Goal: Information Seeking & Learning: Learn about a topic

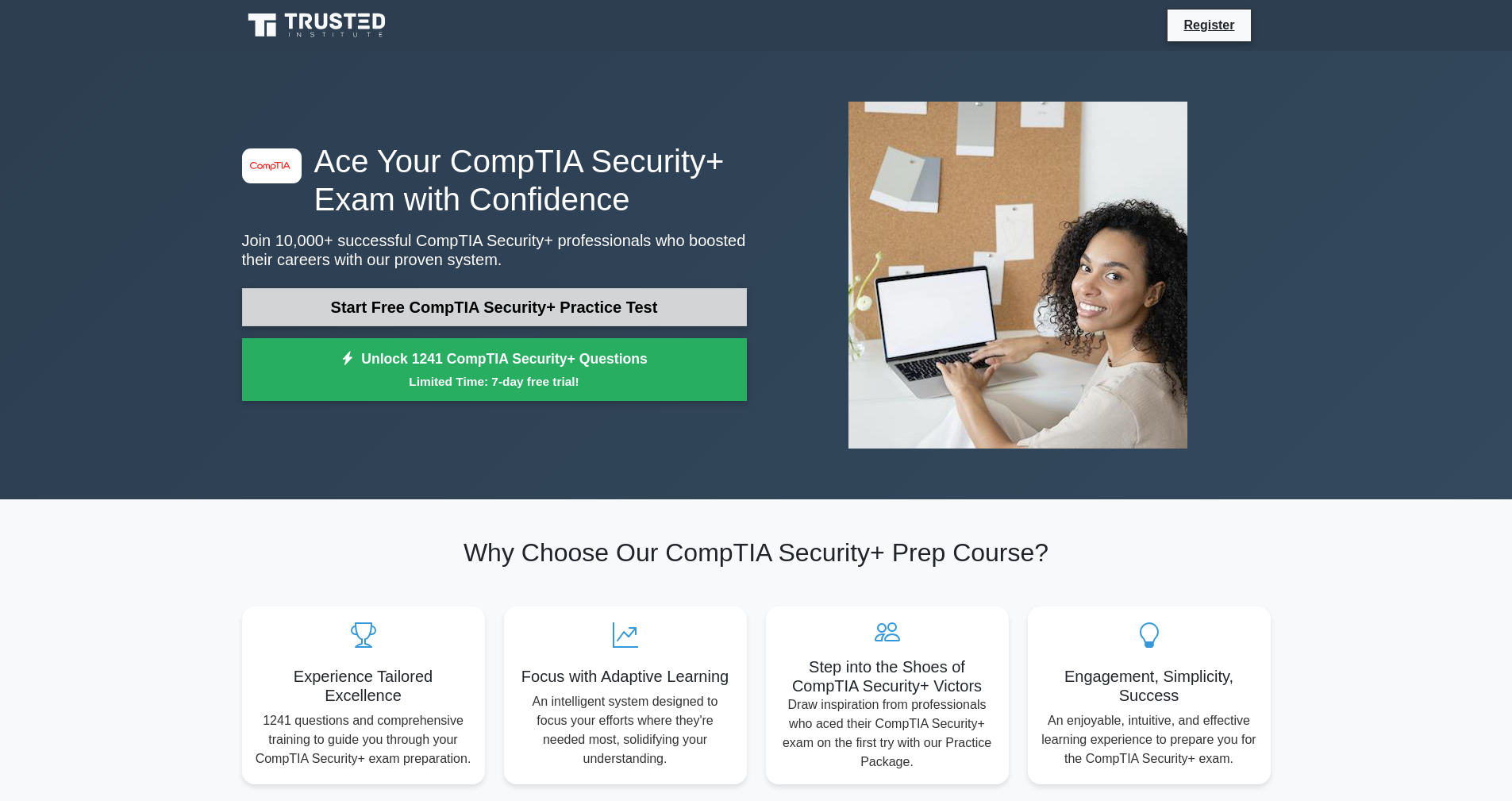
click at [540, 295] on link "Start Free CompTIA Security+ Practice Test" at bounding box center [494, 307] width 505 height 38
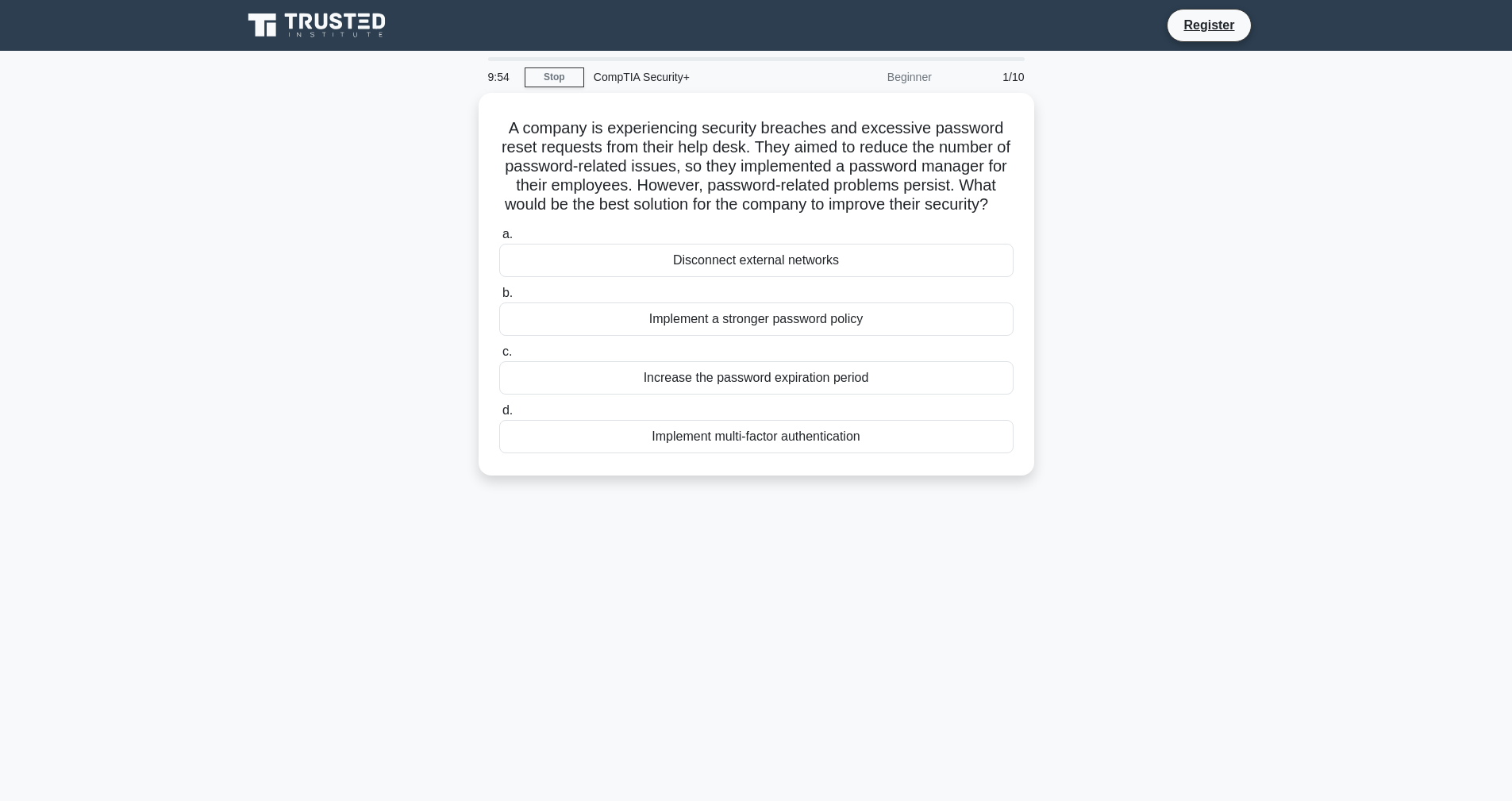
click at [318, 33] on icon at bounding box center [318, 25] width 152 height 30
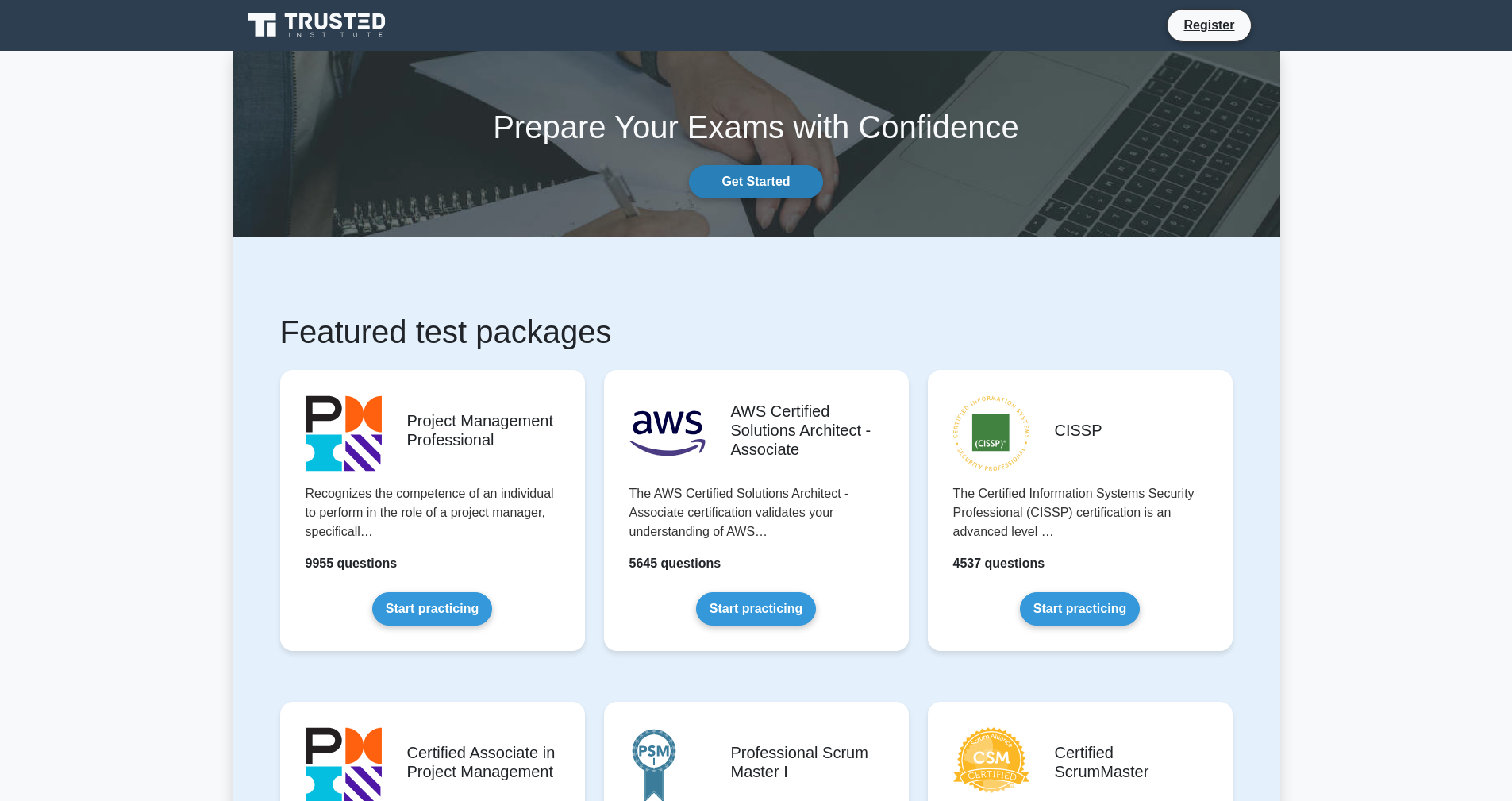
click at [769, 184] on link "Get Started" at bounding box center [755, 182] width 133 height 33
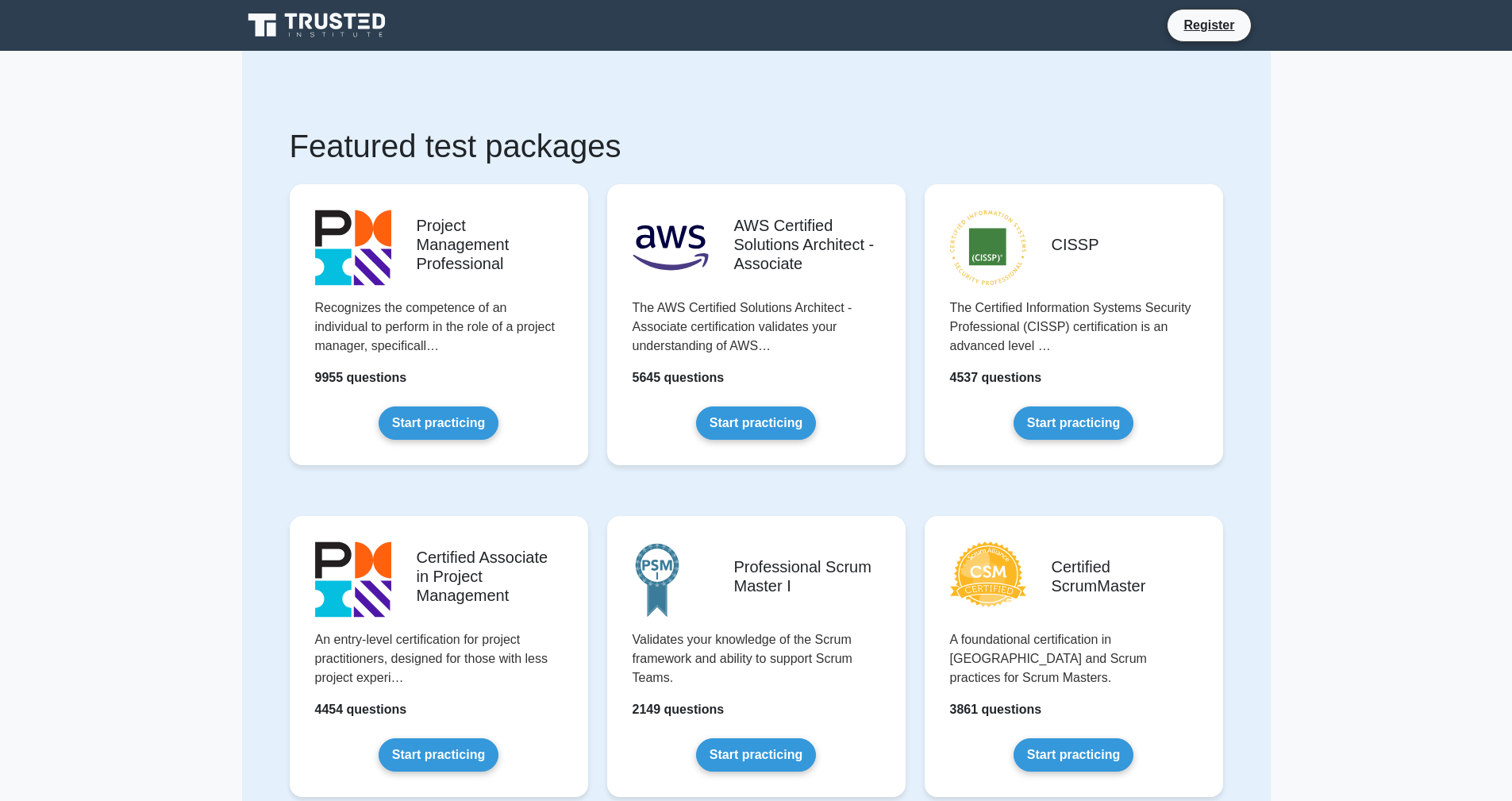
click at [343, 9] on link at bounding box center [318, 26] width 152 height 38
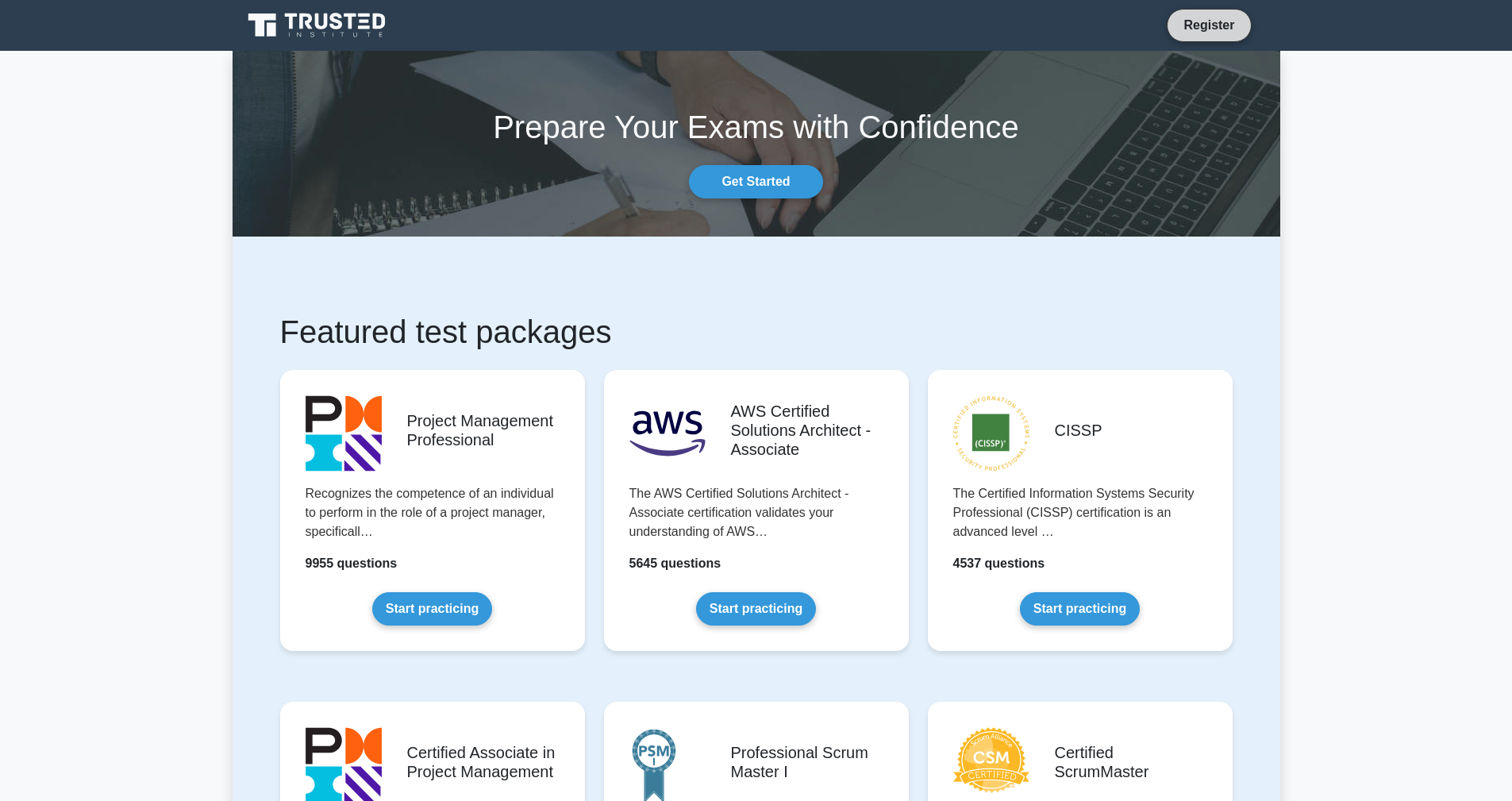
click at [1216, 27] on link "Register" at bounding box center [1209, 25] width 70 height 20
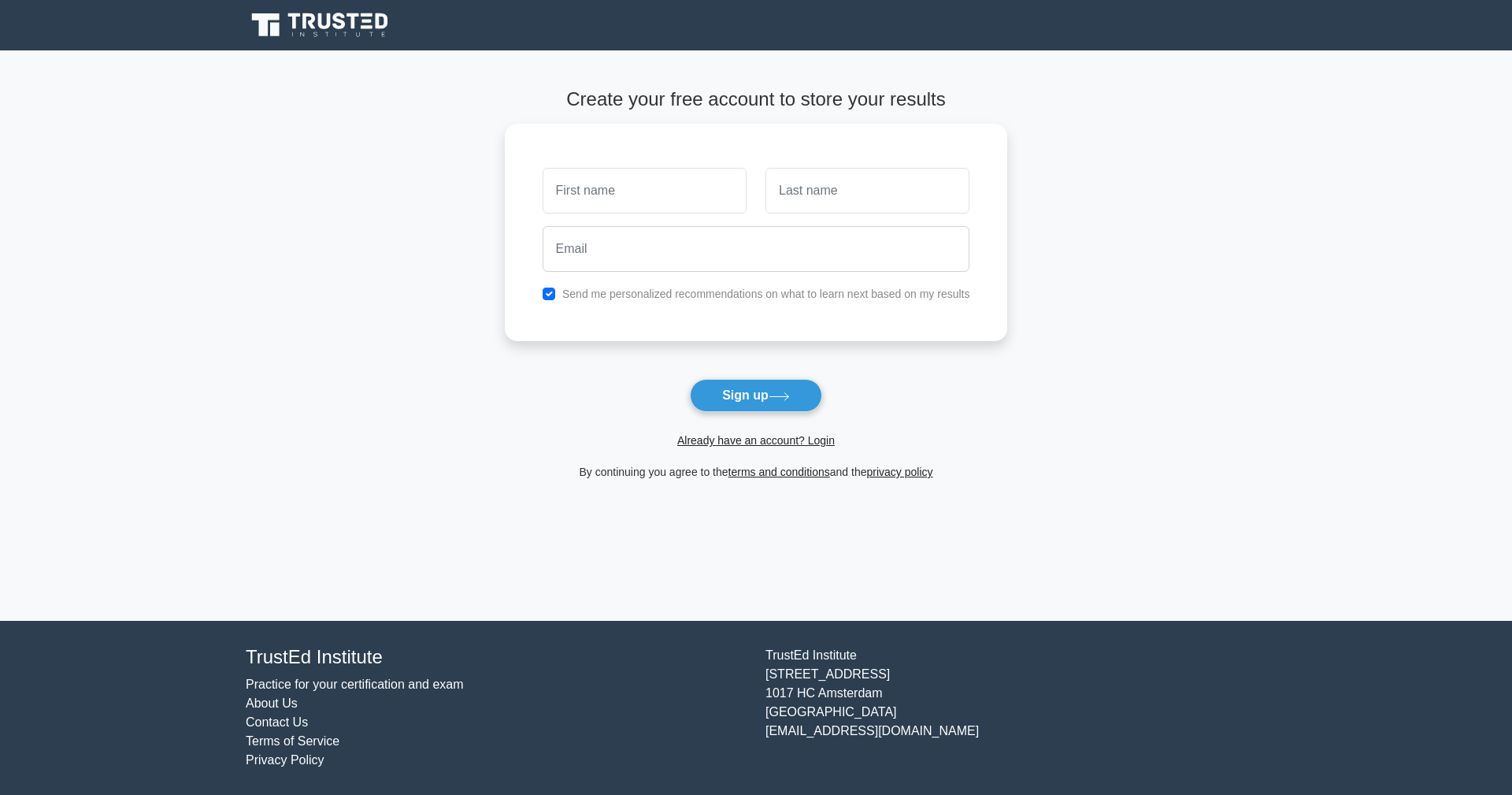
click at [752, 447] on span "Already have an account? Login" at bounding box center [756, 440] width 491 height 19
click at [752, 439] on link "Already have an account? Login" at bounding box center [756, 440] width 158 height 12
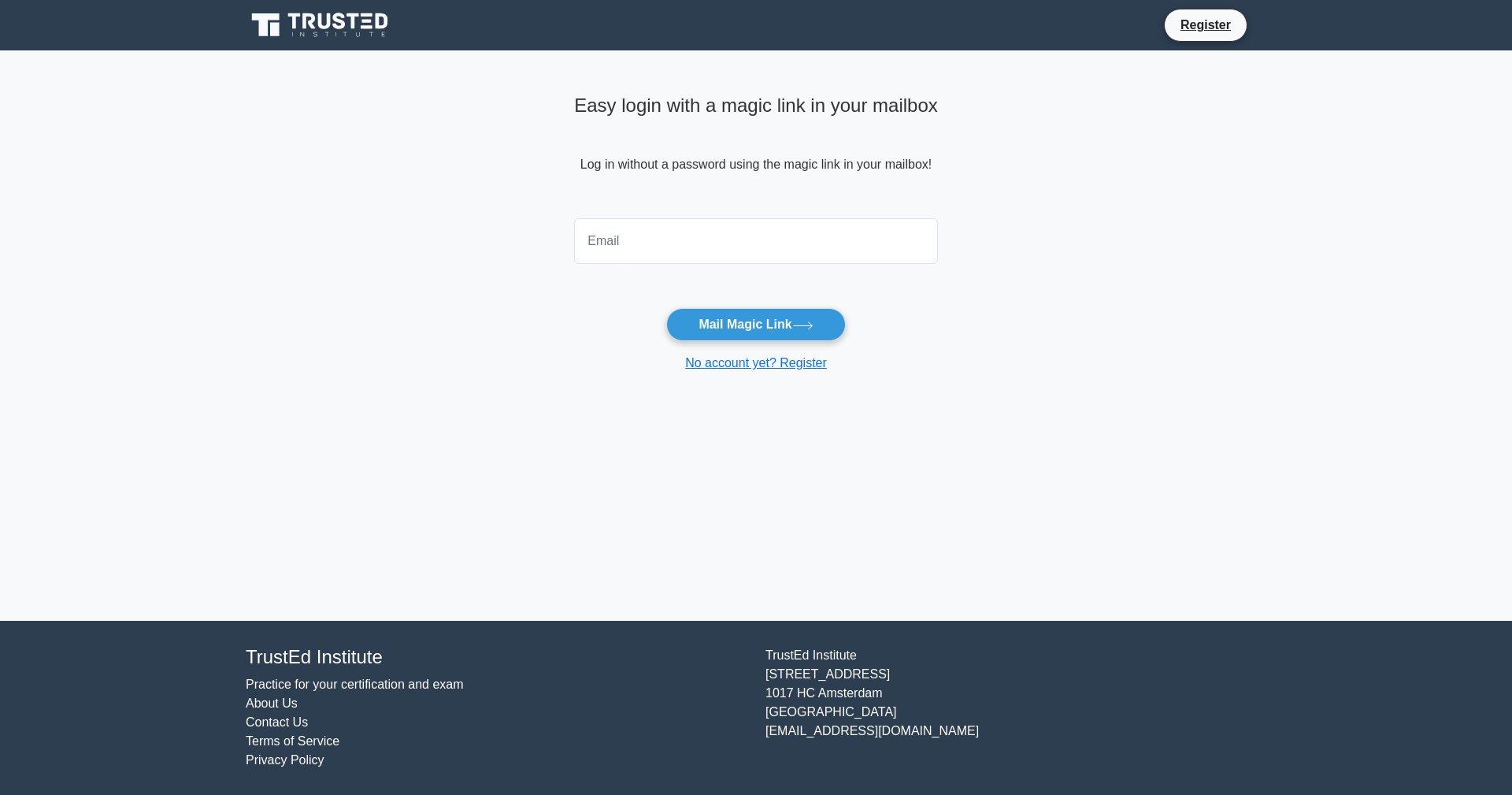
click at [768, 239] on input "email" at bounding box center [756, 240] width 364 height 45
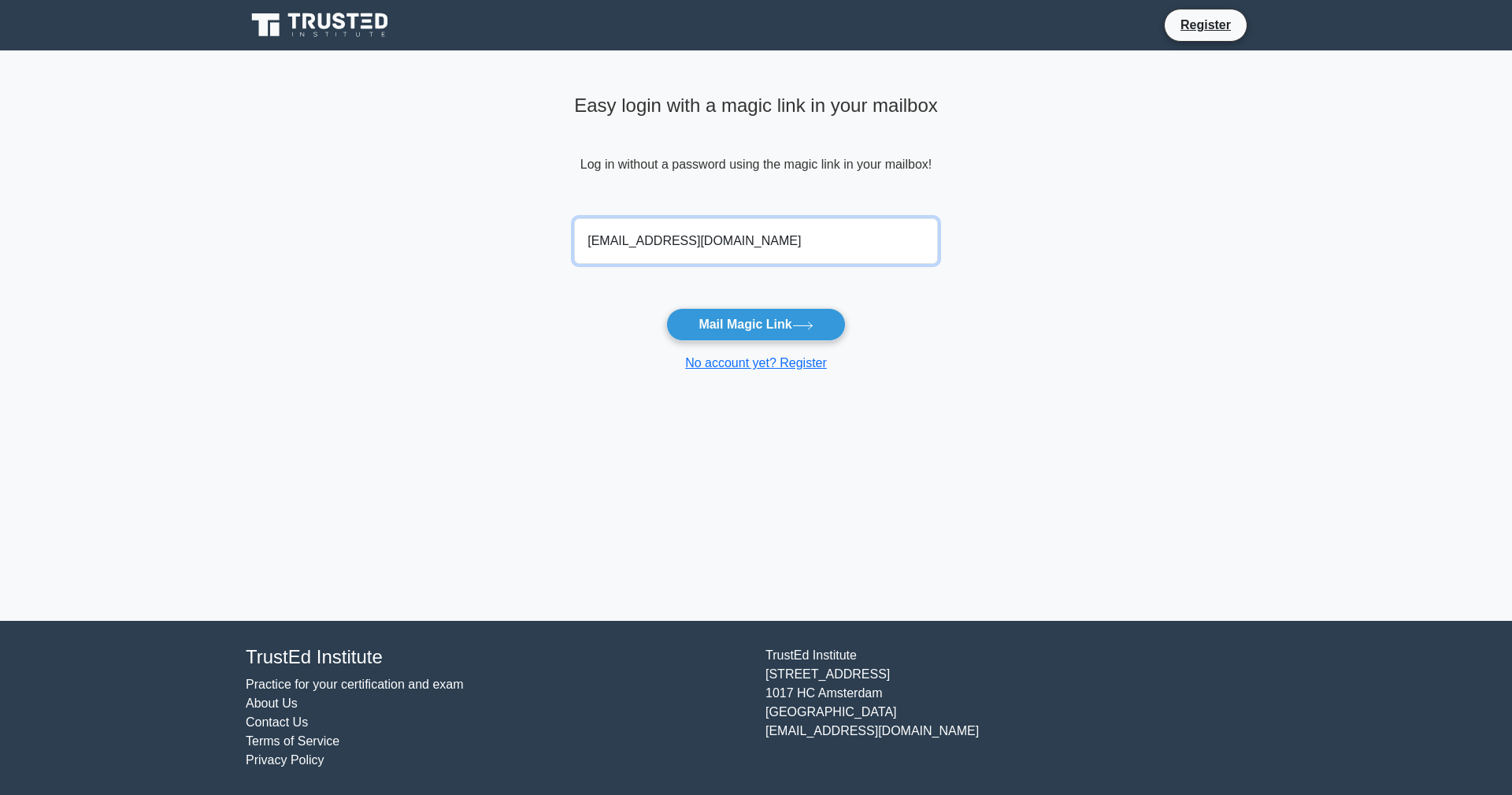
type input "[EMAIL_ADDRESS][DOMAIN_NAME]"
click at [666, 308] on button "Mail Magic Link" at bounding box center [755, 324] width 179 height 33
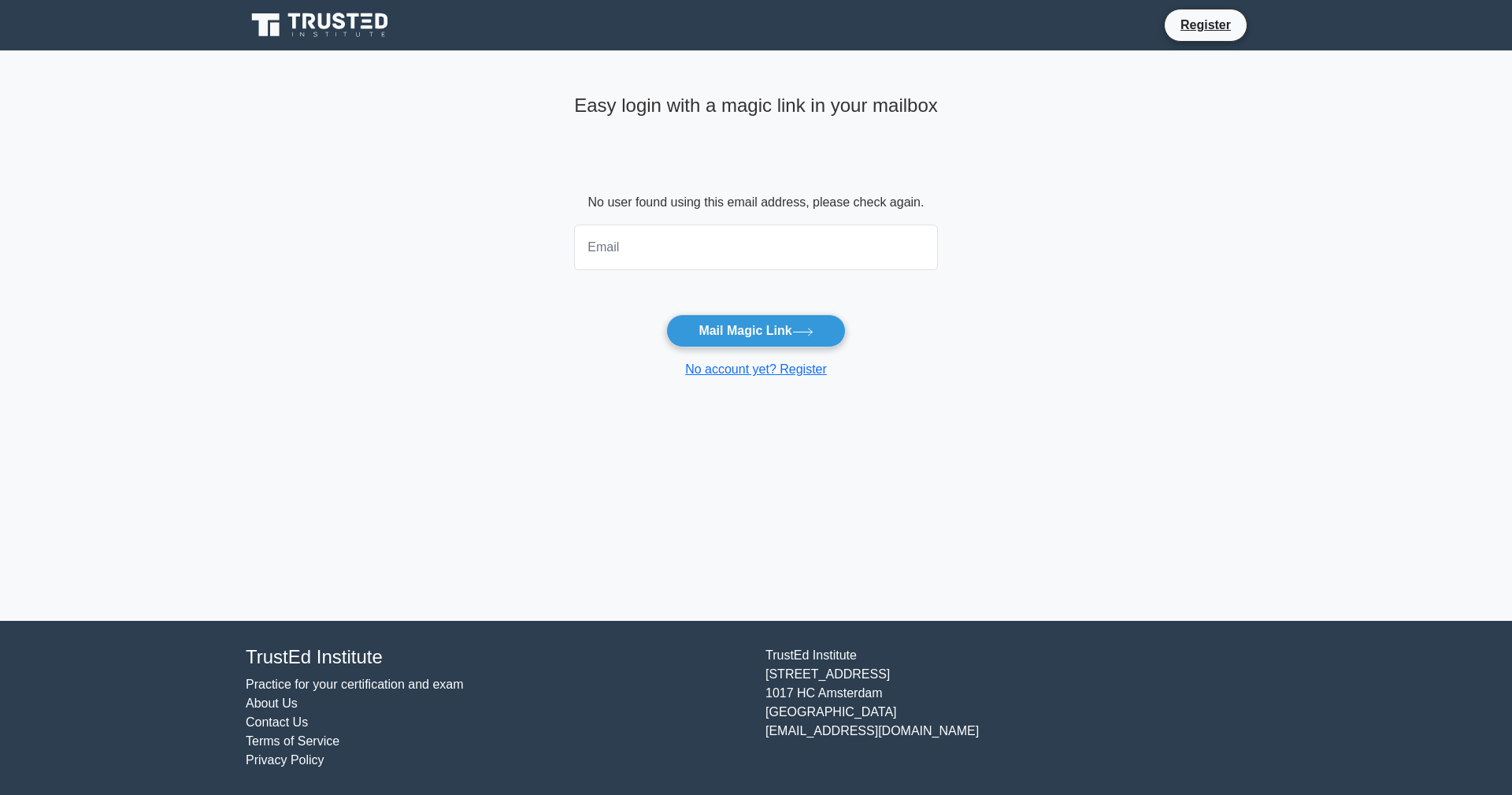
click at [916, 290] on form "No user found using this email address, please check again. Mail Magic Link No …" at bounding box center [756, 286] width 364 height 186
click at [752, 240] on input "email" at bounding box center [756, 247] width 364 height 45
type input "fgomezandres80@gmail.com"
click at [799, 334] on icon at bounding box center [803, 332] width 21 height 8
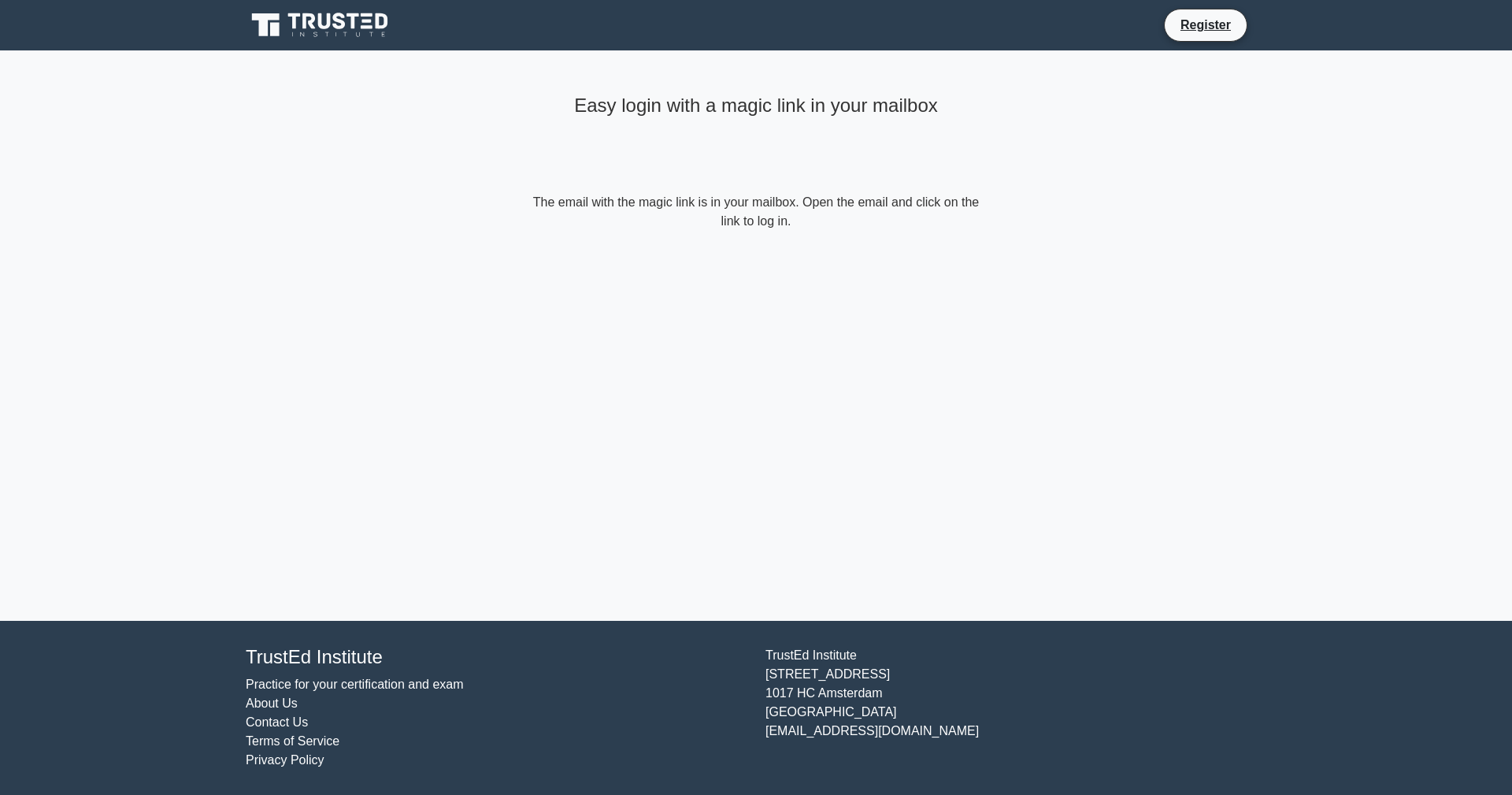
click at [498, 468] on main "Easy login with a magic link in your mailbox The email with the magic link is i…" at bounding box center [756, 335] width 1512 height 570
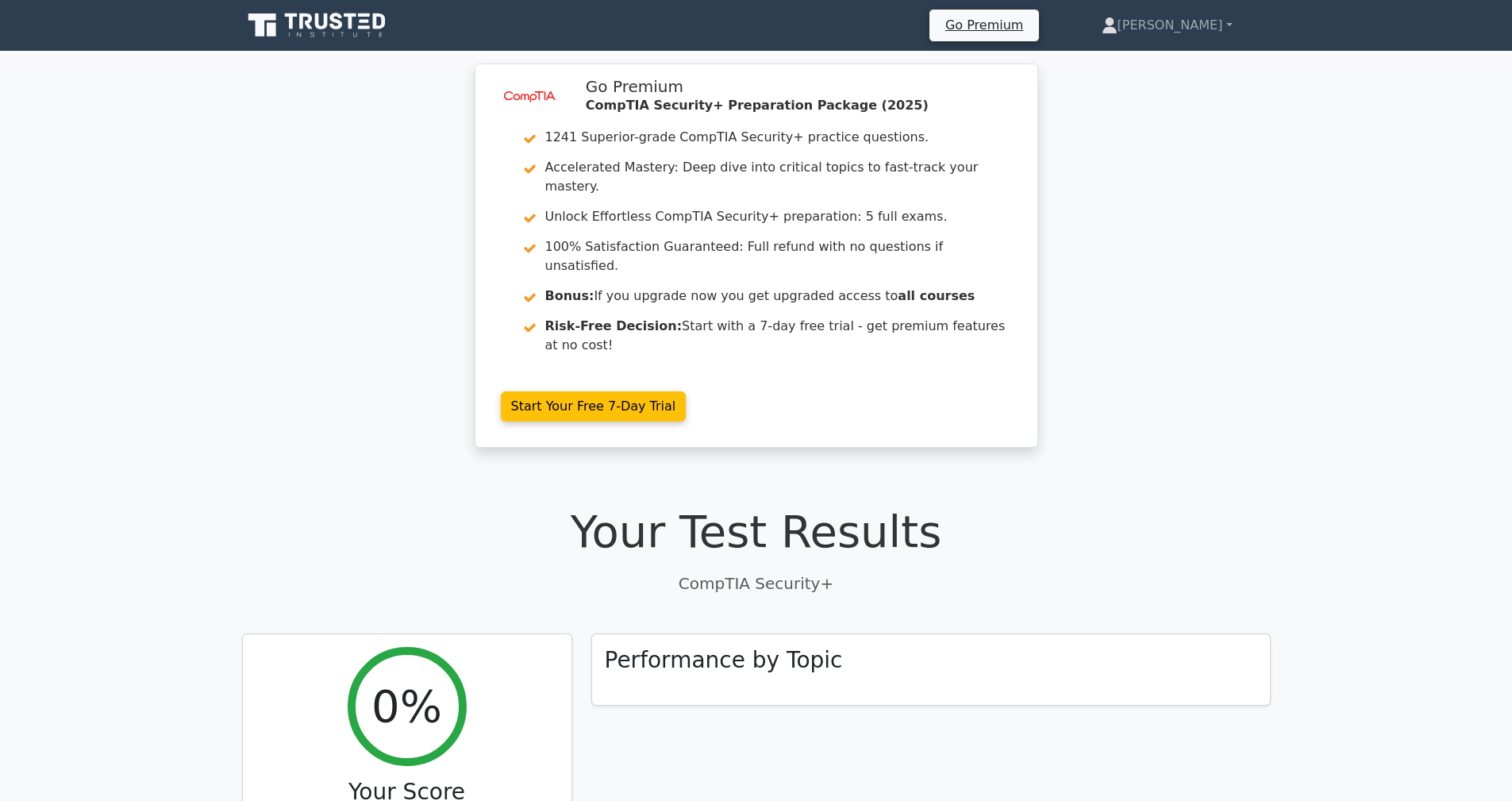
click at [341, 26] on icon at bounding box center [336, 21] width 12 height 17
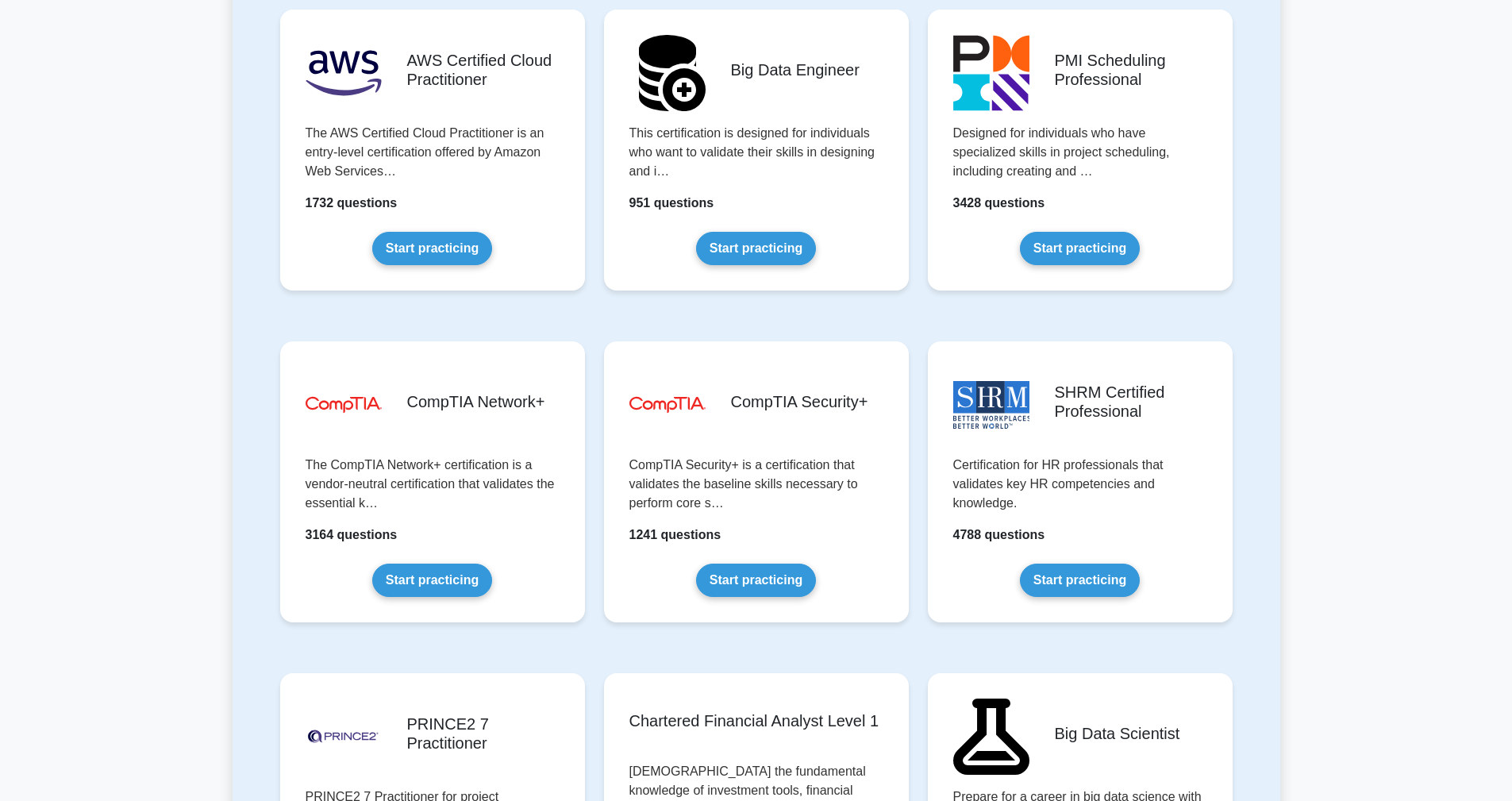
scroll to position [2719, 0]
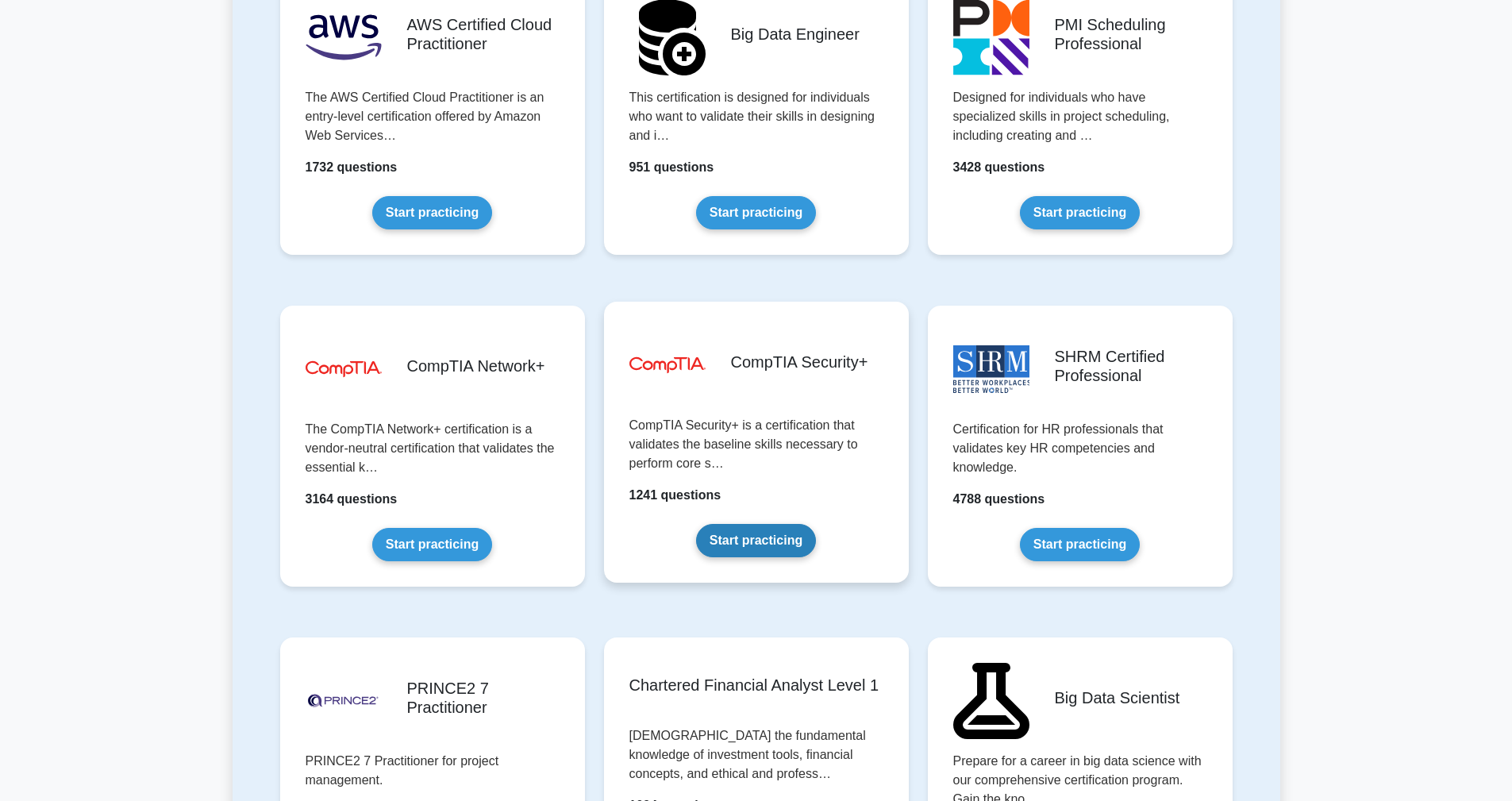
click at [773, 548] on link "Start practicing" at bounding box center [756, 541] width 120 height 33
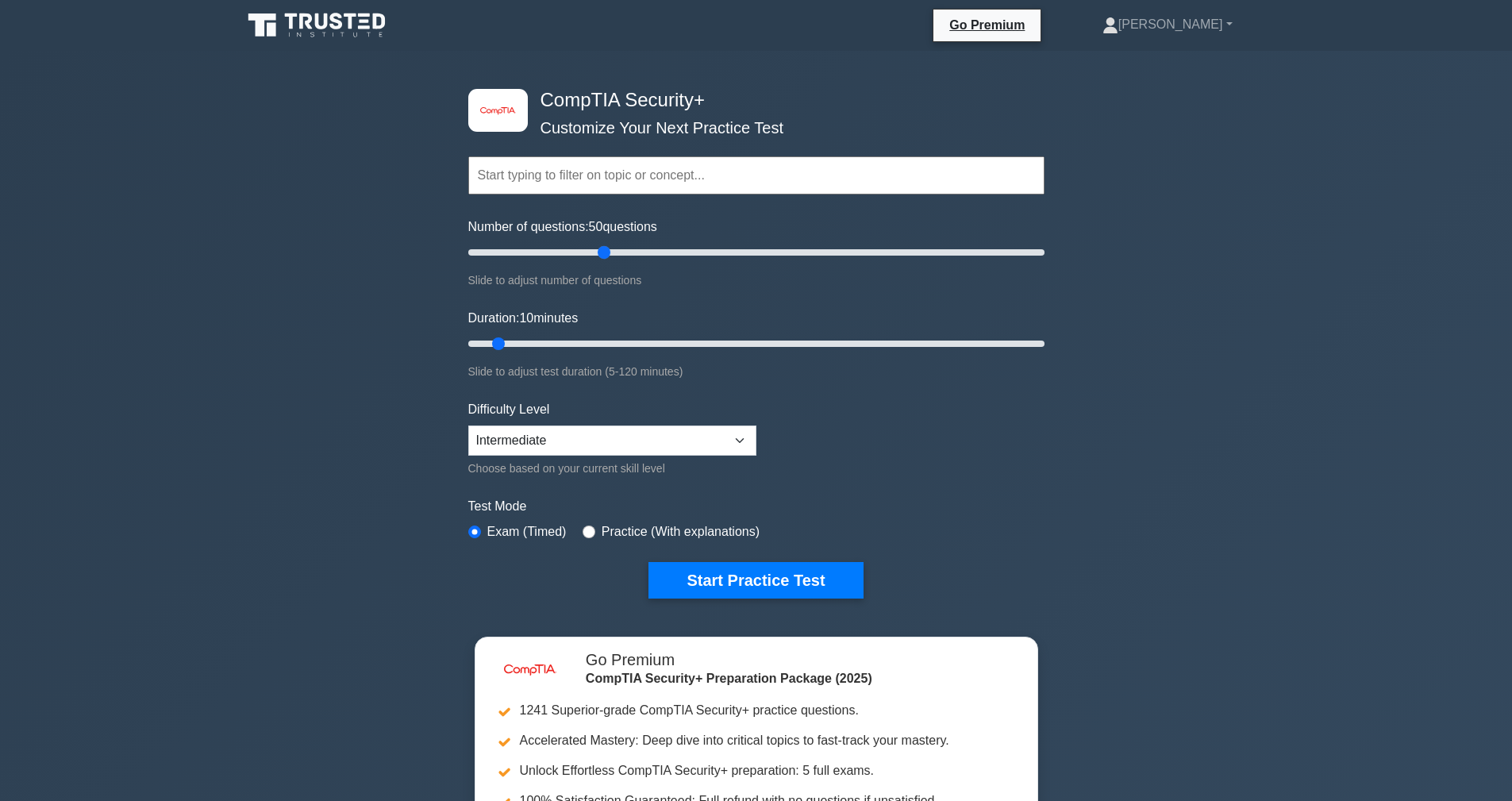
drag, startPoint x: 493, startPoint y: 250, endPoint x: 600, endPoint y: 259, distance: 107.4
click at [600, 259] on input "Number of questions: 50 questions" at bounding box center [756, 252] width 576 height 19
click at [506, 341] on input "Duration: 10 minutes" at bounding box center [756, 344] width 576 height 19
drag, startPoint x: 603, startPoint y: 260, endPoint x: 677, endPoint y: 257, distance: 74.1
type input "75"
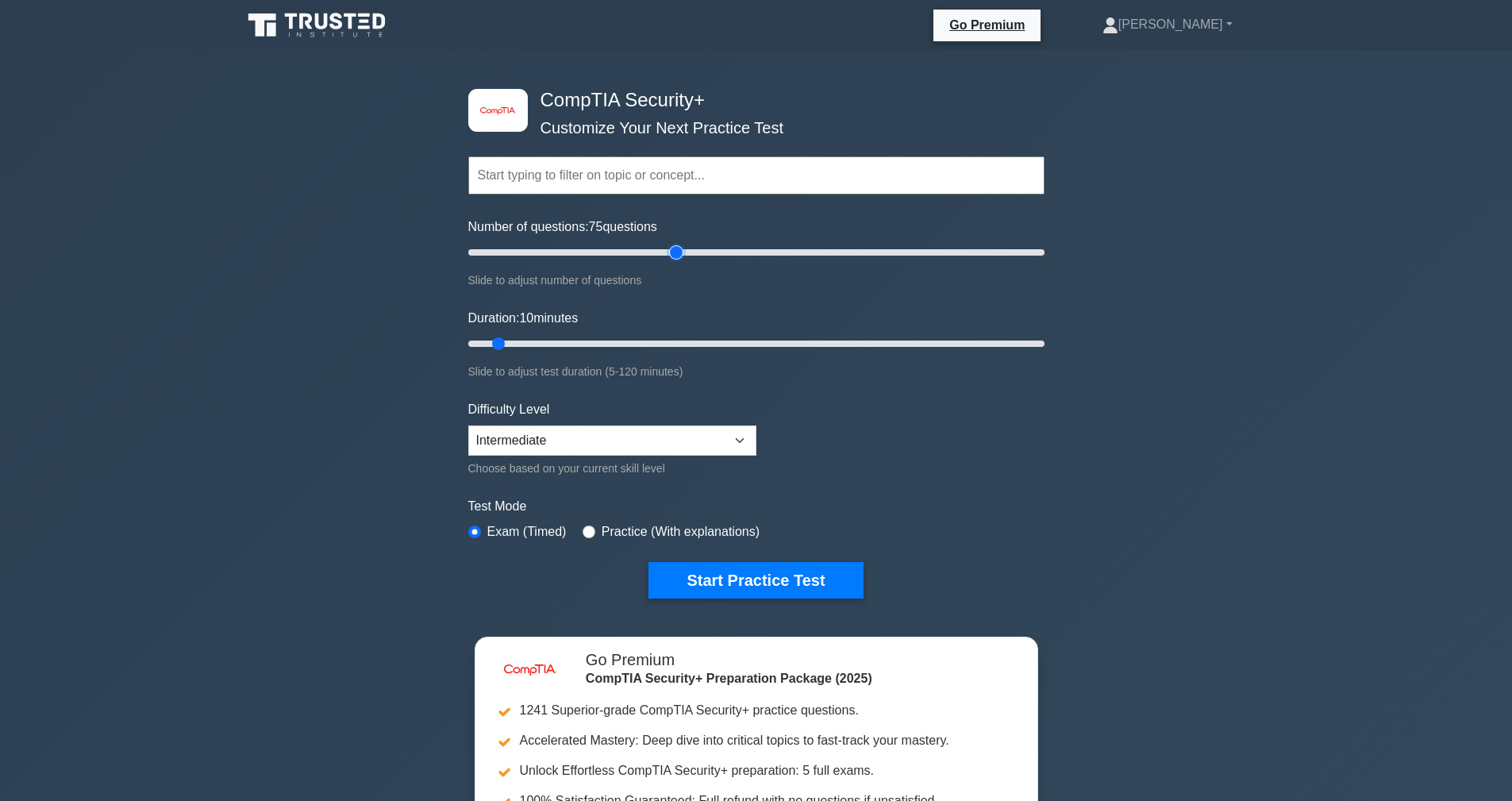
click at [677, 257] on input "Number of questions: 75 questions" at bounding box center [756, 252] width 576 height 19
drag, startPoint x: 497, startPoint y: 339, endPoint x: 763, endPoint y: 340, distance: 266.0
type input "65"
click at [763, 340] on input "Duration: 65 minutes" at bounding box center [756, 344] width 576 height 19
click at [709, 586] on button "Start Practice Test" at bounding box center [756, 581] width 215 height 37
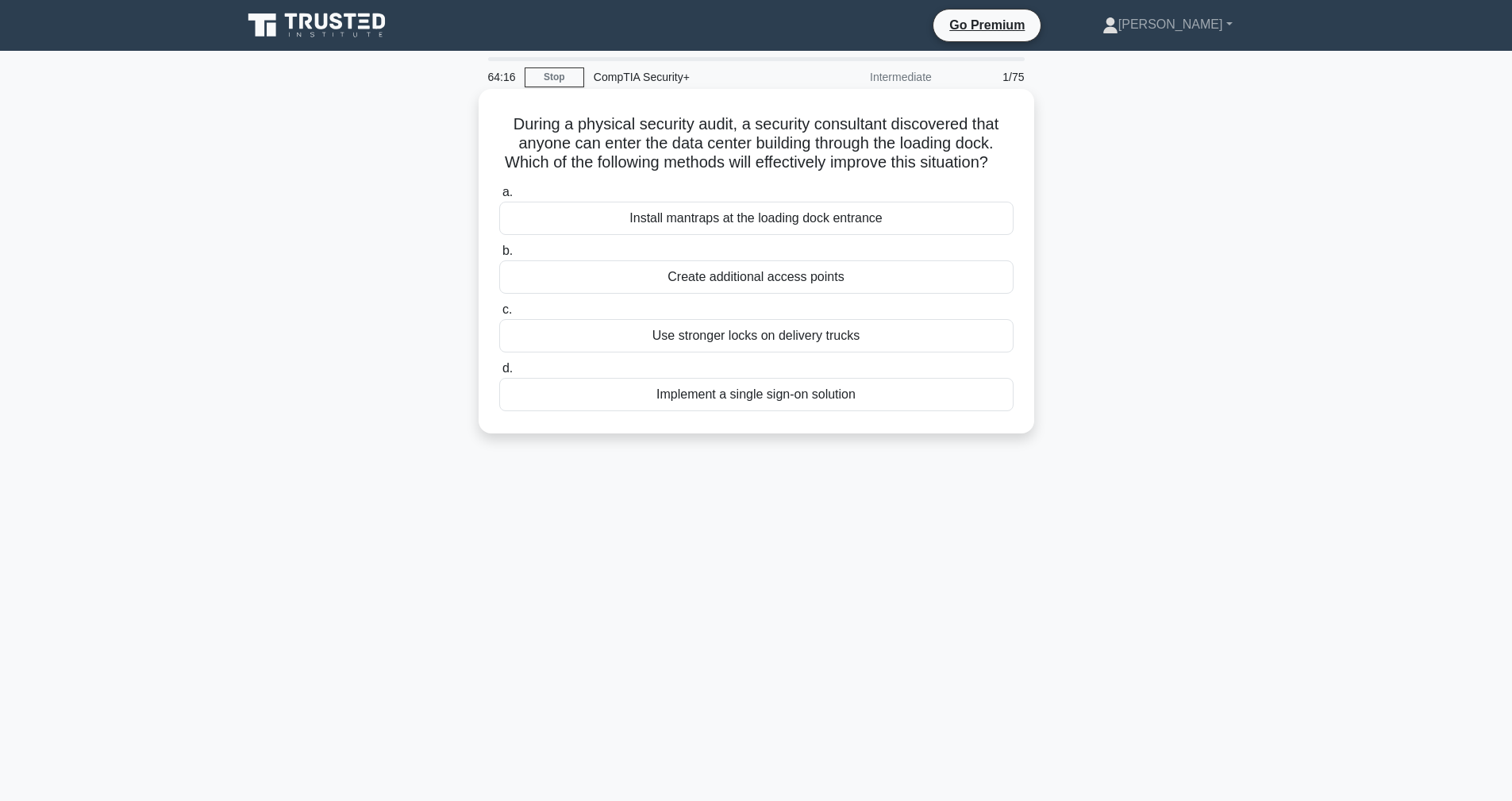
click at [645, 217] on div "Install mantraps at the loading dock entrance" at bounding box center [756, 218] width 514 height 33
click at [499, 198] on input "a. Install mantraps at the loading dock entrance" at bounding box center [499, 192] width 0 height 10
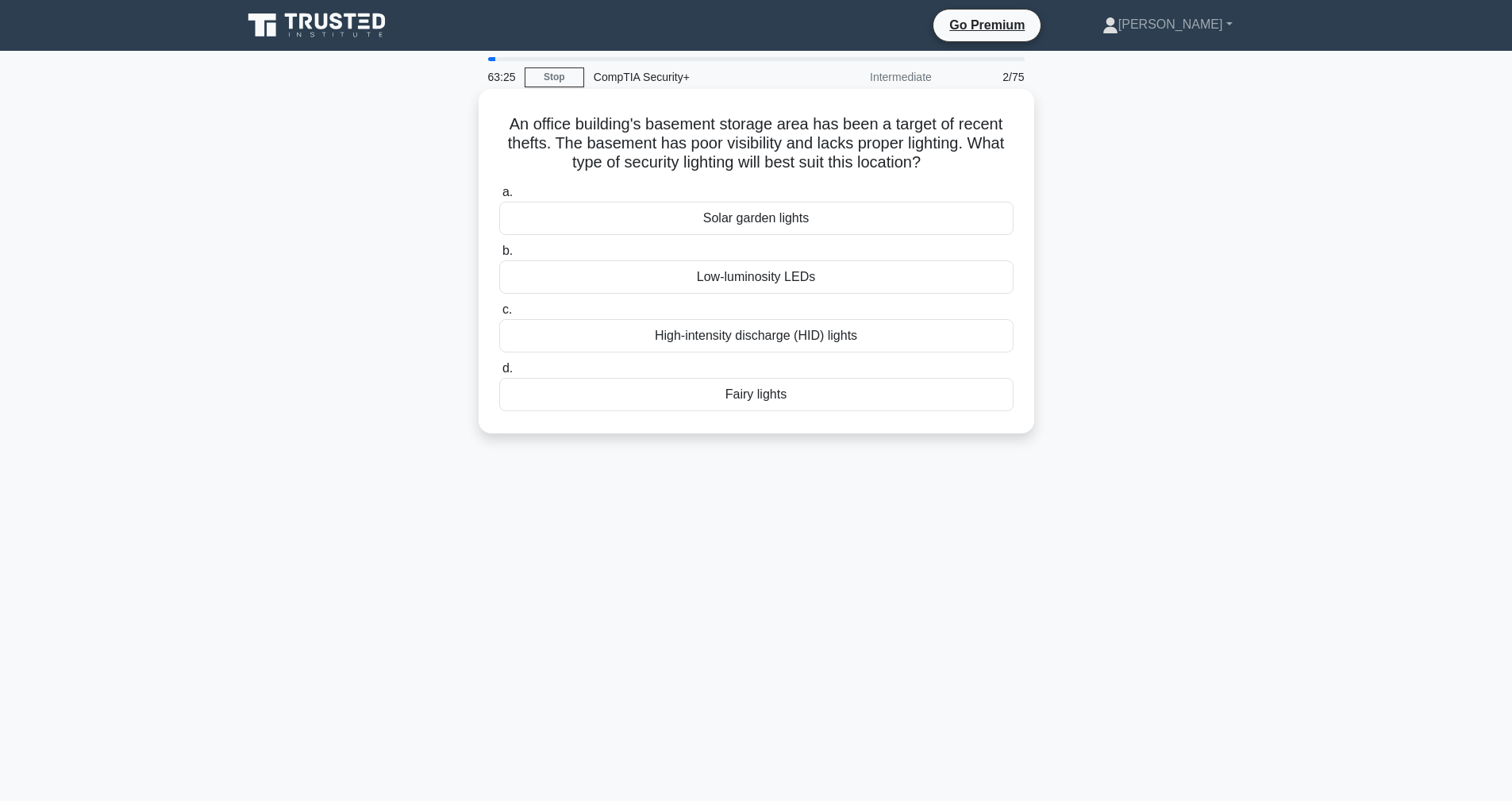
click at [635, 270] on div "Low-luminosity LEDs" at bounding box center [756, 277] width 514 height 33
click at [499, 256] on input "b. Low-luminosity LEDs" at bounding box center [499, 251] width 0 height 10
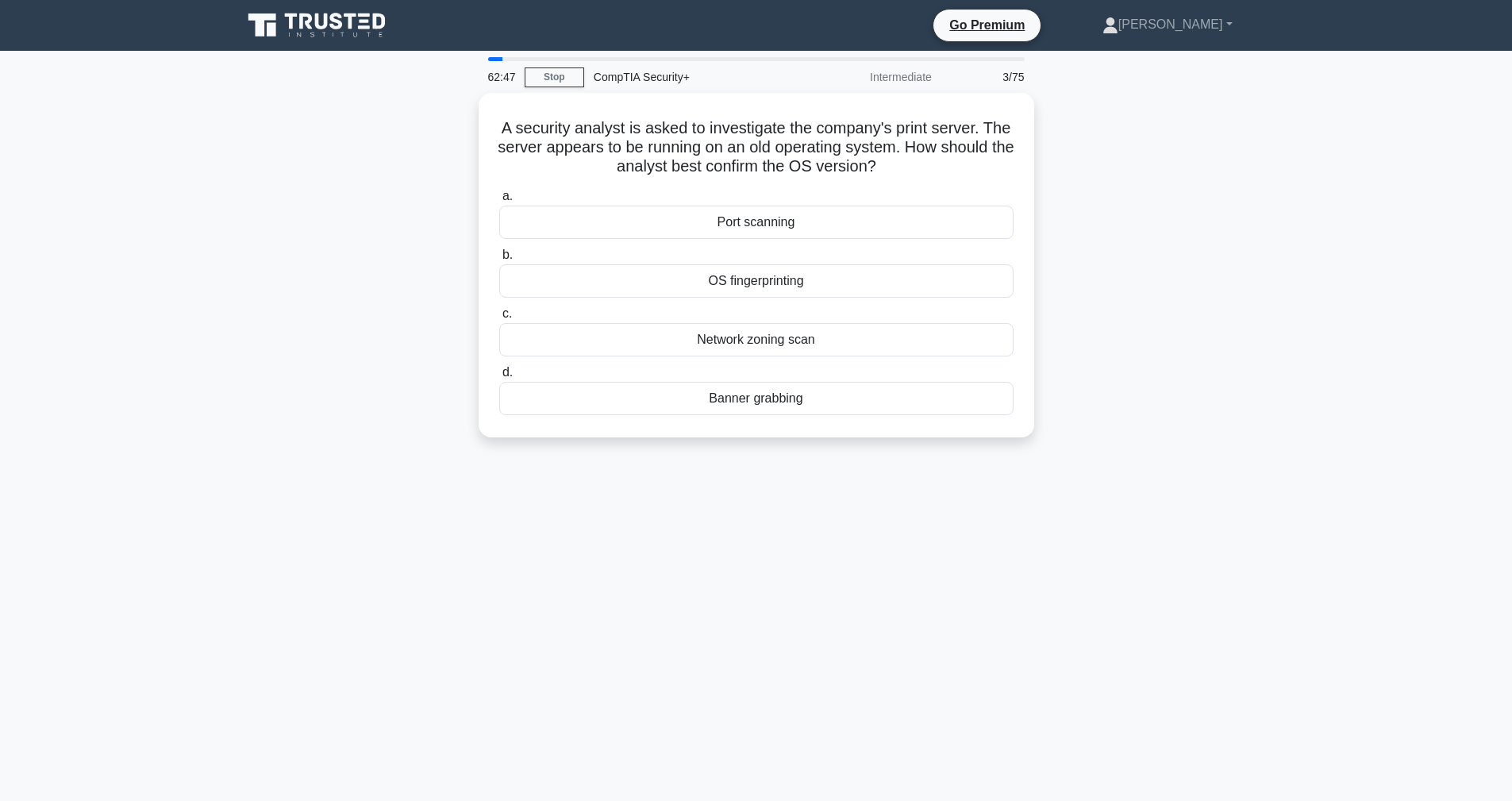
click at [635, 270] on div "OS fingerprinting" at bounding box center [756, 281] width 514 height 33
click at [499, 260] on input "b. OS fingerprinting" at bounding box center [499, 255] width 0 height 10
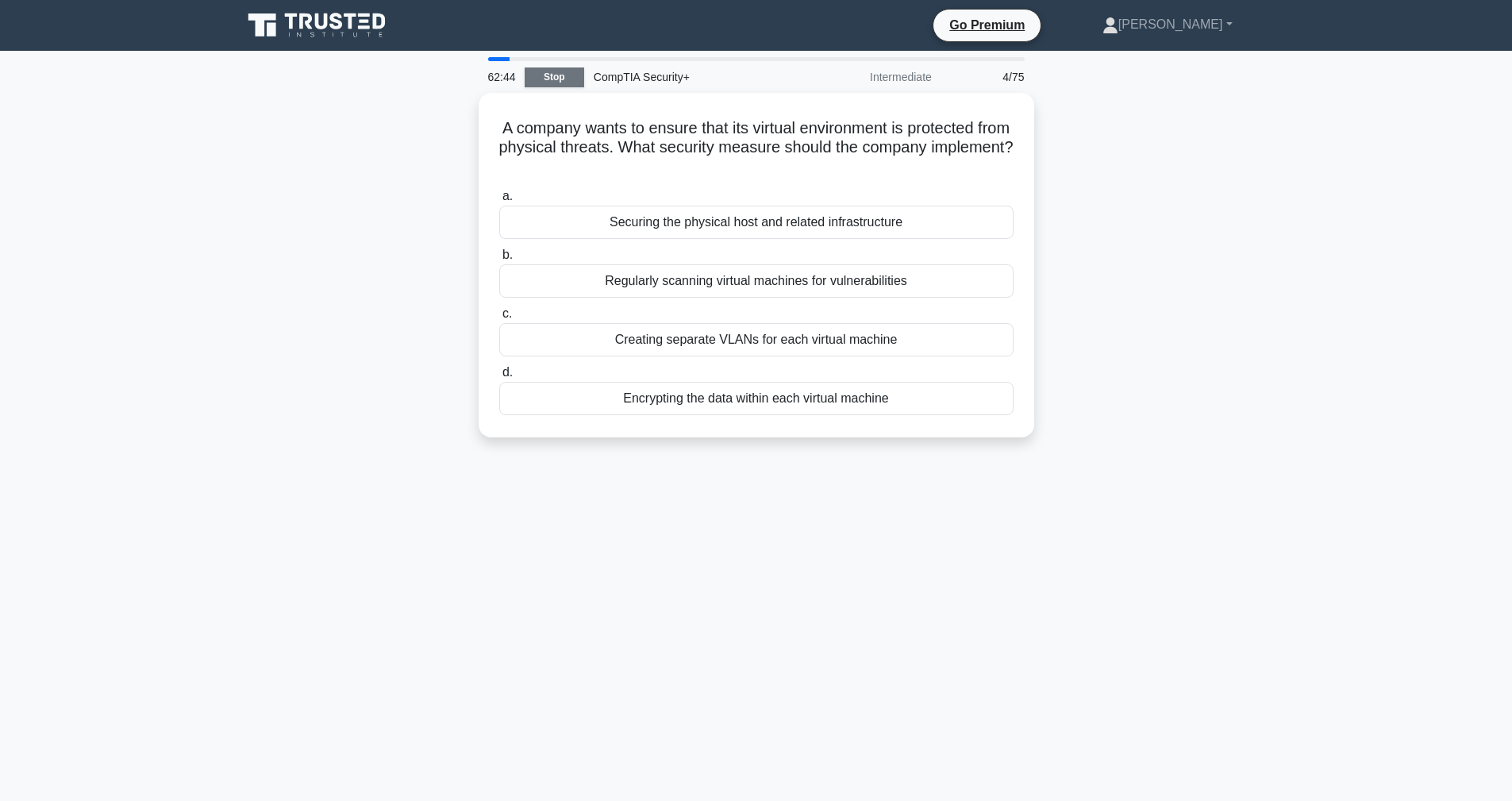
click at [572, 82] on link "Stop" at bounding box center [555, 77] width 60 height 20
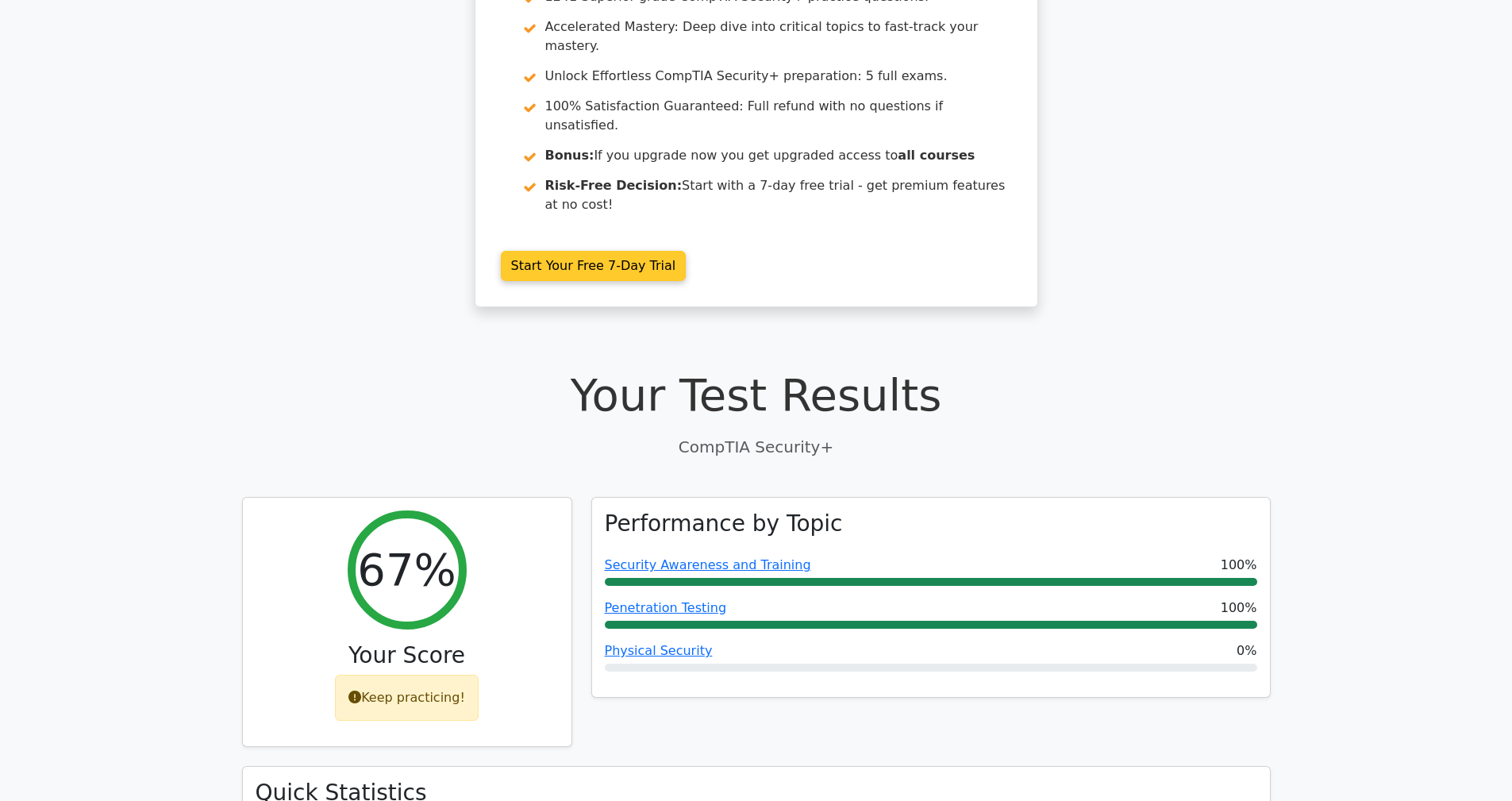
scroll to position [344, 0]
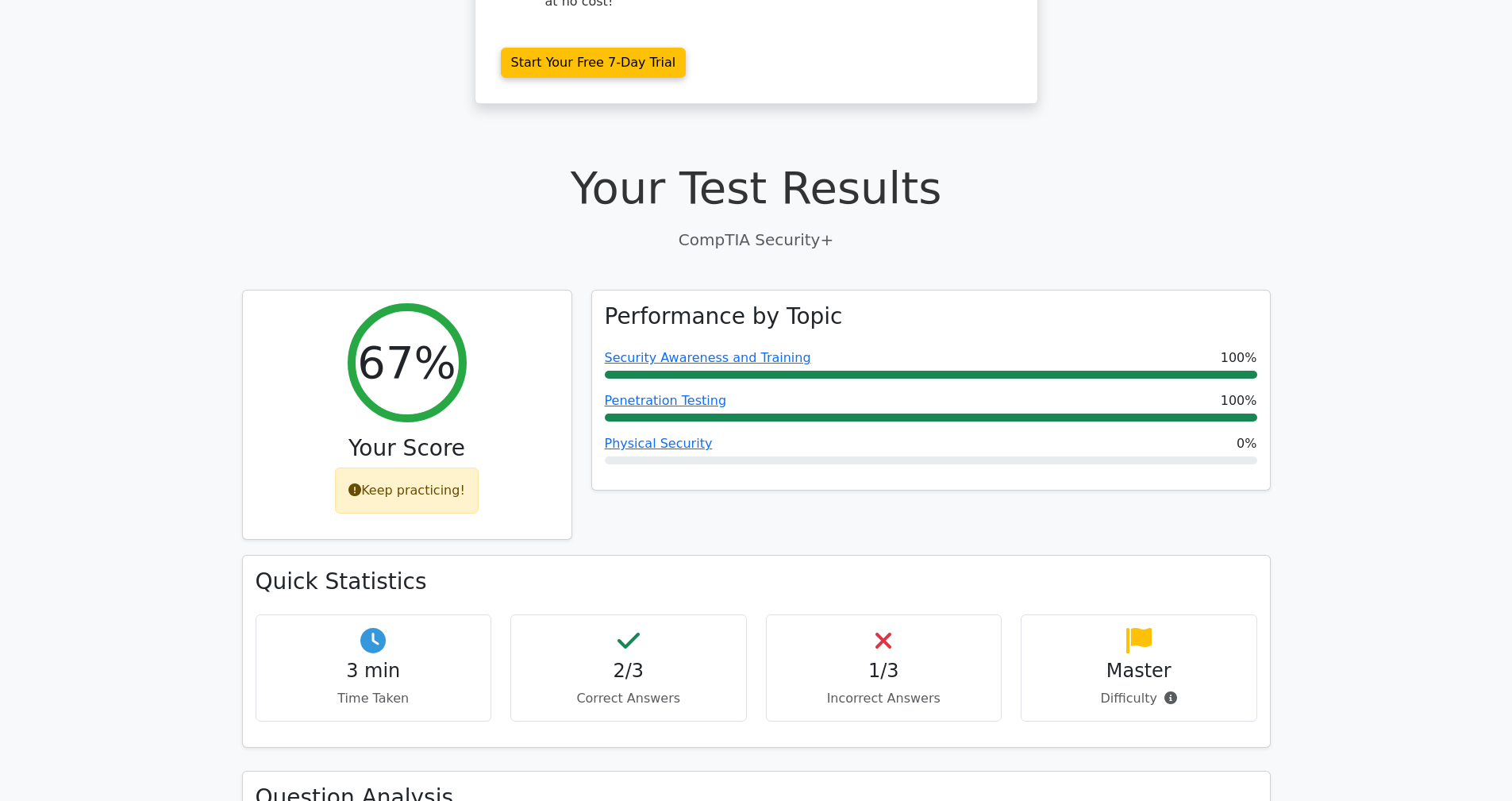
click at [654, 620] on div "2/3 Correct Answers" at bounding box center [629, 668] width 236 height 107
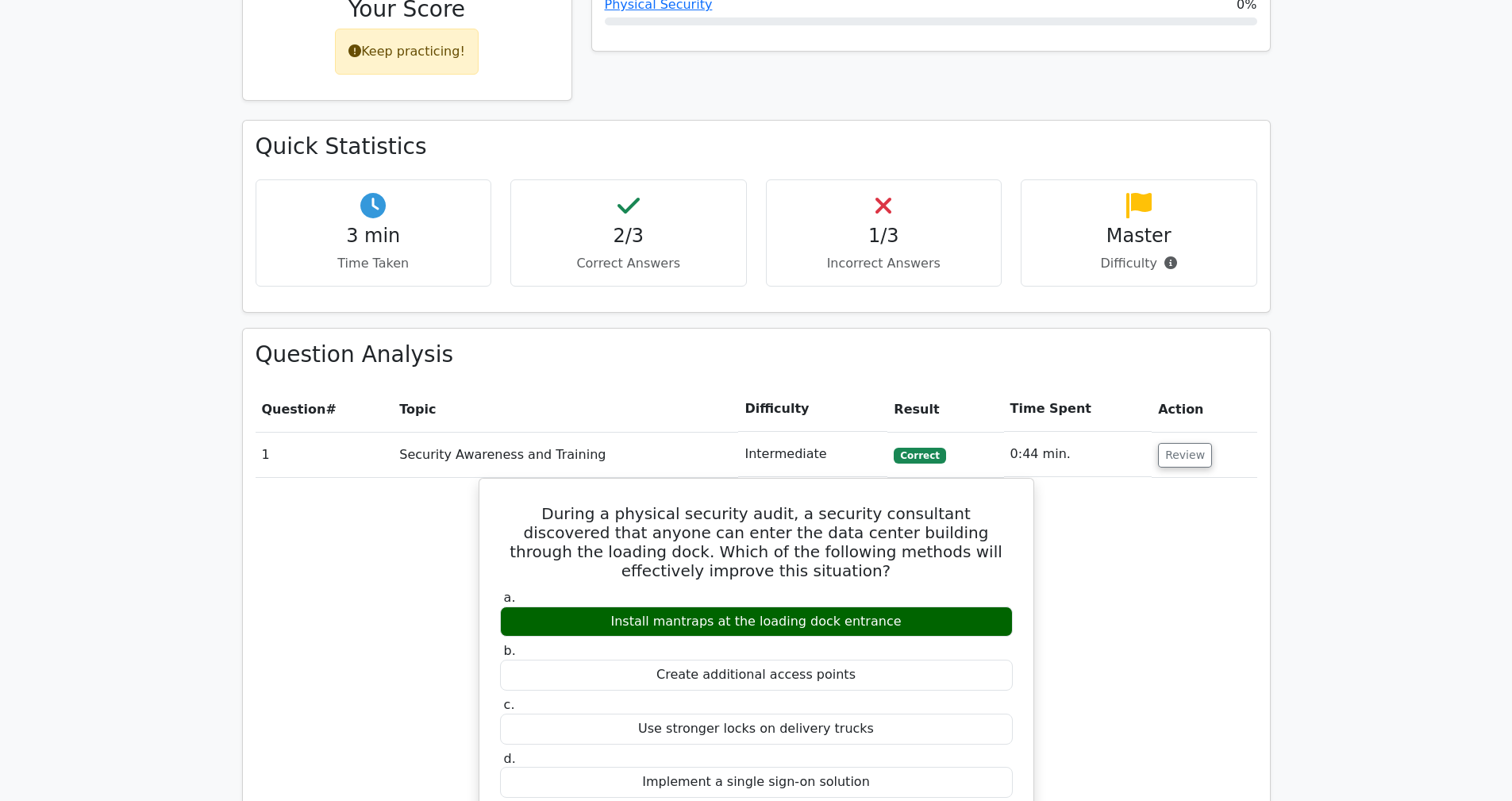
scroll to position [623, 0]
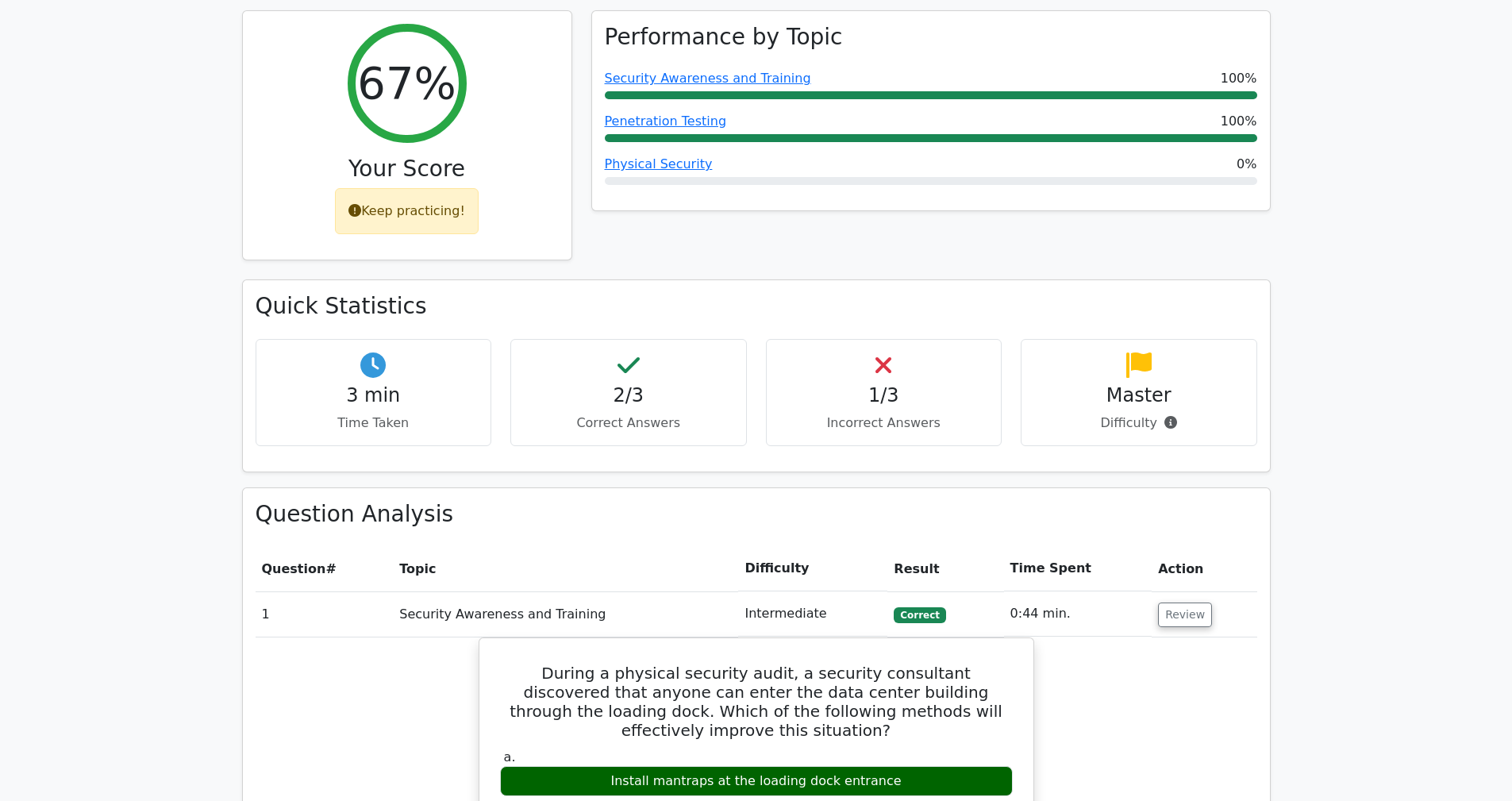
click at [660, 591] on td "Security Awareness and Training" at bounding box center [565, 614] width 345 height 45
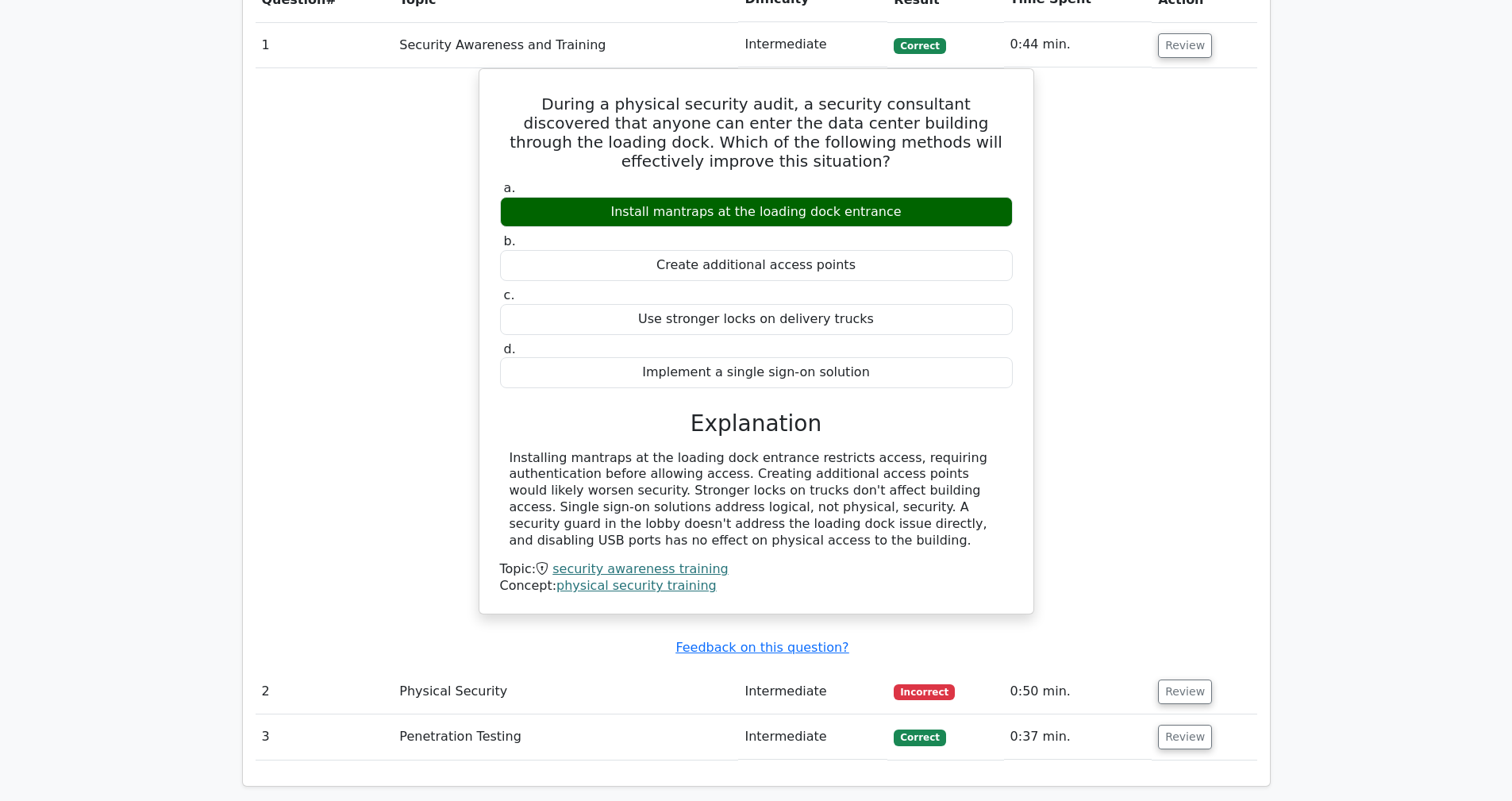
scroll to position [1285, 0]
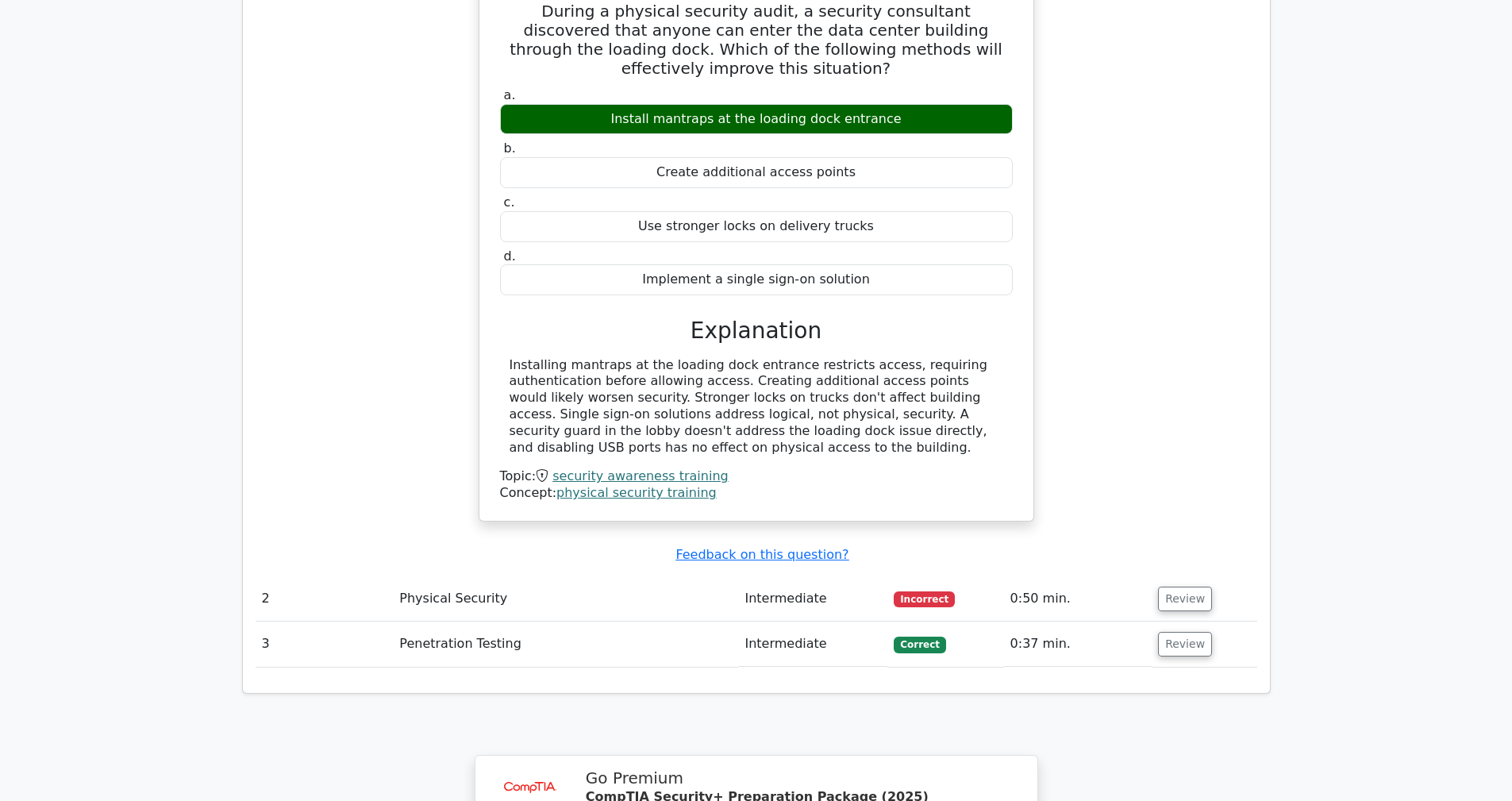
click at [857, 576] on td "Intermediate" at bounding box center [813, 599] width 149 height 45
click at [858, 621] on td "Intermediate" at bounding box center [813, 644] width 149 height 45
click at [1177, 586] on button "Review" at bounding box center [1184, 599] width 54 height 25
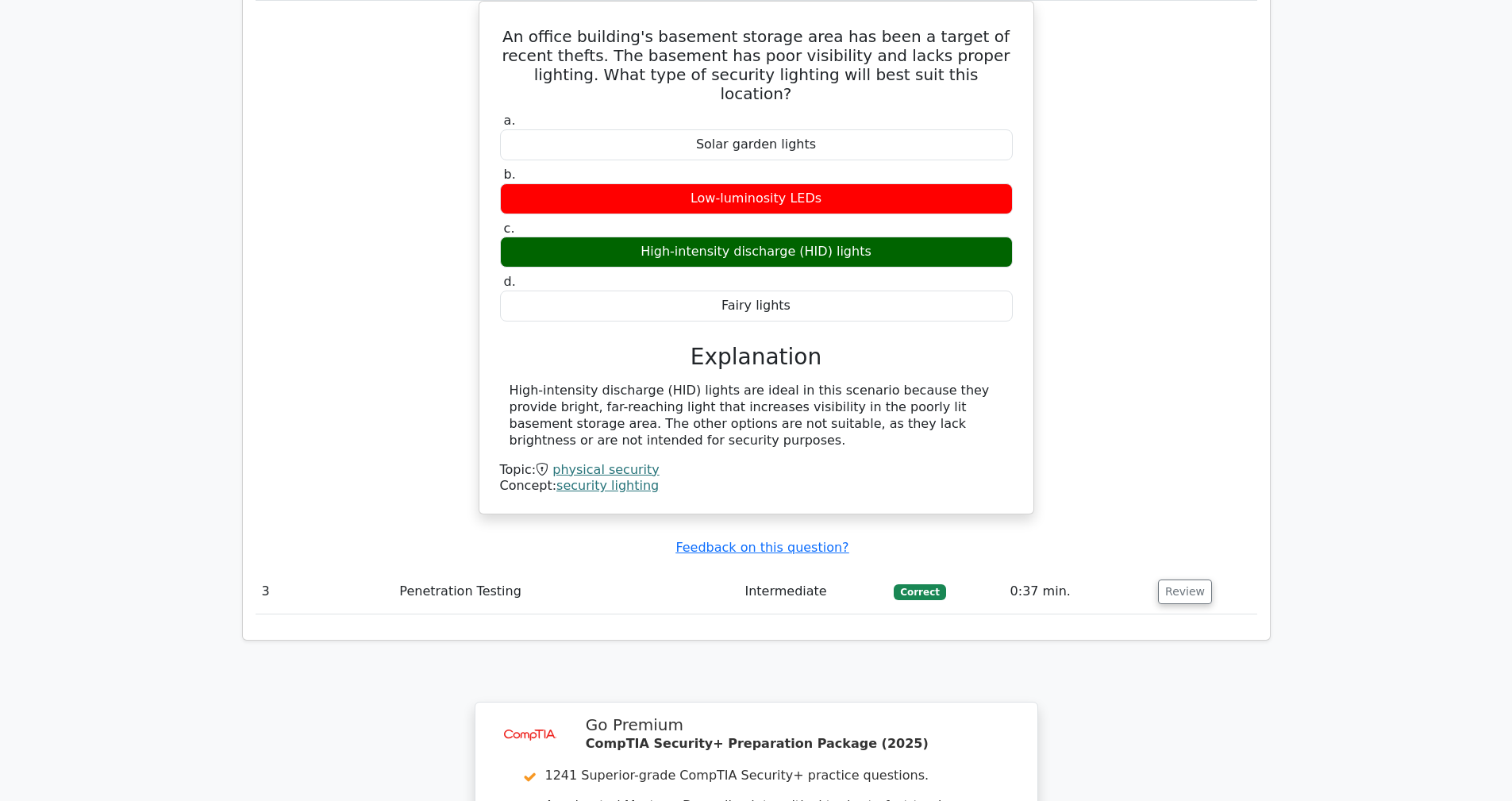
scroll to position [1911, 0]
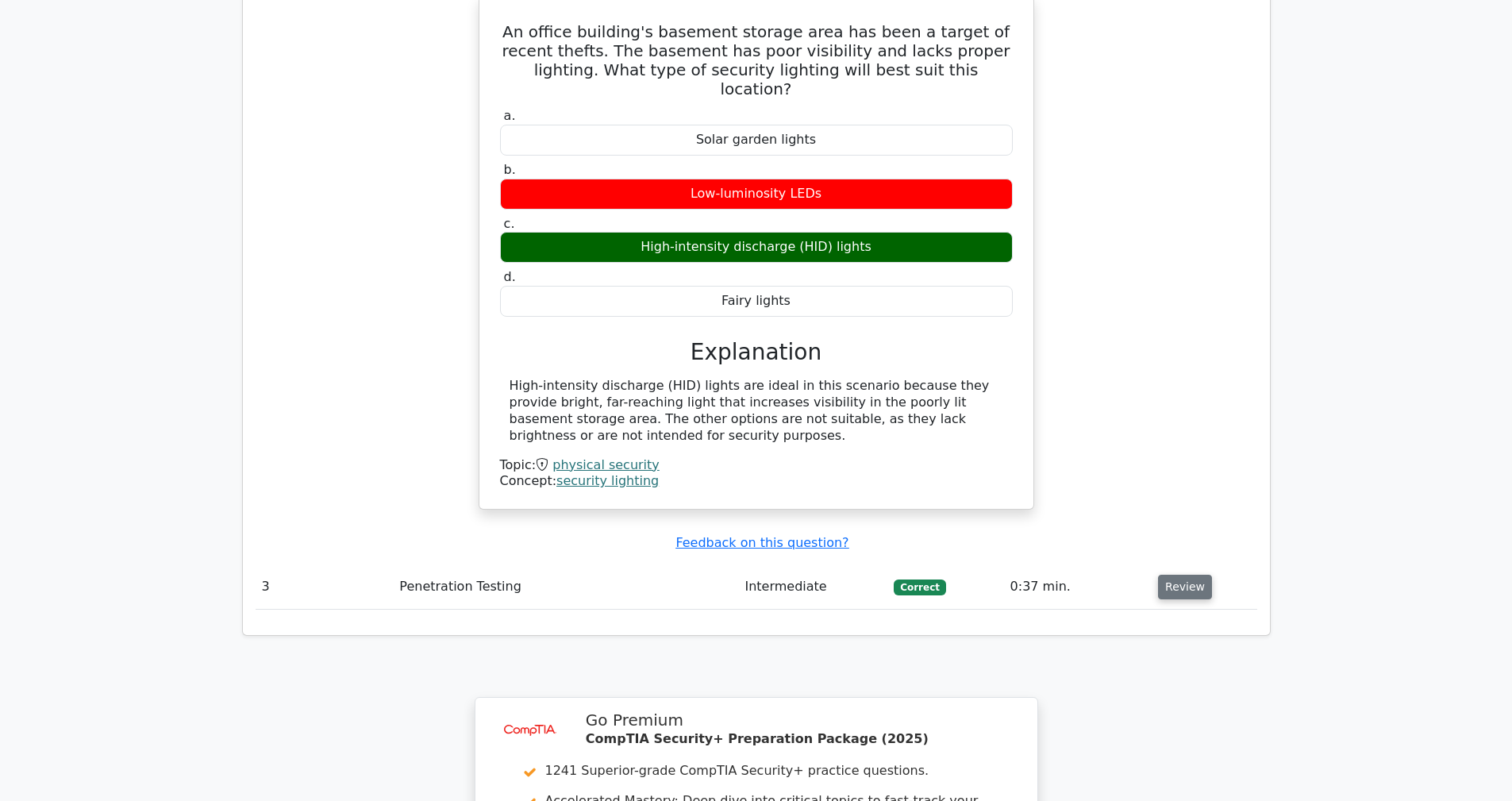
click at [1179, 575] on button "Review" at bounding box center [1184, 587] width 54 height 25
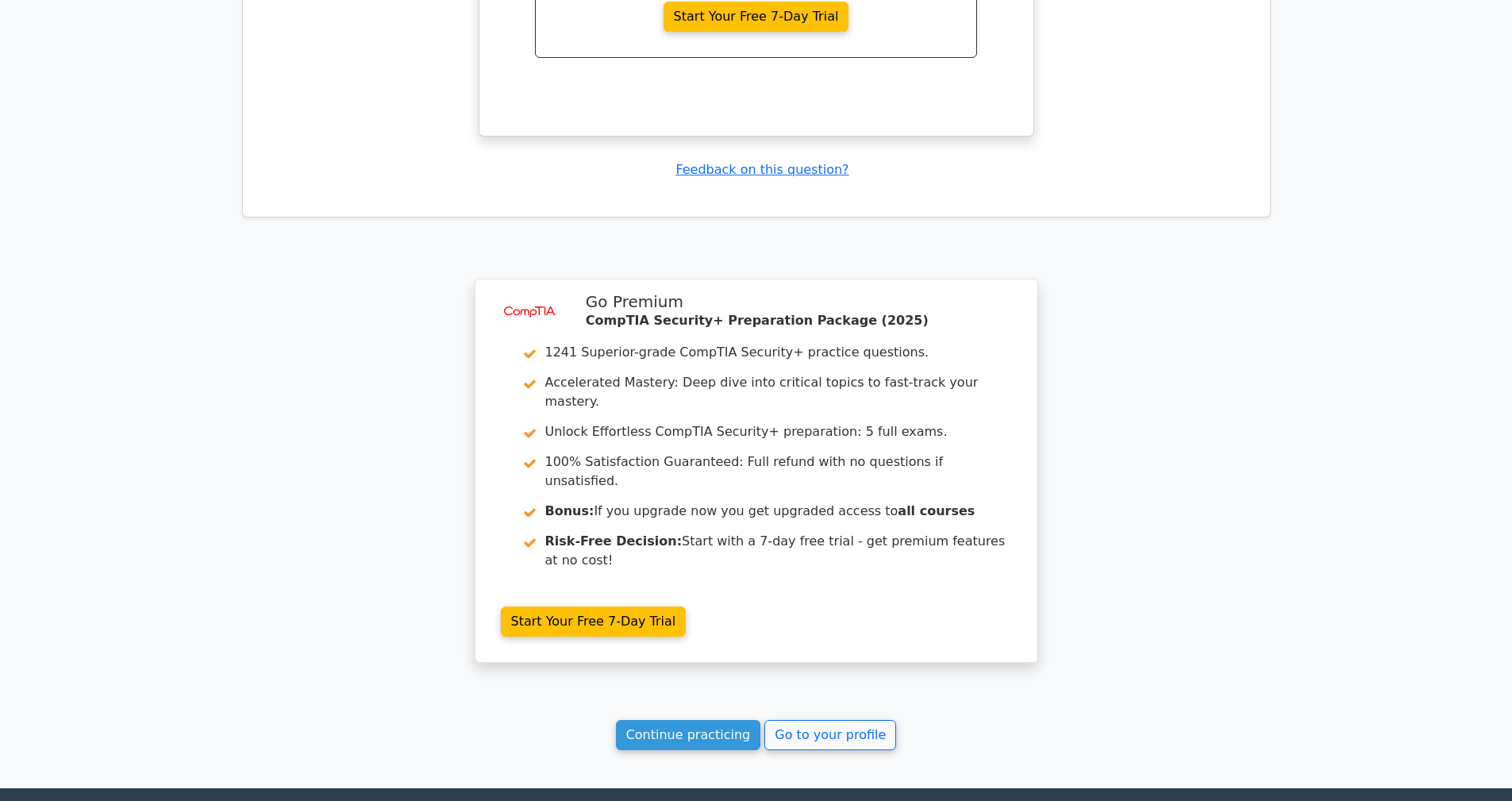
scroll to position [2991, 0]
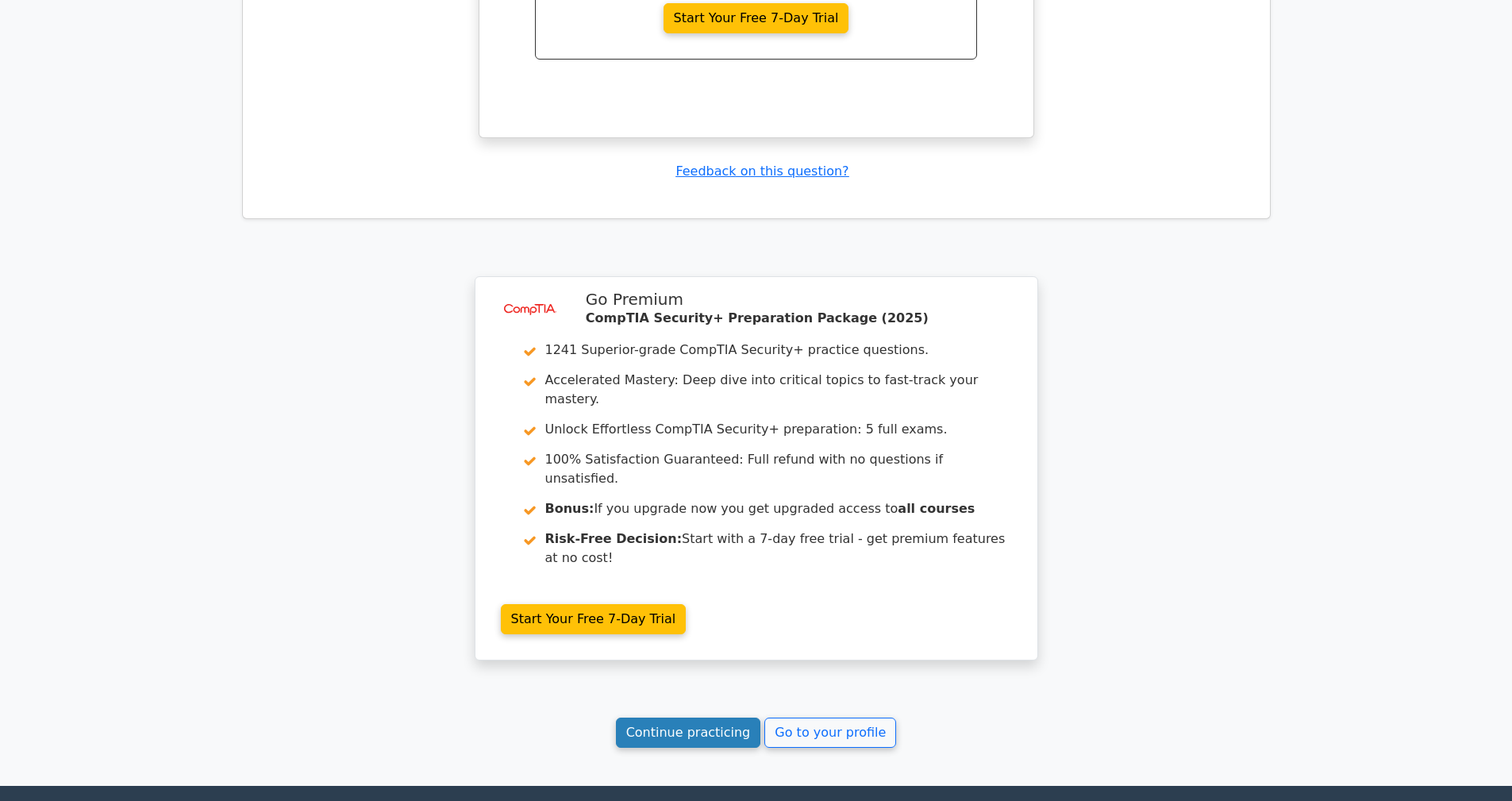
click at [714, 718] on link "Continue practicing" at bounding box center [689, 733] width 146 height 30
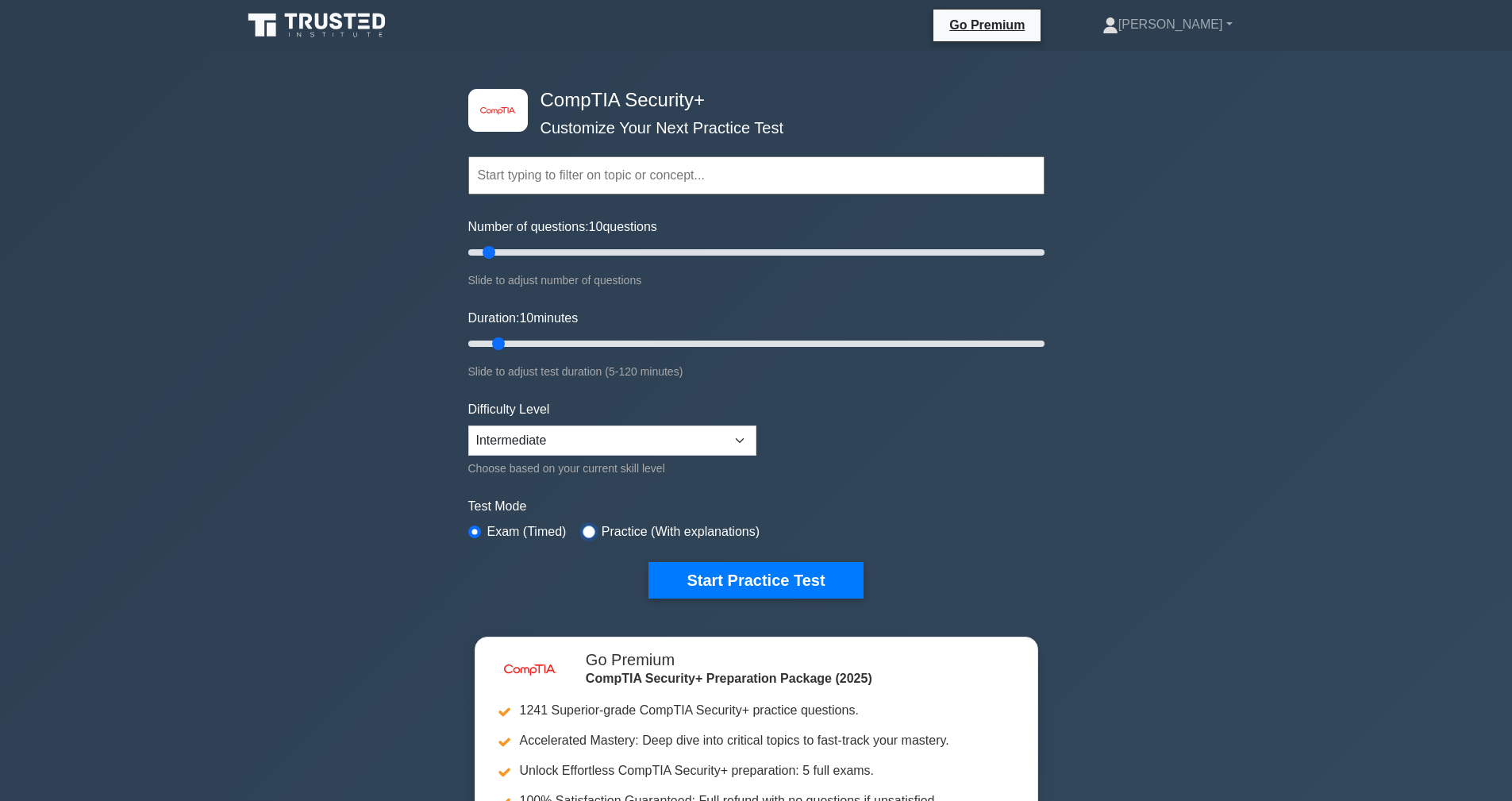
click at [586, 531] on input "radio" at bounding box center [589, 532] width 12 height 12
radio input "true"
drag, startPoint x: 496, startPoint y: 256, endPoint x: 669, endPoint y: 279, distance: 174.5
type input "70"
click at [669, 262] on input "Number of questions: 70 questions" at bounding box center [756, 252] width 576 height 19
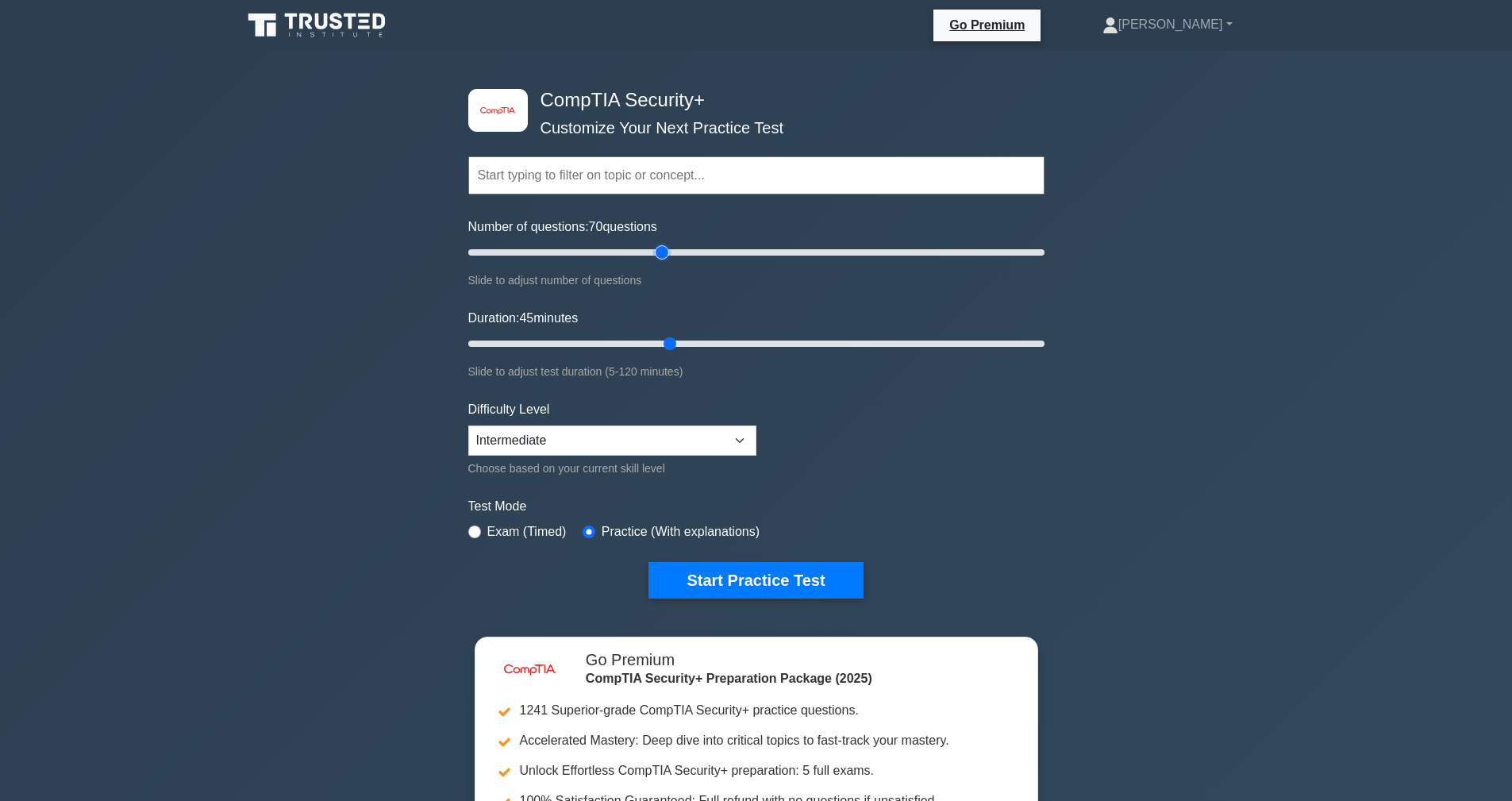
drag, startPoint x: 500, startPoint y: 340, endPoint x: 674, endPoint y: 358, distance: 174.9
click at [674, 354] on input "Duration: 45 minutes" at bounding box center [756, 344] width 576 height 19
drag, startPoint x: 674, startPoint y: 358, endPoint x: 640, endPoint y: 356, distance: 34.1
click at [640, 356] on div "Duration: 45 minutes Slide to adjust test duration (5-120 minutes)" at bounding box center [756, 344] width 576 height 72
type input "35"
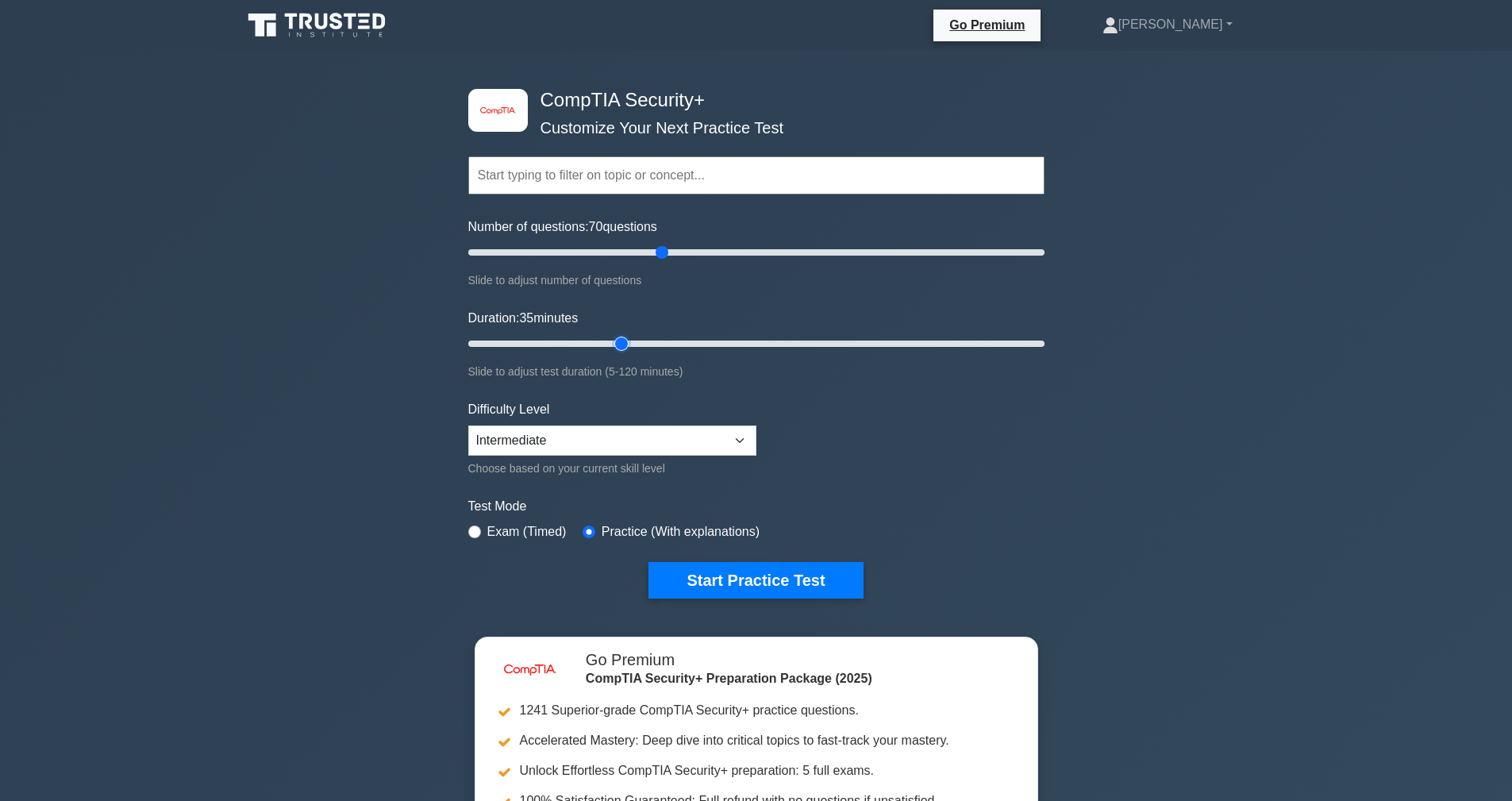
click at [634, 340] on input "Duration: 35 minutes" at bounding box center [756, 344] width 576 height 19
click at [745, 577] on button "Start Practice Test" at bounding box center [756, 581] width 215 height 37
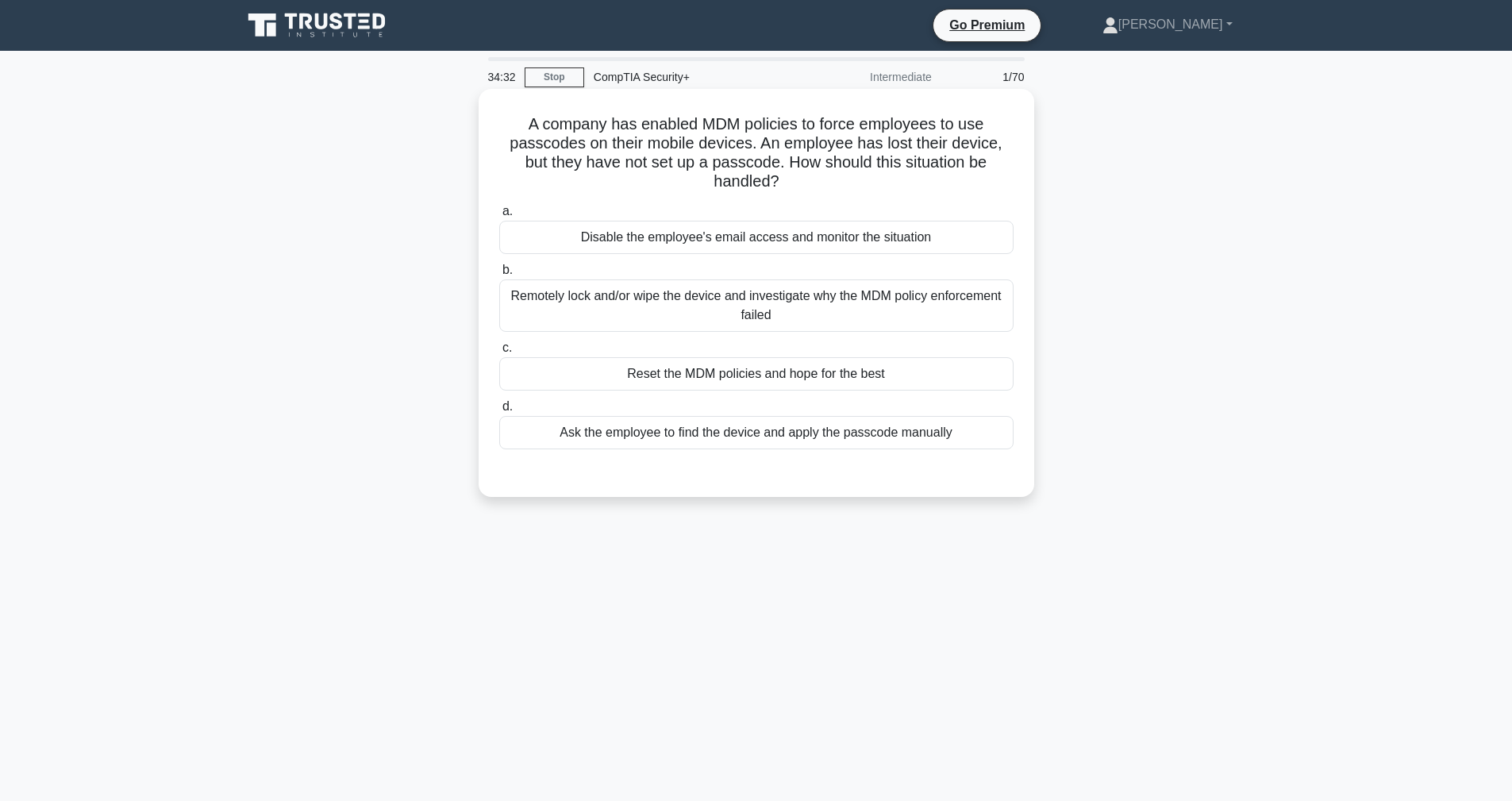
click at [592, 318] on div "Remotely lock and/or wipe the device and investigate why the MDM policy enforce…" at bounding box center [756, 305] width 514 height 52
click at [499, 275] on input "b. Remotely lock and/or wipe the device and investigate why the MDM policy enfo…" at bounding box center [499, 270] width 0 height 10
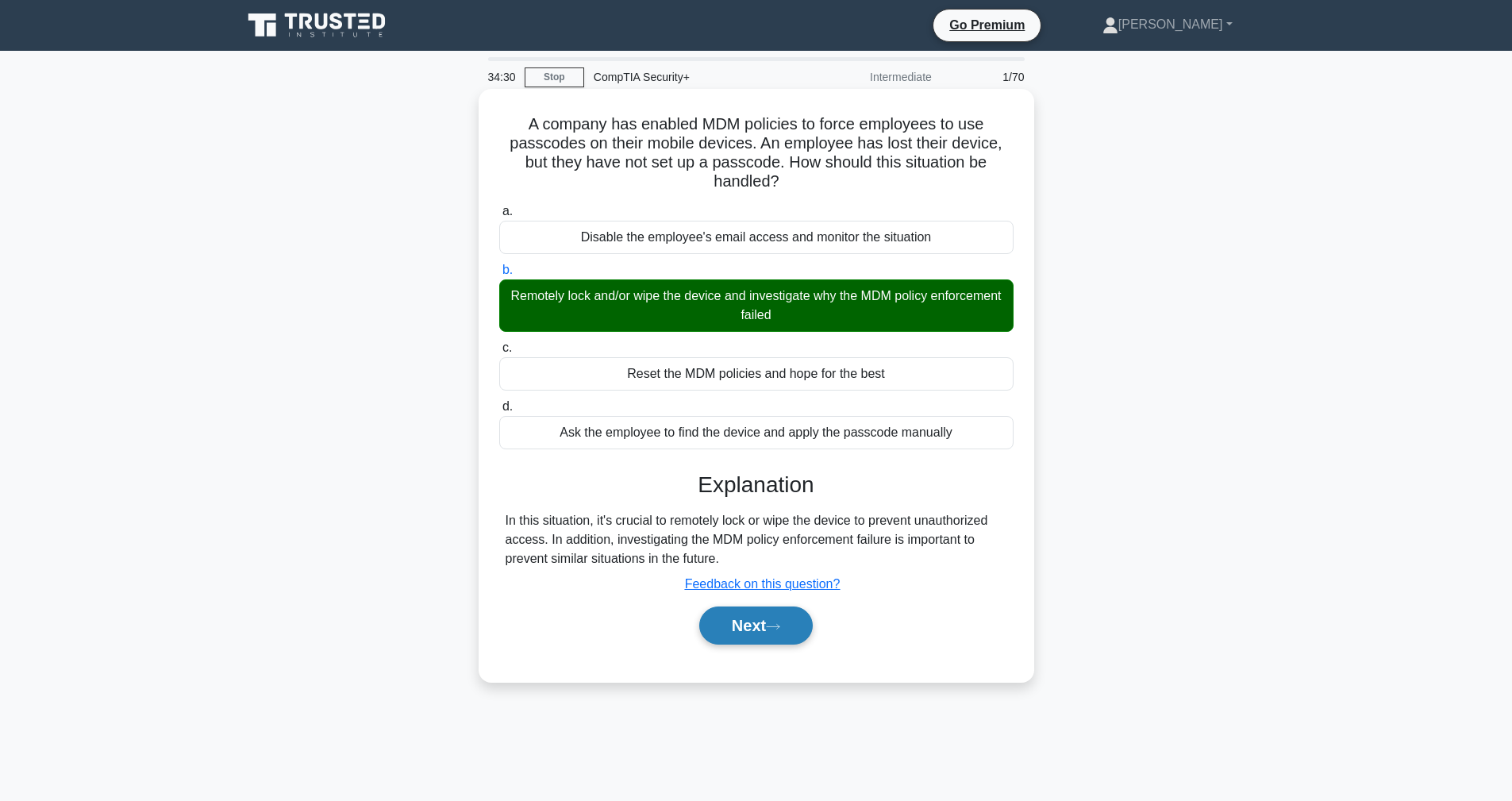
click at [749, 622] on button "Next" at bounding box center [756, 625] width 113 height 38
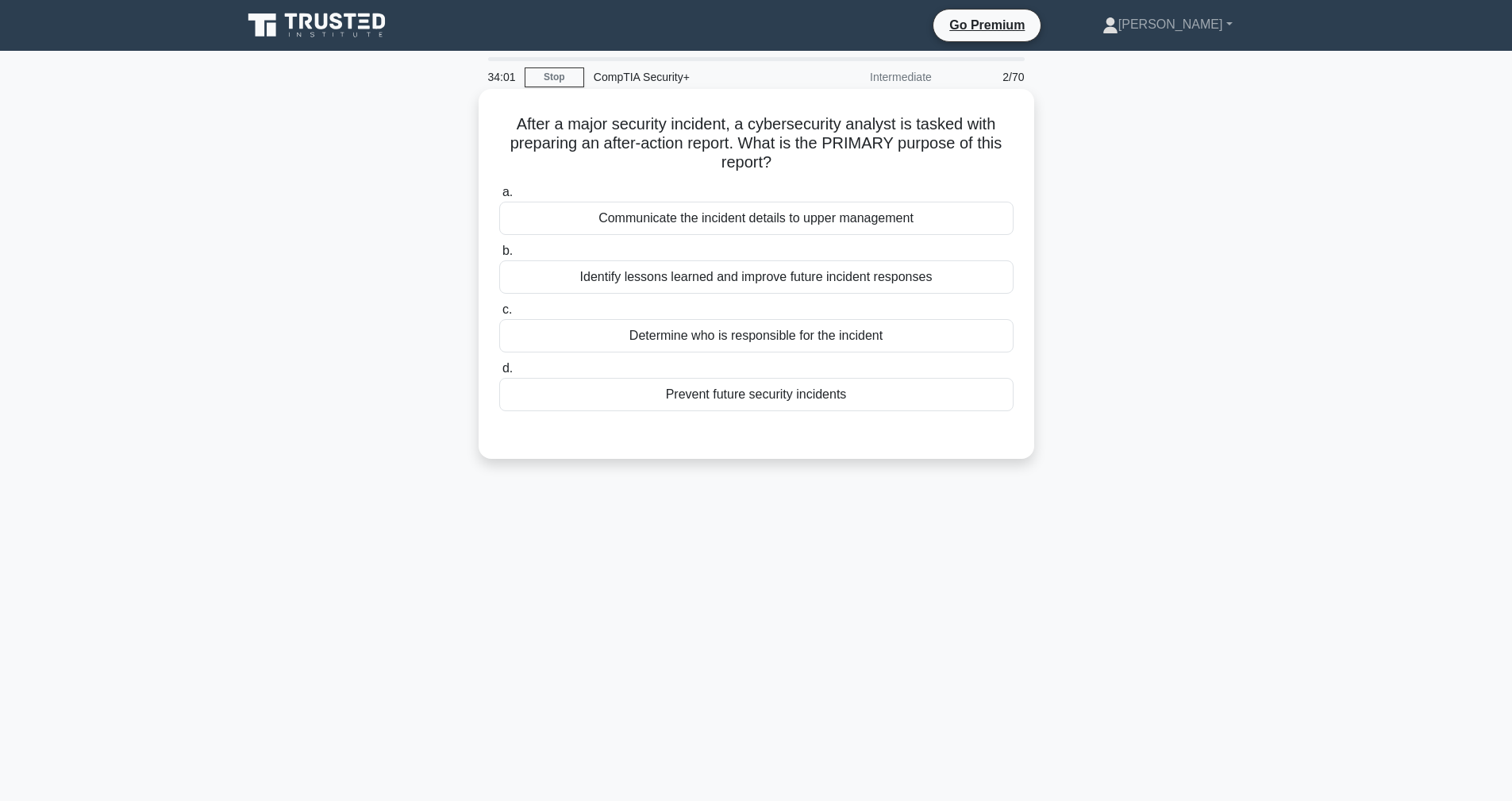
click at [622, 274] on div "Identify lessons learned and improve future incident responses" at bounding box center [756, 277] width 514 height 33
click at [499, 256] on input "b. Identify lessons learned and improve future incident responses" at bounding box center [499, 251] width 0 height 10
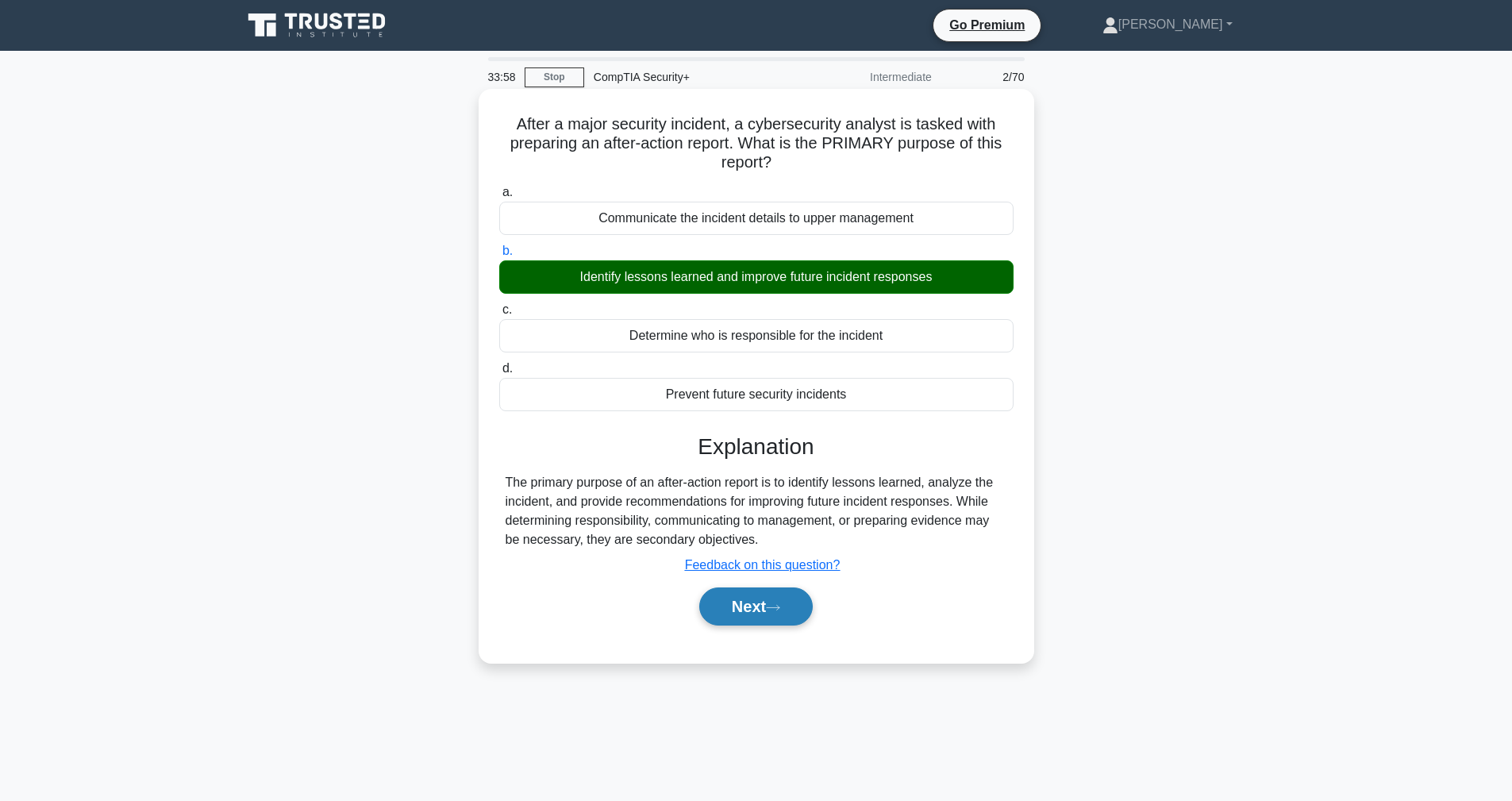
click at [750, 610] on button "Next" at bounding box center [756, 606] width 113 height 38
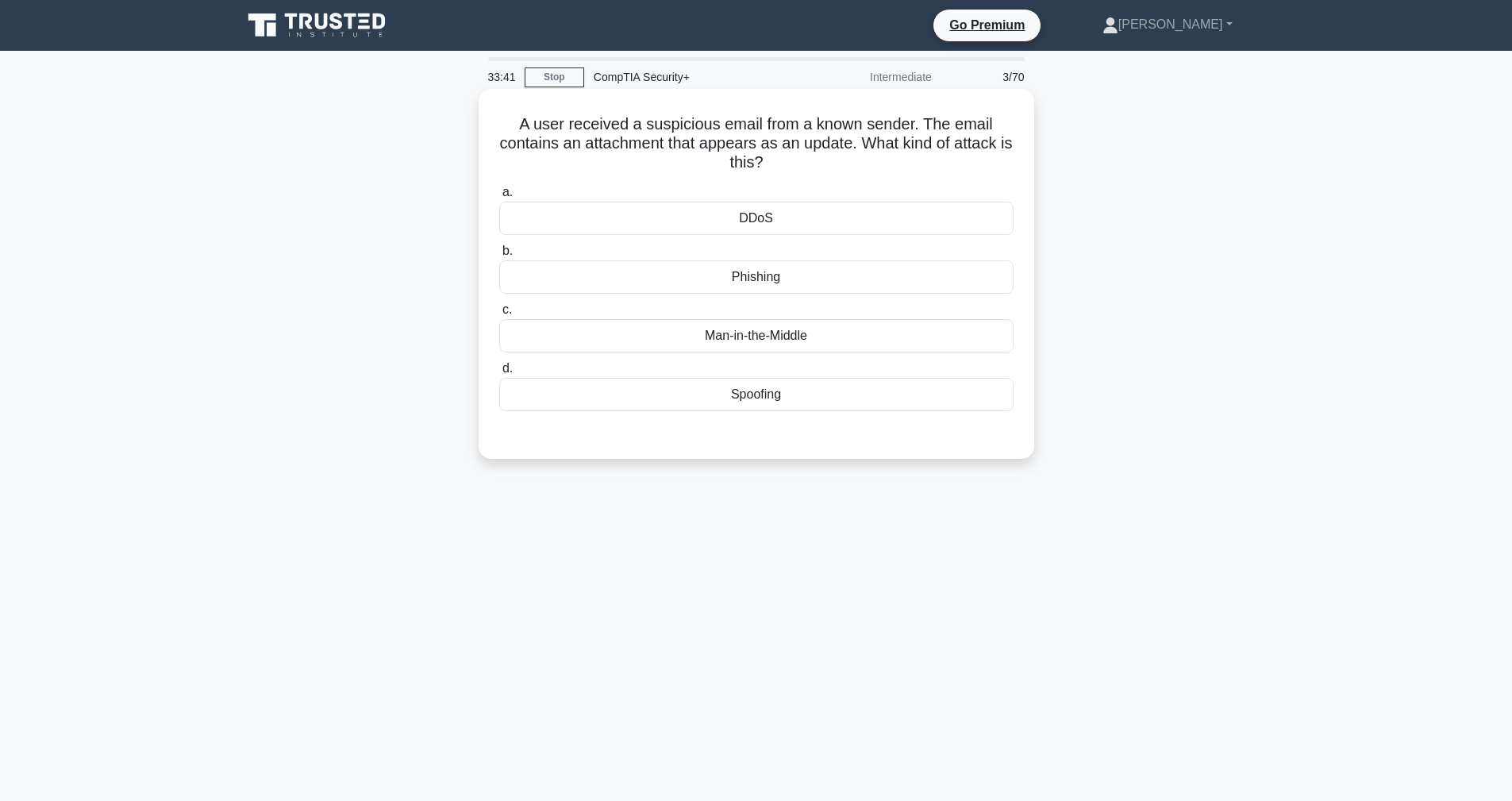
click at [546, 274] on div "Phishing" at bounding box center [756, 277] width 514 height 33
click at [499, 256] on input "b. Phishing" at bounding box center [499, 251] width 0 height 10
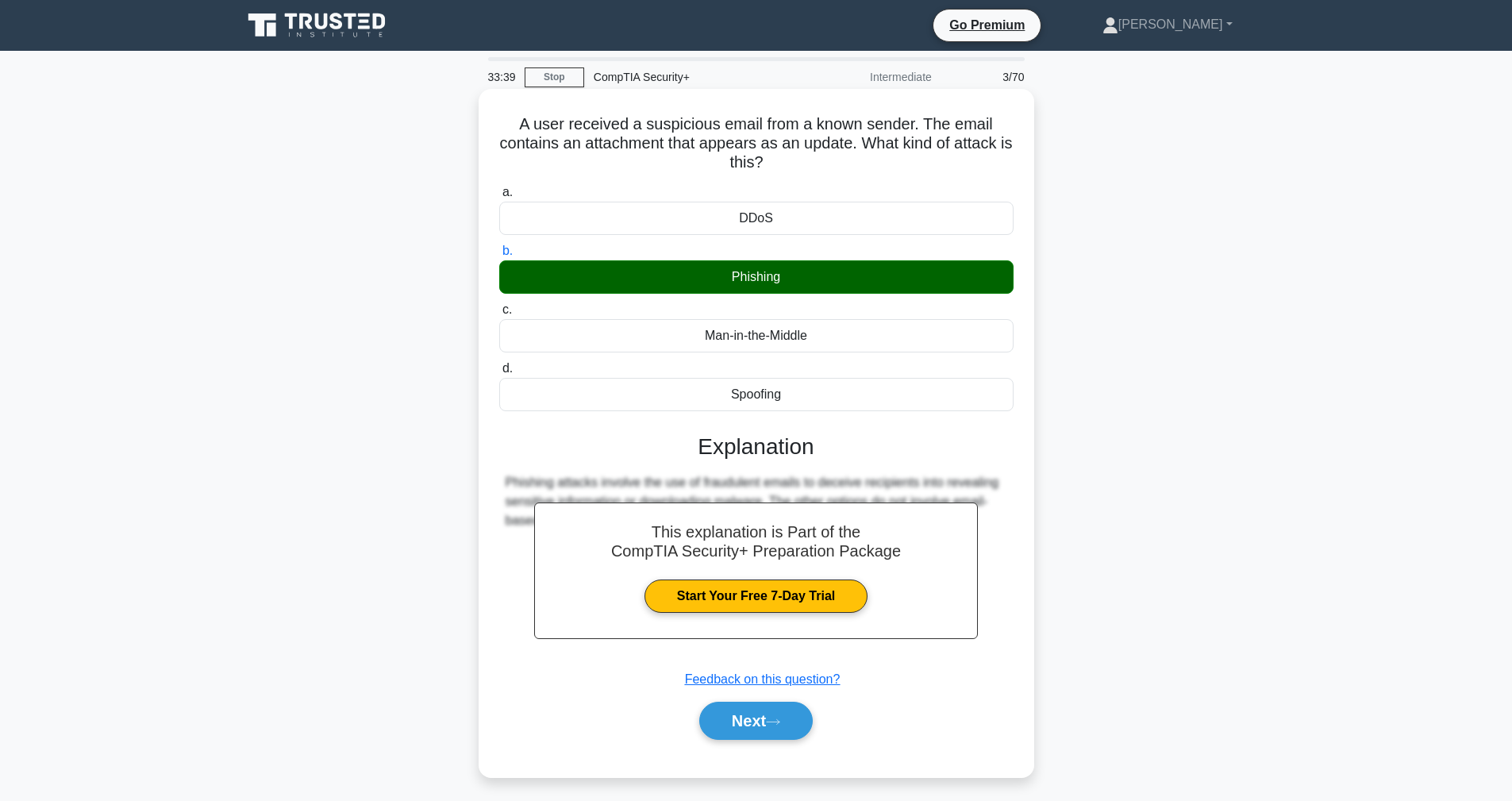
scroll to position [57, 0]
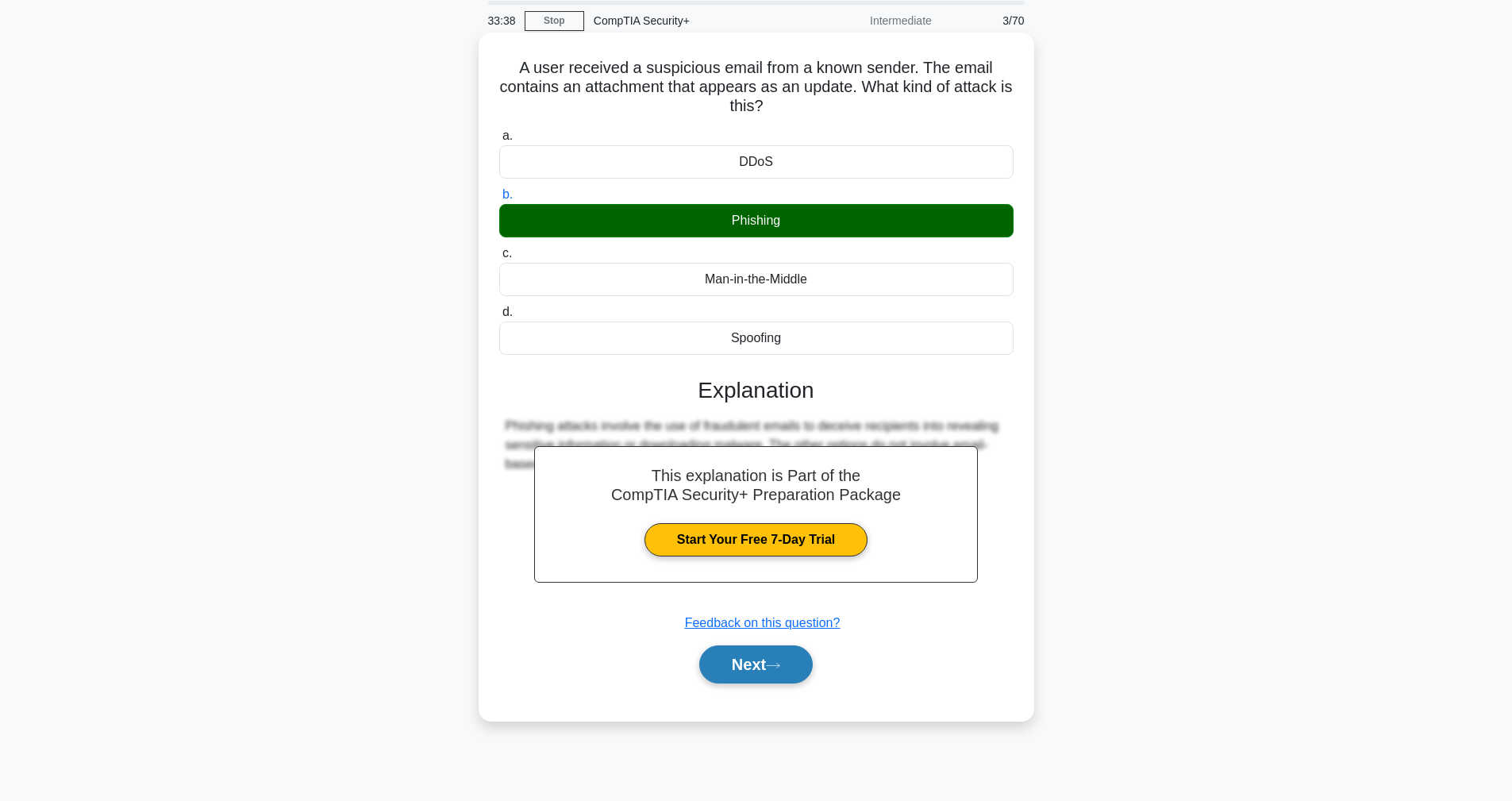
click at [738, 669] on button "Next" at bounding box center [756, 665] width 113 height 38
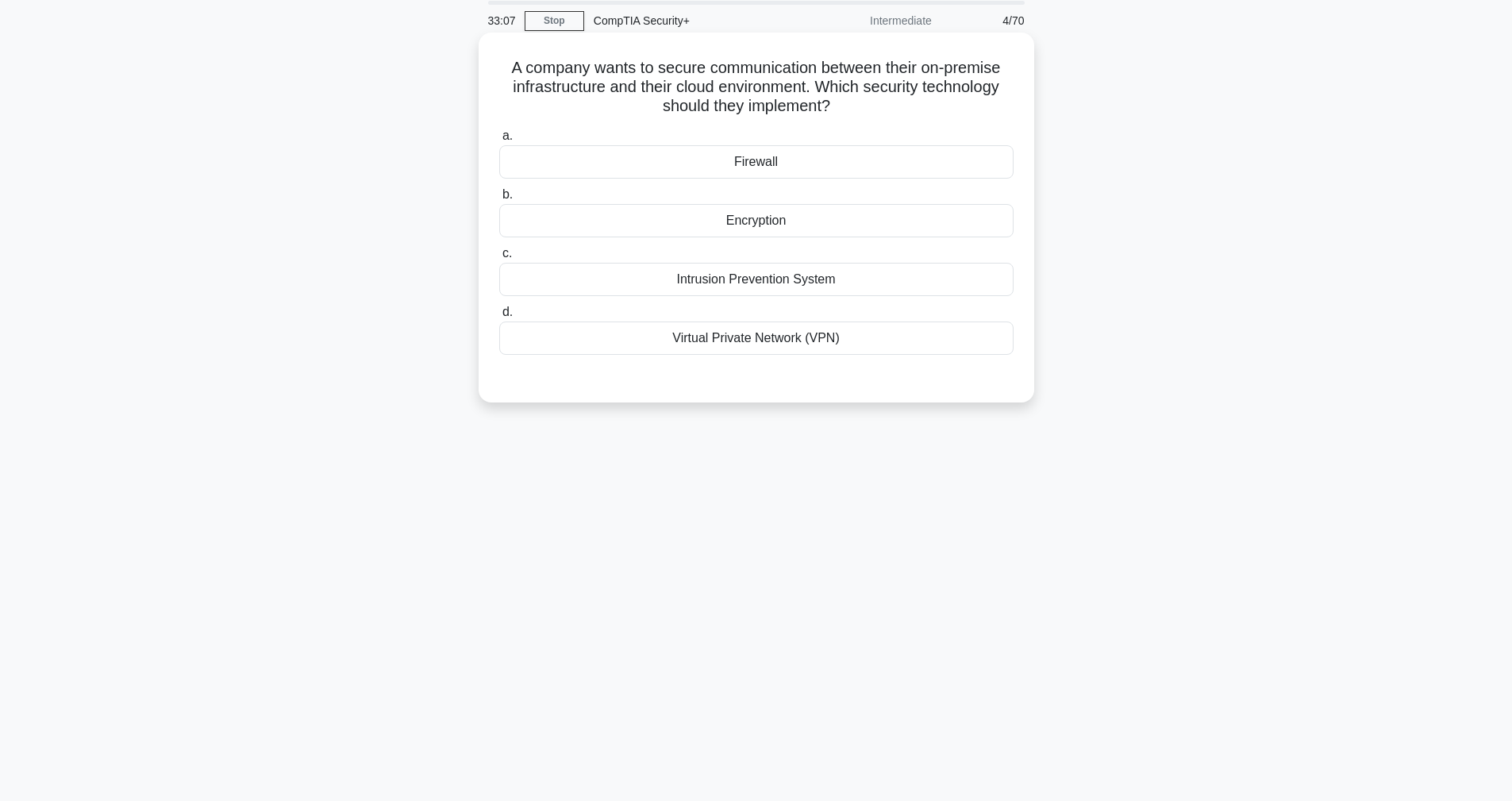
click at [700, 386] on div "A company wants to secure communication between their on-premise infrastructure…" at bounding box center [756, 217] width 543 height 357
click at [712, 345] on div "Virtual Private Network (VPN)" at bounding box center [756, 339] width 514 height 33
click at [499, 318] on input "d. Virtual Private Network (VPN)" at bounding box center [499, 312] width 0 height 10
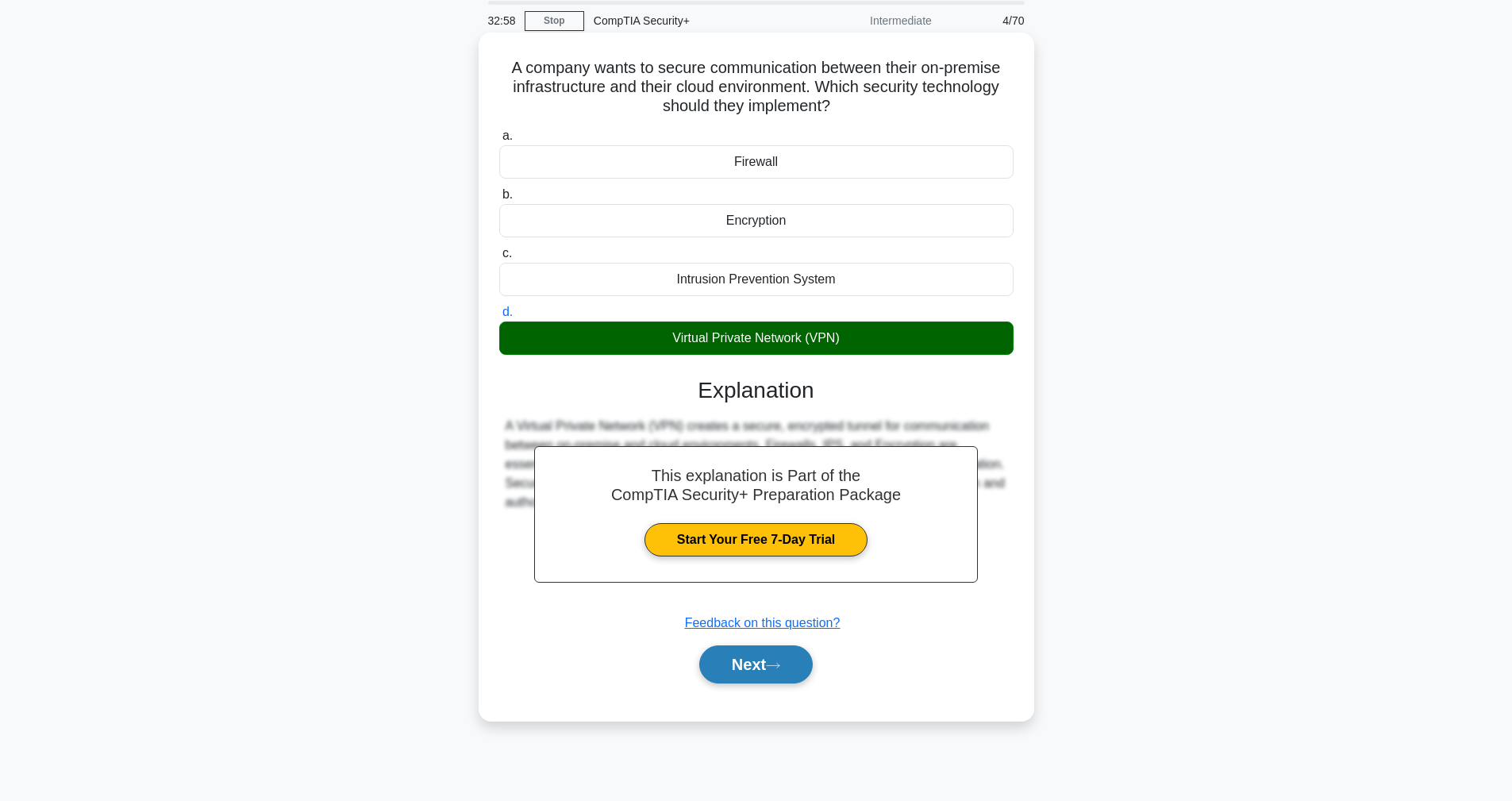
click at [799, 656] on button "Next" at bounding box center [756, 665] width 113 height 38
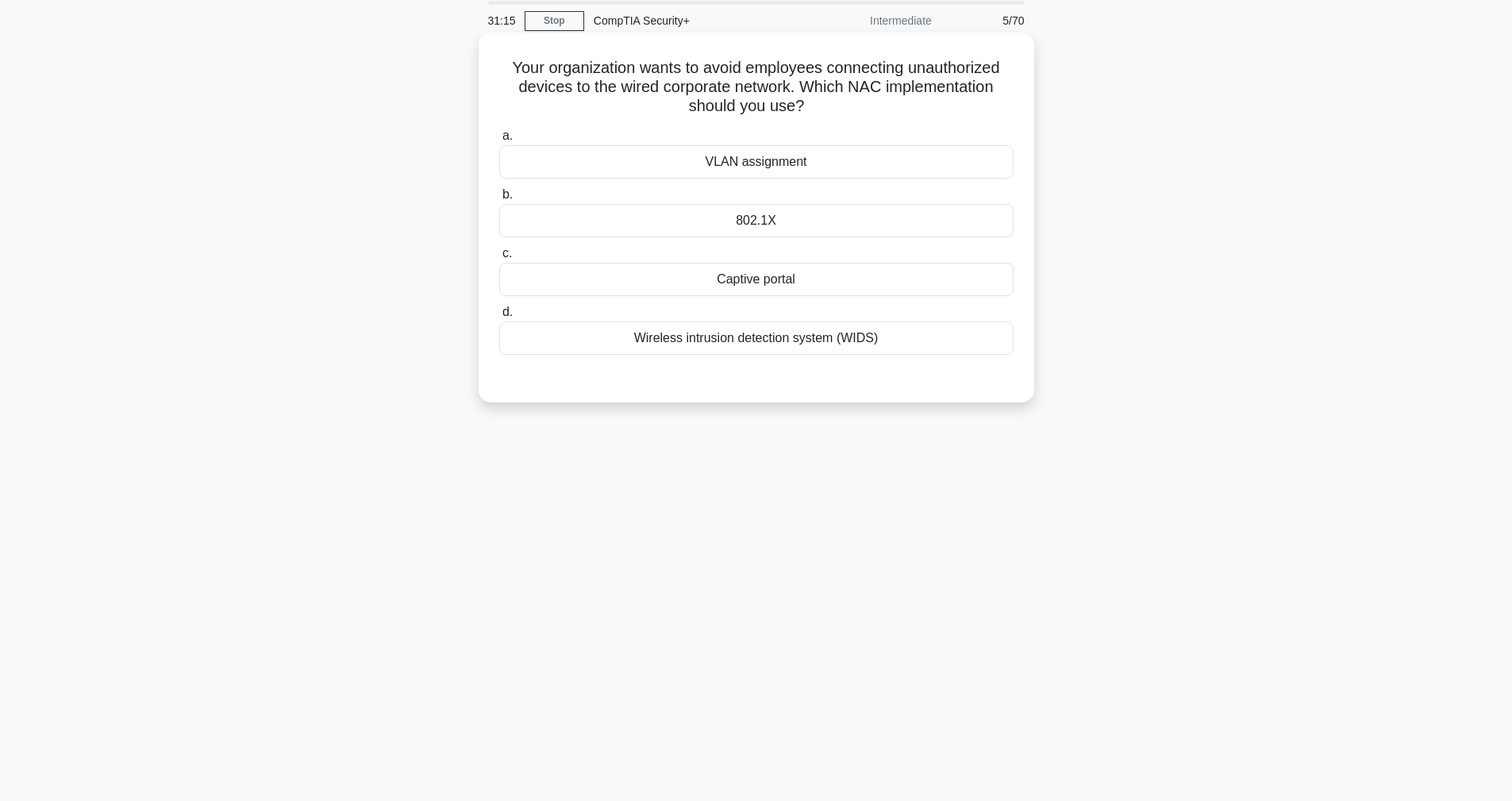
click at [758, 166] on div "VLAN assignment" at bounding box center [756, 162] width 514 height 33
click at [499, 141] on input "a. VLAN assignment" at bounding box center [499, 136] width 0 height 10
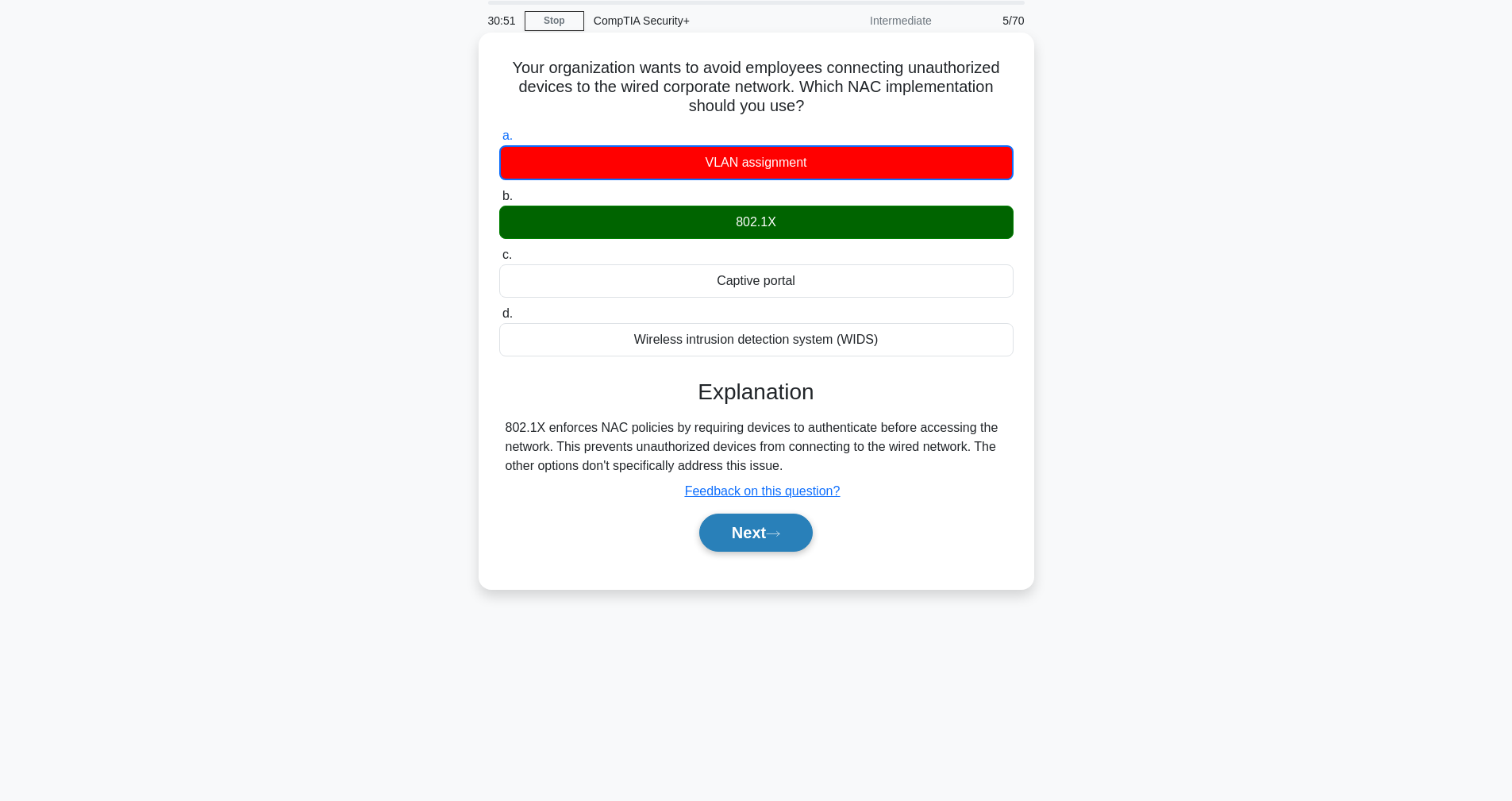
click at [773, 543] on button "Next" at bounding box center [756, 533] width 113 height 38
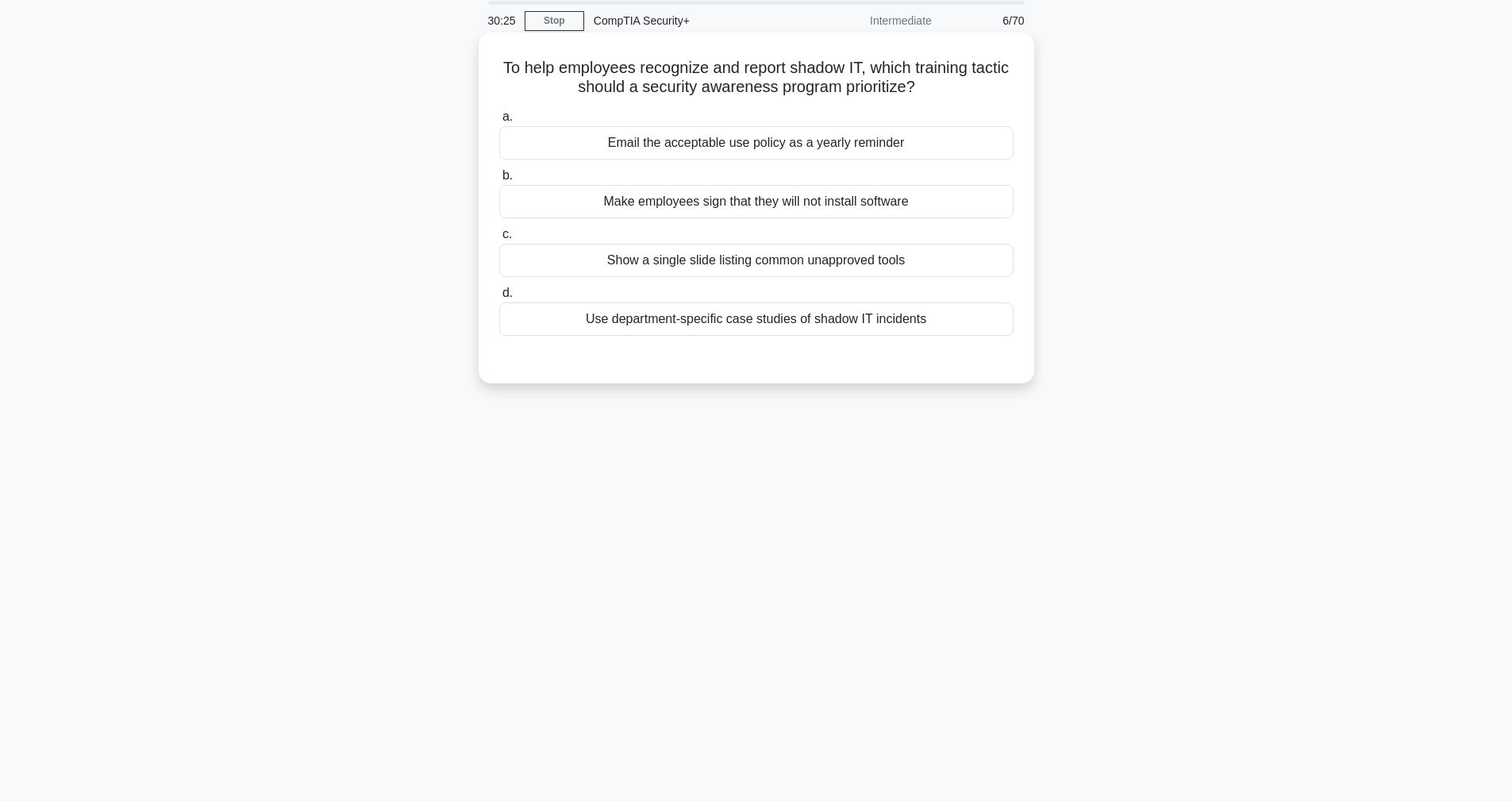
click at [709, 368] on div "To help employees recognize and report shadow IT, which training tactic should …" at bounding box center [756, 208] width 543 height 339
click at [670, 144] on div "Email the acceptable use policy as a yearly reminder" at bounding box center [756, 143] width 514 height 33
click at [499, 122] on input "a. Email the acceptable use policy as a yearly reminder" at bounding box center [499, 117] width 0 height 10
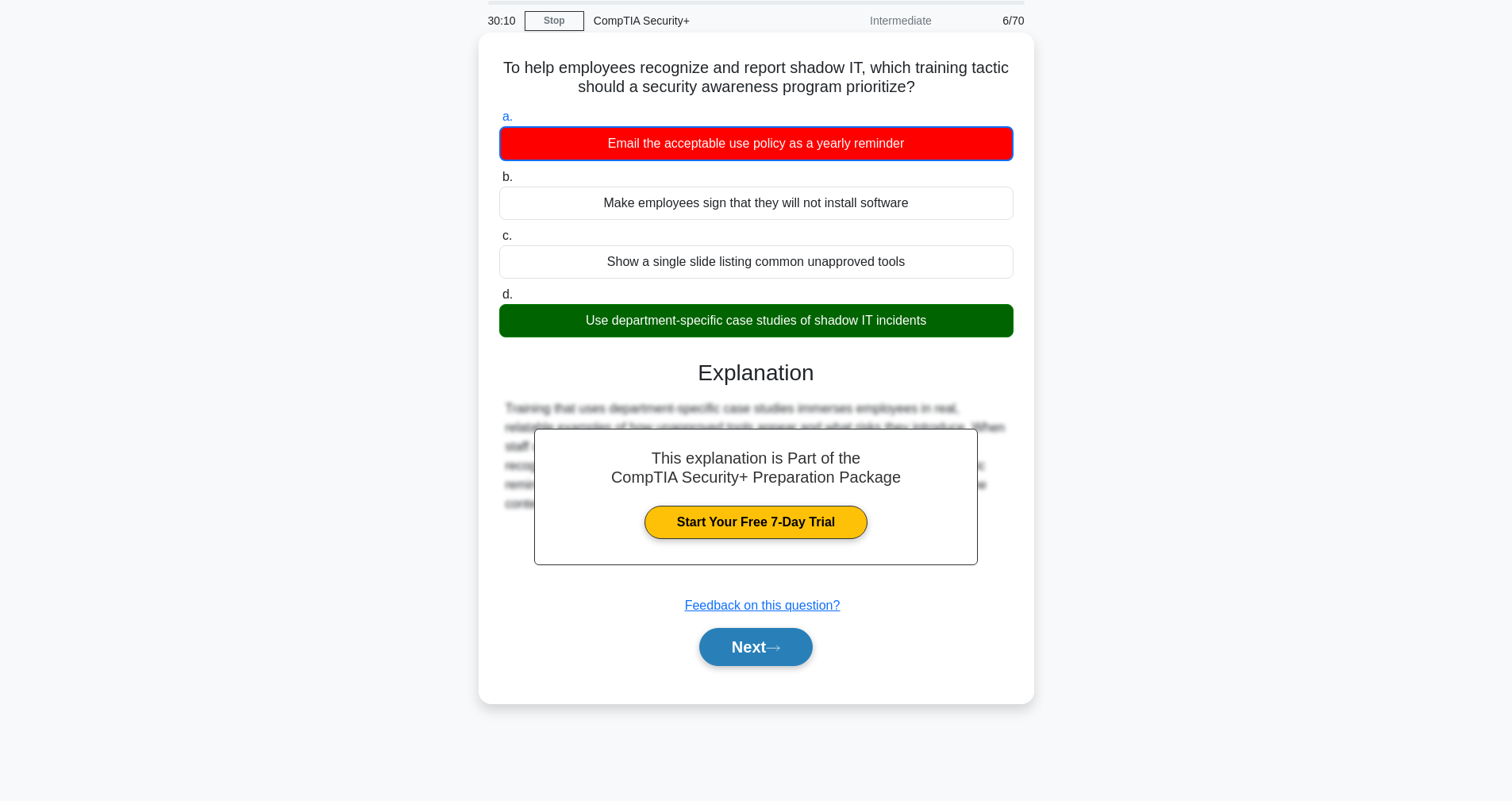
click at [771, 640] on button "Next" at bounding box center [756, 647] width 113 height 38
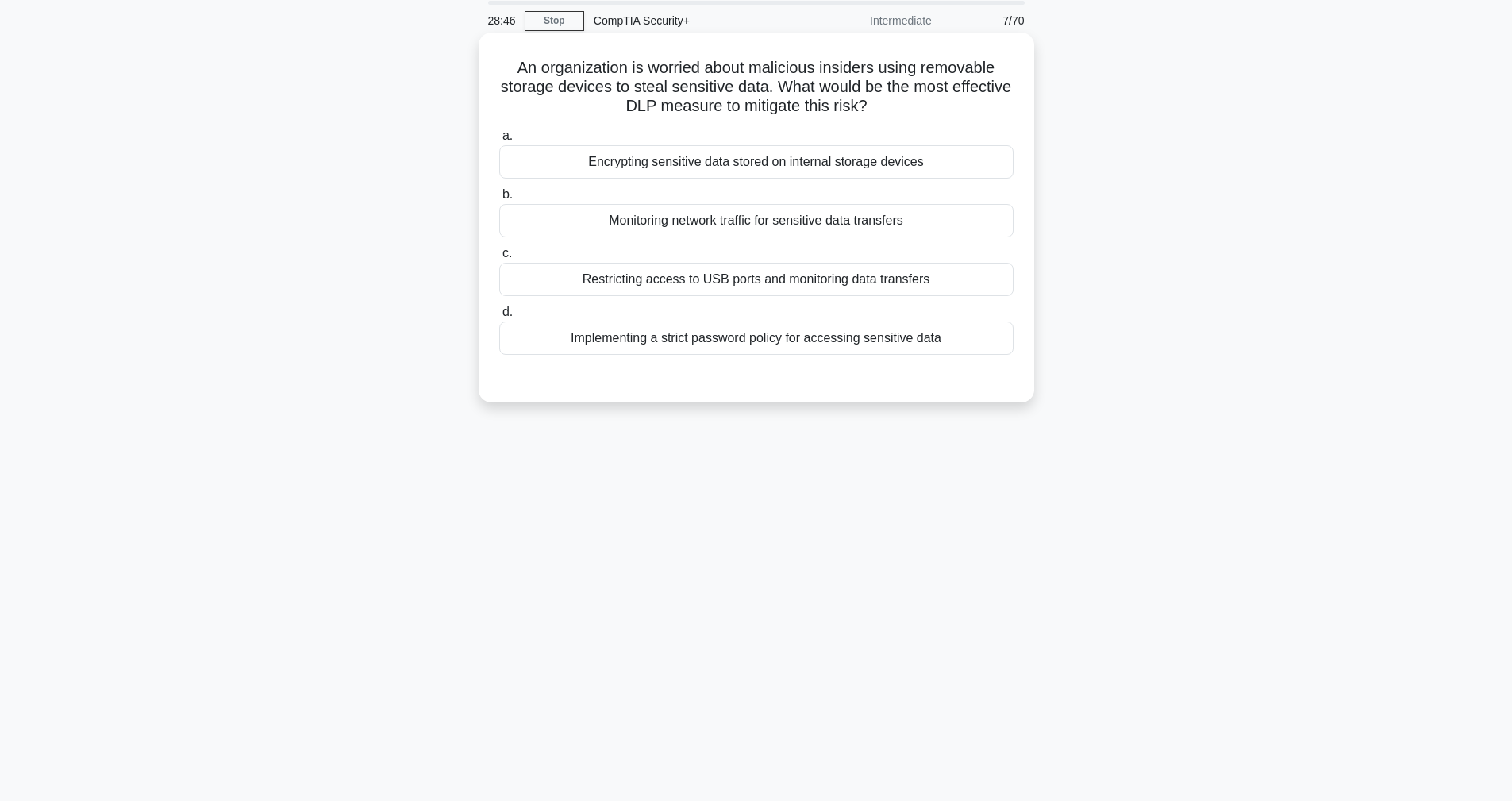
click at [705, 171] on div "Encrypting sensitive data stored on internal storage devices" at bounding box center [756, 162] width 514 height 33
click at [499, 141] on input "a. Encrypting sensitive data stored on internal storage devices" at bounding box center [499, 136] width 0 height 10
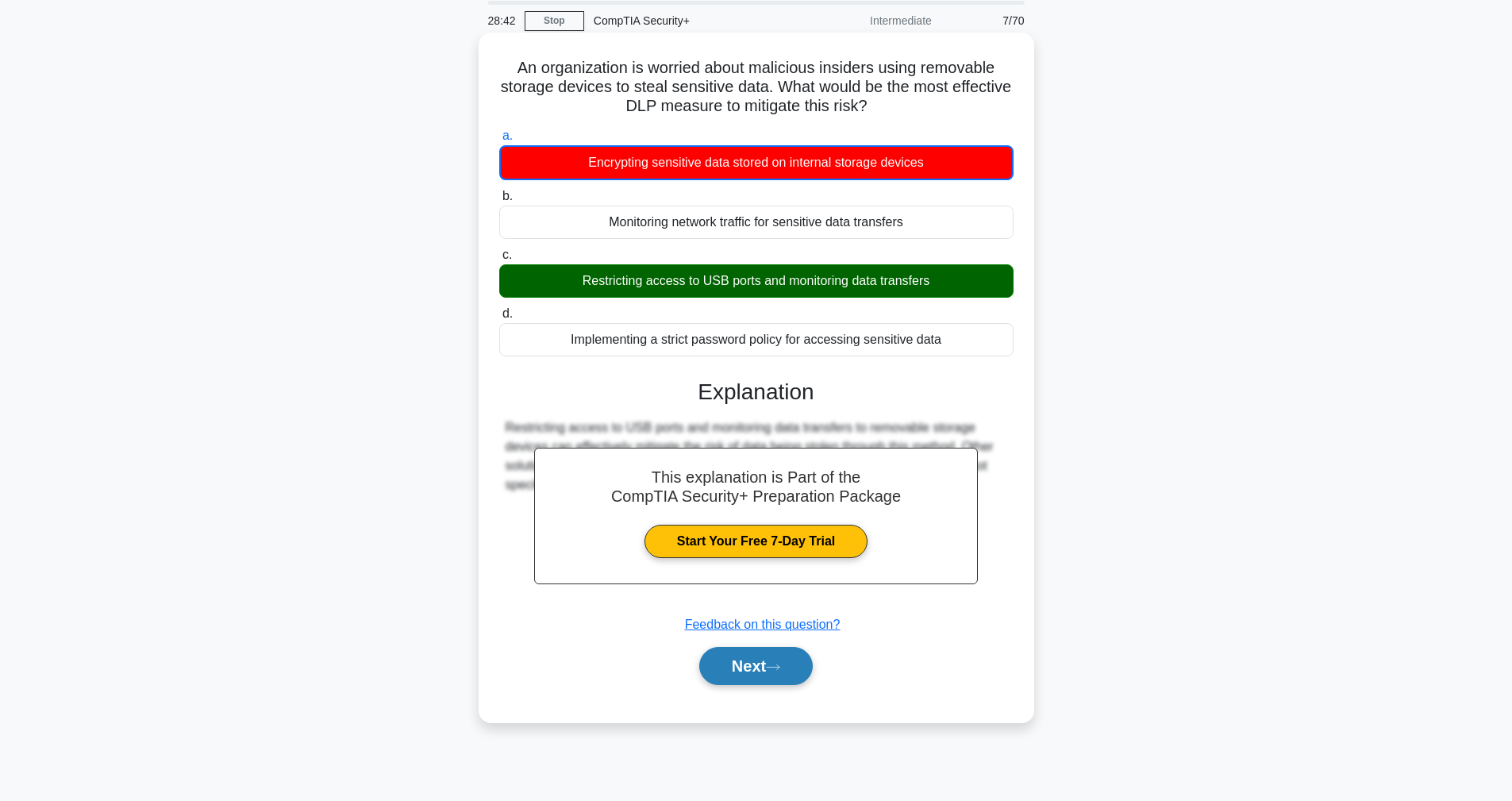
click at [753, 675] on button "Next" at bounding box center [756, 666] width 113 height 38
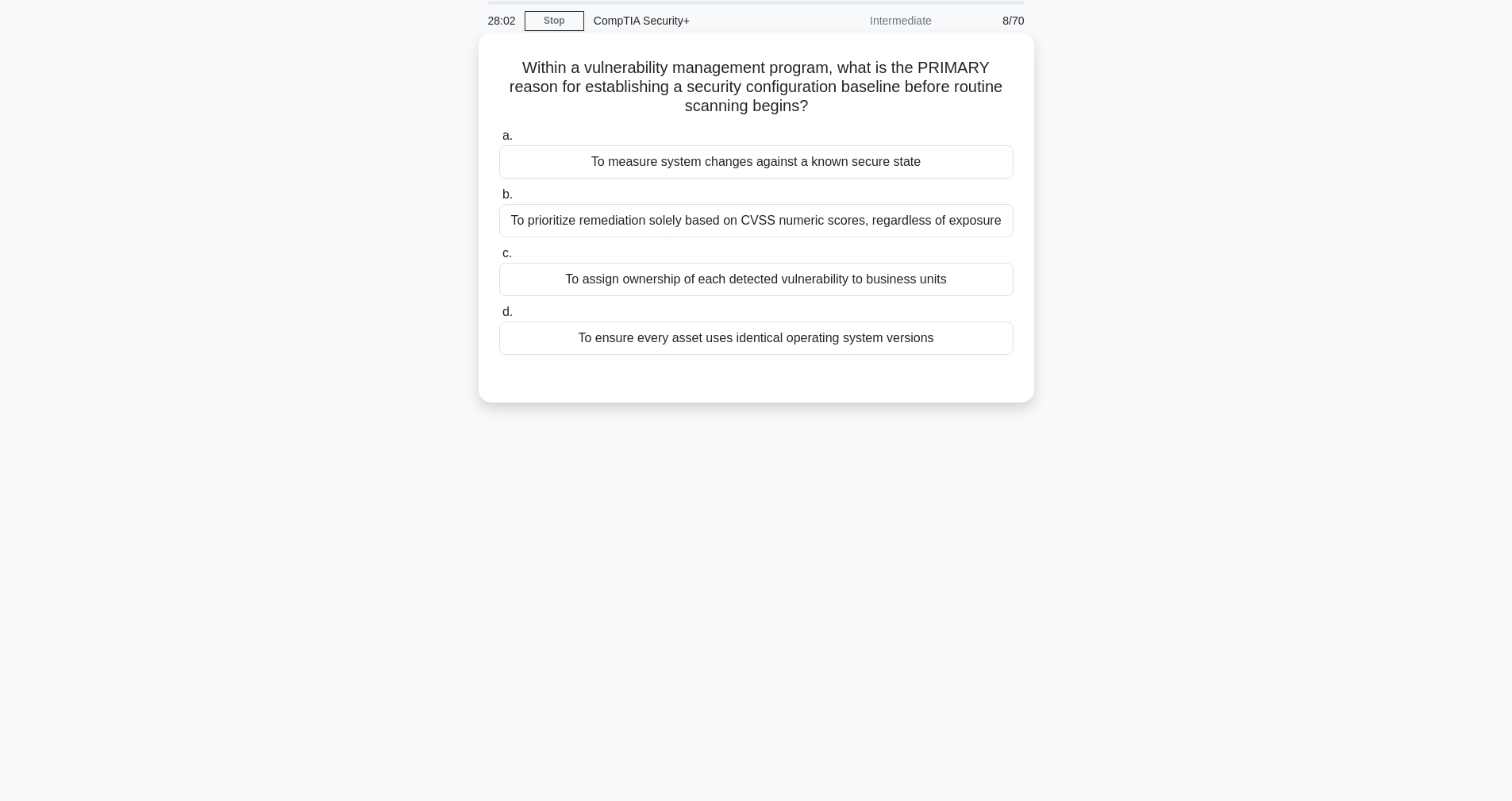
click at [684, 161] on div "To measure system changes against a known secure state" at bounding box center [756, 162] width 514 height 33
click at [499, 141] on input "a. To measure system changes against a known secure state" at bounding box center [499, 136] width 0 height 10
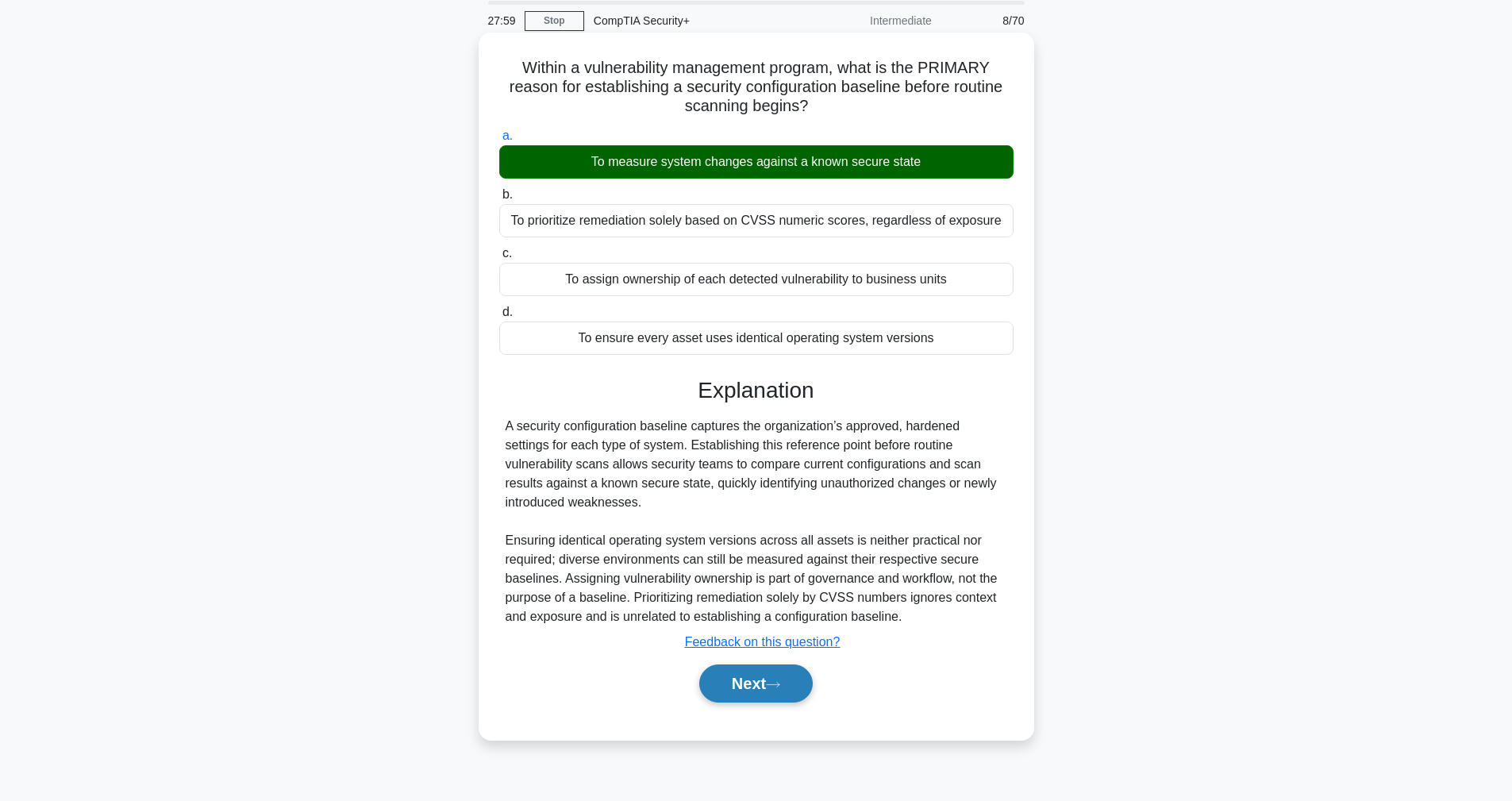
click at [795, 690] on button "Next" at bounding box center [756, 684] width 113 height 38
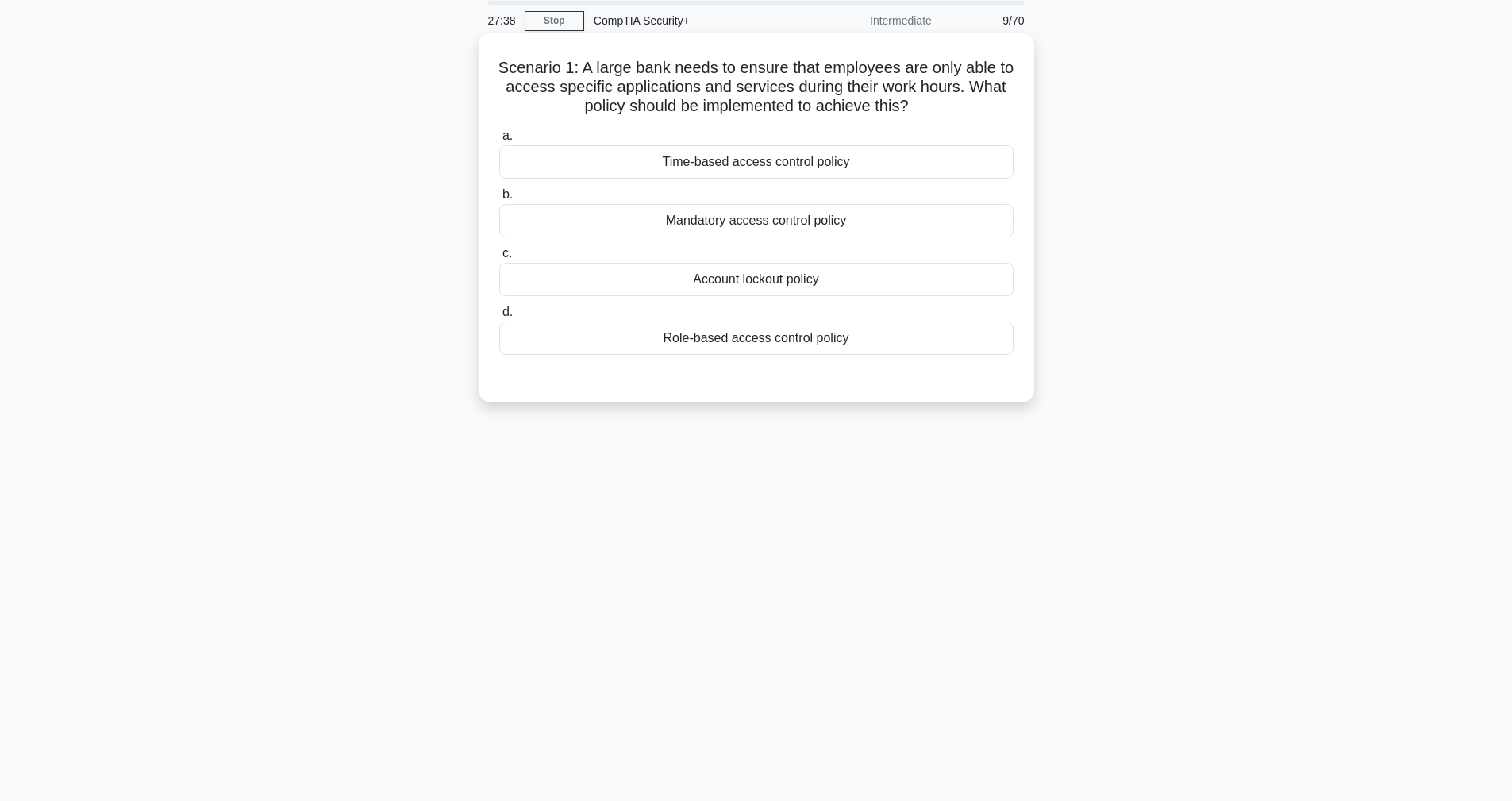
click at [715, 376] on div at bounding box center [756, 370] width 514 height 12
click at [749, 339] on div "Role-based access control policy" at bounding box center [756, 339] width 514 height 33
click at [499, 318] on input "d. Role-based access control policy" at bounding box center [499, 312] width 0 height 10
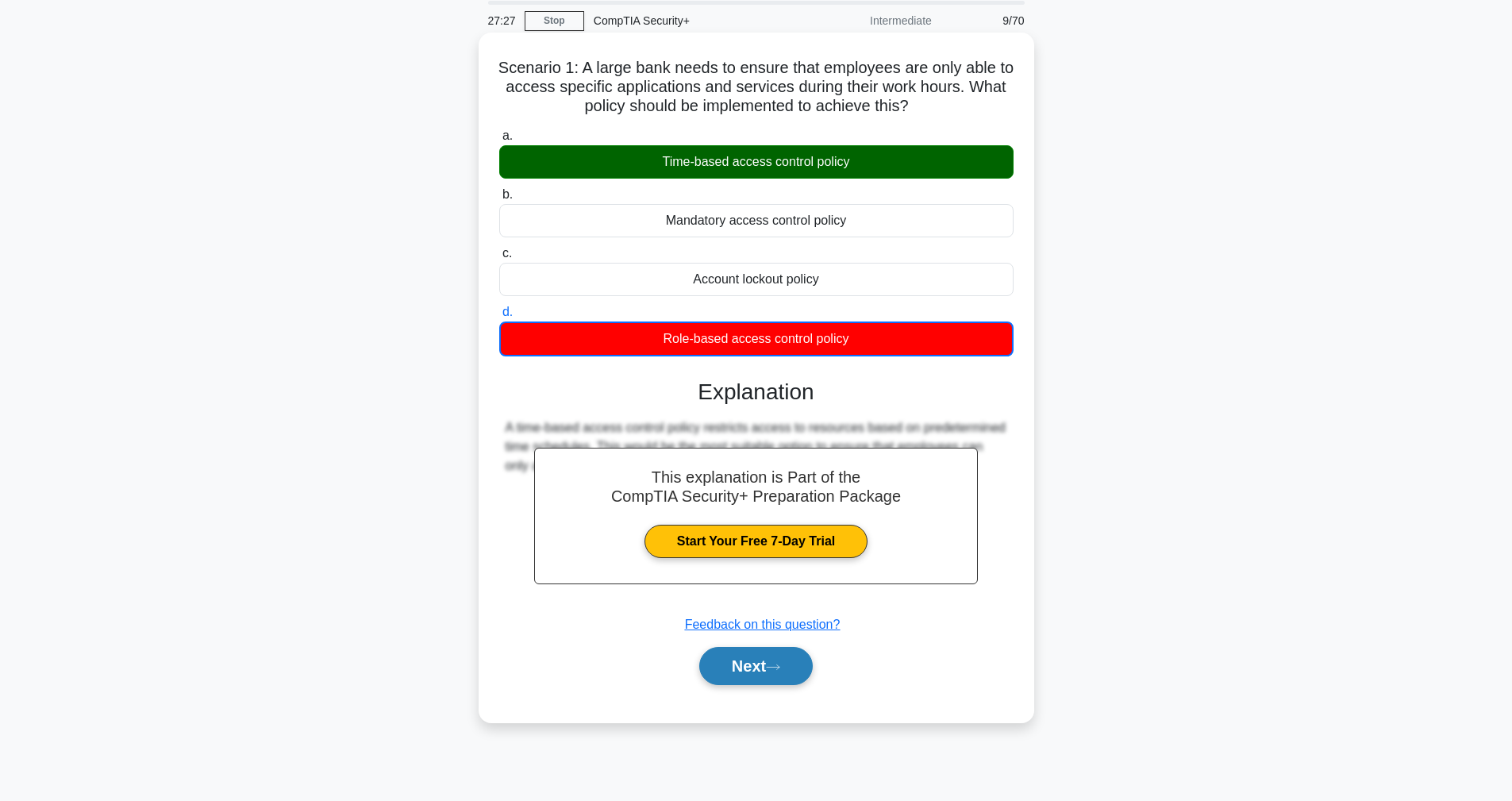
click at [809, 667] on button "Next" at bounding box center [756, 666] width 113 height 38
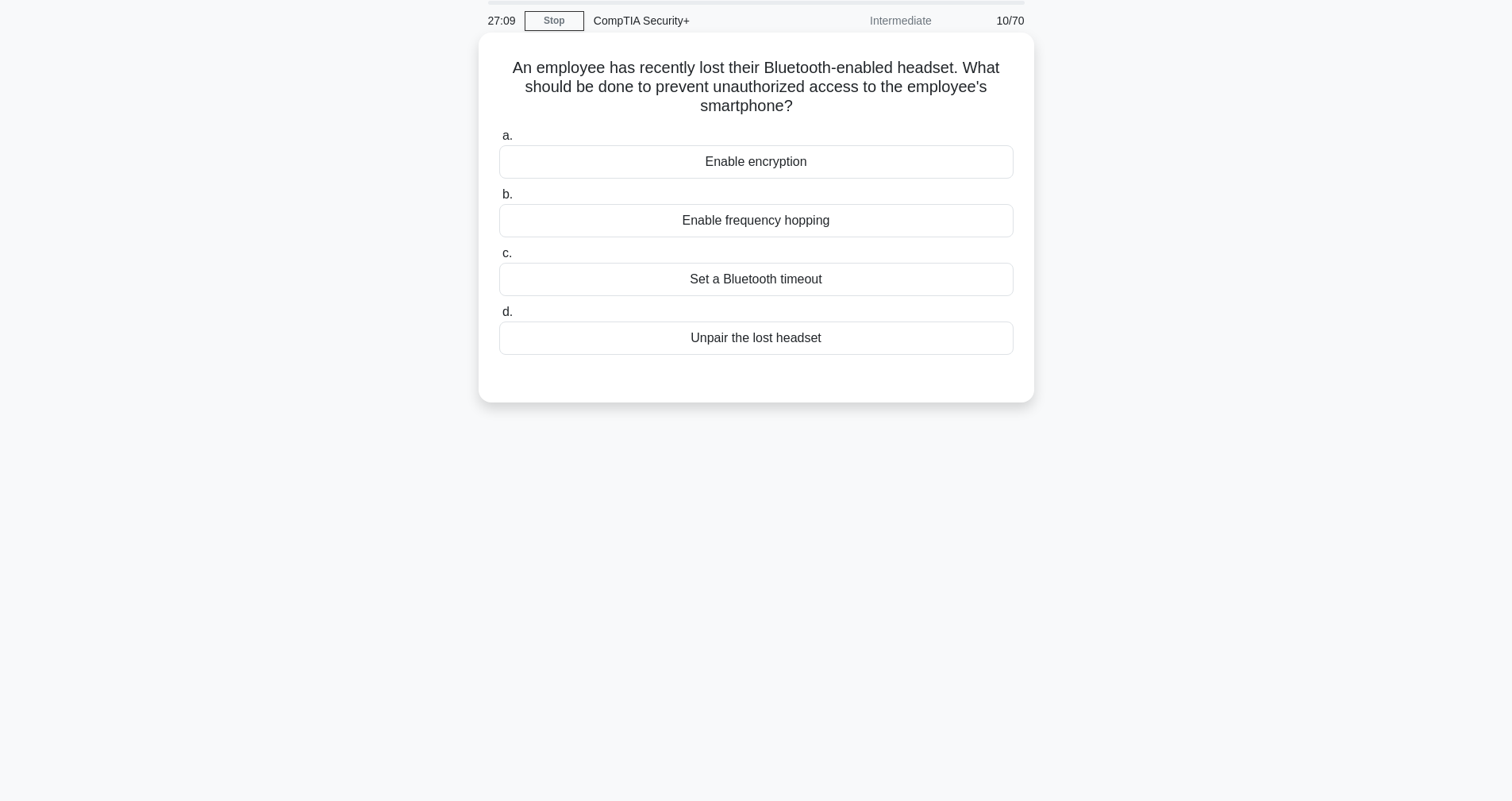
click at [707, 341] on div "Unpair the lost headset" at bounding box center [756, 339] width 514 height 33
click at [499, 318] on input "d. Unpair the lost headset" at bounding box center [499, 312] width 0 height 10
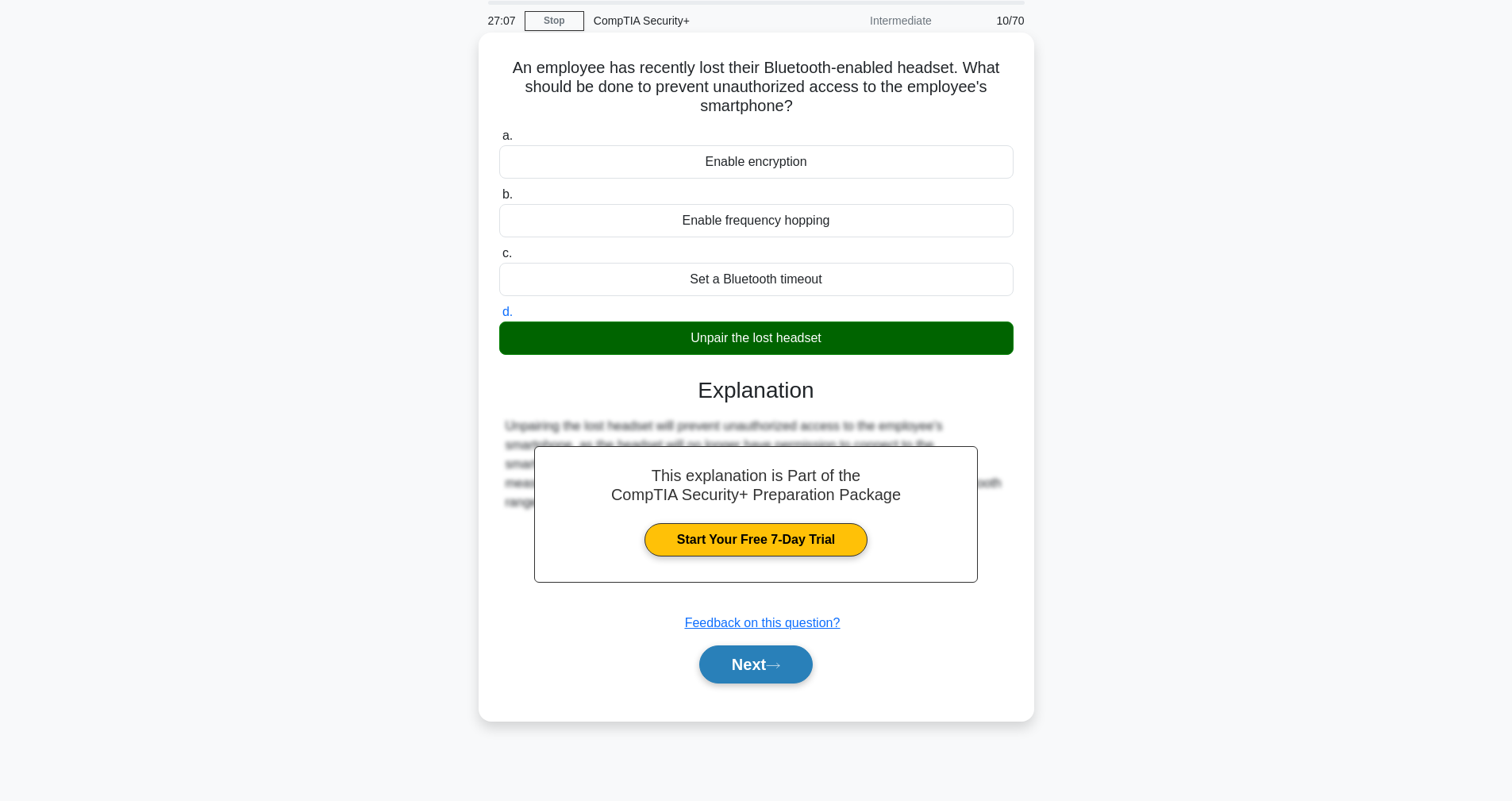
click at [794, 665] on button "Next" at bounding box center [756, 665] width 113 height 38
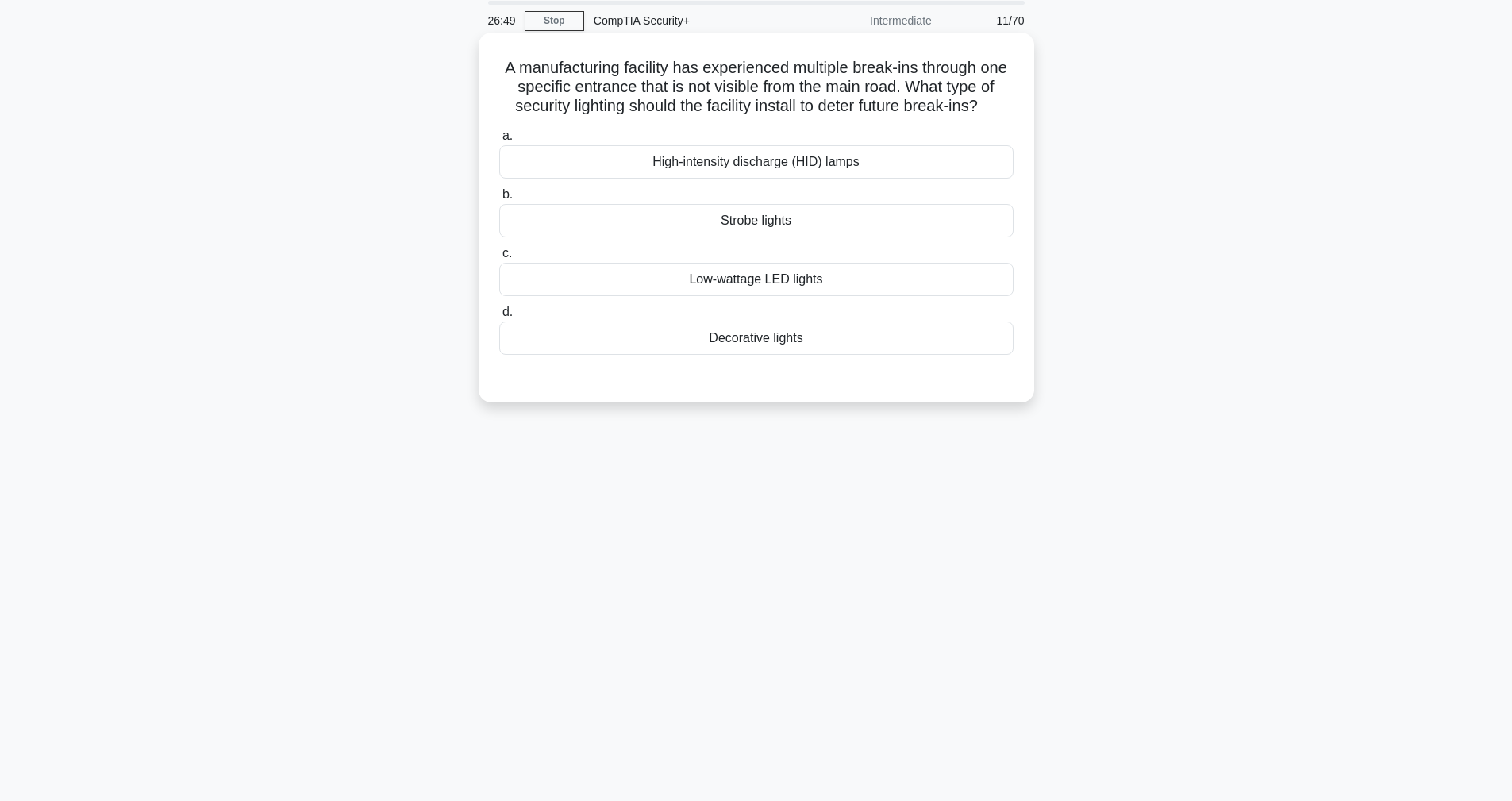
click at [765, 170] on div "High-intensity discharge (HID) lamps" at bounding box center [756, 162] width 514 height 33
click at [499, 141] on input "a. High-intensity discharge (HID) lamps" at bounding box center [499, 136] width 0 height 10
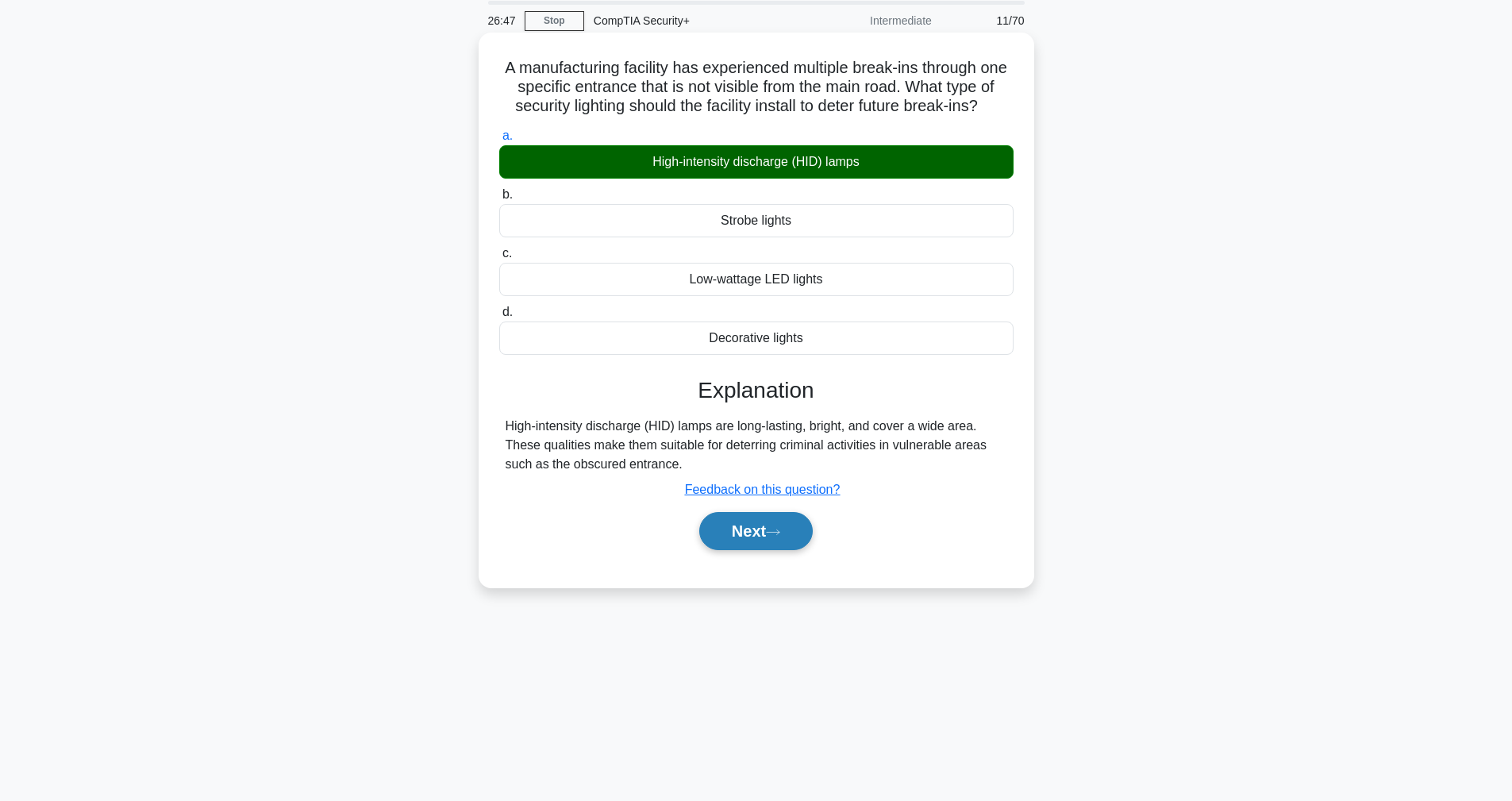
click at [768, 521] on button "Next" at bounding box center [756, 532] width 113 height 38
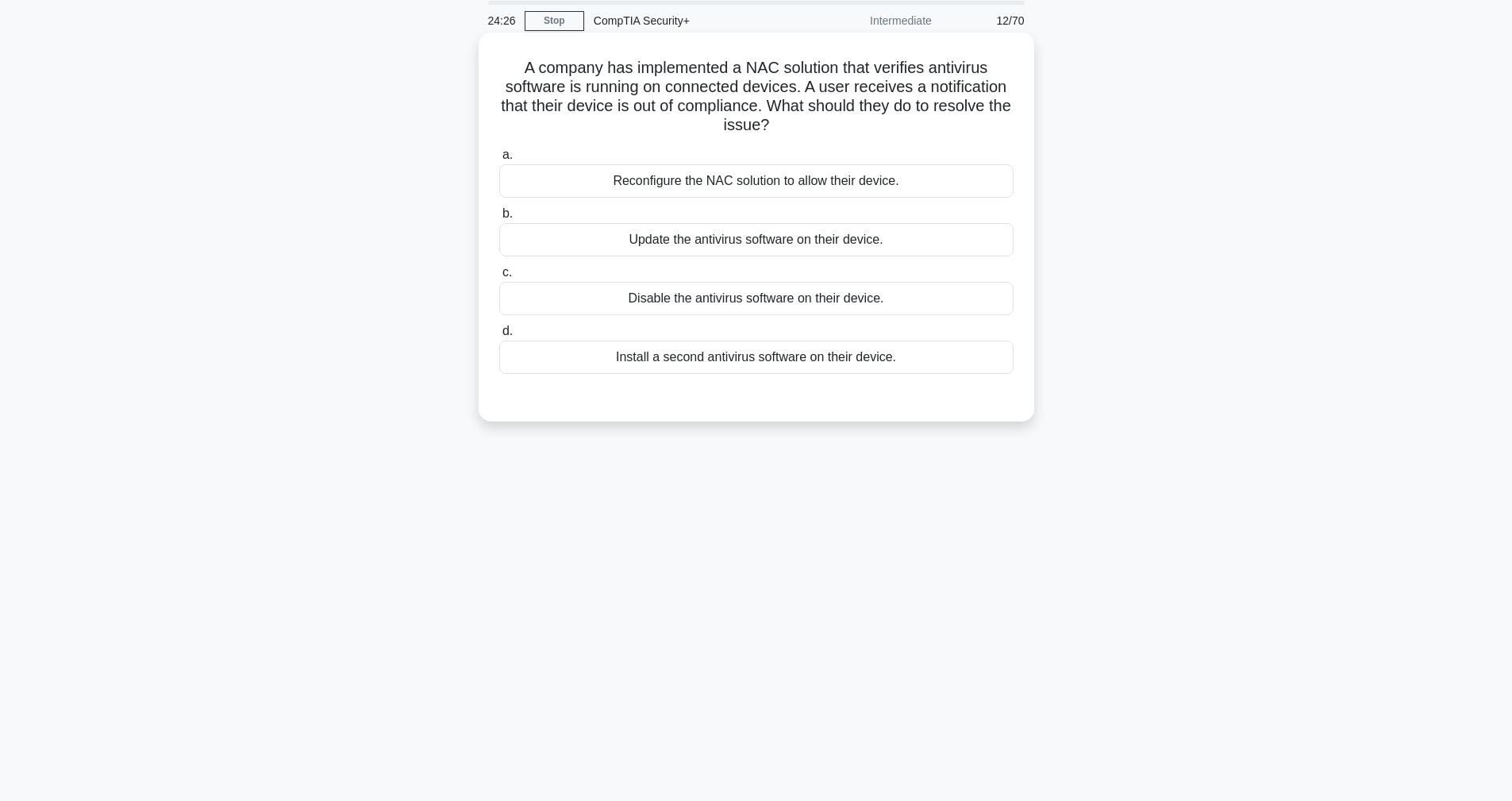
click at [678, 252] on div "Update the antivirus software on their device." at bounding box center [756, 240] width 514 height 33
click at [499, 219] on input "b. Update the antivirus software on their device." at bounding box center [499, 214] width 0 height 10
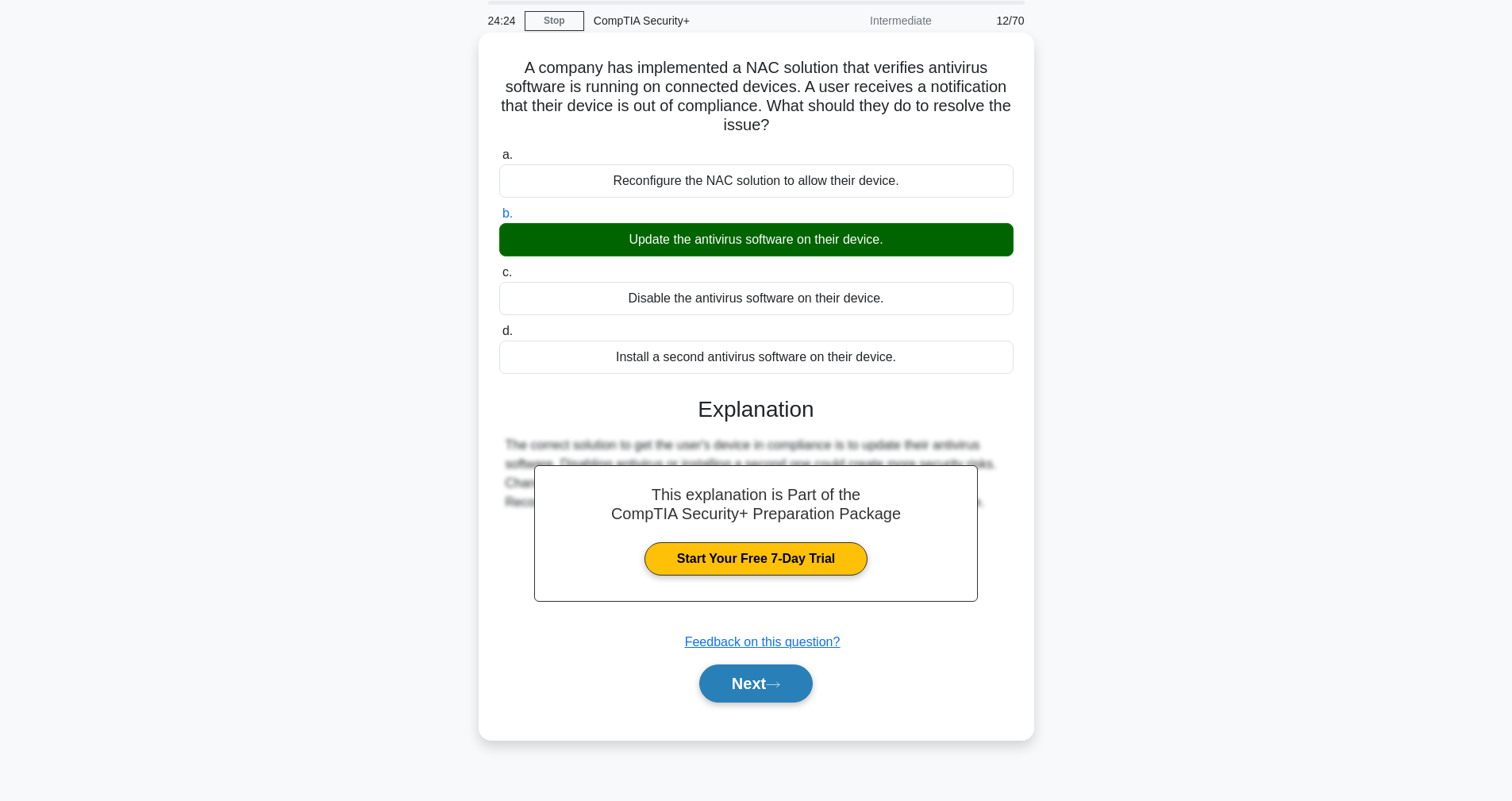
click at [786, 678] on button "Next" at bounding box center [756, 684] width 113 height 38
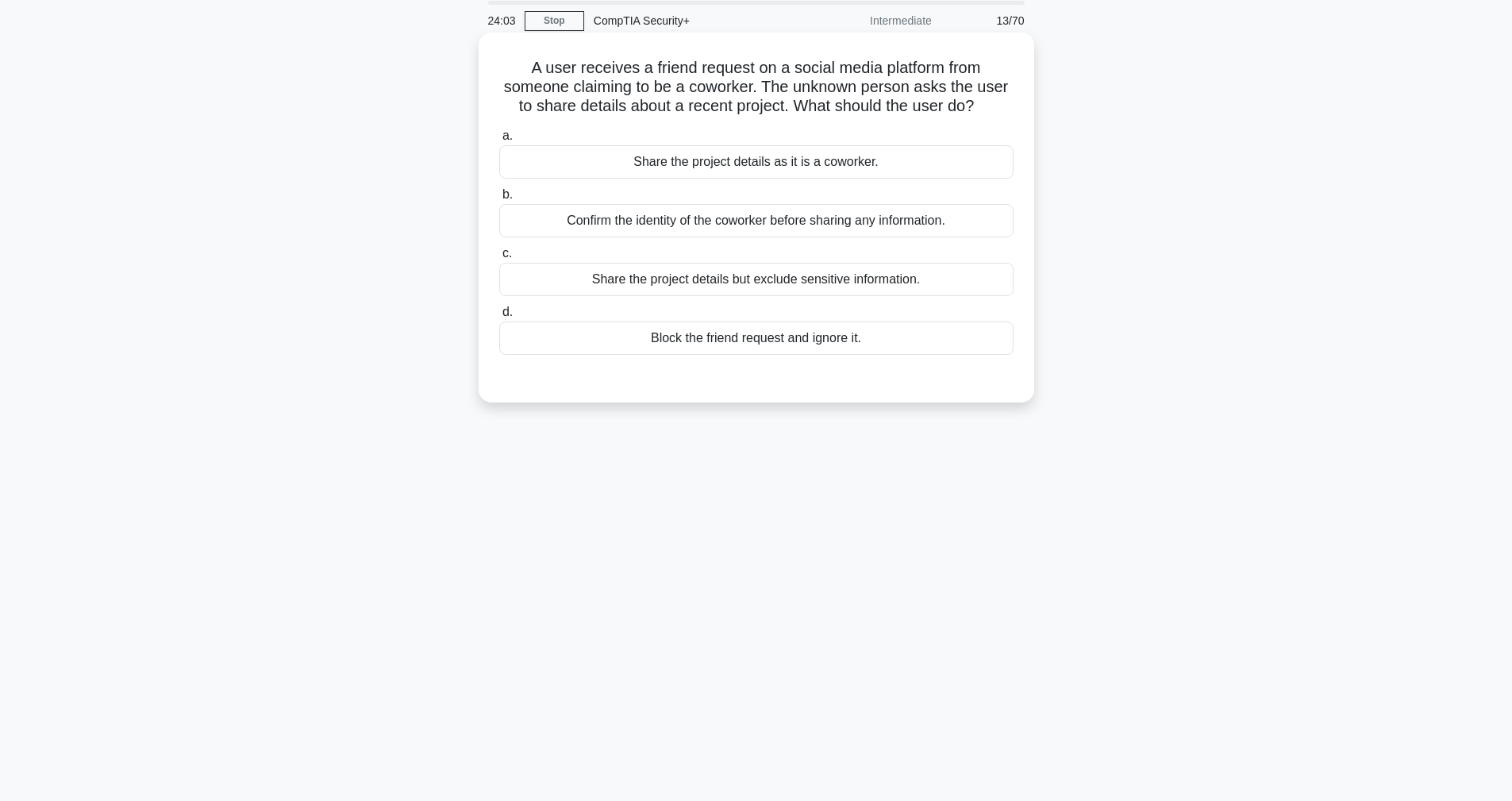
click at [624, 230] on div "Confirm the identity of the coworker before sharing any information." at bounding box center [756, 220] width 514 height 33
click at [499, 200] on input "b. Confirm the identity of the coworker before sharing any information." at bounding box center [499, 195] width 0 height 10
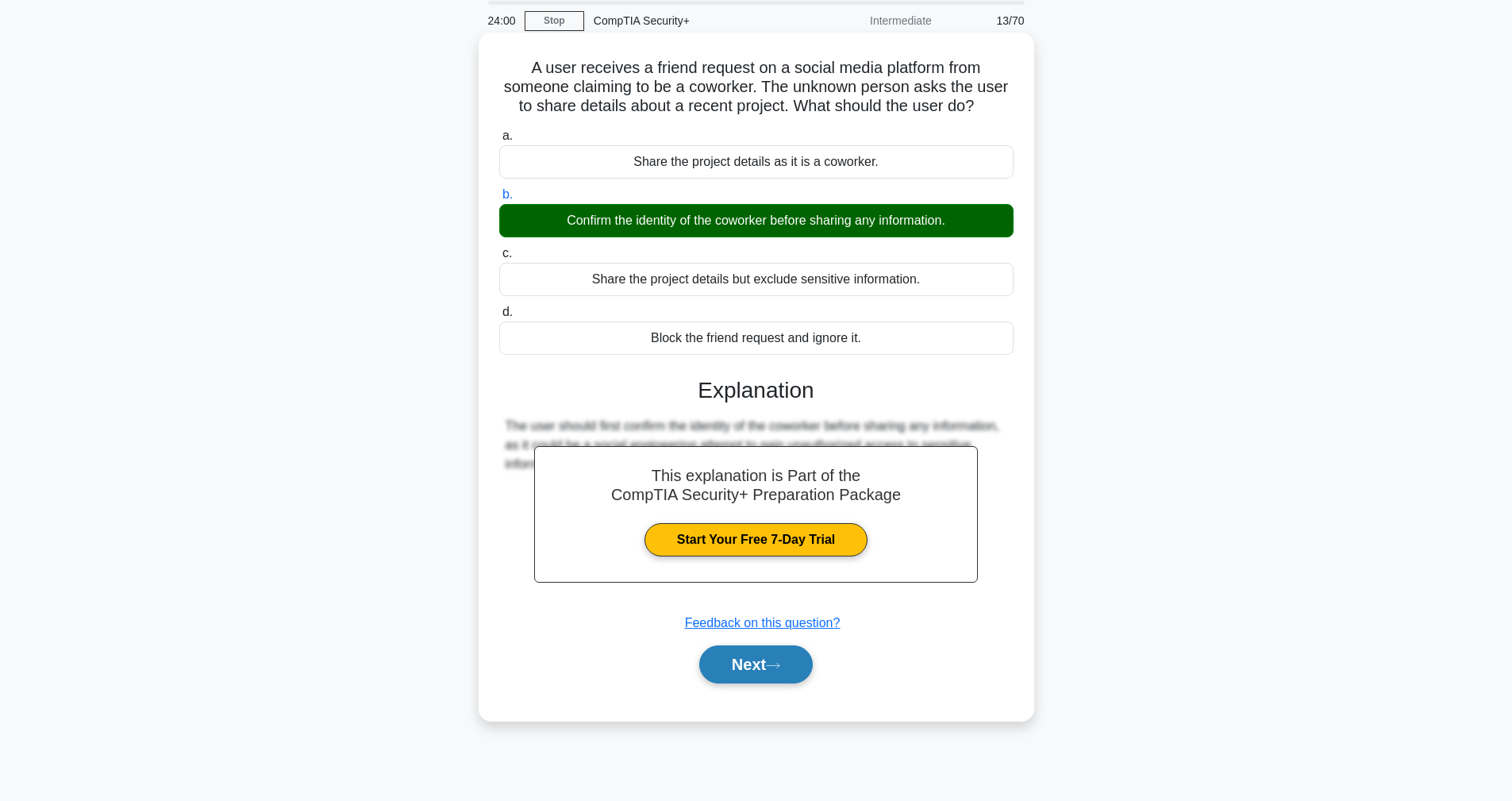
click at [733, 662] on button "Next" at bounding box center [756, 665] width 113 height 38
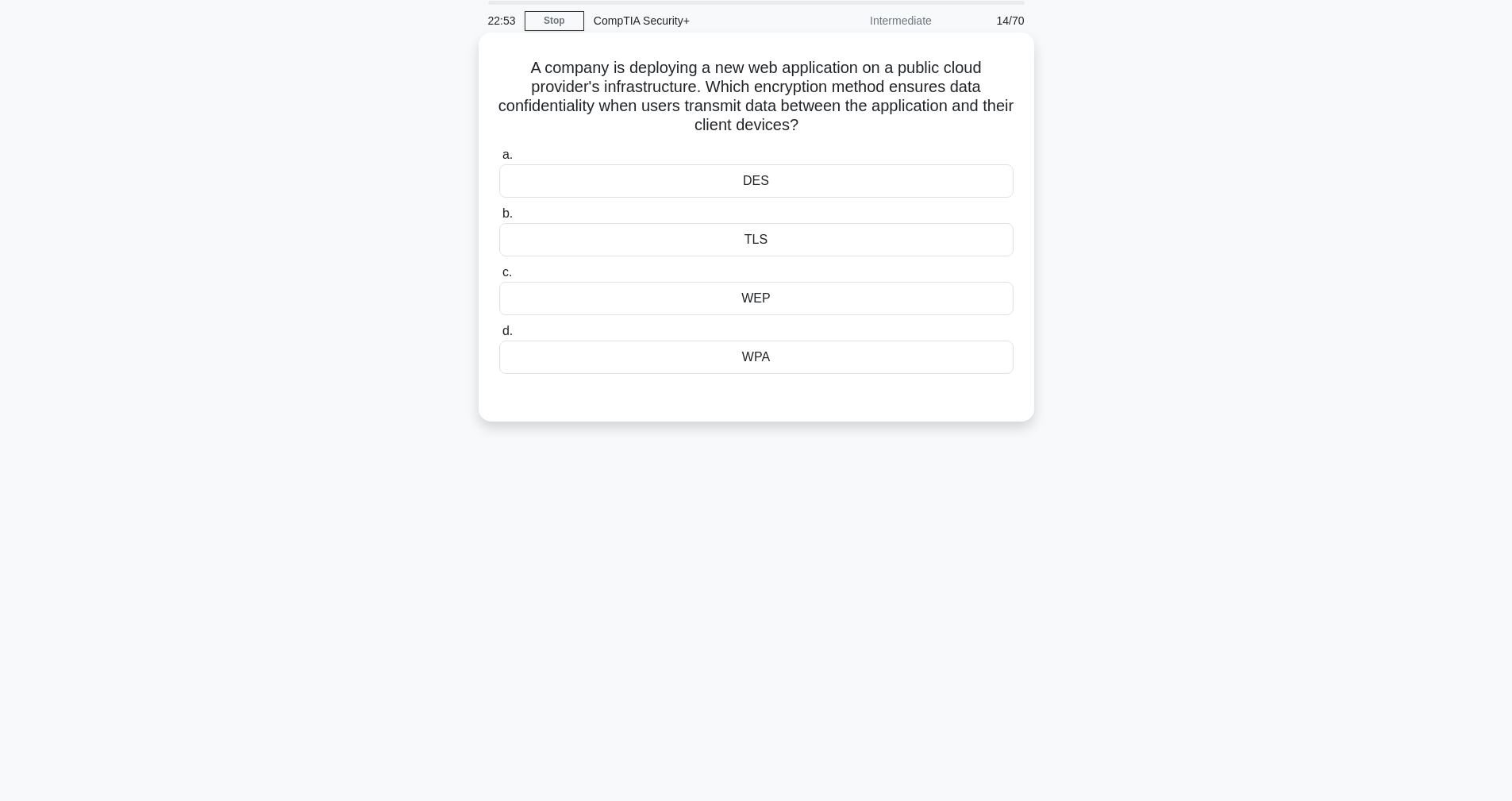
click at [760, 245] on div "TLS" at bounding box center [756, 240] width 514 height 33
click at [499, 219] on input "b. TLS" at bounding box center [499, 214] width 0 height 10
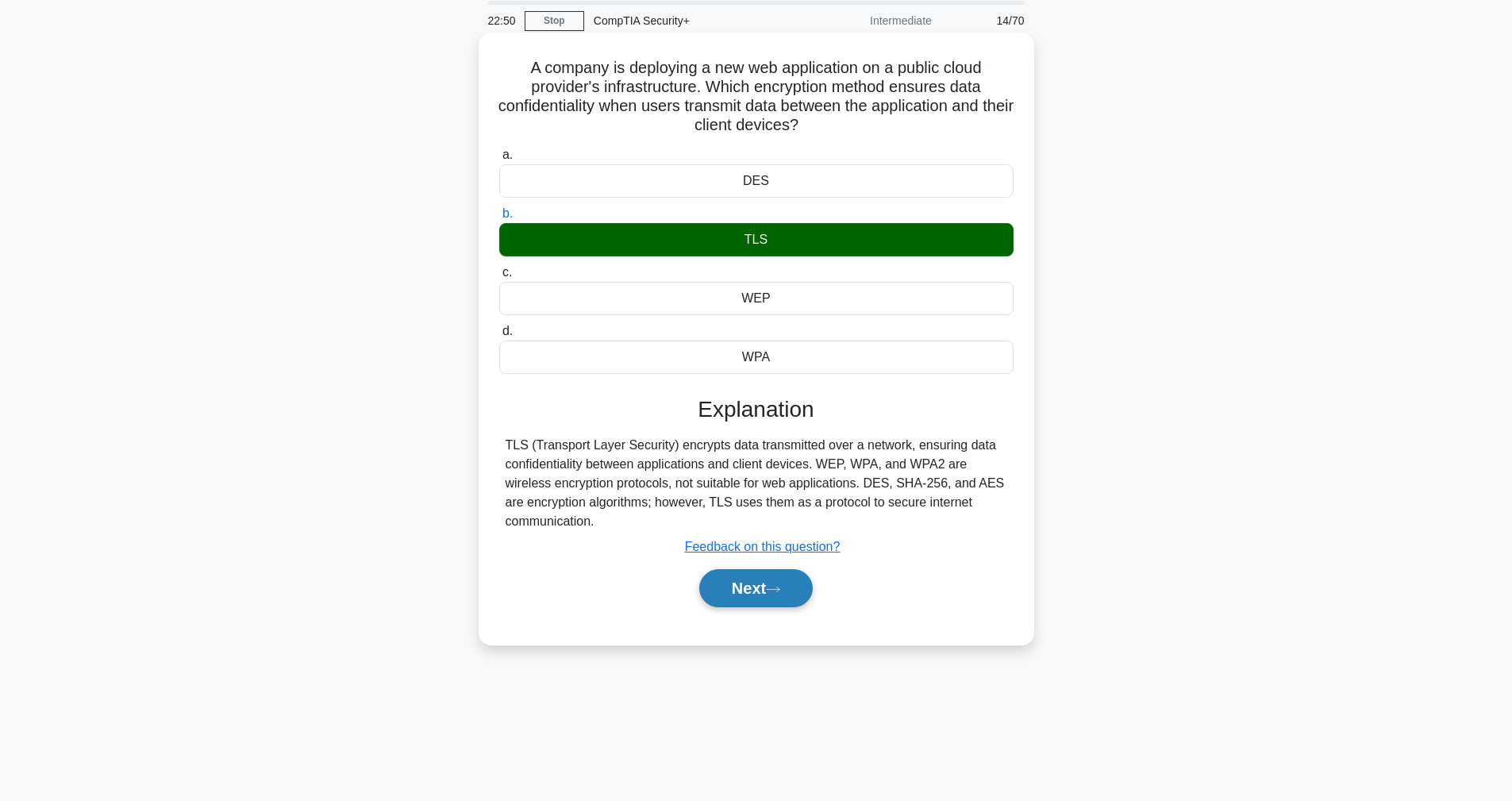
click at [766, 601] on button "Next" at bounding box center [756, 588] width 113 height 38
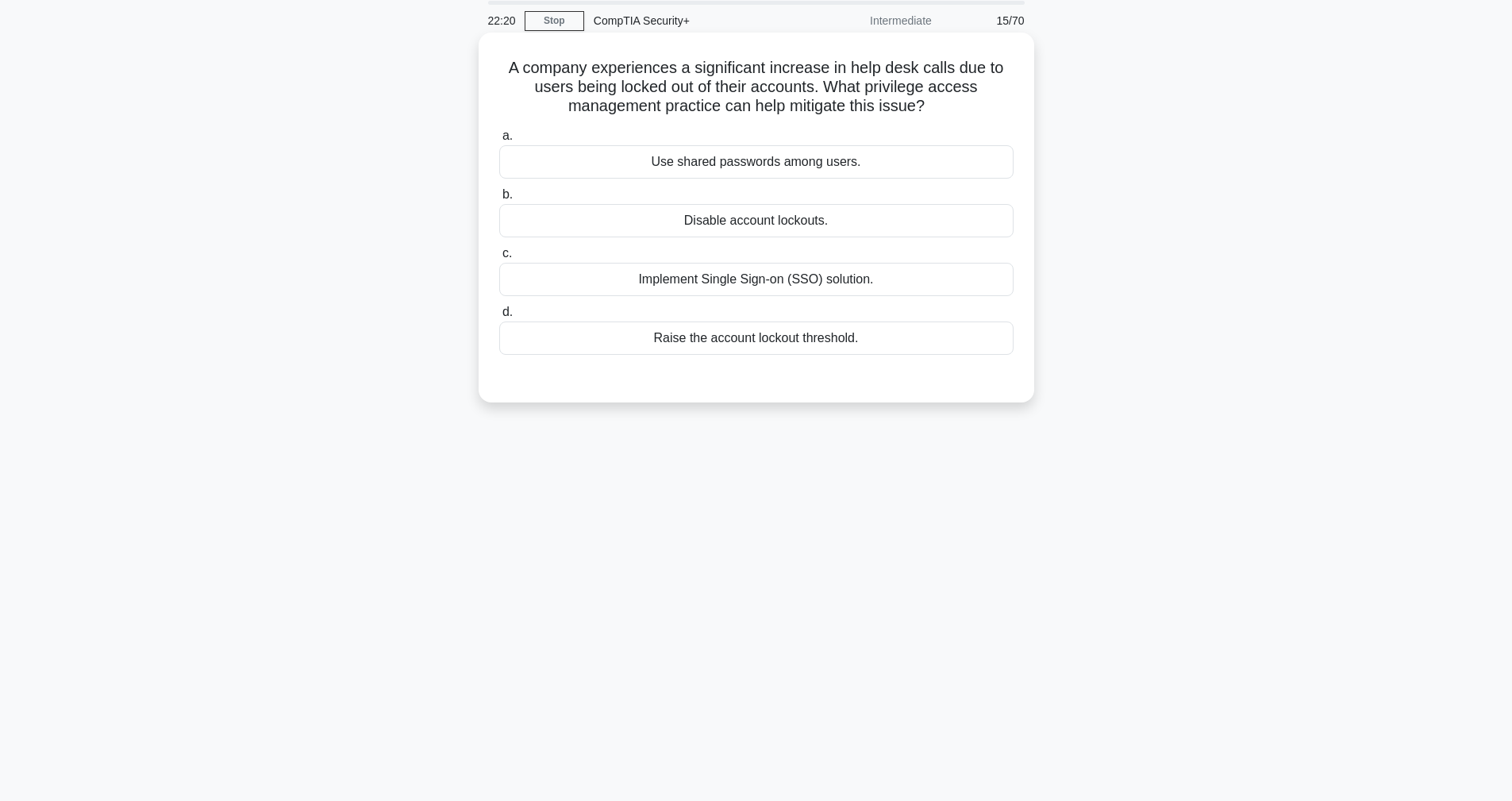
click at [610, 282] on div "Implement Single Sign-on (SSO) solution." at bounding box center [756, 279] width 514 height 33
click at [499, 259] on input "c. Implement Single Sign-on (SSO) solution." at bounding box center [499, 254] width 0 height 10
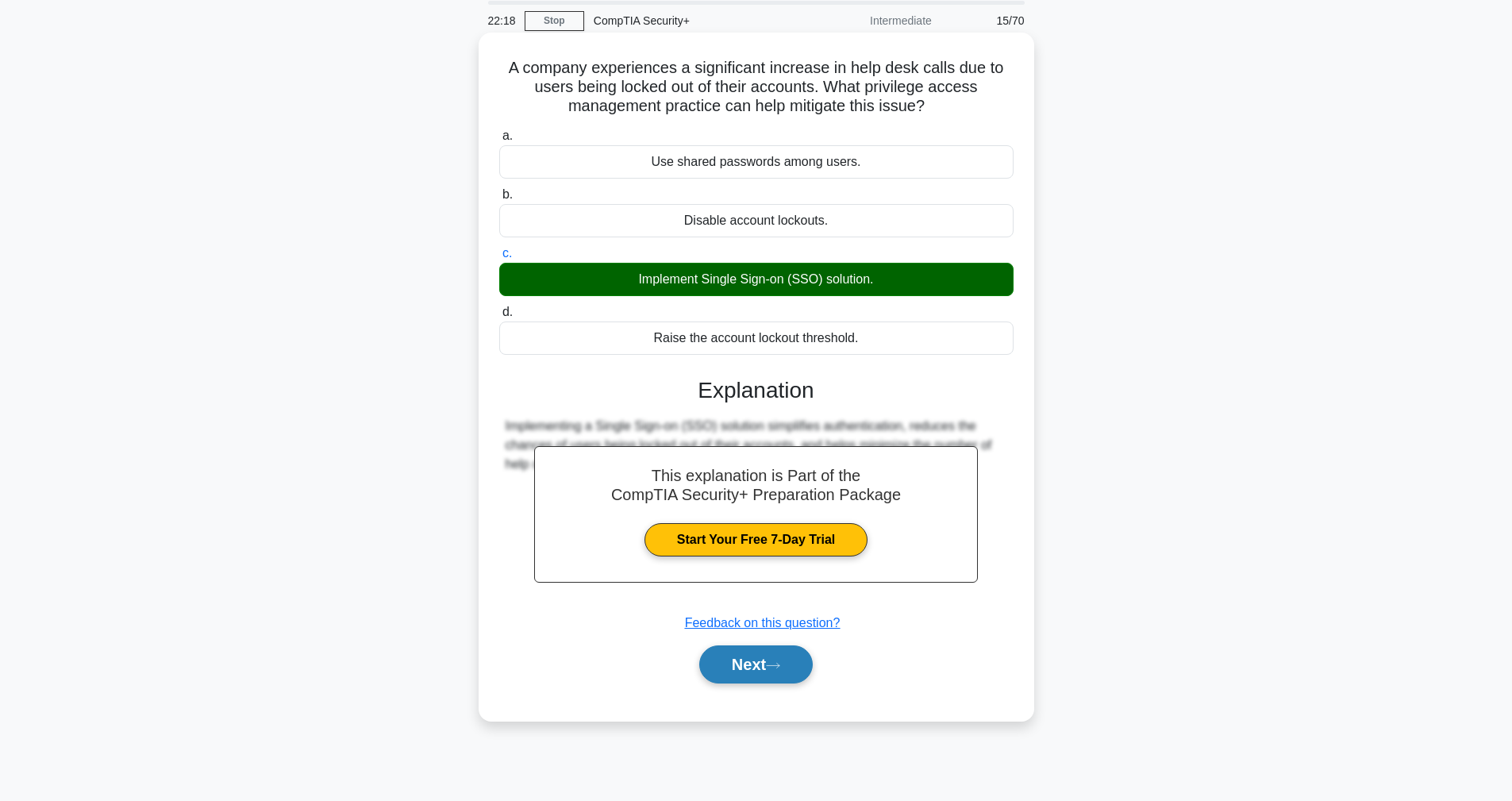
click at [759, 674] on button "Next" at bounding box center [756, 665] width 113 height 38
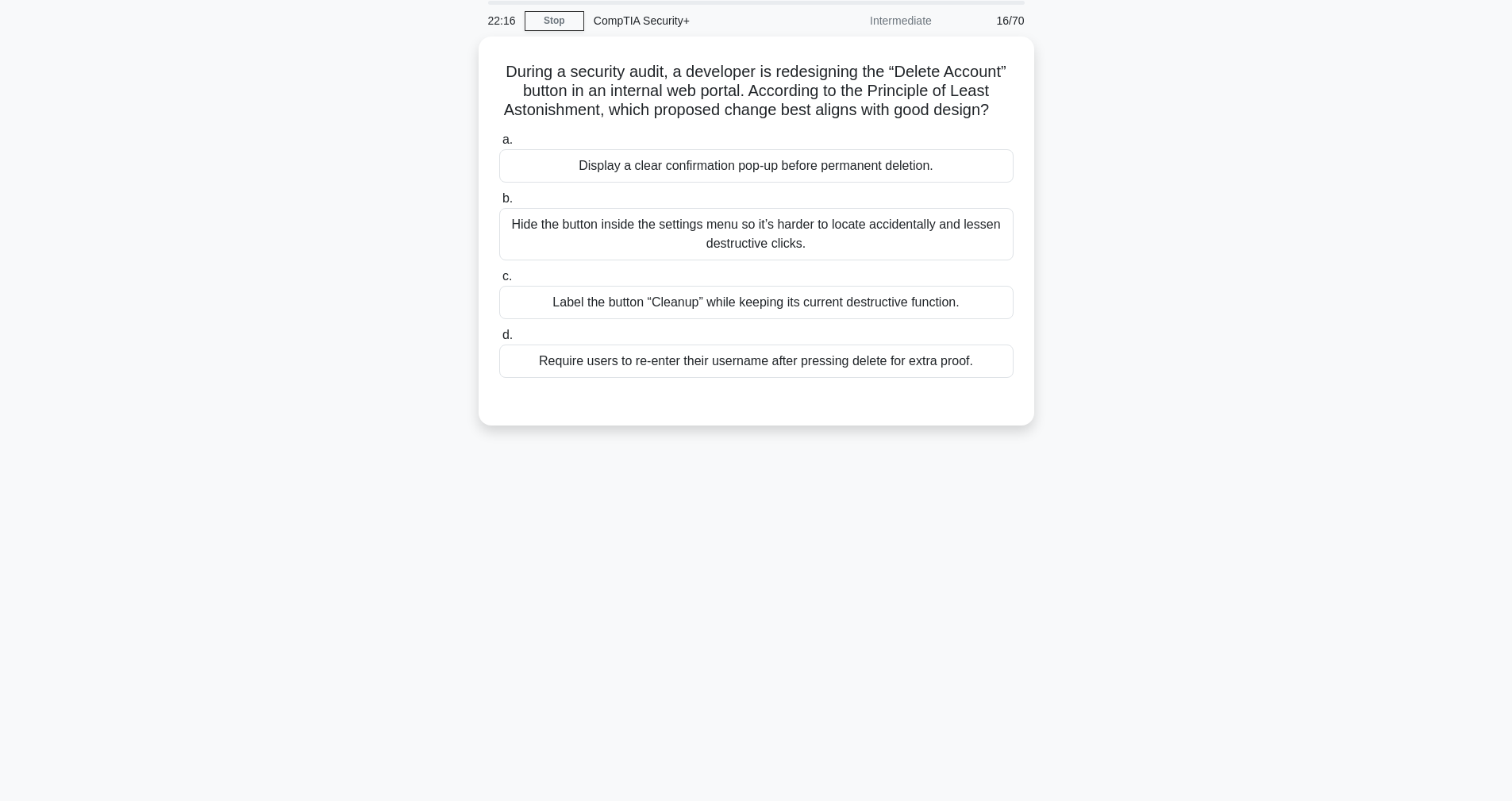
scroll to position [0, 0]
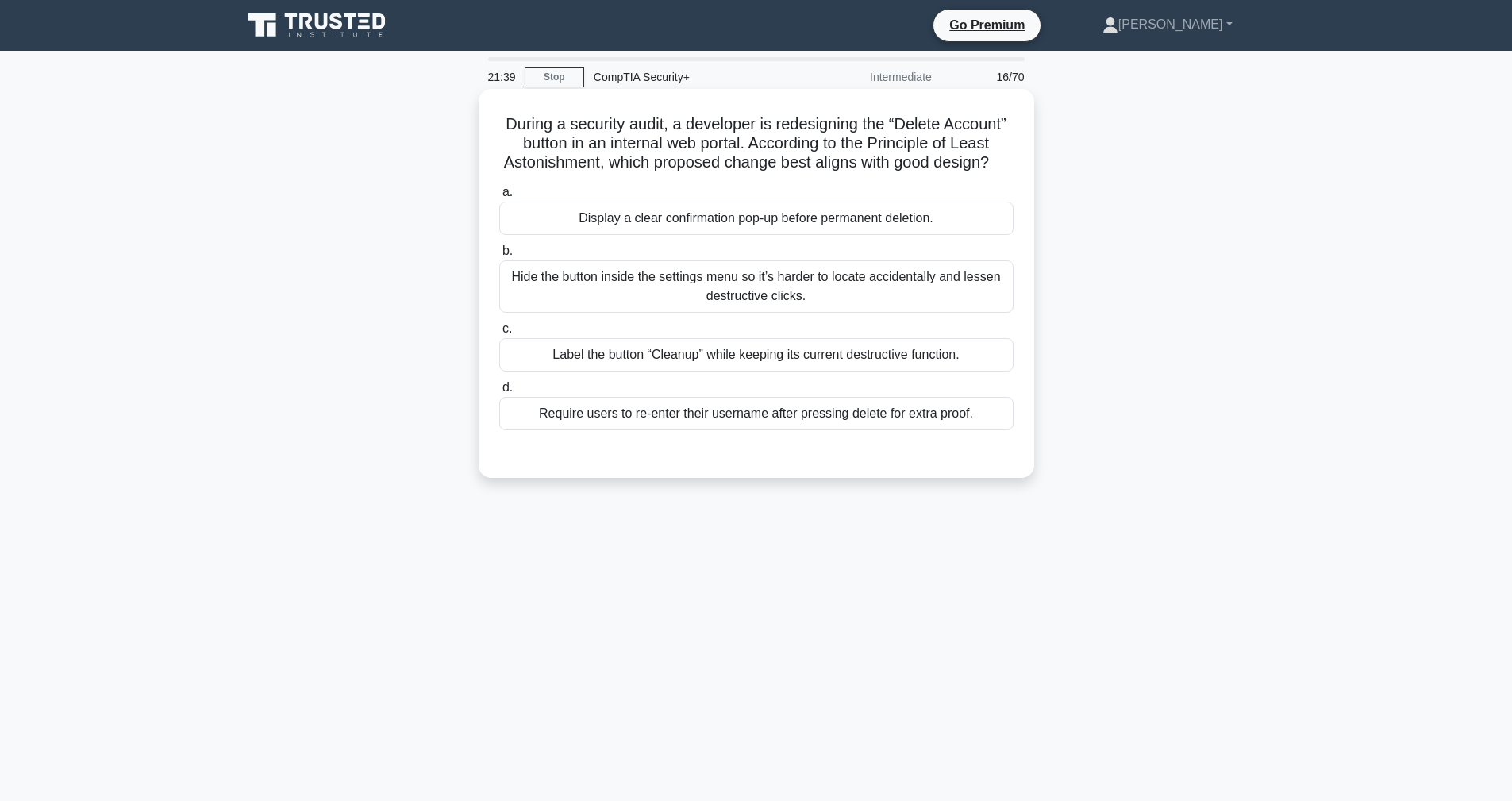
click at [739, 295] on div "Hide the button inside the settings menu so it’s harder to locate accidentally …" at bounding box center [756, 286] width 514 height 52
click at [499, 256] on input "b. Hide the button inside the settings menu so it’s harder to locate accidental…" at bounding box center [499, 251] width 0 height 10
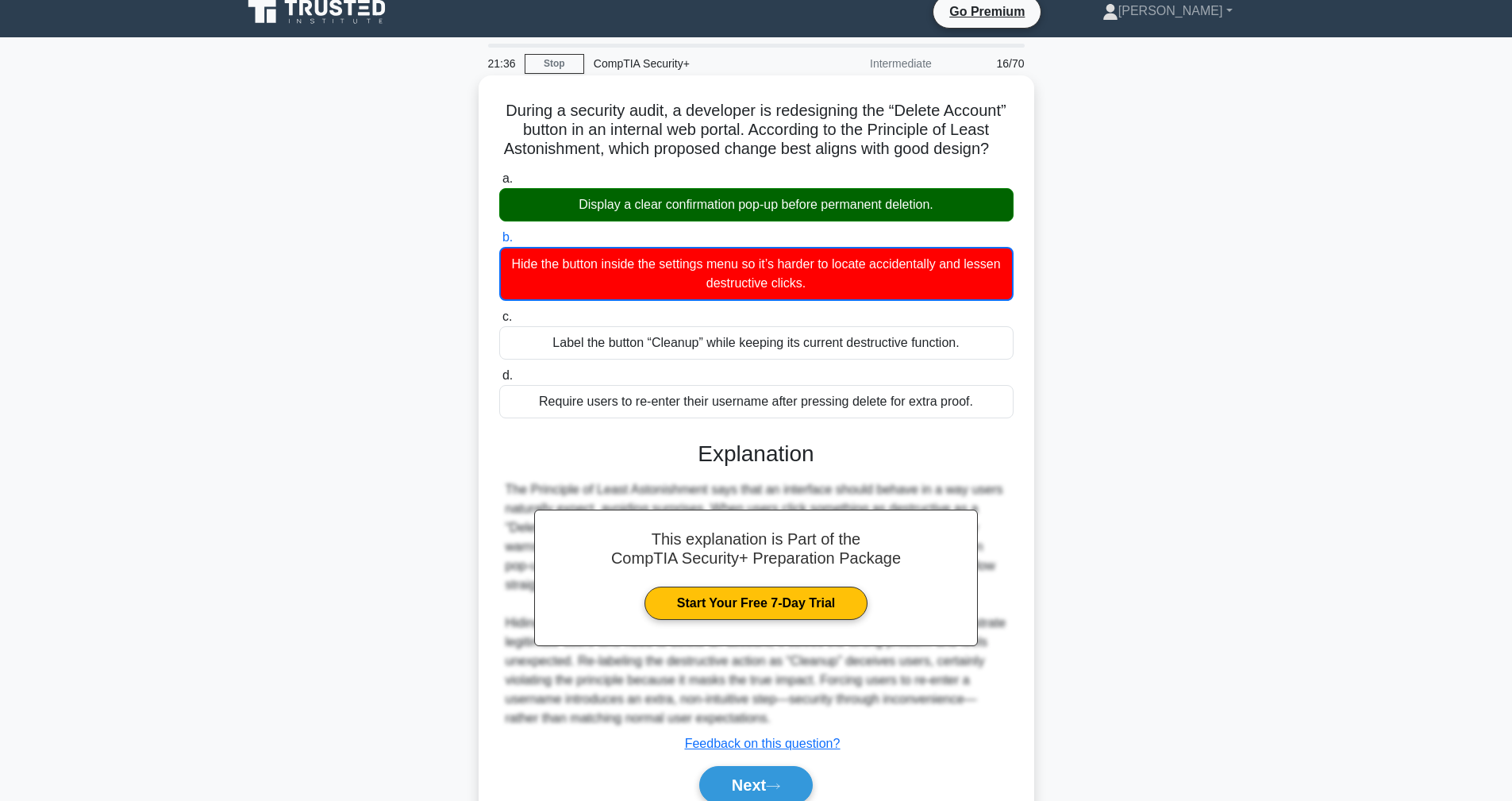
scroll to position [84, 0]
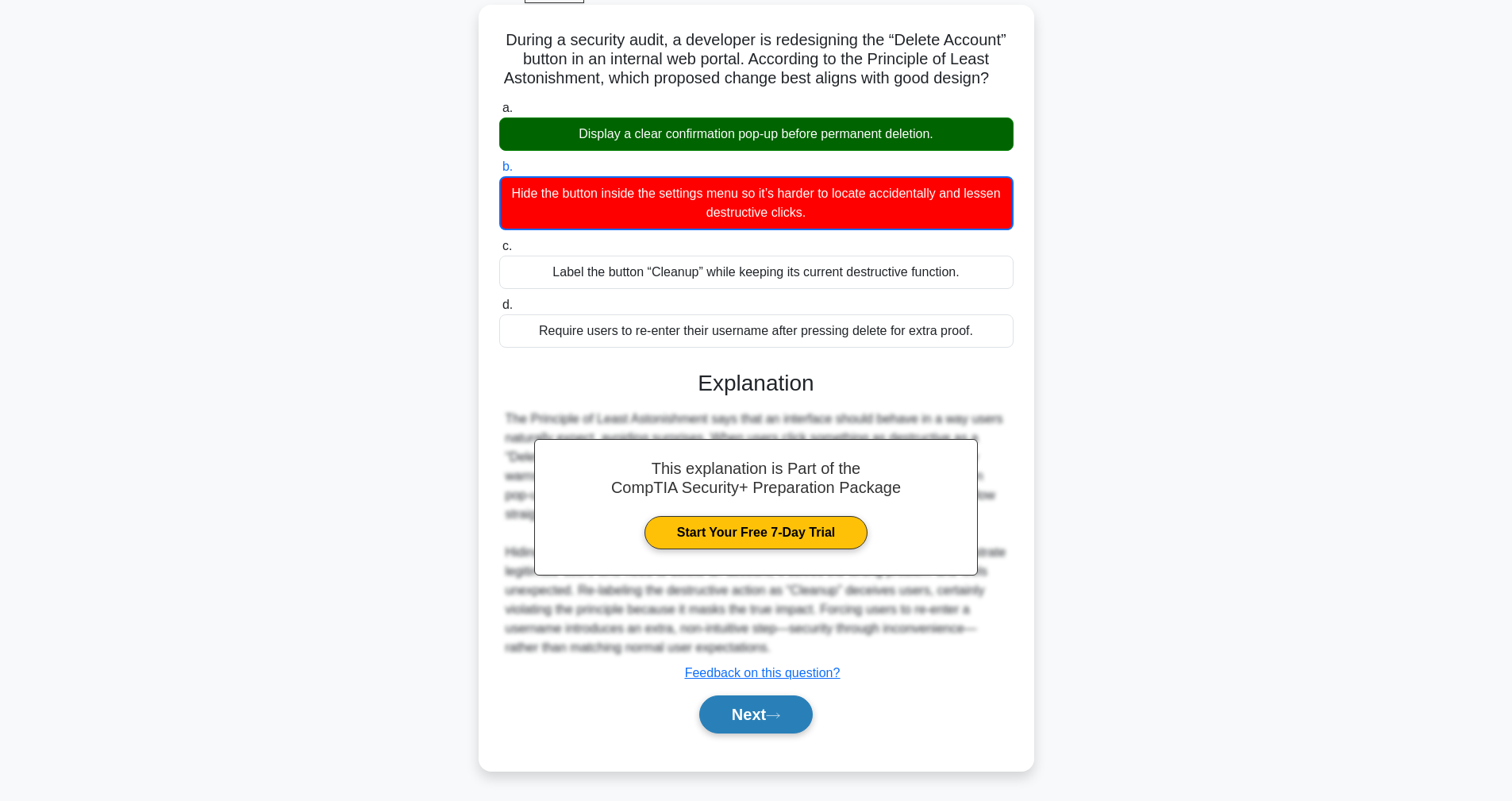
click at [750, 731] on button "Next" at bounding box center [756, 714] width 113 height 38
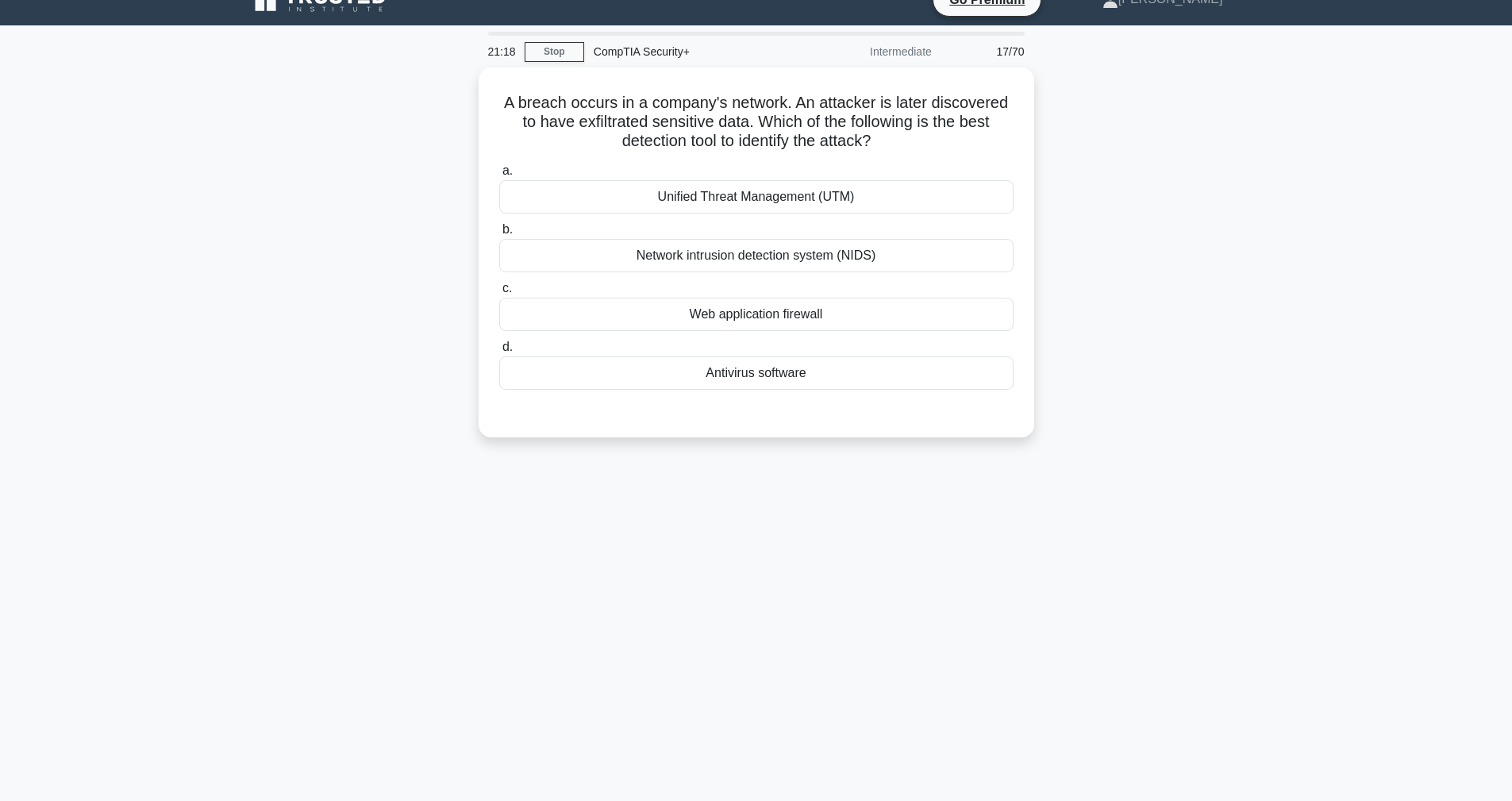
scroll to position [17, 0]
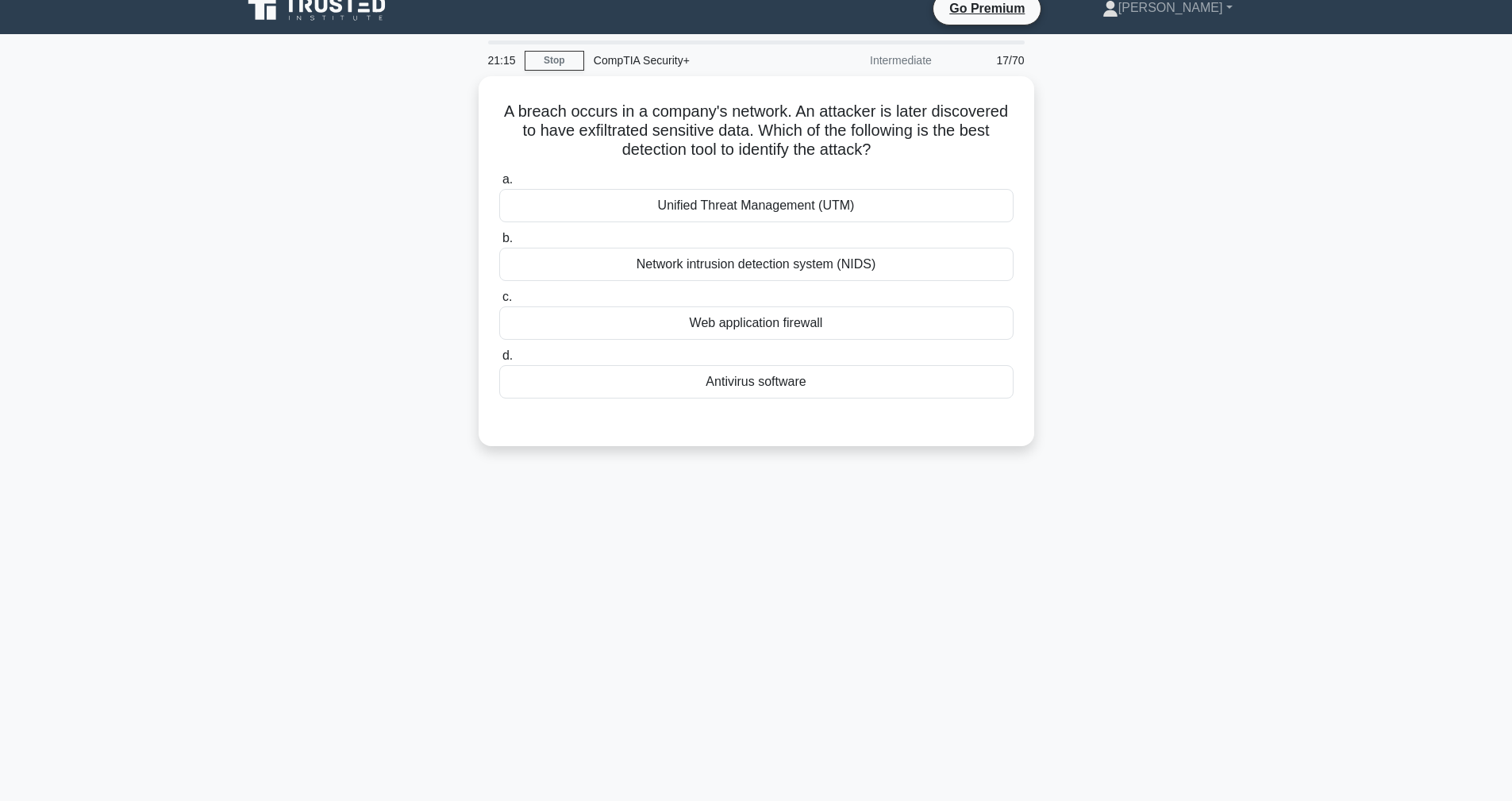
click at [763, 497] on div "21:15 Stop CompTIA Security+ Intermediate 17/70 A breach occurs in a company's …" at bounding box center [757, 438] width 1048 height 794
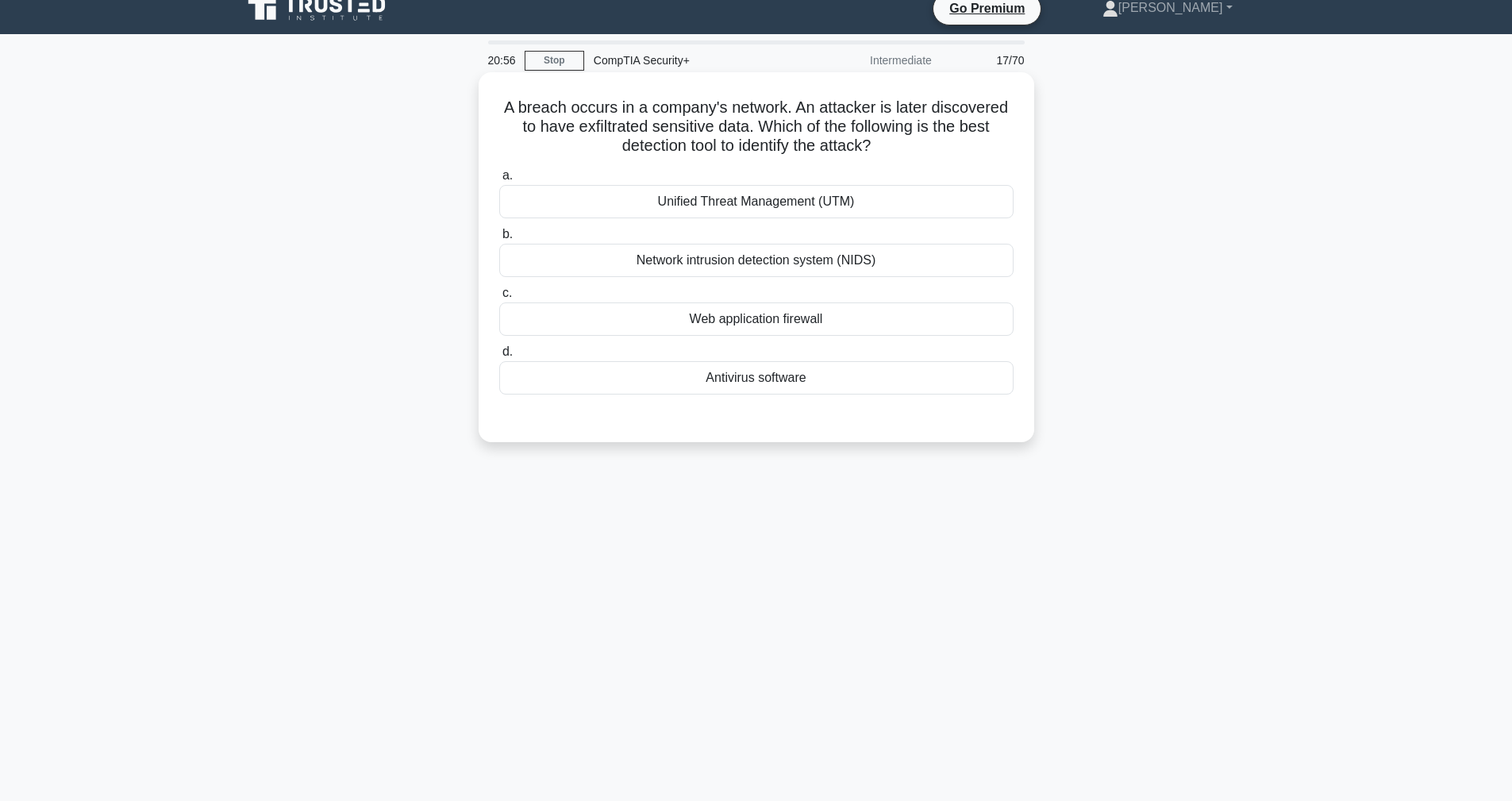
click at [803, 260] on div "Network intrusion detection system (NIDS)" at bounding box center [756, 260] width 514 height 33
click at [499, 240] on input "b. Network intrusion detection system (NIDS)" at bounding box center [499, 235] width 0 height 10
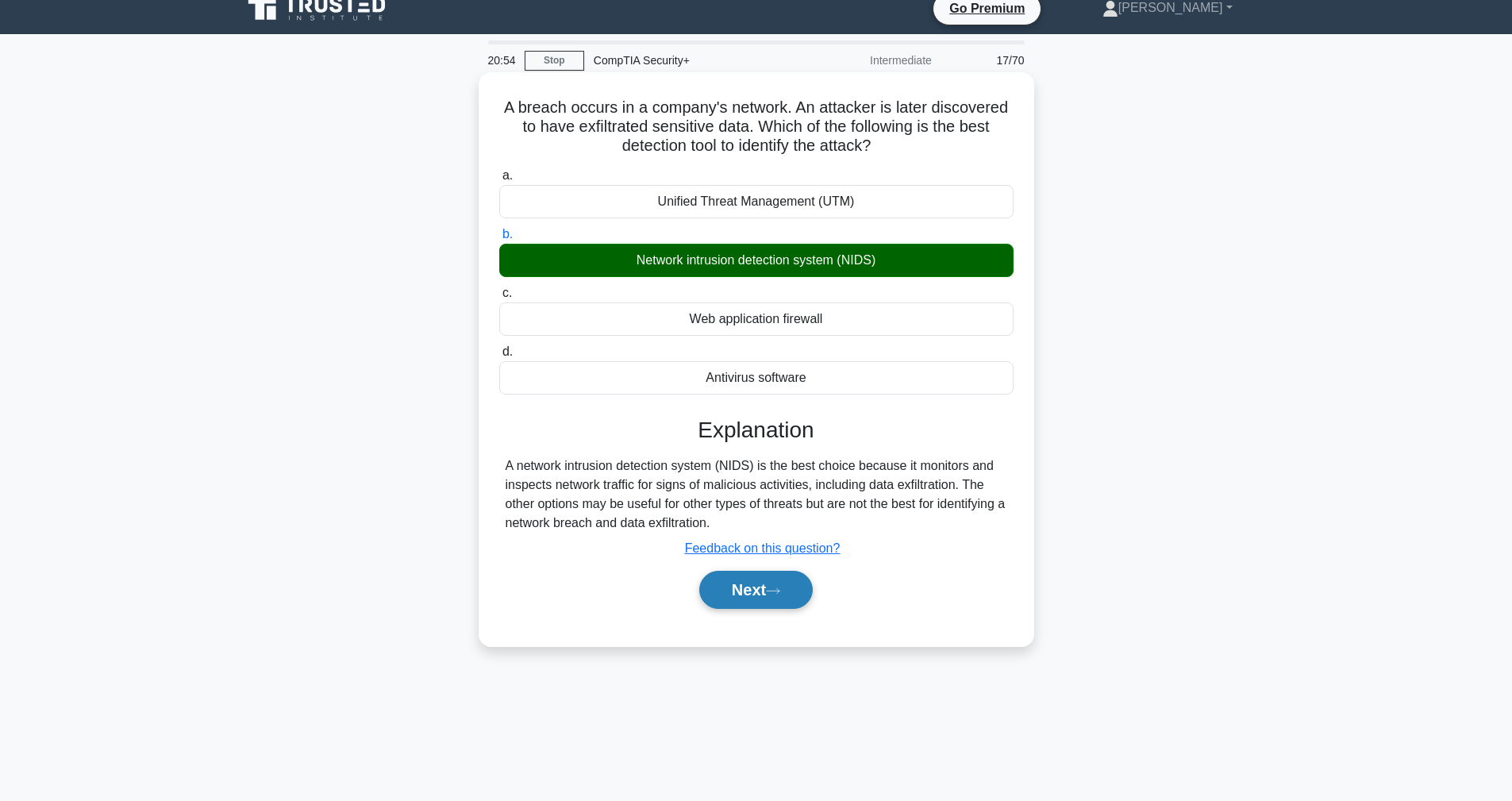
click at [715, 595] on button "Next" at bounding box center [756, 590] width 113 height 38
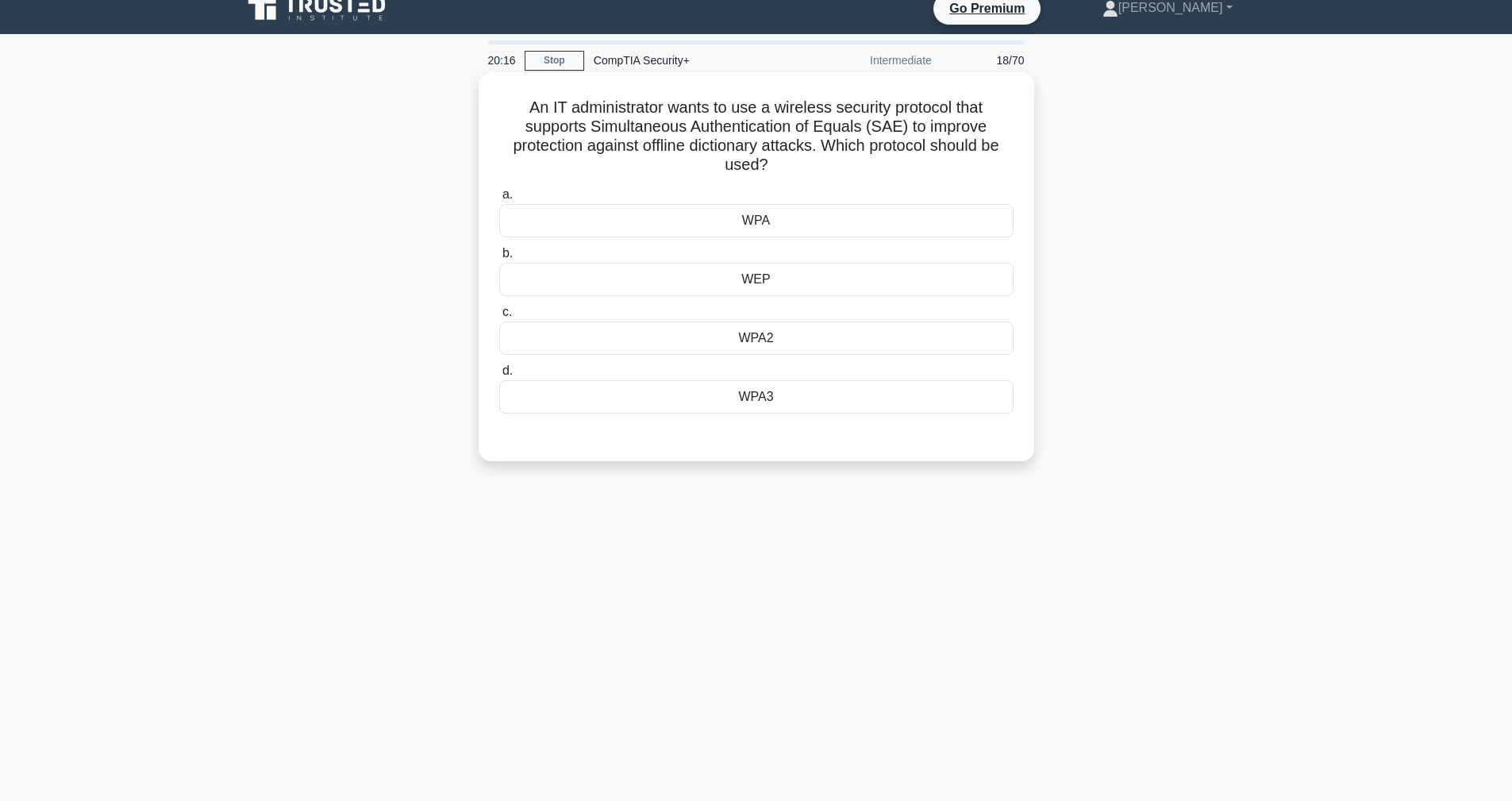
click at [765, 399] on div "WPA3" at bounding box center [756, 397] width 514 height 33
click at [499, 376] on input "d. WPA3" at bounding box center [499, 371] width 0 height 10
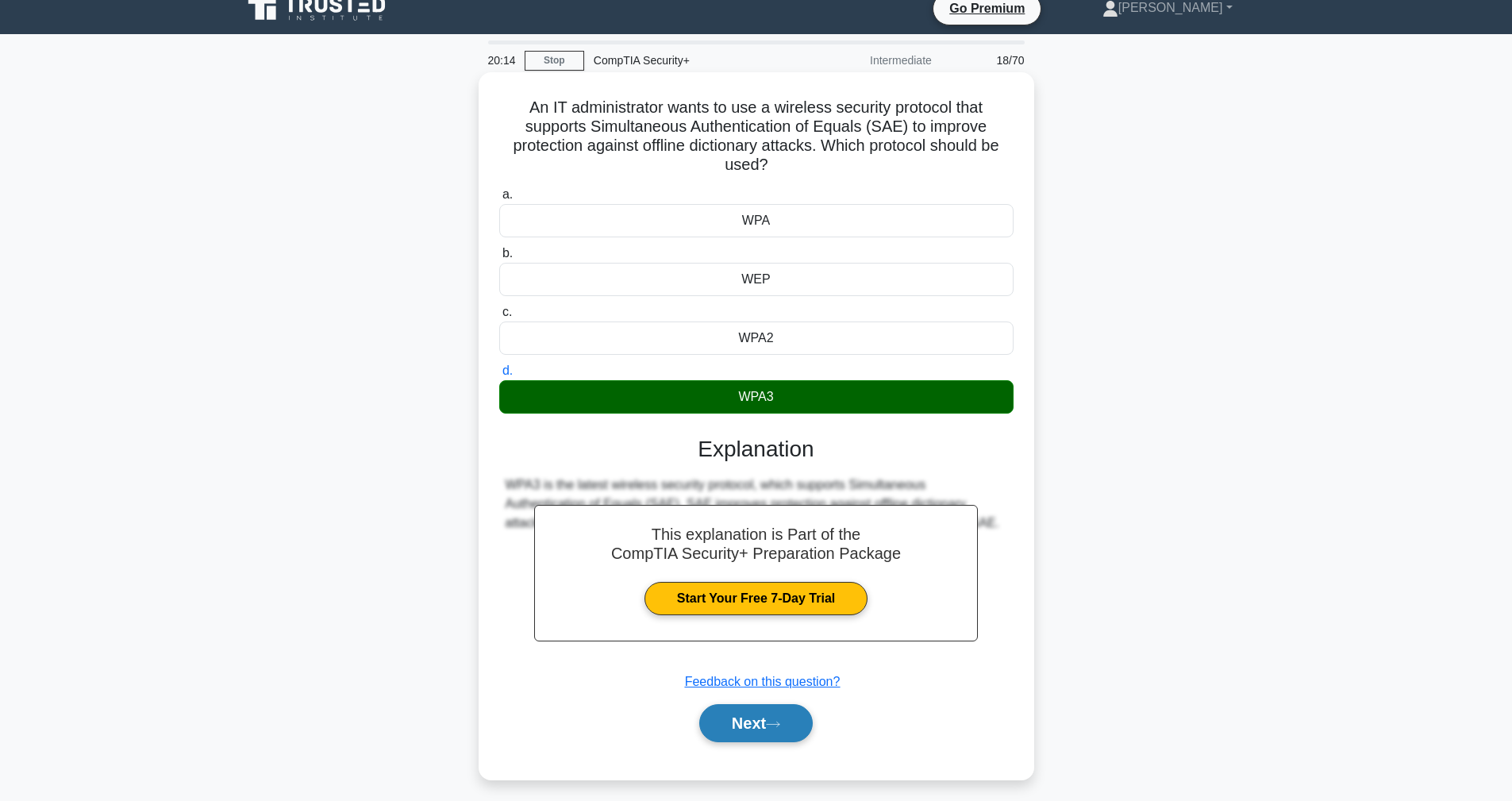
click at [802, 724] on button "Next" at bounding box center [756, 724] width 113 height 38
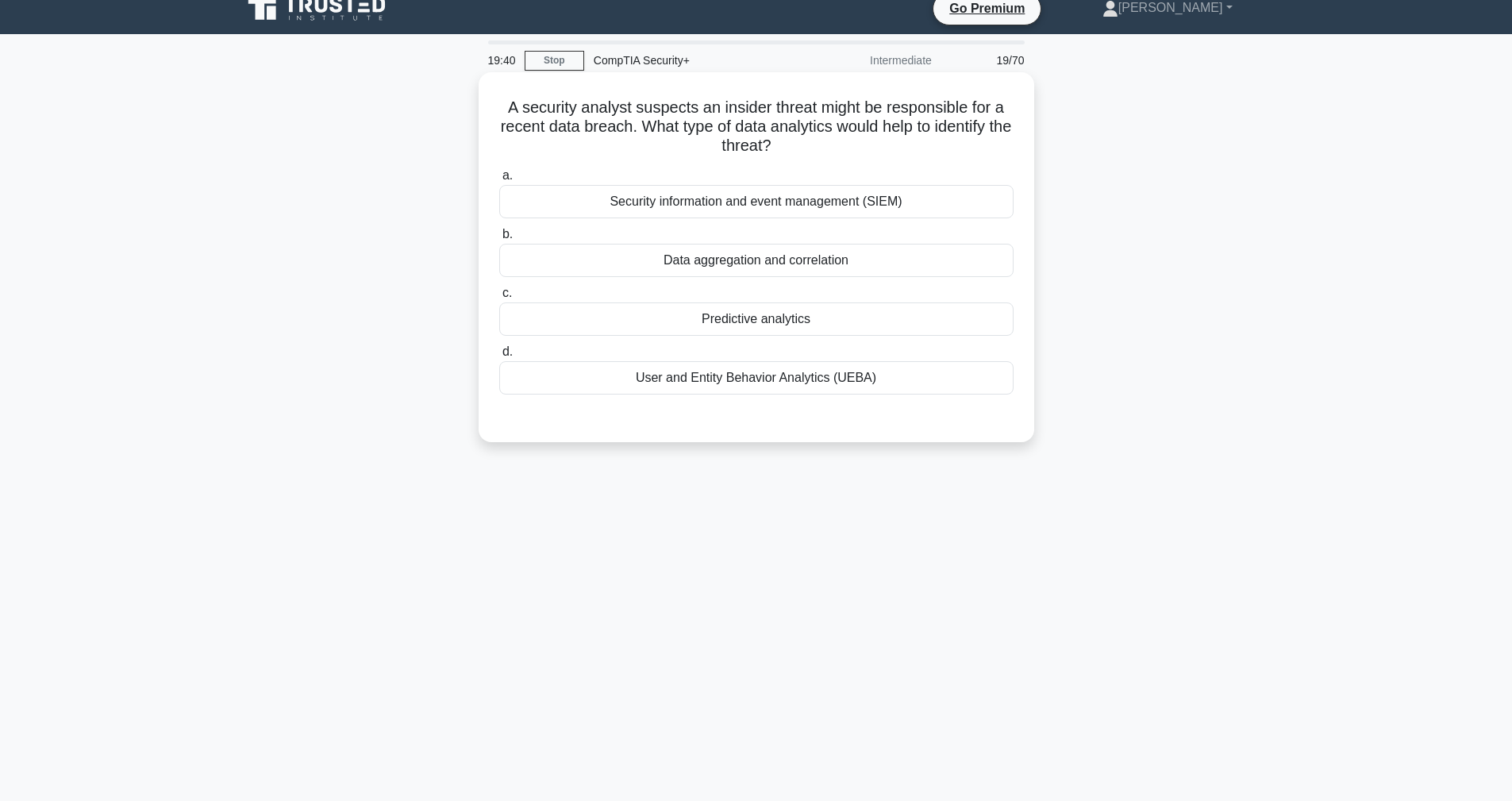
click at [533, 192] on div "Security information and event management (SIEM)" at bounding box center [756, 201] width 514 height 33
click at [499, 181] on input "a. Security information and event management (SIEM)" at bounding box center [499, 176] width 0 height 10
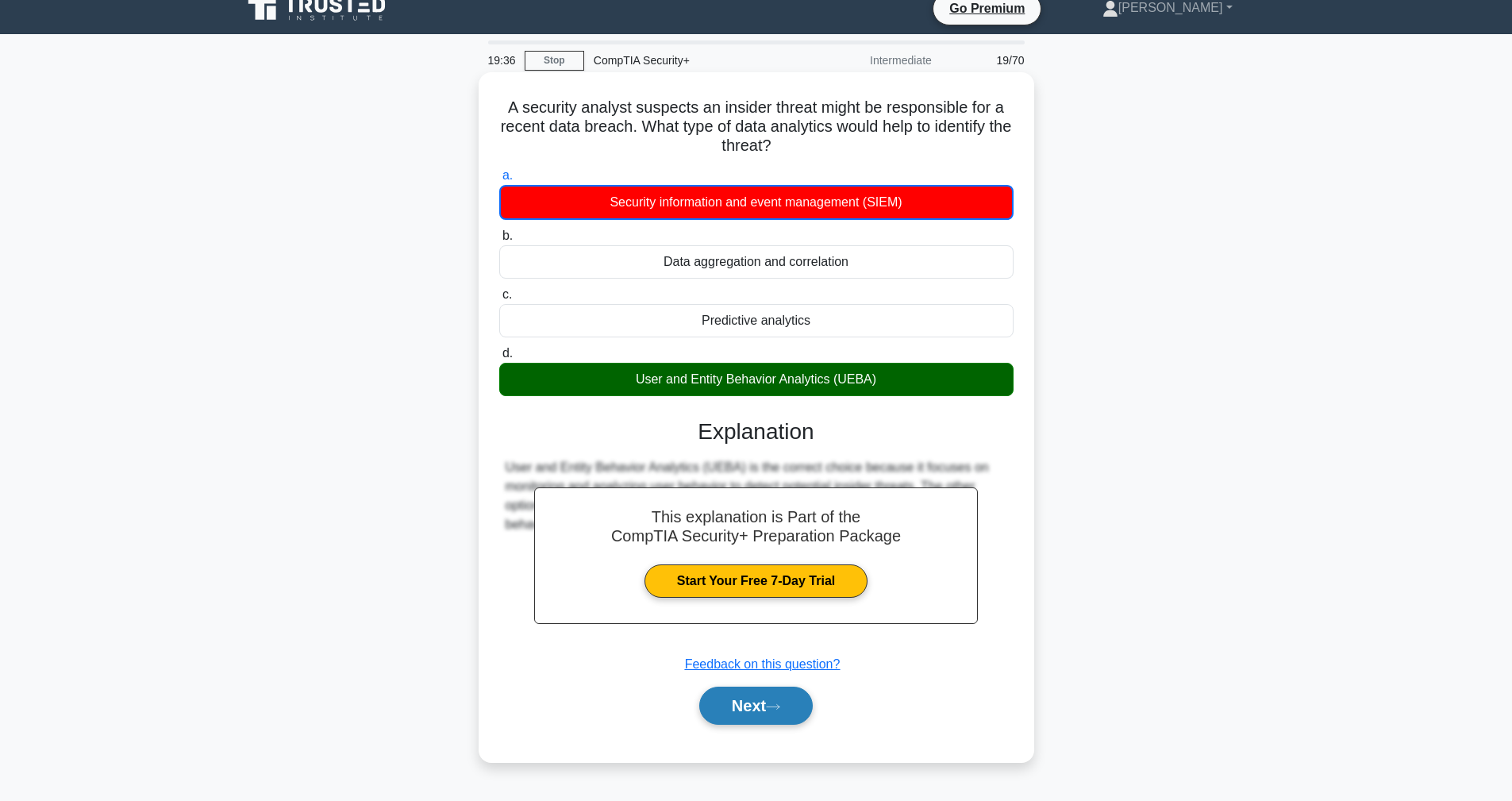
click at [755, 707] on button "Next" at bounding box center [756, 706] width 113 height 38
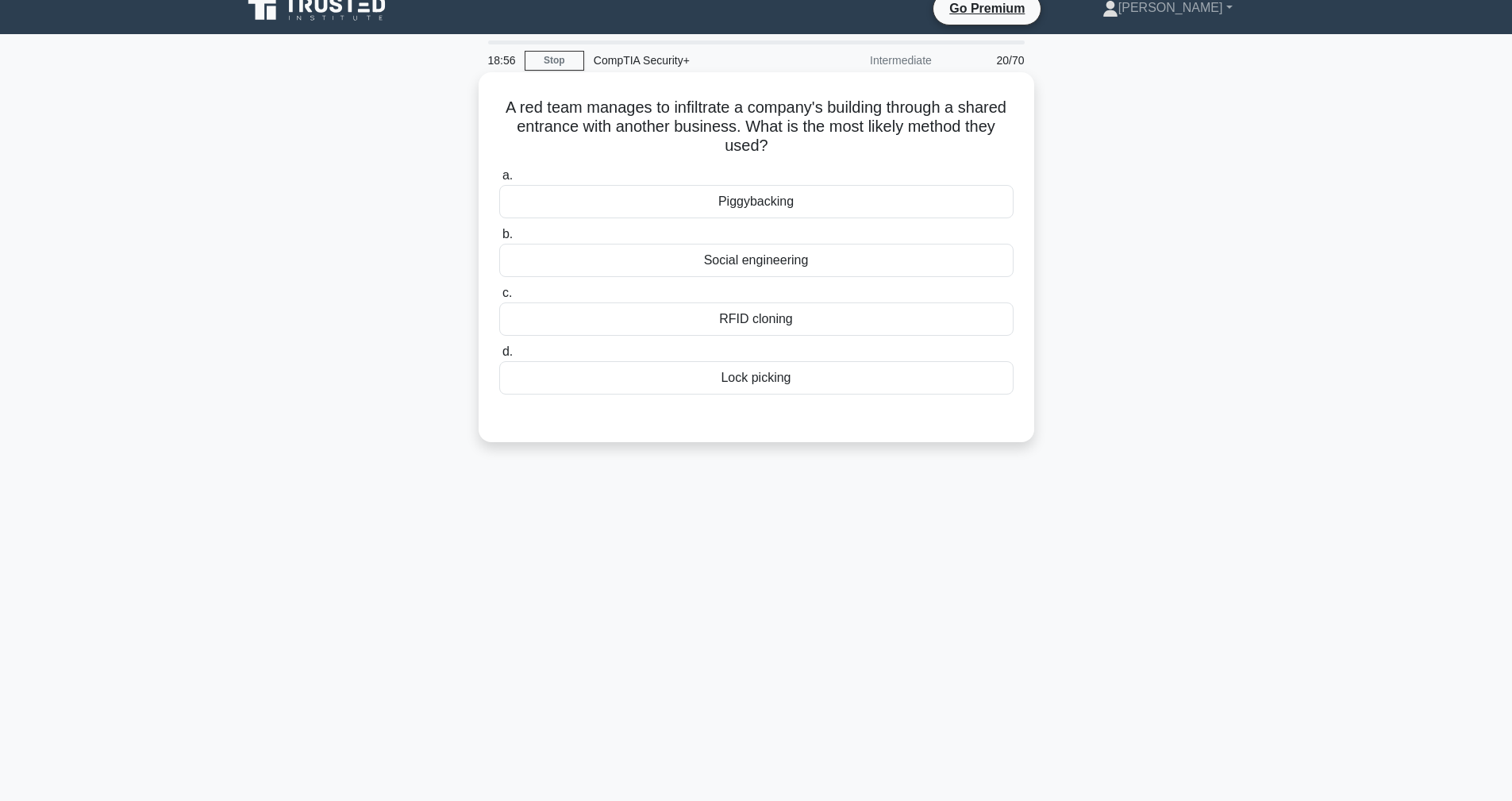
click at [745, 314] on div "RFID cloning" at bounding box center [756, 319] width 514 height 33
click at [499, 299] on input "c. RFID cloning" at bounding box center [499, 293] width 0 height 10
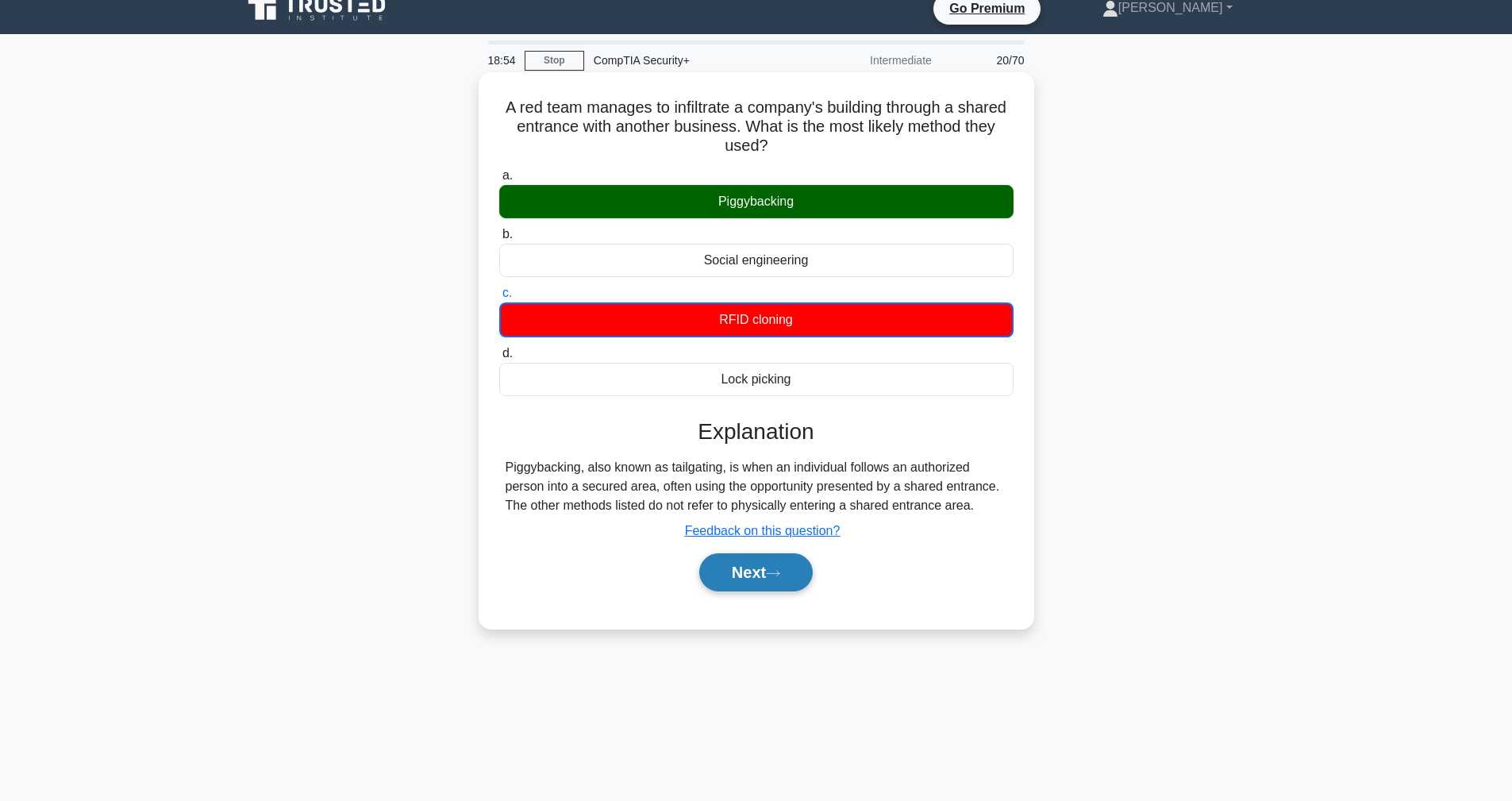
click at [773, 566] on button "Next" at bounding box center [756, 572] width 113 height 38
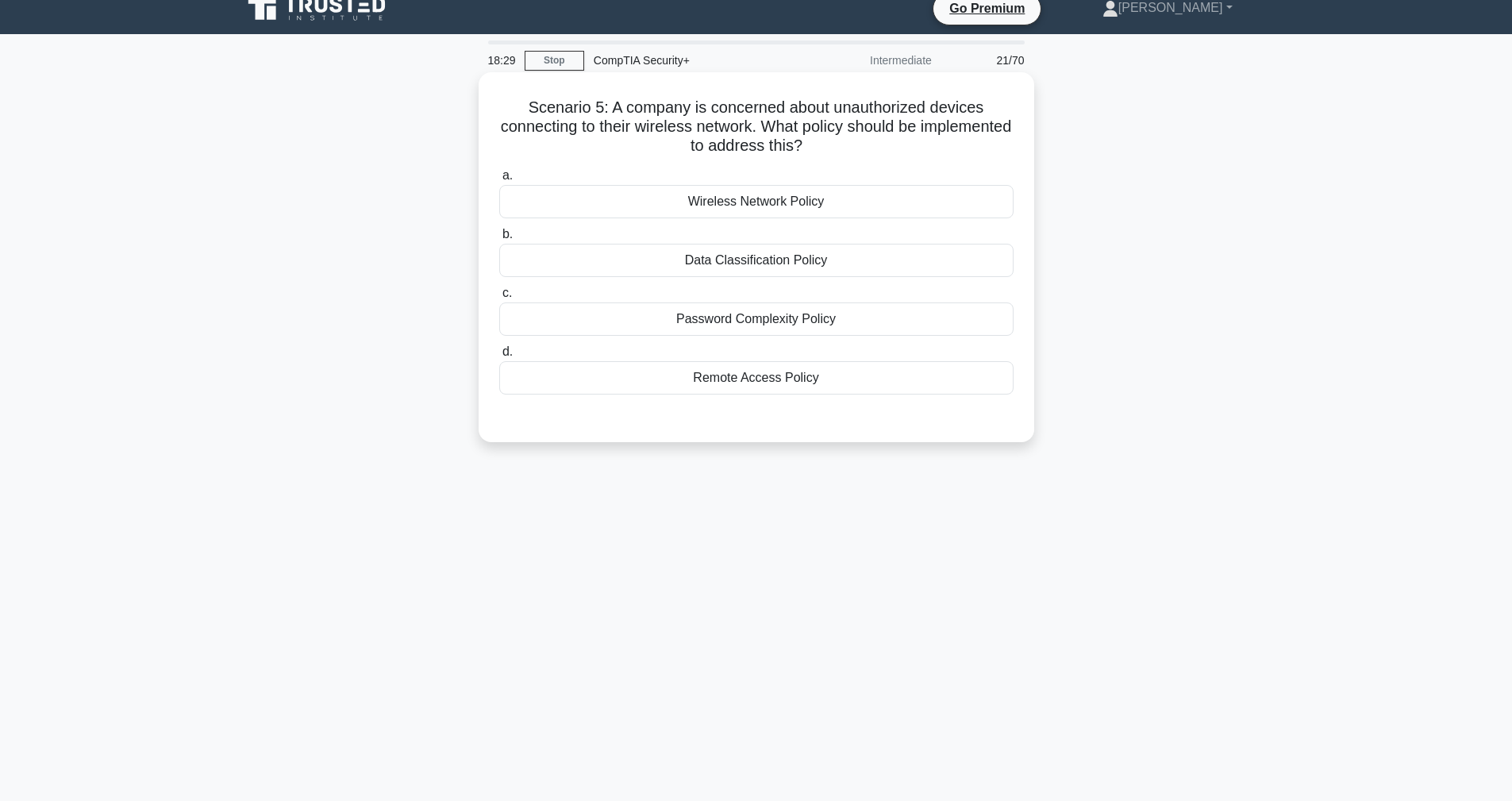
click at [699, 323] on div "Password Complexity Policy" at bounding box center [756, 319] width 514 height 33
click at [499, 299] on input "c. Password Complexity Policy" at bounding box center [499, 293] width 0 height 10
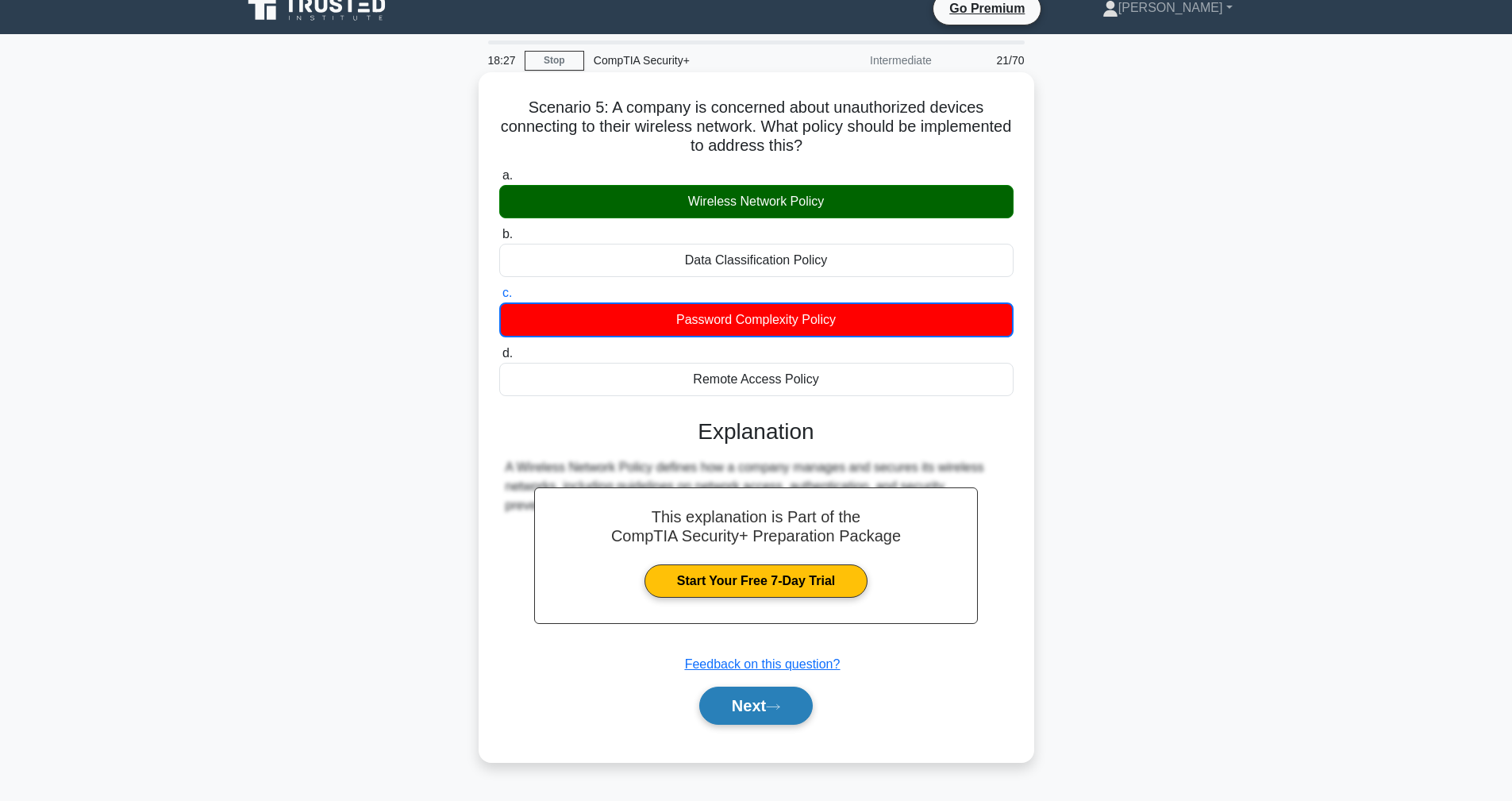
click at [749, 708] on button "Next" at bounding box center [756, 706] width 113 height 38
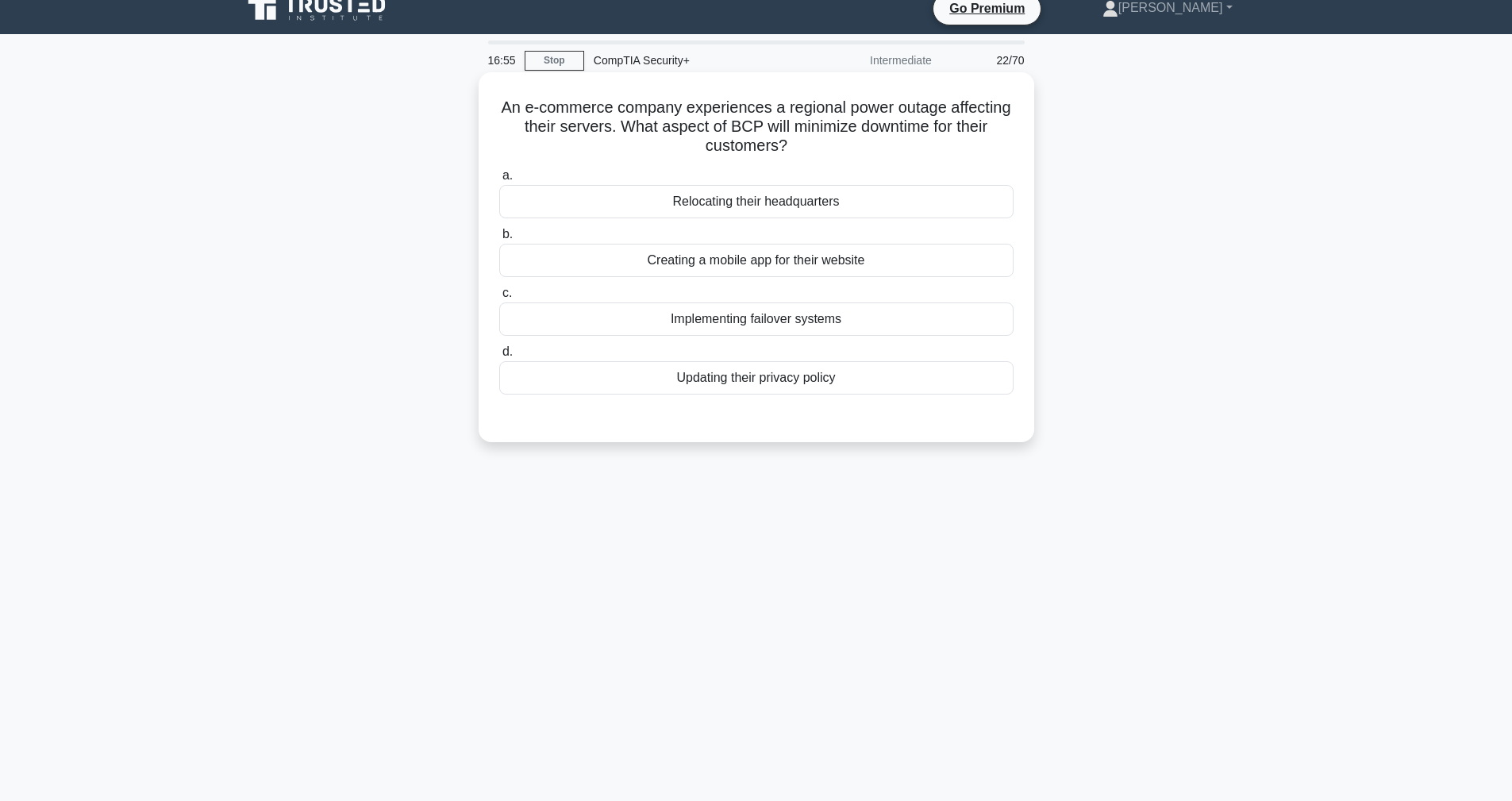
click at [809, 324] on div "Implementing failover systems" at bounding box center [756, 319] width 514 height 33
click at [499, 299] on input "c. Implementing failover systems" at bounding box center [499, 293] width 0 height 10
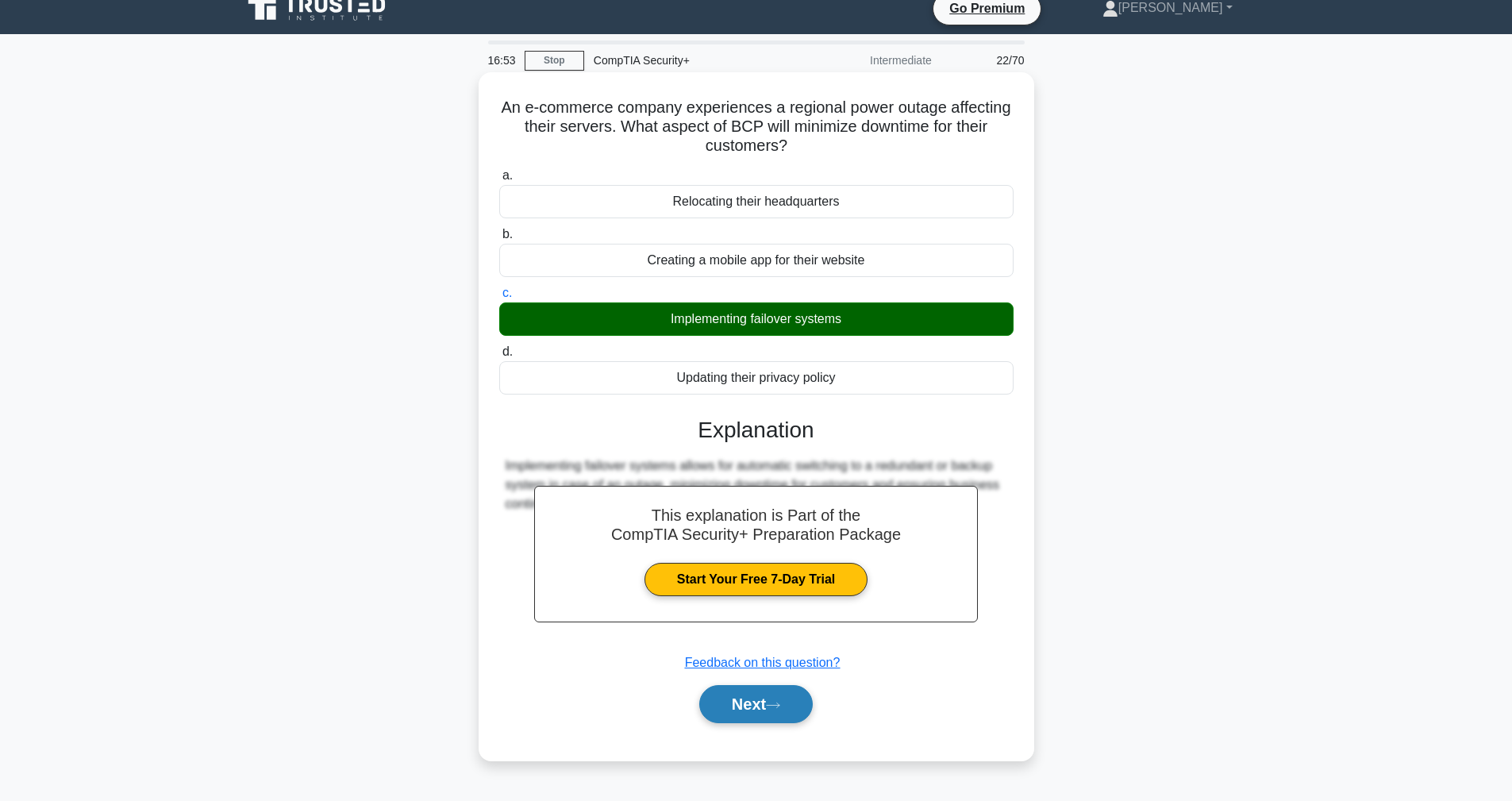
click at [785, 718] on button "Next" at bounding box center [756, 705] width 113 height 38
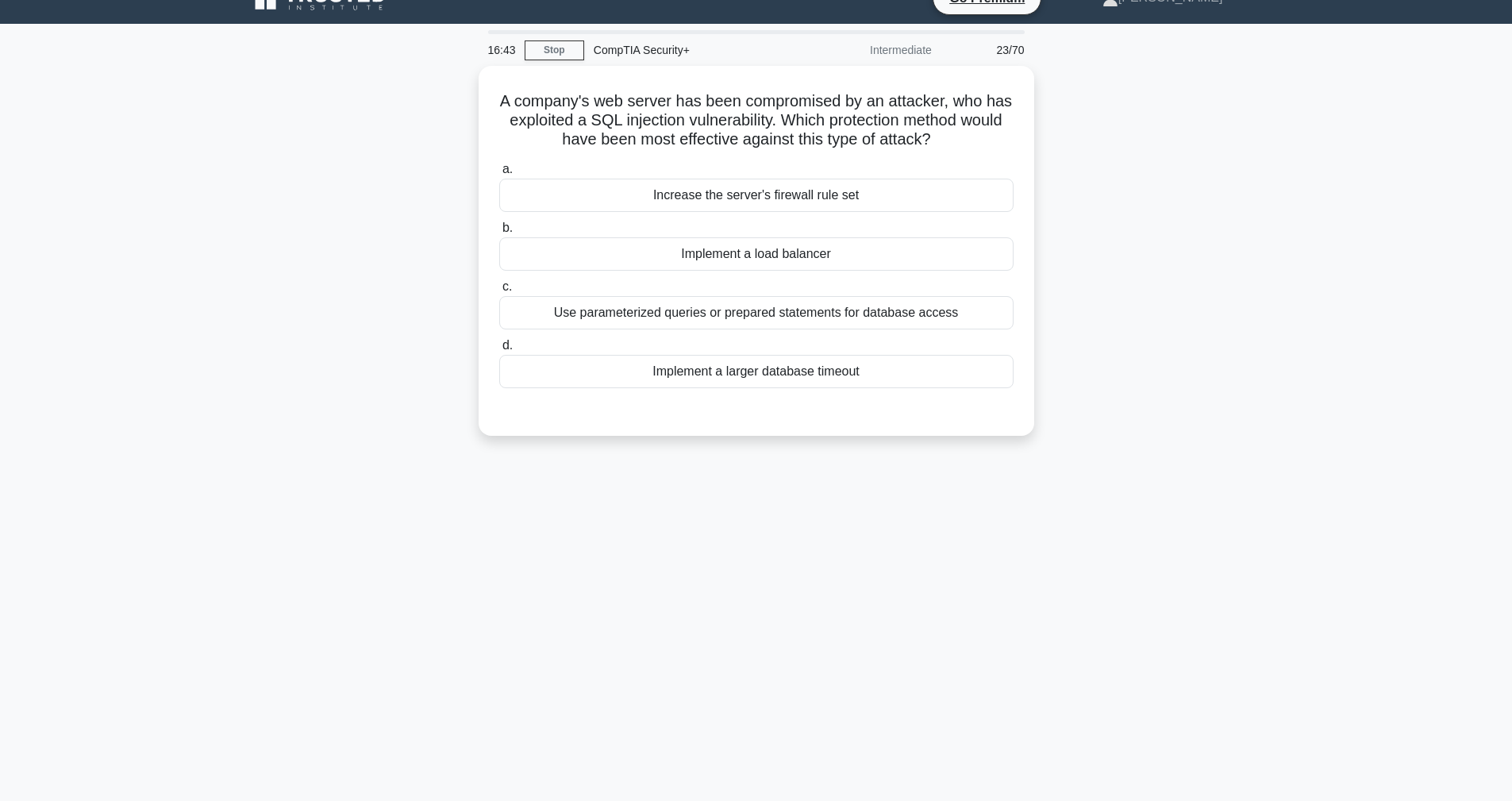
scroll to position [57, 0]
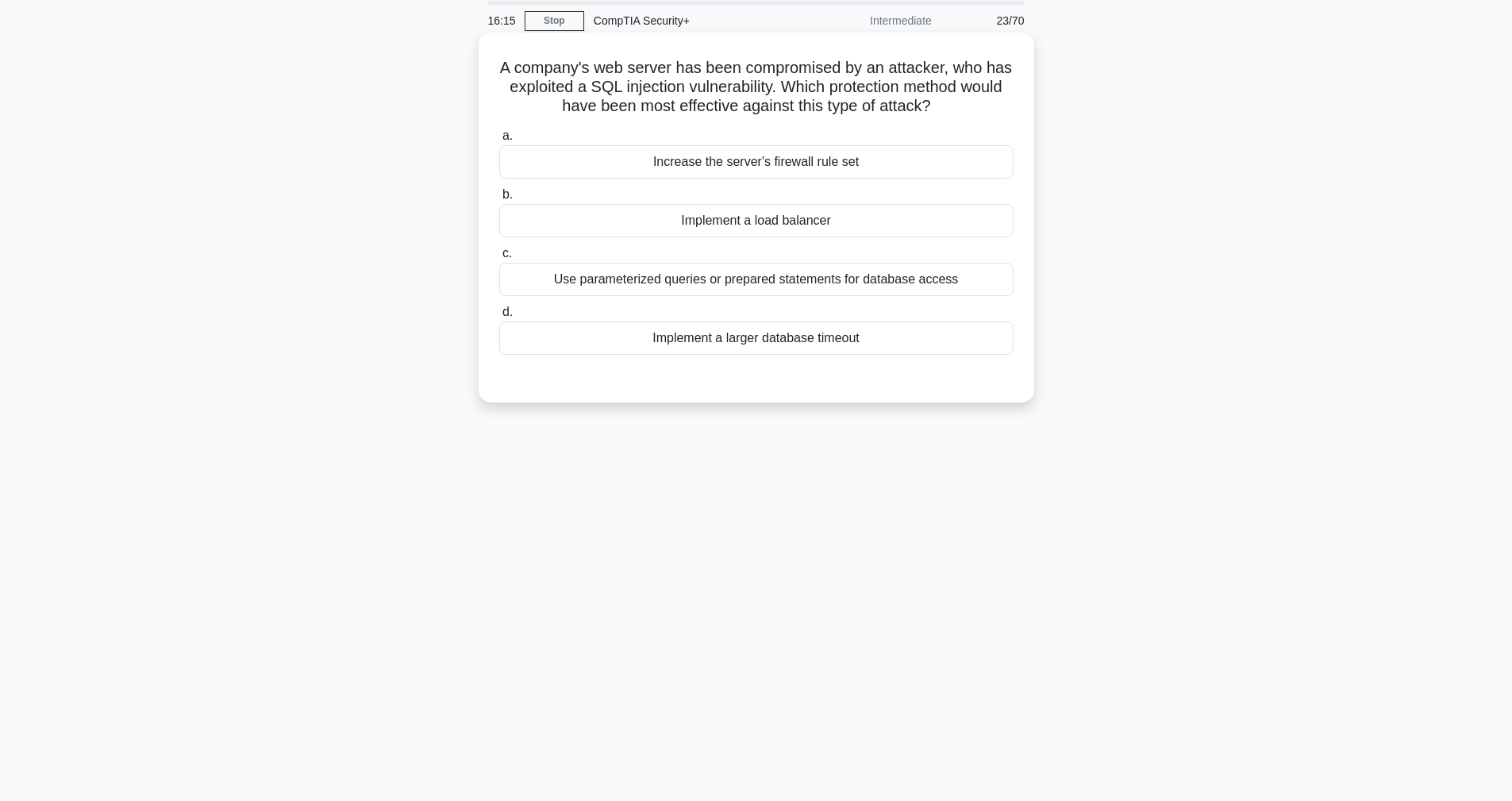
drag, startPoint x: 799, startPoint y: 85, endPoint x: 962, endPoint y: 106, distance: 164.3
click at [962, 106] on h5 "A company's web server has been compromised by an attacker, who has exploited a…" at bounding box center [756, 87] width 517 height 59
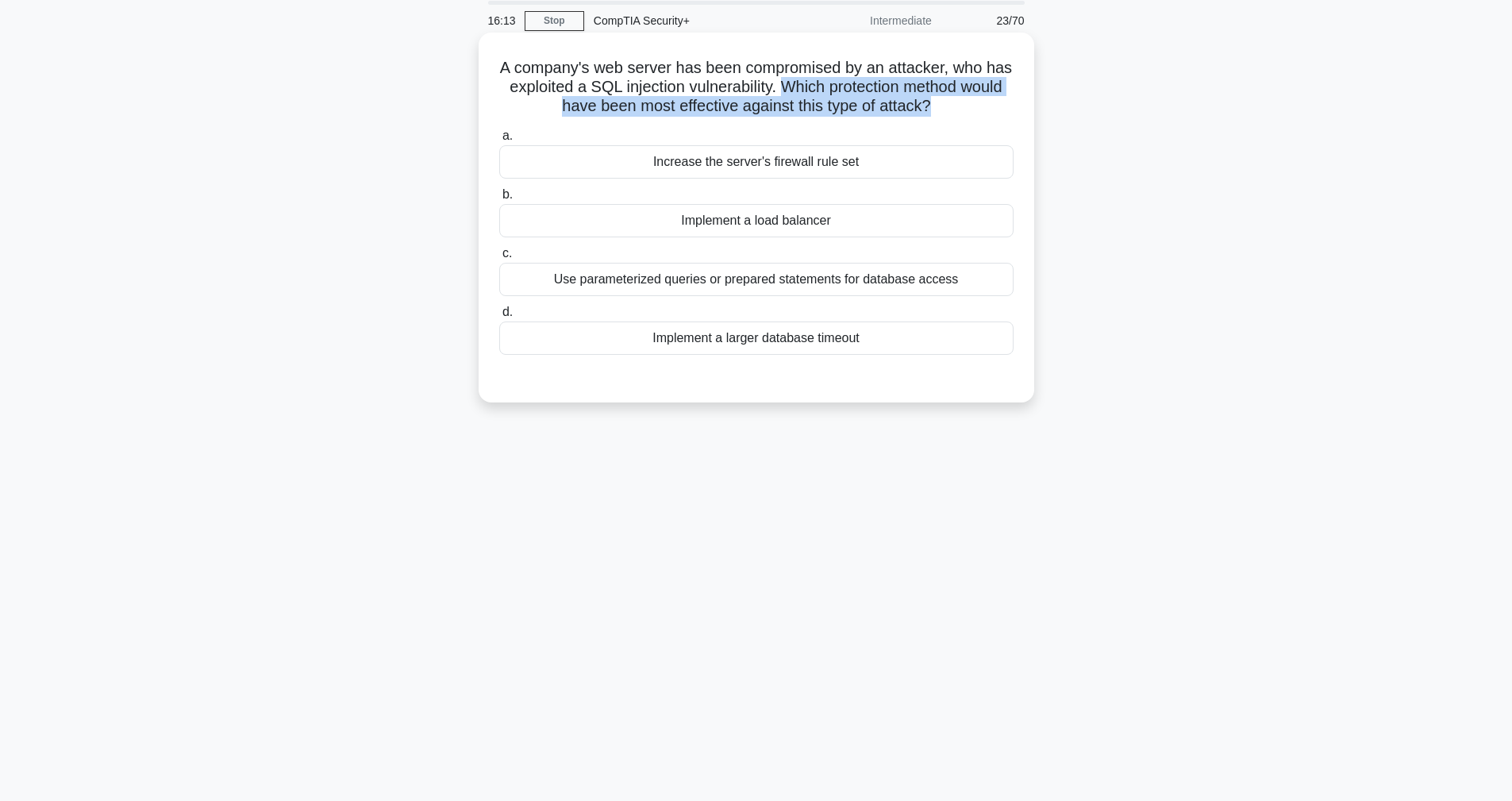
drag, startPoint x: 962, startPoint y: 106, endPoint x: 788, endPoint y: 88, distance: 174.9
click at [788, 88] on h5 "A company's web server has been compromised by an attacker, who has exploited a…" at bounding box center [756, 87] width 517 height 59
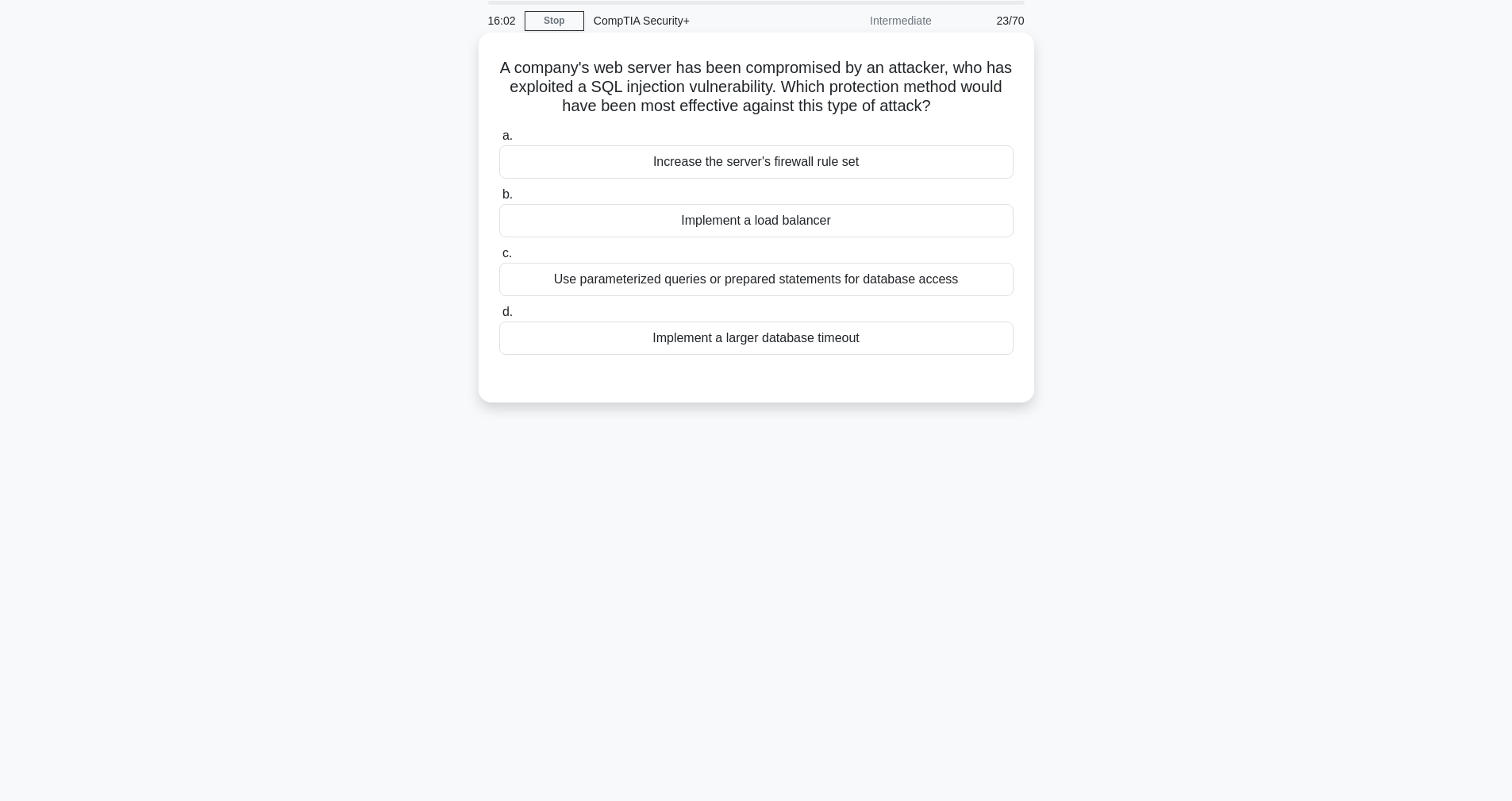
click at [777, 87] on h5 "A company's web server has been compromised by an attacker, who has exploited a…" at bounding box center [756, 87] width 517 height 59
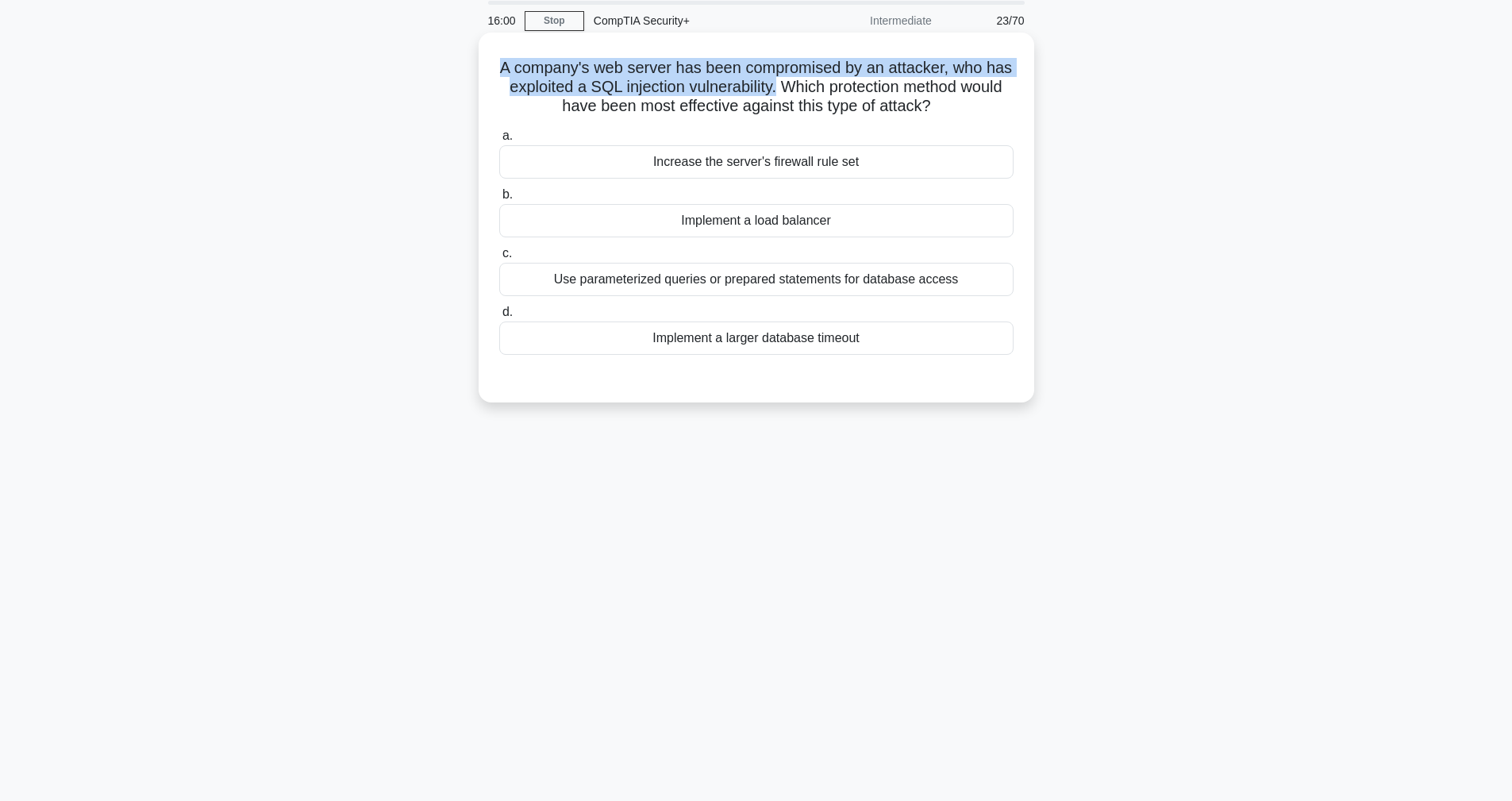
drag, startPoint x: 777, startPoint y: 87, endPoint x: 538, endPoint y: 54, distance: 241.3
click at [538, 54] on div "A company's web server has been compromised by an attacker, who has exploited a…" at bounding box center [756, 217] width 543 height 357
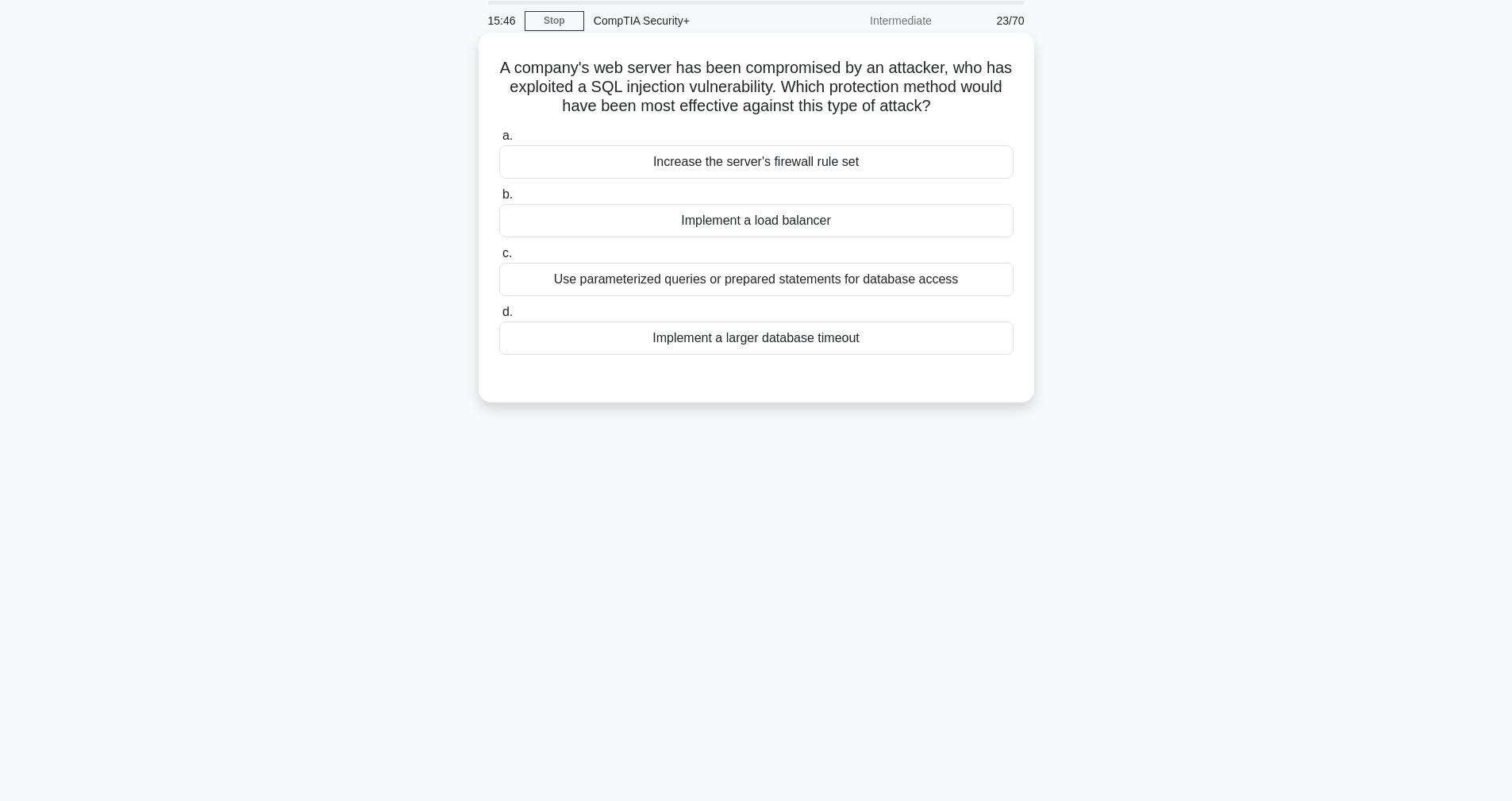
click at [549, 283] on div "Use parameterized queries or prepared statements for database access" at bounding box center [756, 279] width 514 height 33
click at [499, 259] on input "c. Use parameterized queries or prepared statements for database access" at bounding box center [499, 254] width 0 height 10
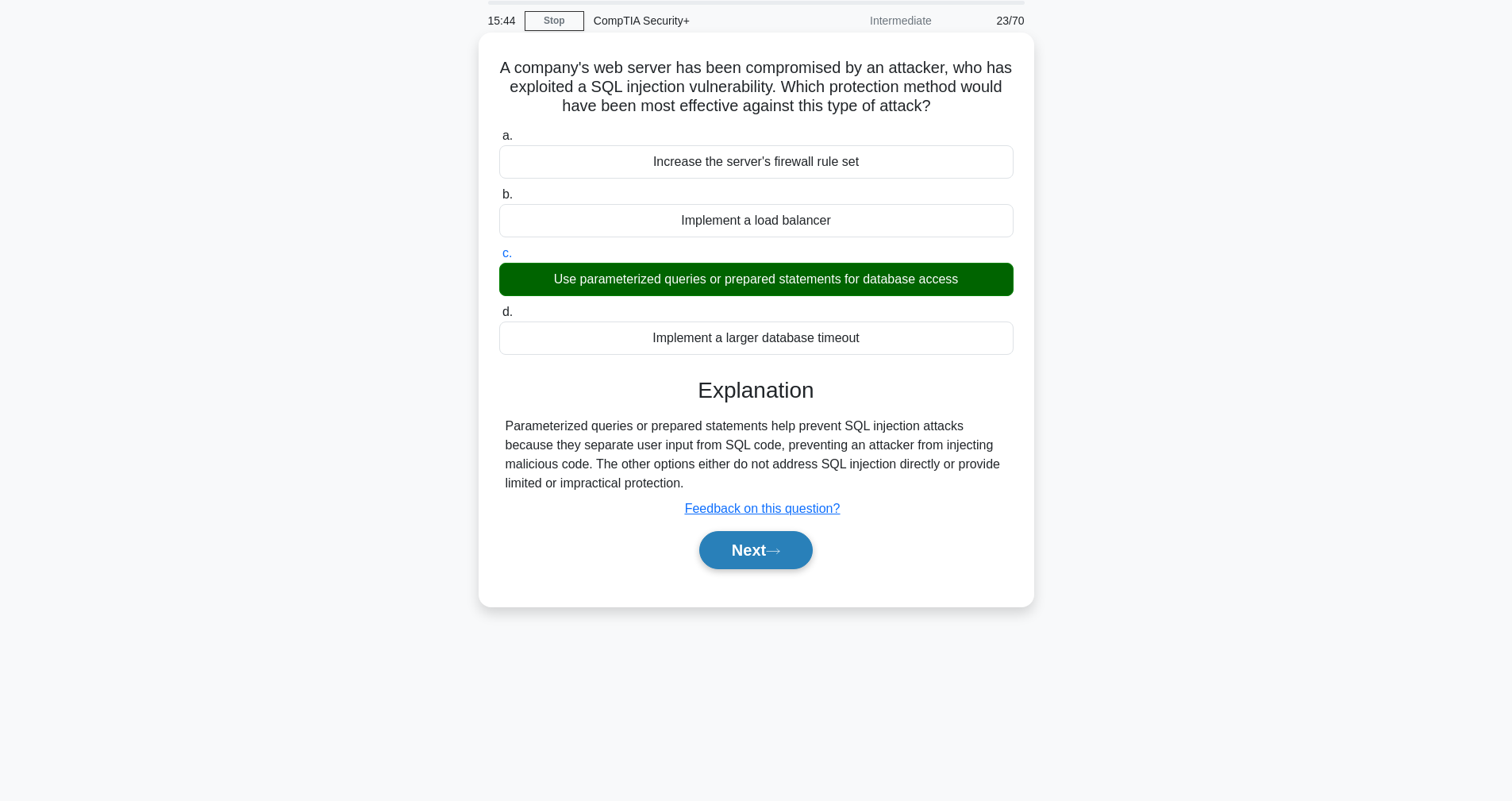
click at [780, 551] on icon at bounding box center [773, 551] width 14 height 8
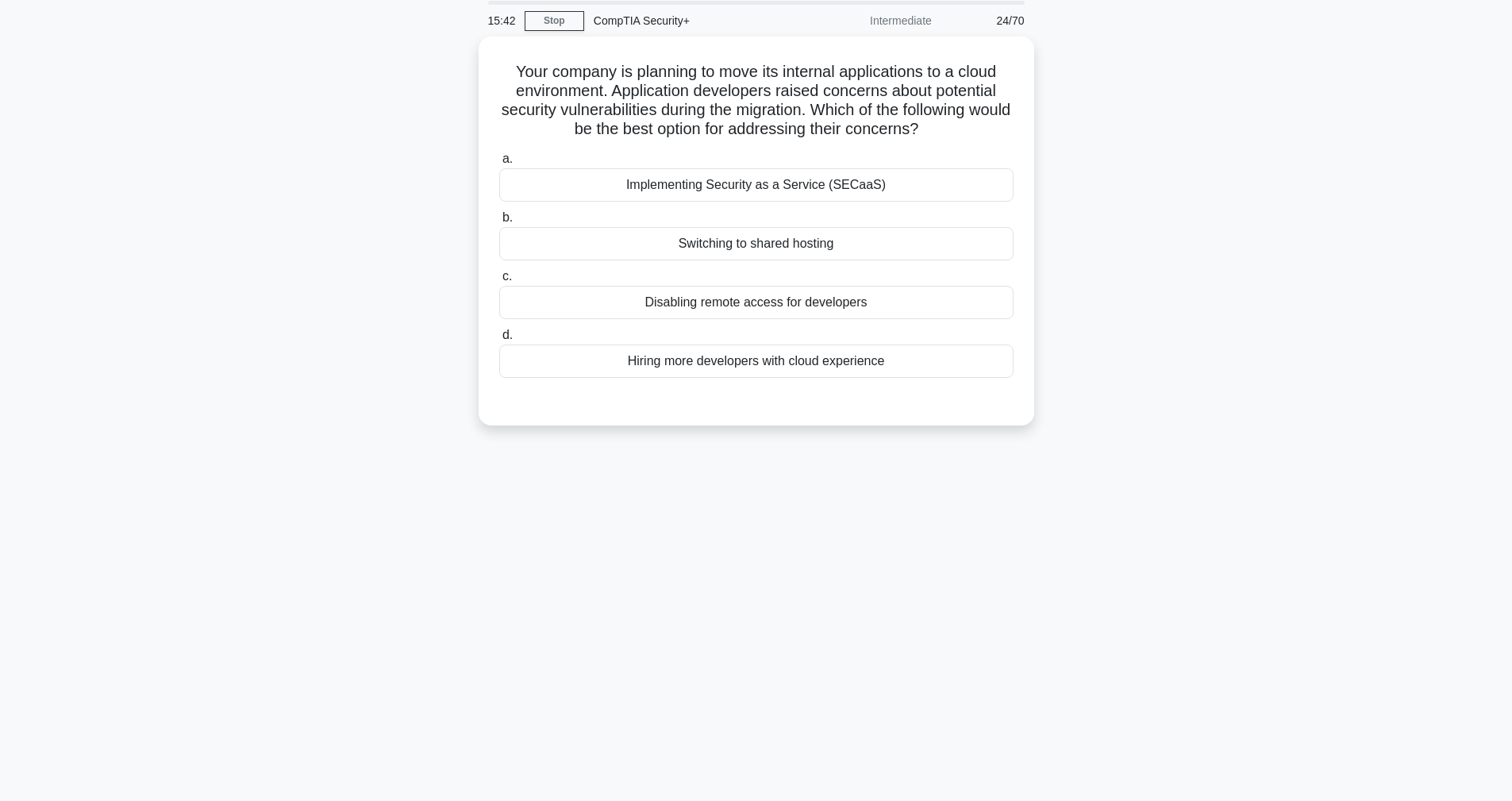
click at [783, 551] on div "15:42 Stop CompTIA Security+ Intermediate 24/70 Your company is planning to mov…" at bounding box center [757, 398] width 1048 height 794
click at [725, 176] on div "Implementing Security as a Service (SECaaS)" at bounding box center [756, 181] width 514 height 33
click at [499, 161] on input "a. Implementing Security as a Service (SECaaS)" at bounding box center [499, 155] width 0 height 10
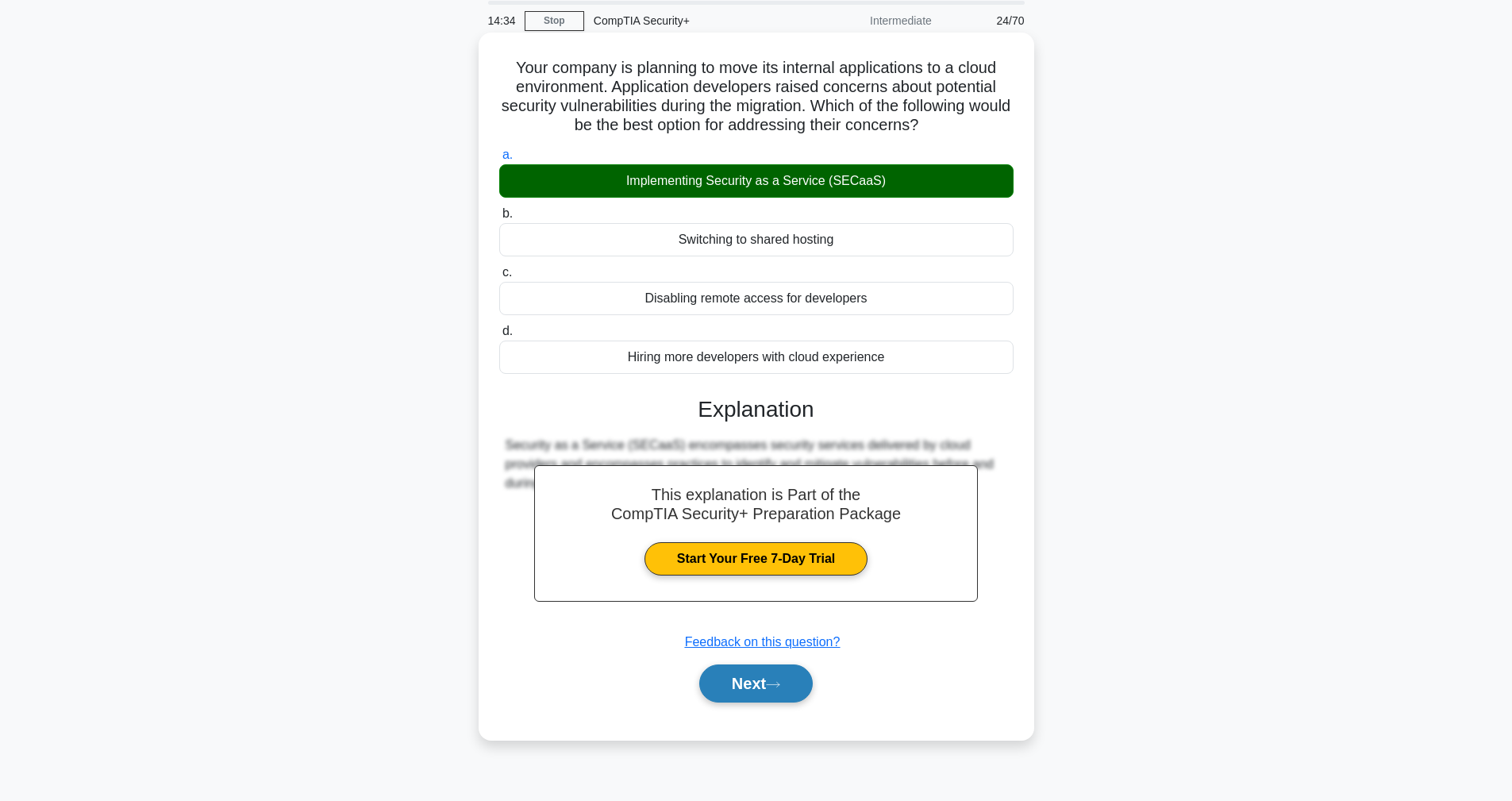
click at [783, 690] on button "Next" at bounding box center [756, 684] width 113 height 38
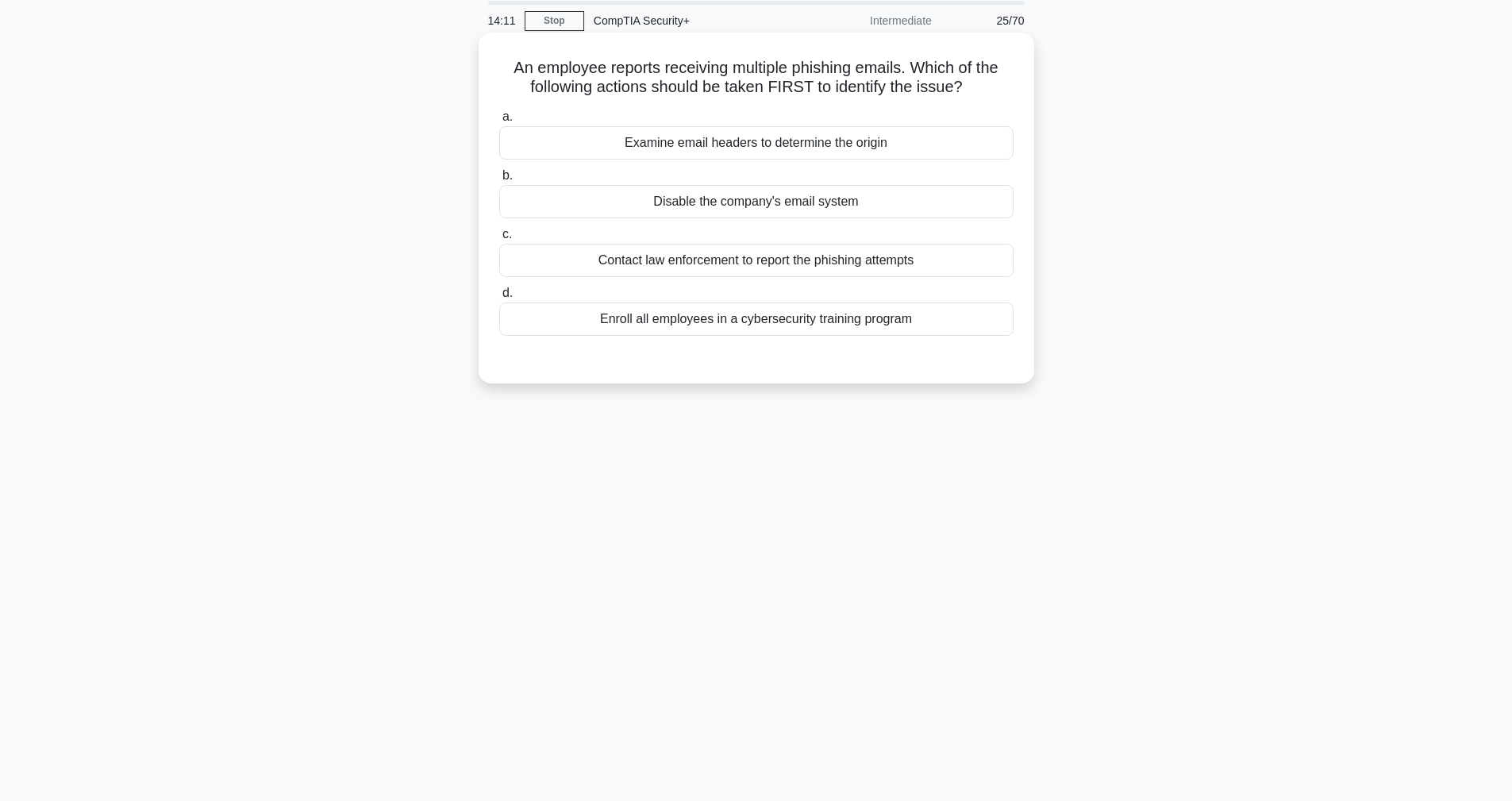
click at [595, 328] on div "Enroll all employees in a cybersecurity training program" at bounding box center [756, 319] width 514 height 33
click at [499, 299] on input "d. Enroll all employees in a cybersecurity training program" at bounding box center [499, 293] width 0 height 10
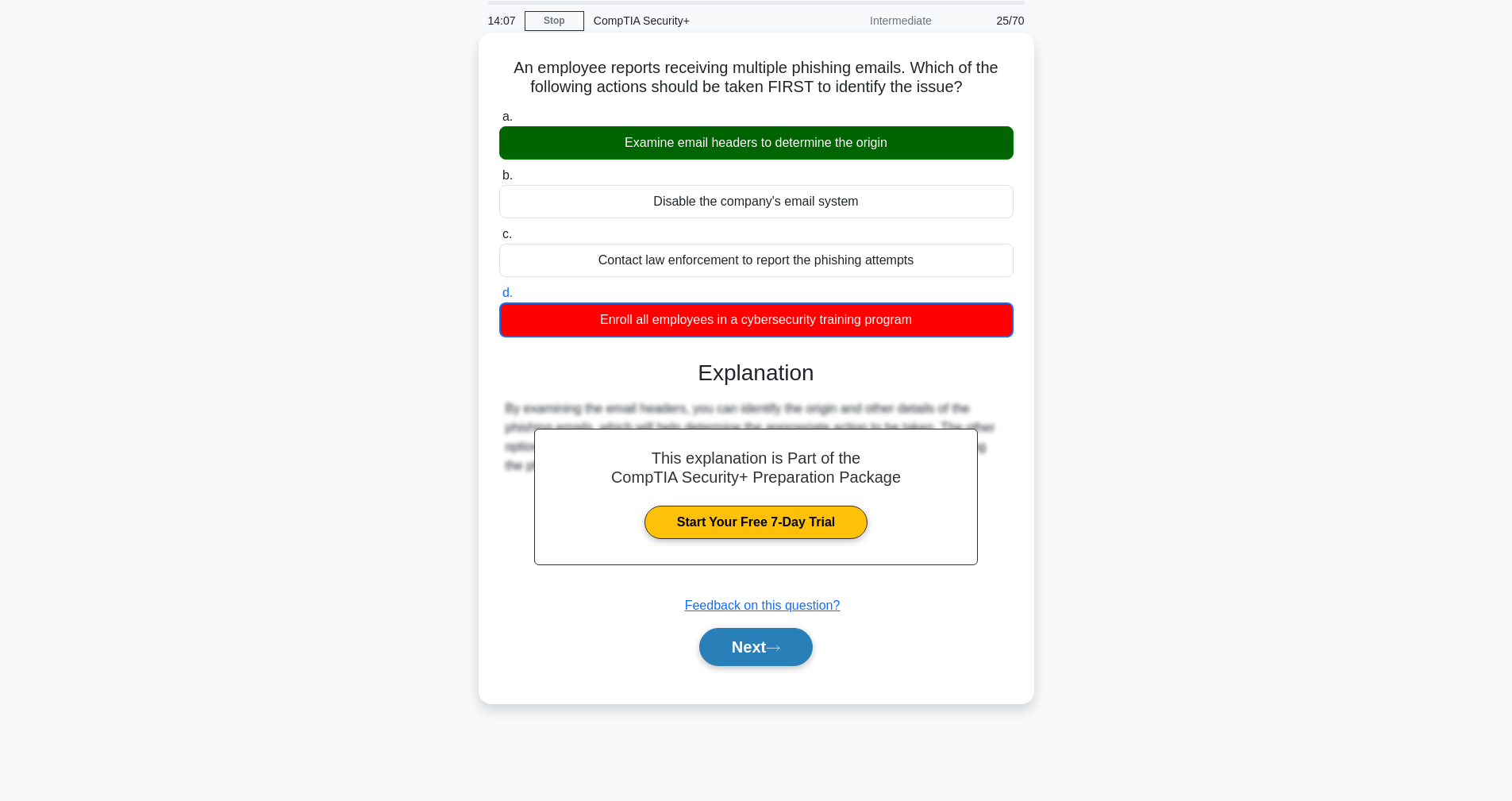
click at [778, 652] on icon at bounding box center [773, 648] width 14 height 8
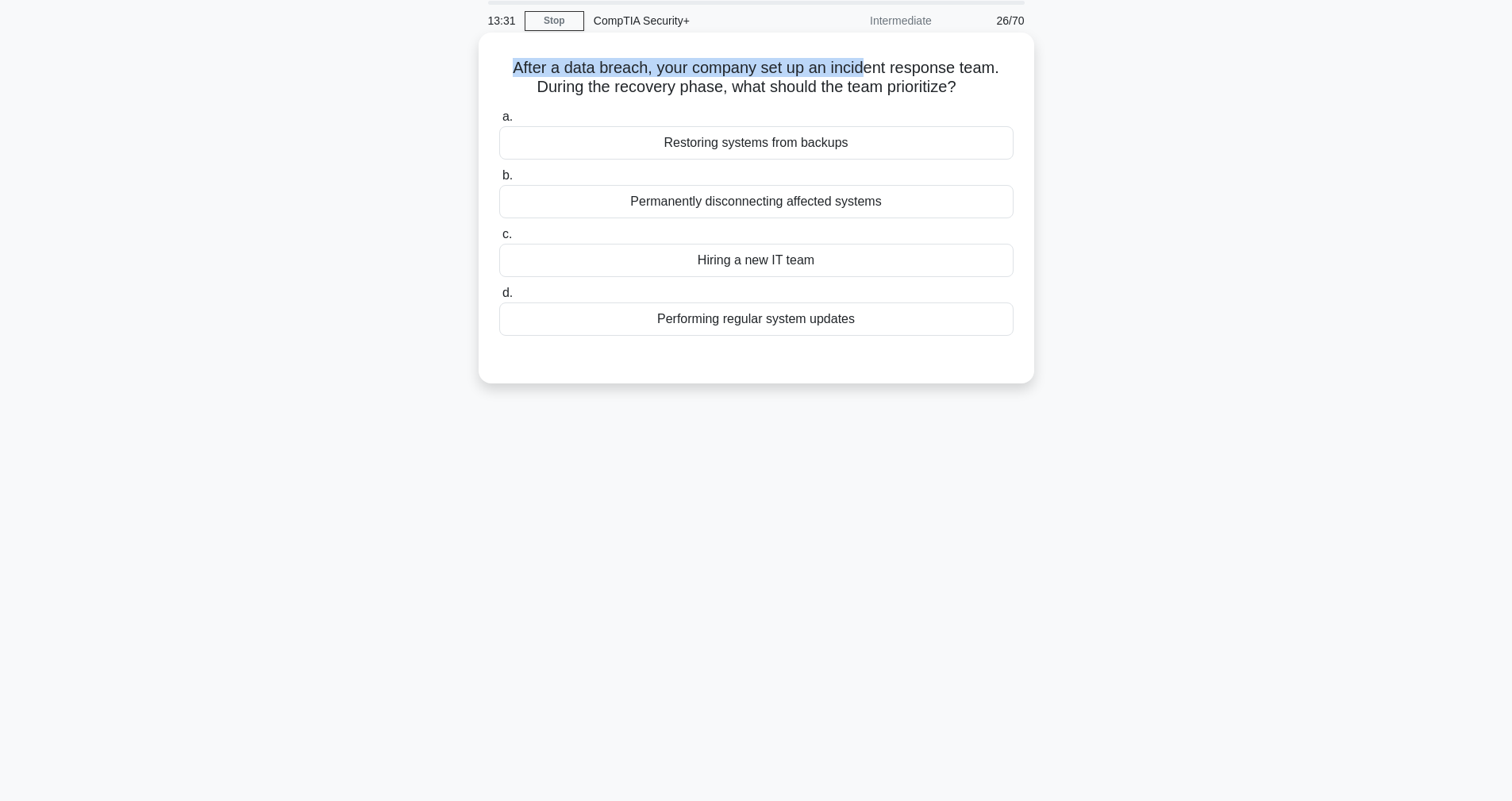
drag, startPoint x: 509, startPoint y: 58, endPoint x: 870, endPoint y: 62, distance: 361.0
click at [870, 62] on h5 "After a data breach, your company set up an incident response team. During the …" at bounding box center [756, 78] width 517 height 40
click at [912, 76] on h5 "After a data breach, your company set up an incident response team. During the …" at bounding box center [756, 78] width 517 height 40
click at [561, 144] on div "Restoring systems from backups" at bounding box center [756, 143] width 514 height 33
click at [499, 122] on input "a. Restoring systems from backups" at bounding box center [499, 117] width 0 height 10
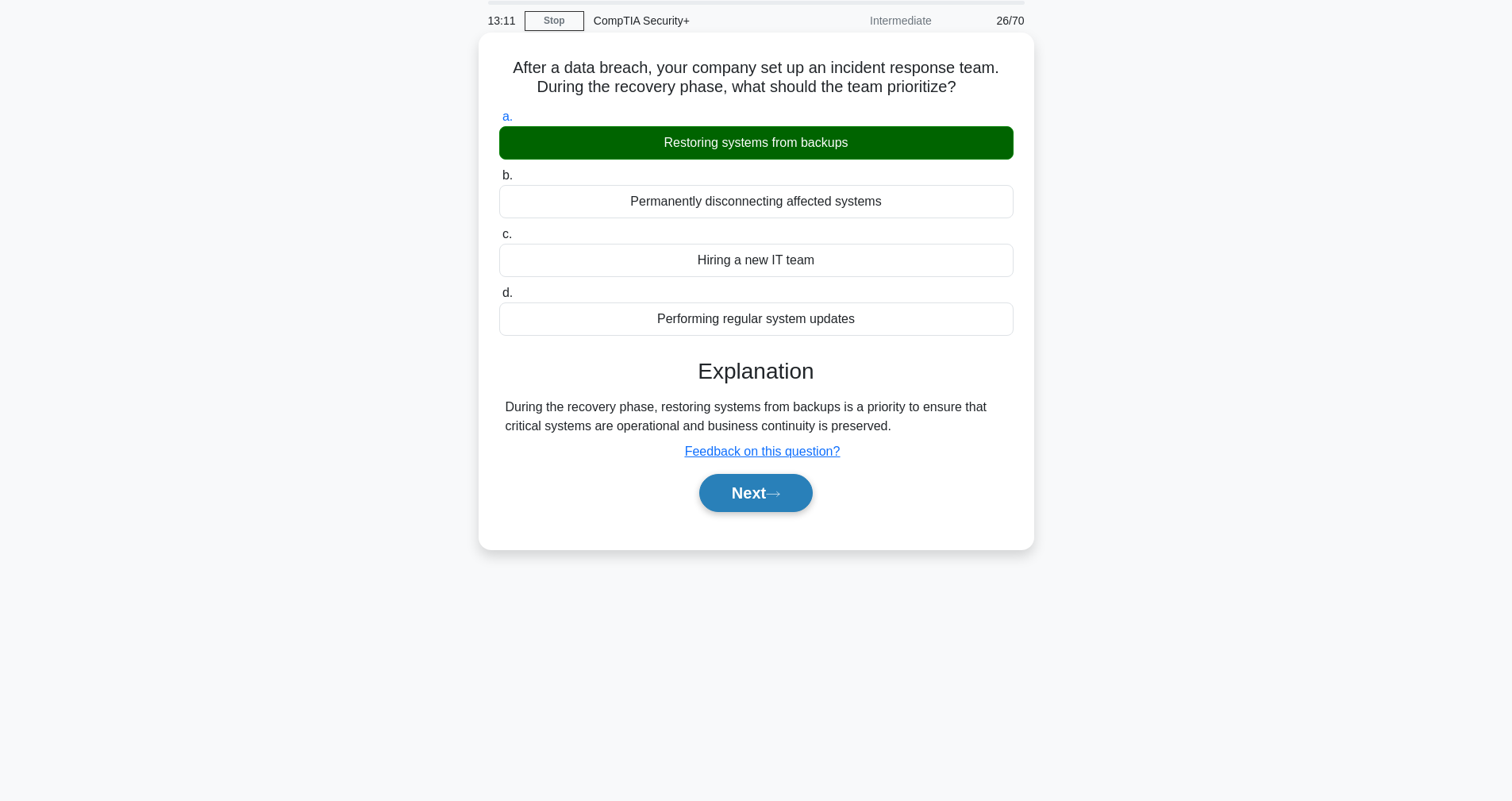
click at [757, 497] on button "Next" at bounding box center [756, 493] width 113 height 38
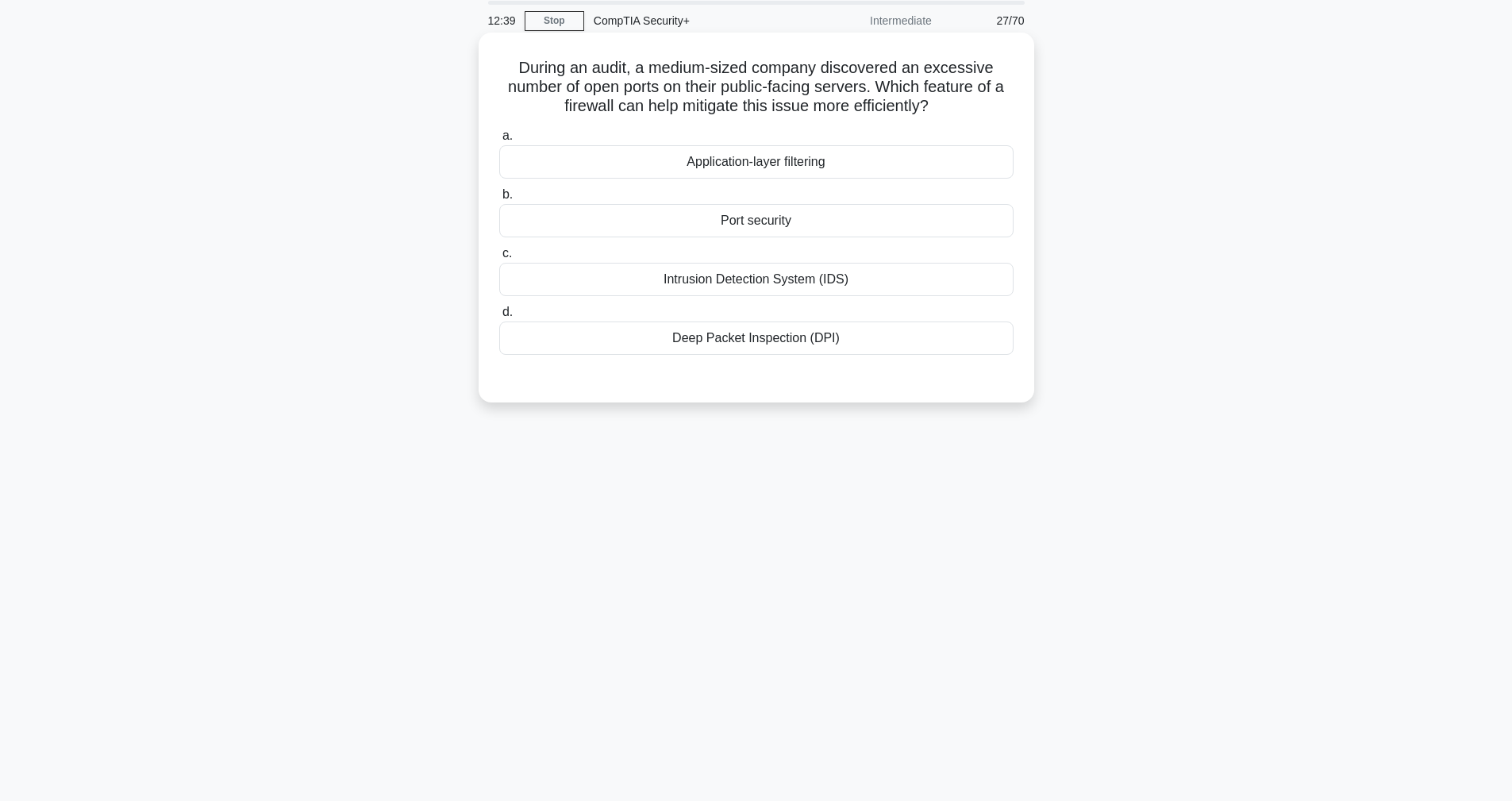
click at [622, 344] on div "Deep Packet Inspection (DPI)" at bounding box center [756, 339] width 514 height 33
click at [499, 318] on input "d. Deep Packet Inspection (DPI)" at bounding box center [499, 312] width 0 height 10
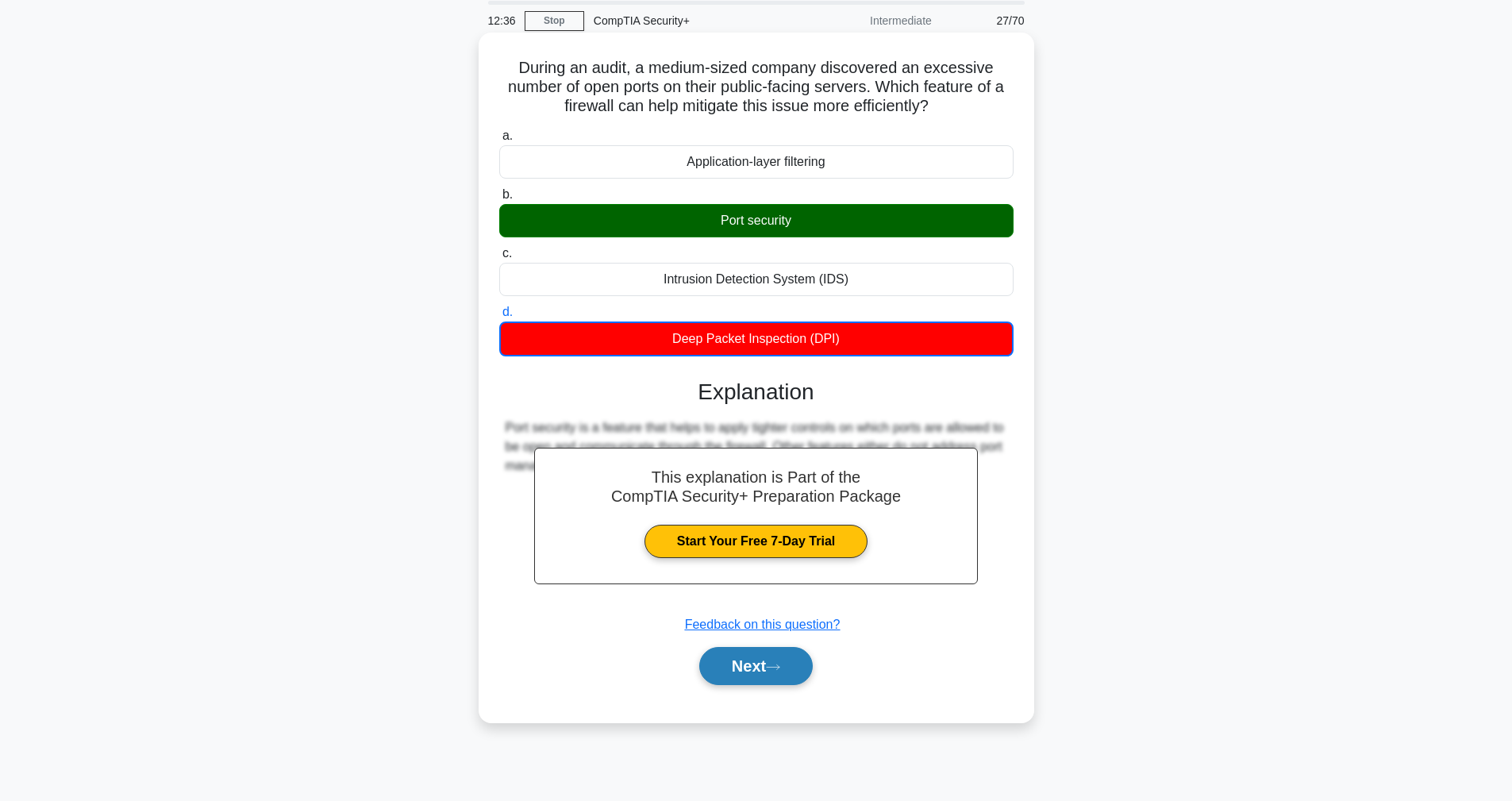
click at [778, 665] on icon at bounding box center [773, 667] width 14 height 8
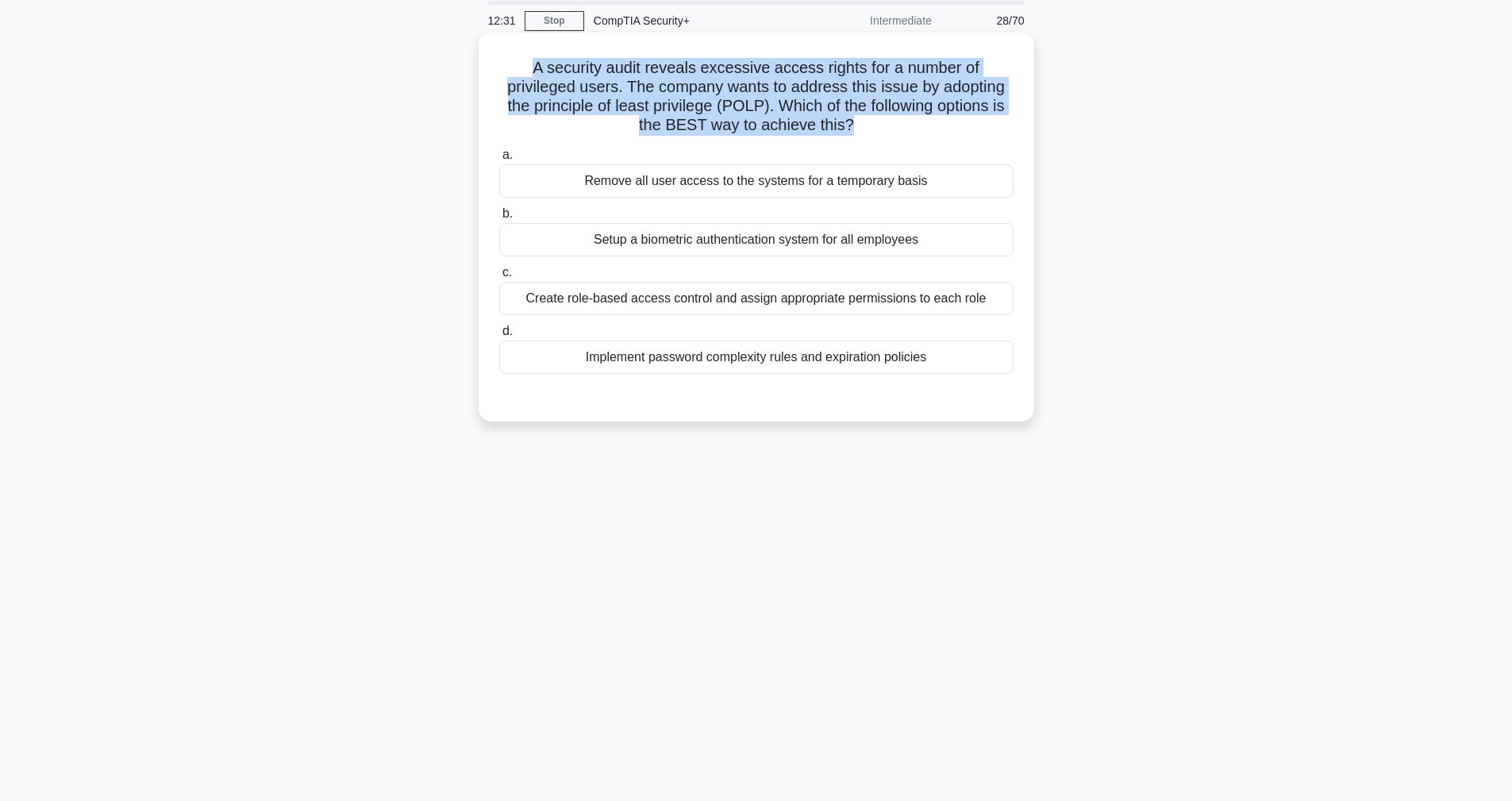
drag, startPoint x: 496, startPoint y: 63, endPoint x: 798, endPoint y: 131, distance: 309.6
click at [798, 131] on div "A security audit reveals excessive access rights for a number of privileged use…" at bounding box center [756, 227] width 543 height 376
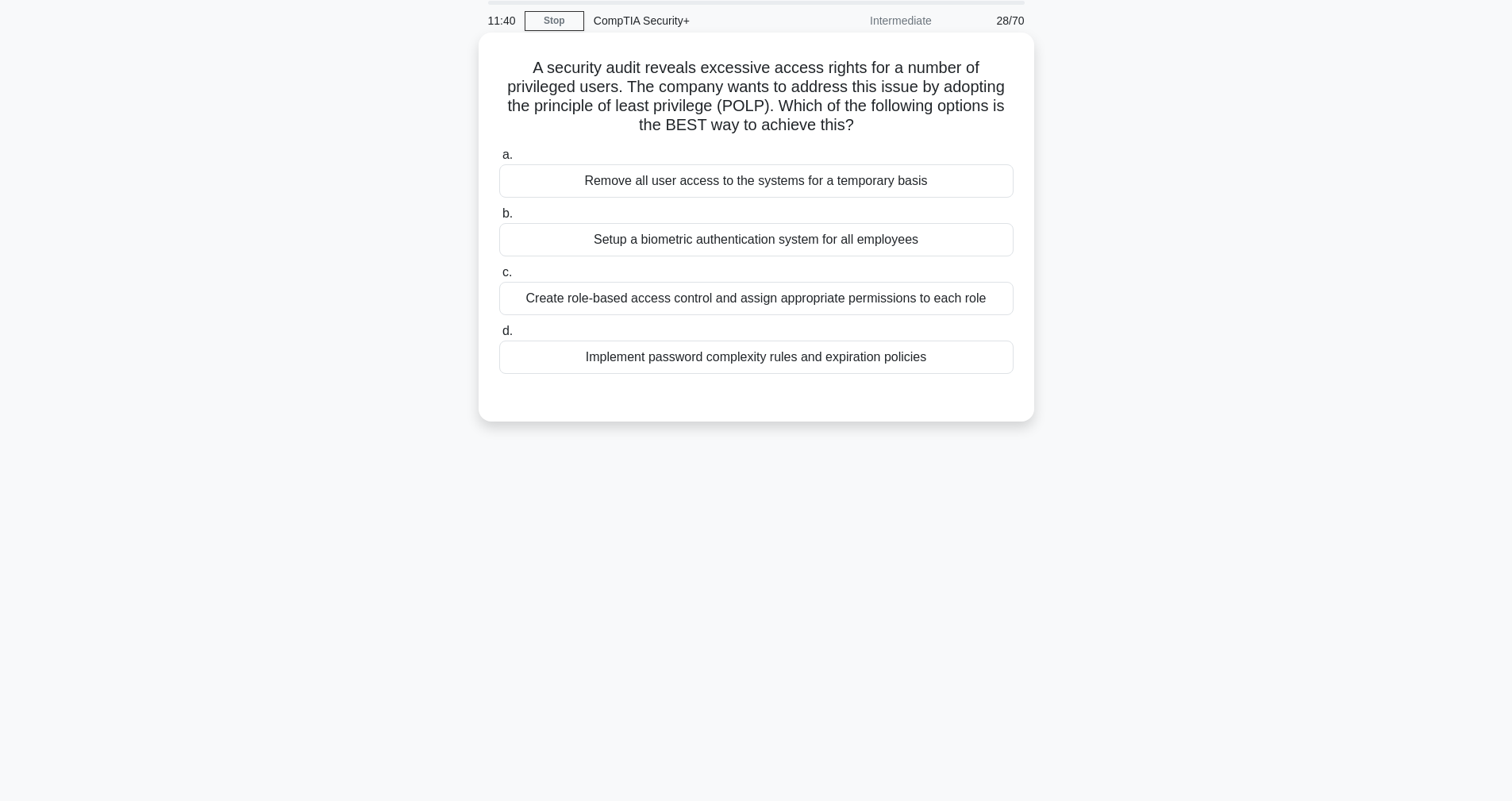
click at [556, 304] on div "Create role-based access control and assign appropriate permissions to each role" at bounding box center [756, 299] width 514 height 33
click at [499, 278] on input "c. Create role-based access control and assign appropriate permissions to each …" at bounding box center [499, 273] width 0 height 10
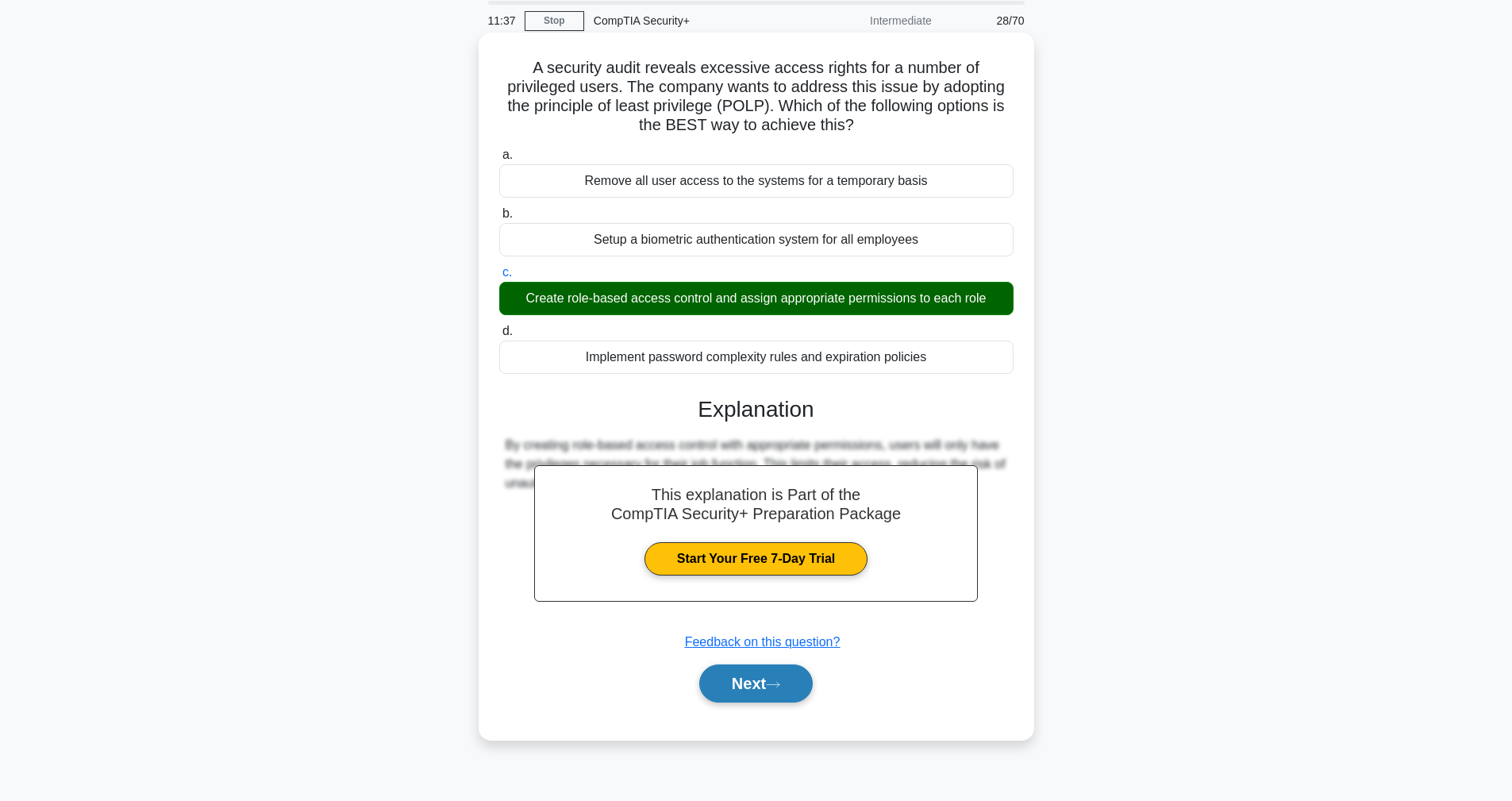
click at [766, 695] on button "Next" at bounding box center [756, 684] width 113 height 38
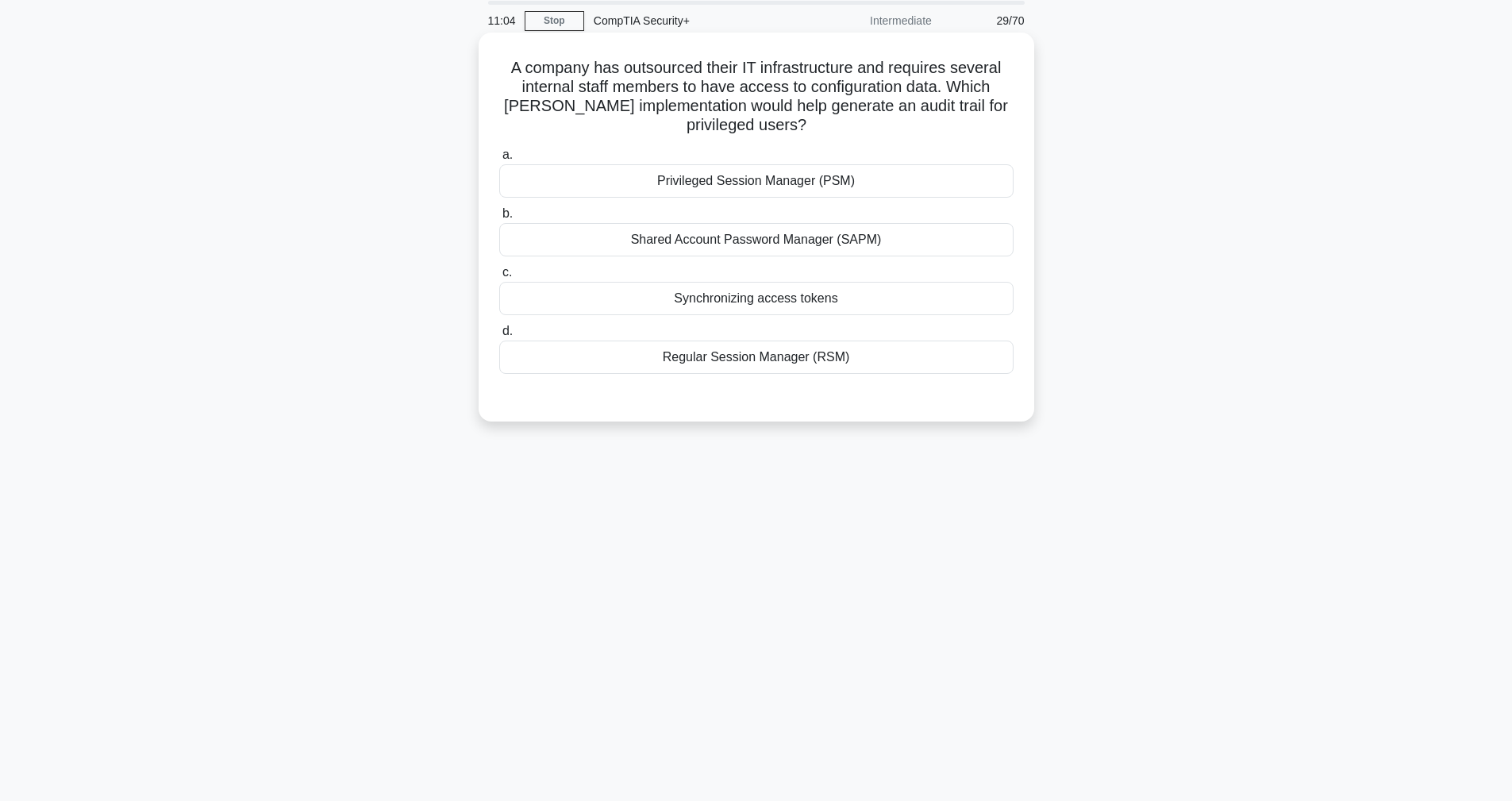
click at [719, 176] on div "Privileged Session Manager (PSM)" at bounding box center [756, 181] width 514 height 33
click at [499, 161] on input "a. Privileged Session Manager (PSM)" at bounding box center [499, 155] width 0 height 10
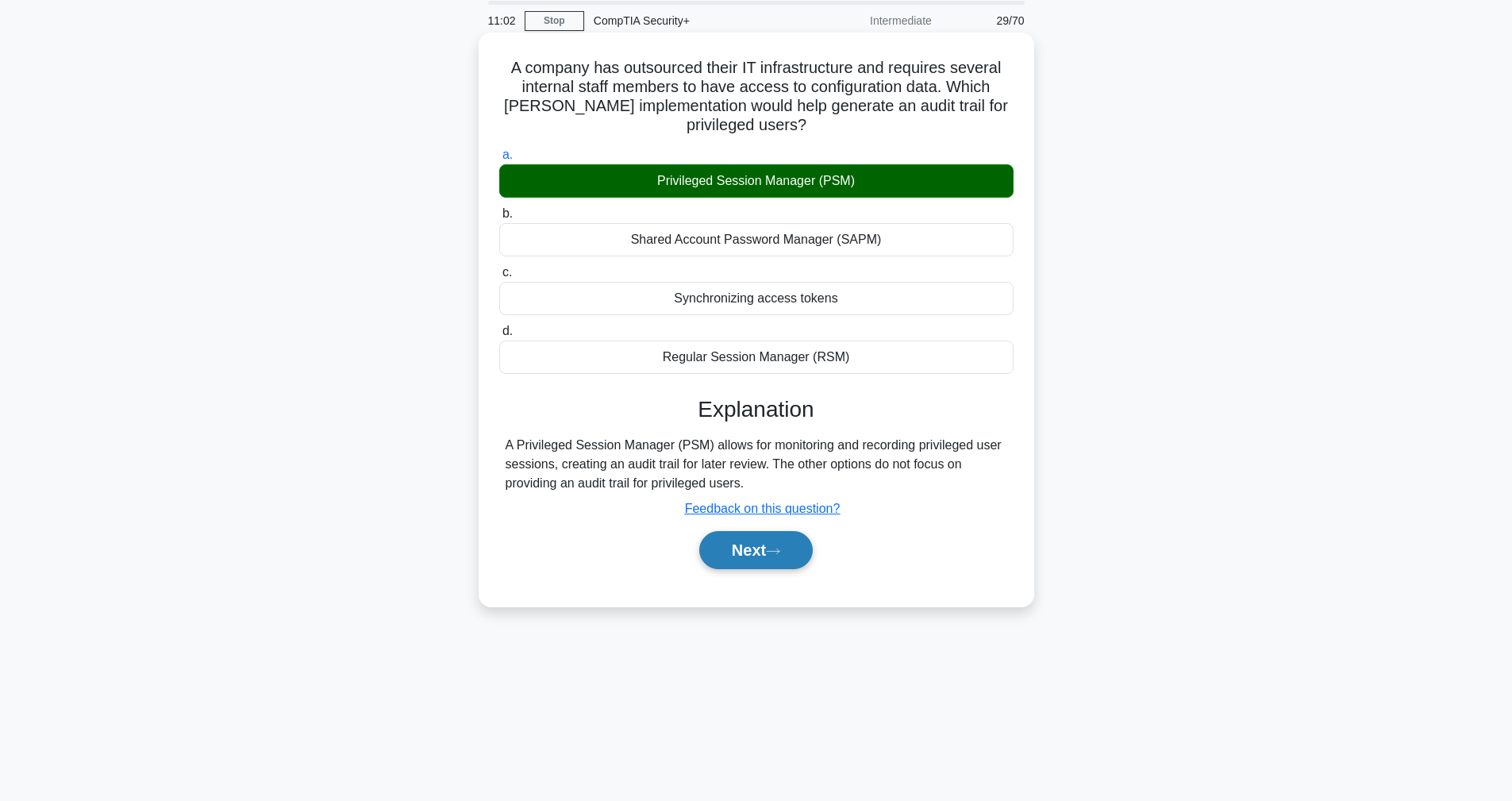
click at [773, 558] on button "Next" at bounding box center [756, 551] width 113 height 38
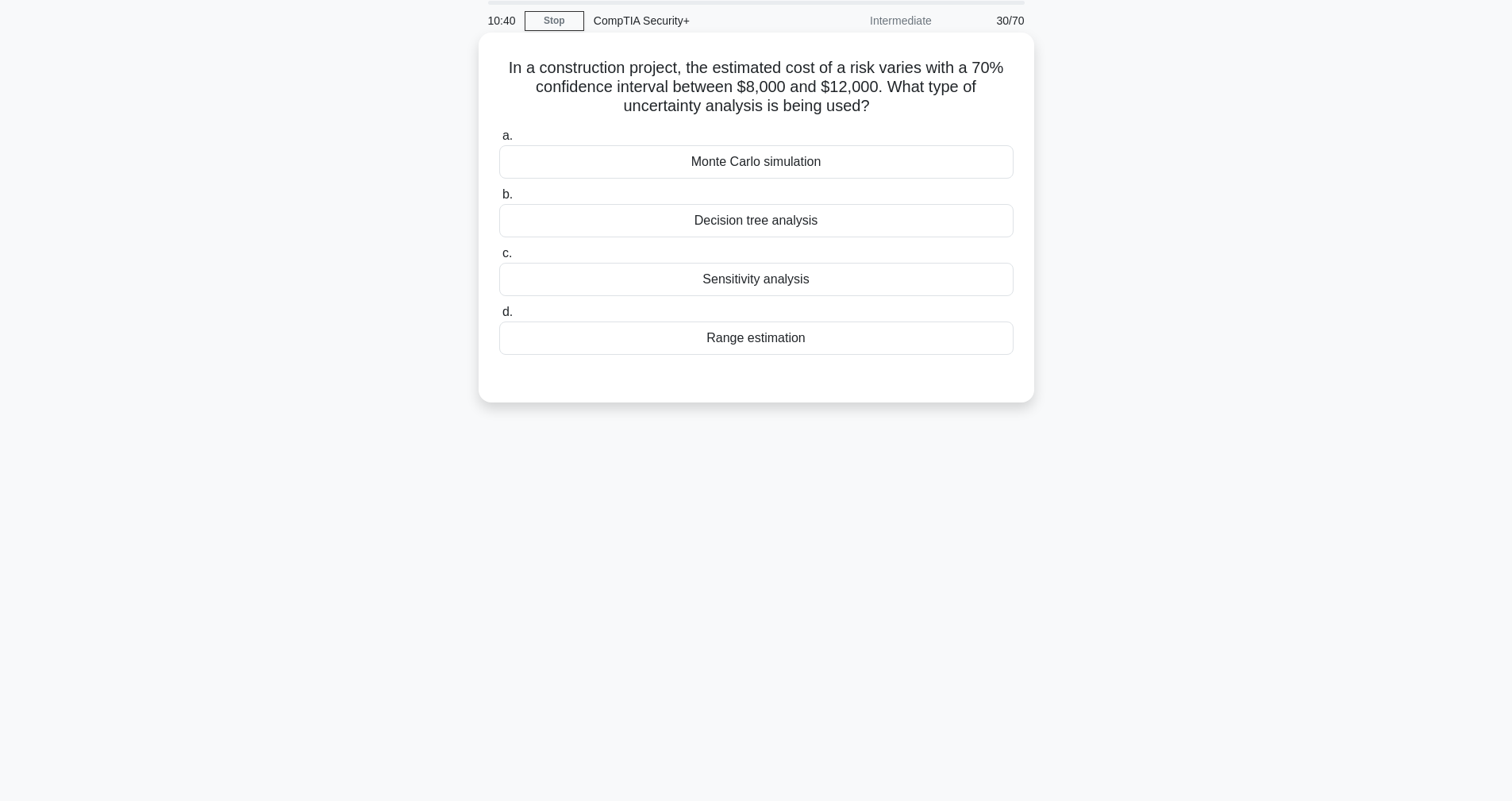
click at [769, 339] on div "Range estimation" at bounding box center [756, 339] width 514 height 33
click at [499, 318] on input "d. Range estimation" at bounding box center [499, 312] width 0 height 10
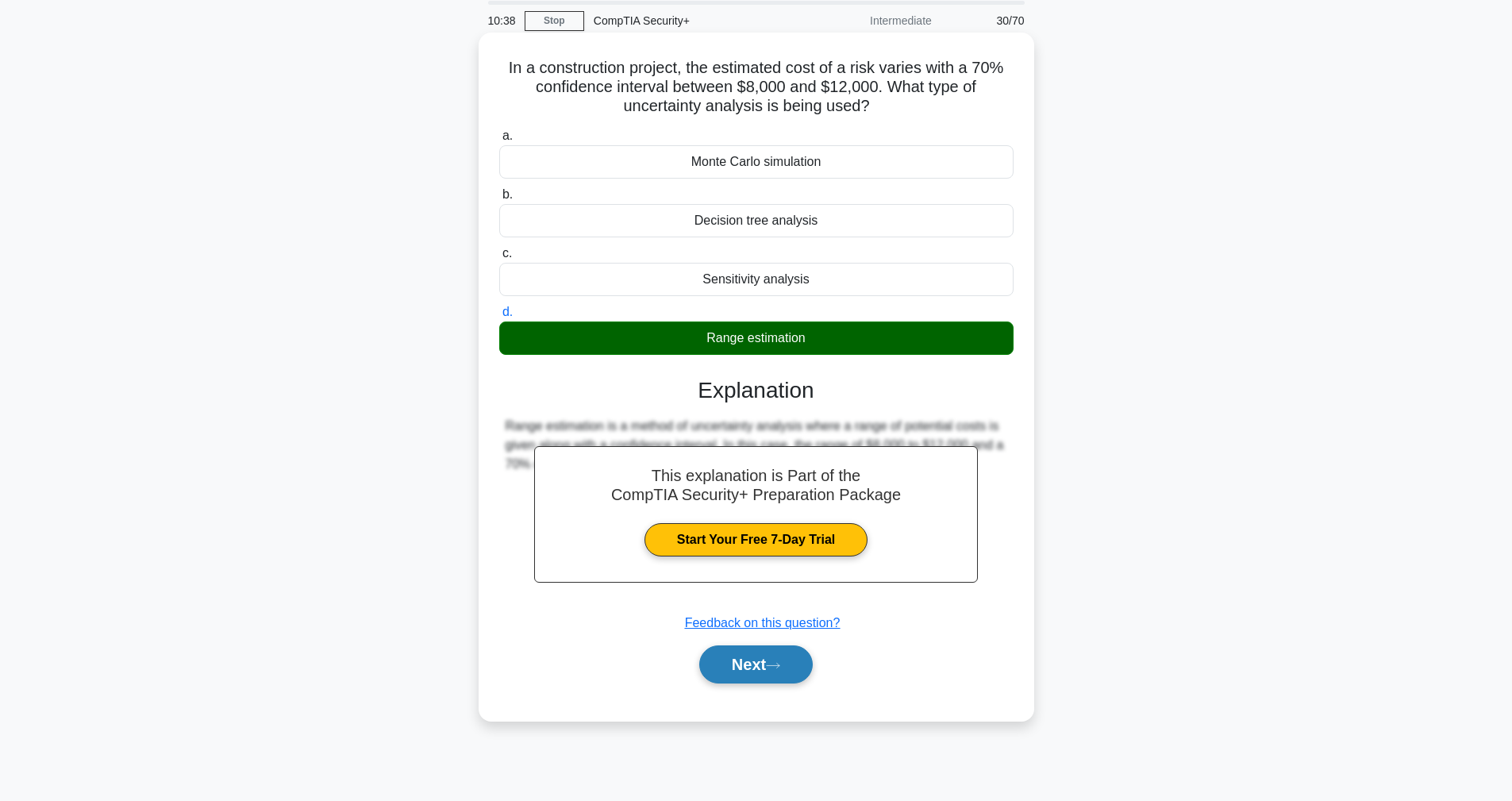
click at [766, 675] on button "Next" at bounding box center [756, 665] width 113 height 38
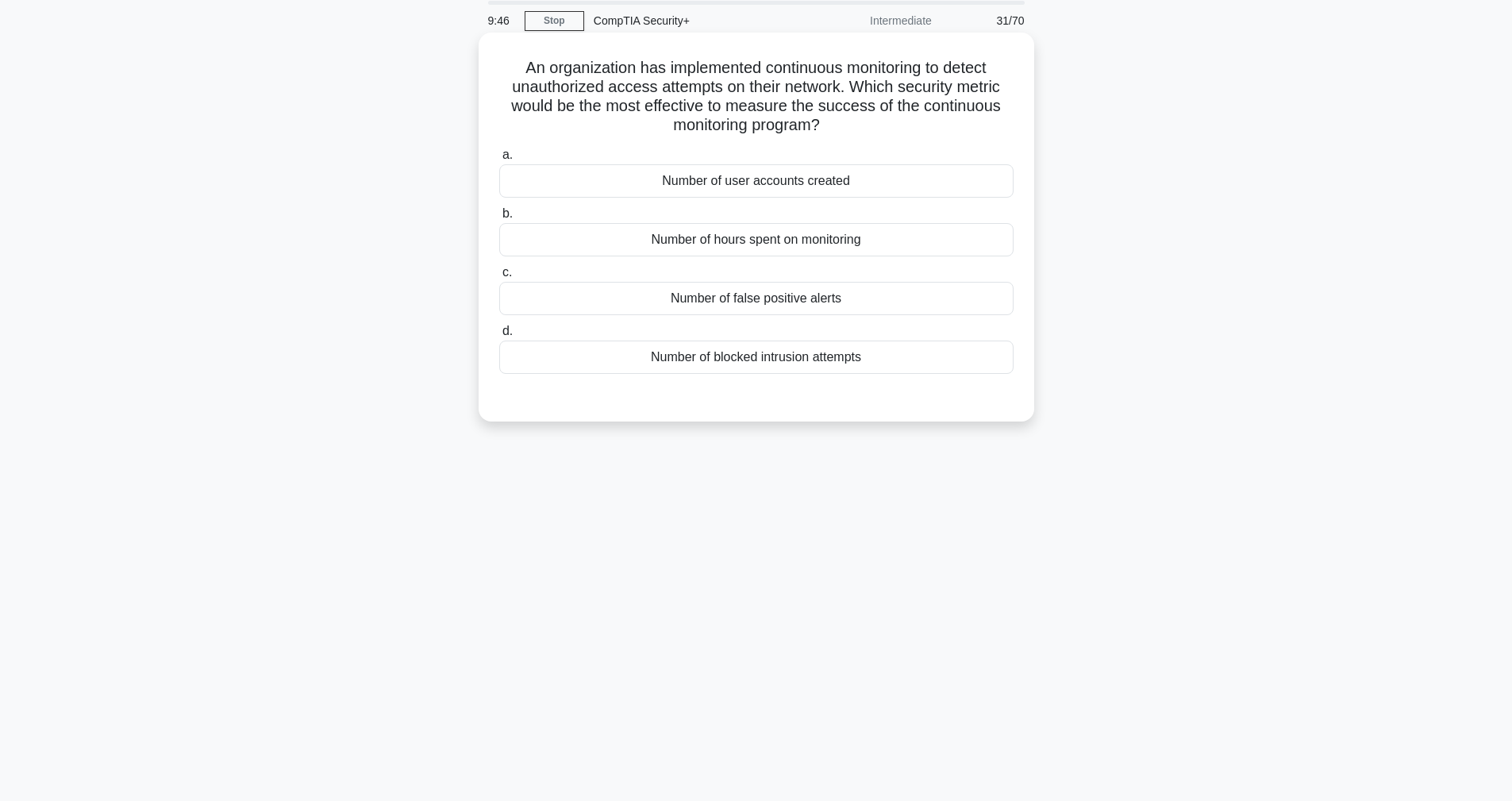
click at [744, 364] on div "Number of blocked intrusion attempts" at bounding box center [756, 357] width 514 height 33
click at [499, 337] on input "d. Number of blocked intrusion attempts" at bounding box center [499, 331] width 0 height 10
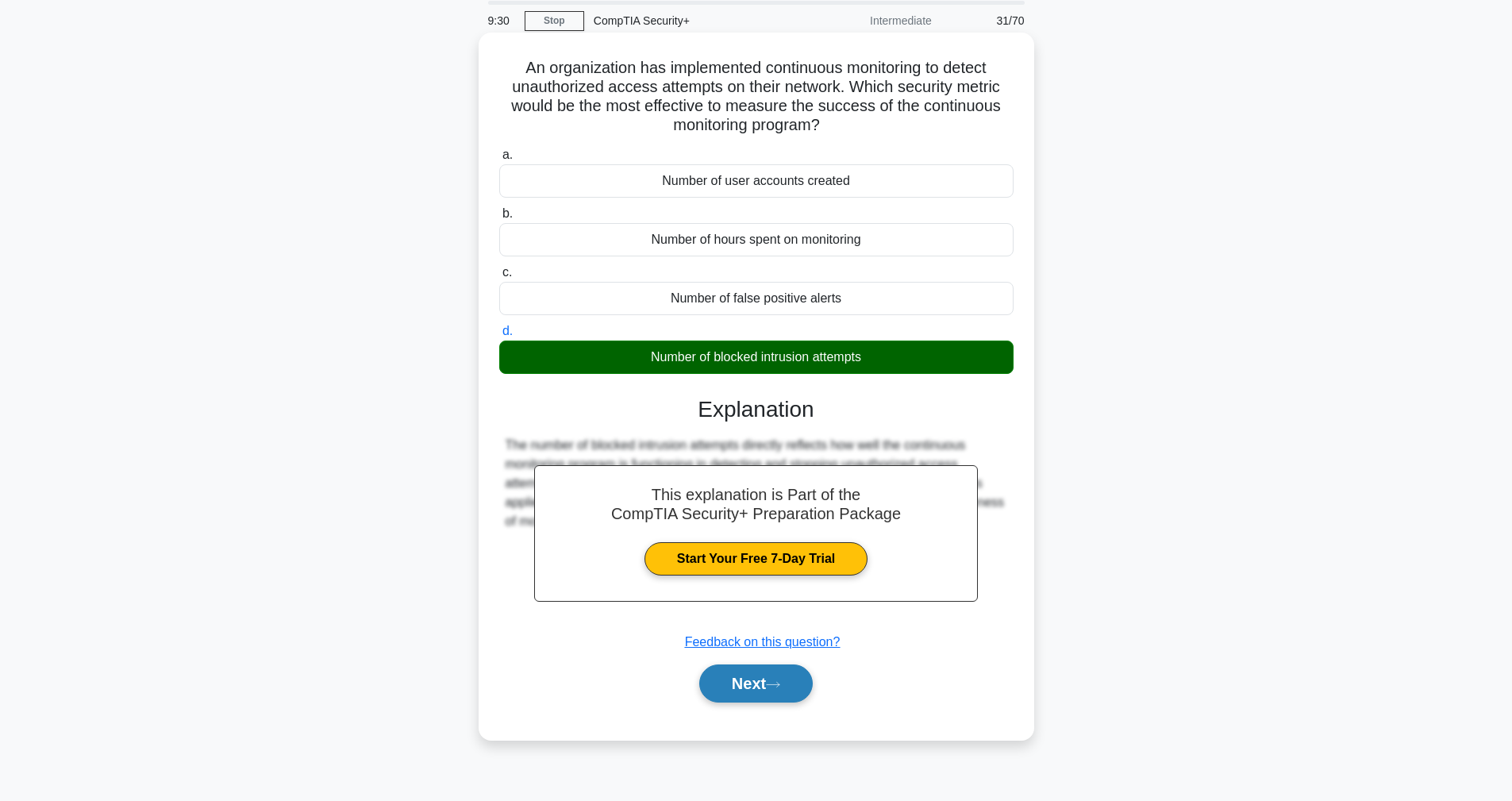
click at [792, 689] on button "Next" at bounding box center [756, 684] width 113 height 38
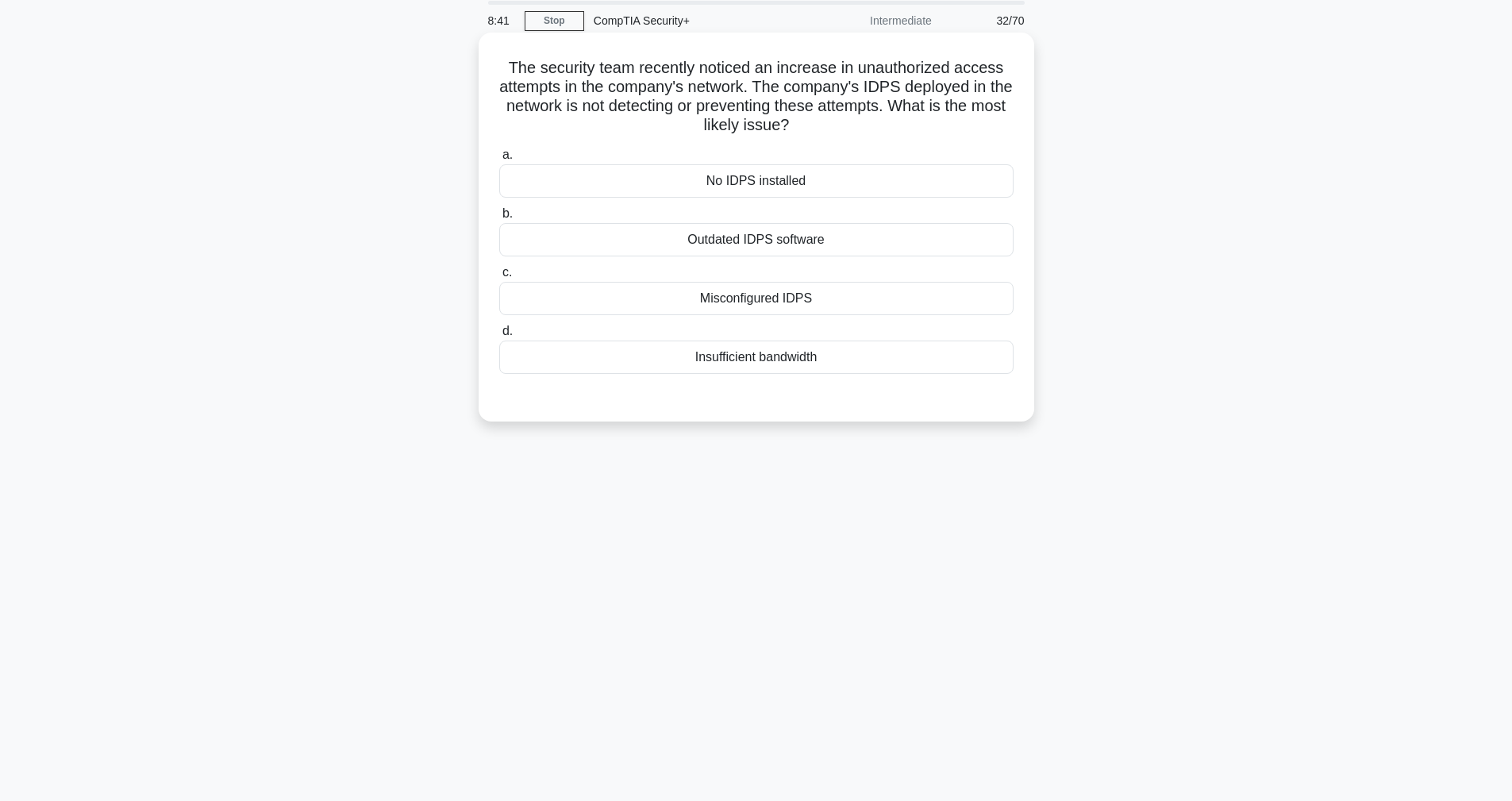
click at [688, 292] on div "Misconfigured IDPS" at bounding box center [756, 299] width 514 height 33
click at [499, 278] on input "c. Misconfigured IDPS" at bounding box center [499, 273] width 0 height 10
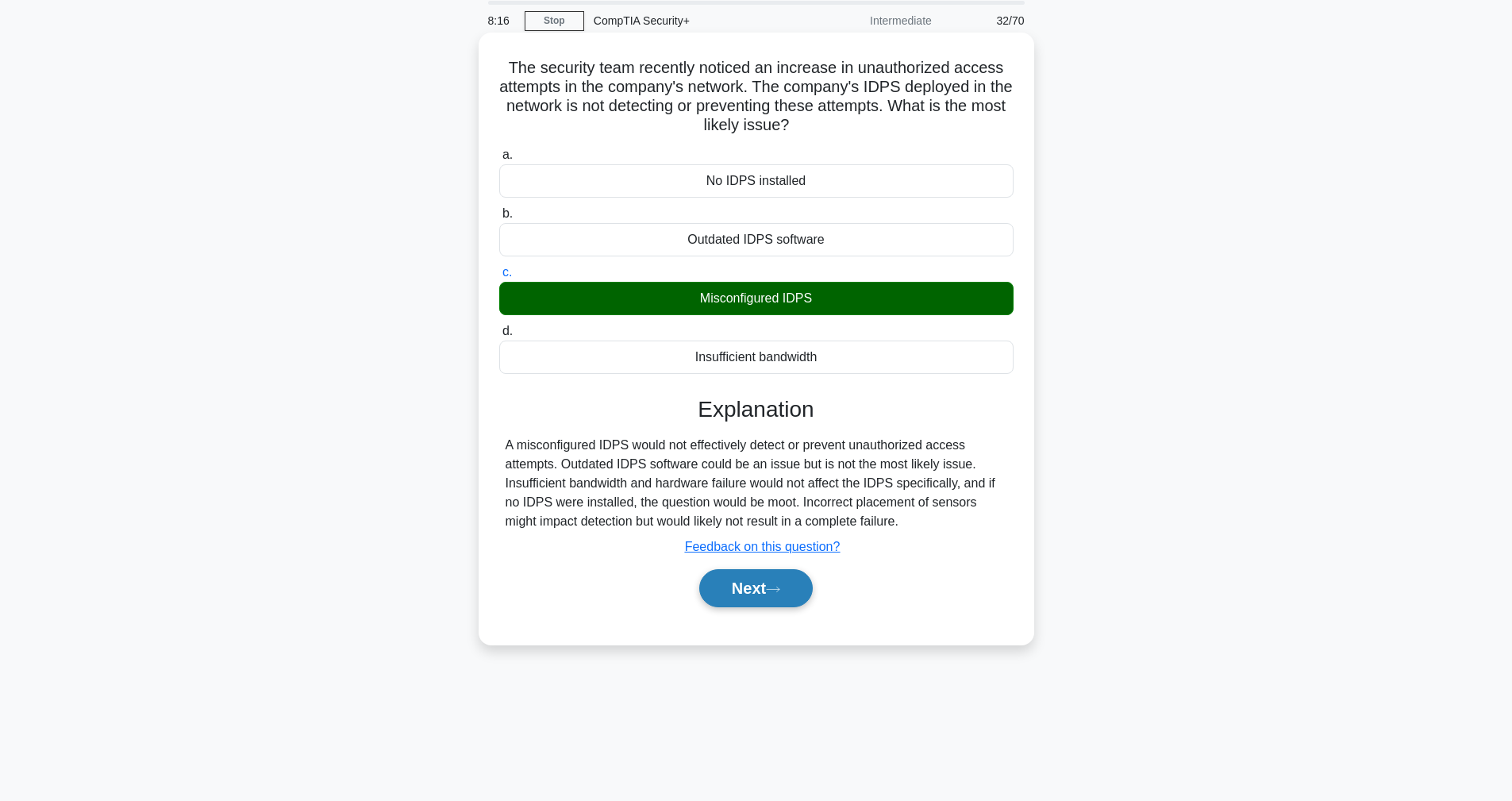
click at [794, 591] on button "Next" at bounding box center [756, 588] width 113 height 38
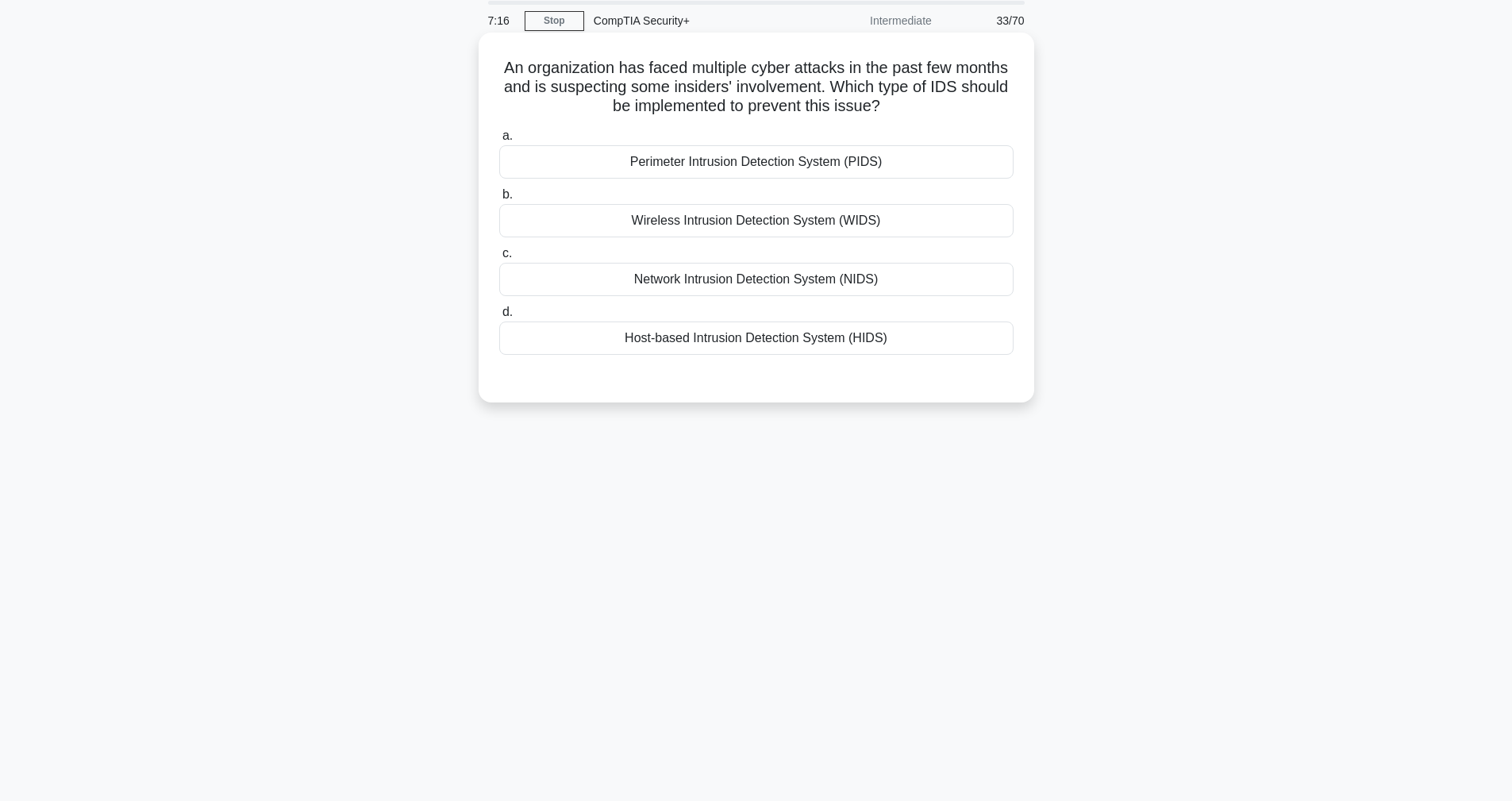
click at [666, 345] on div "Host-based Intrusion Detection System (HIDS)" at bounding box center [756, 339] width 514 height 33
click at [499, 318] on input "d. Host-based Intrusion Detection System (HIDS)" at bounding box center [499, 312] width 0 height 10
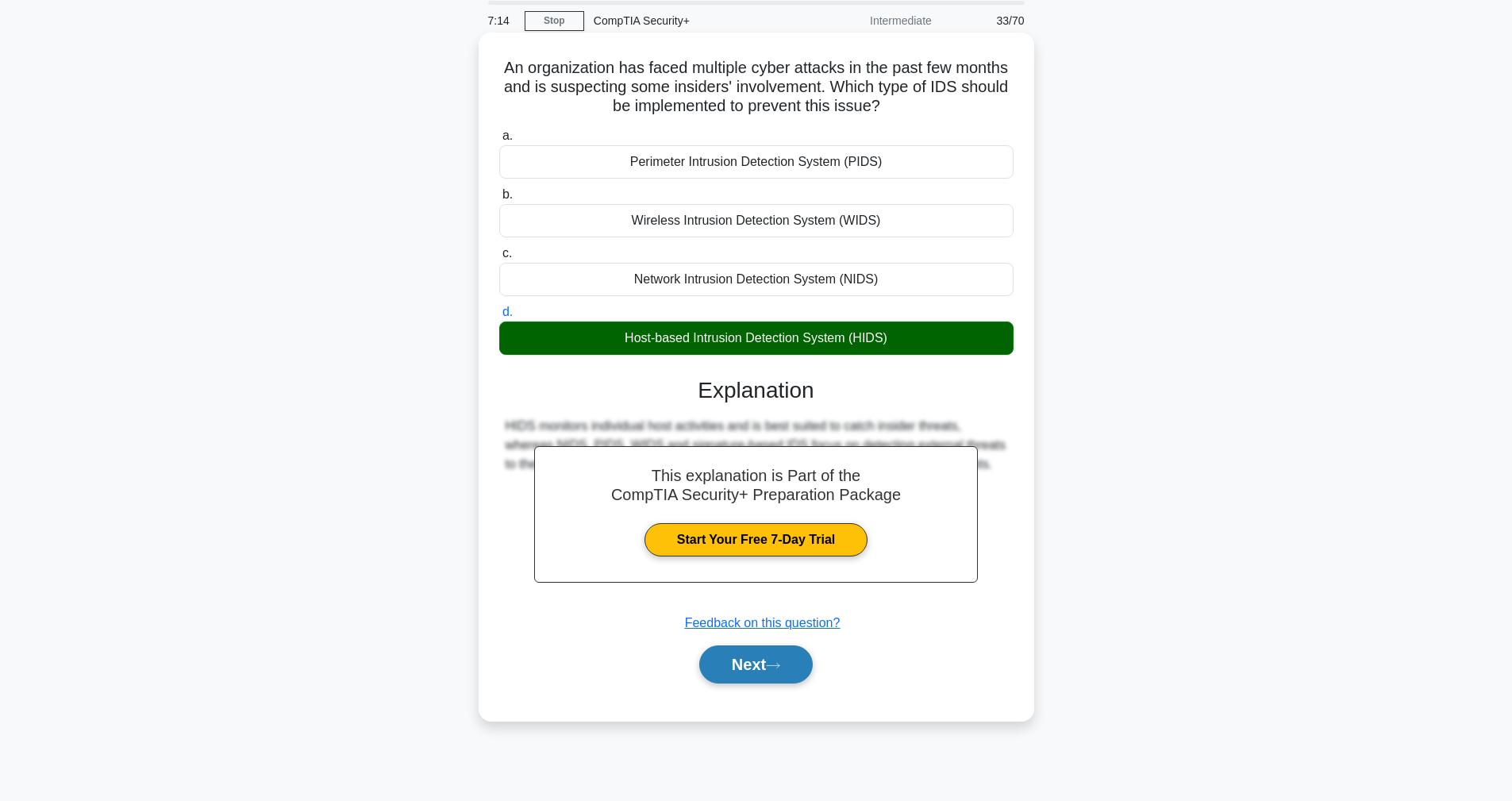
click at [789, 656] on button "Next" at bounding box center [756, 665] width 113 height 38
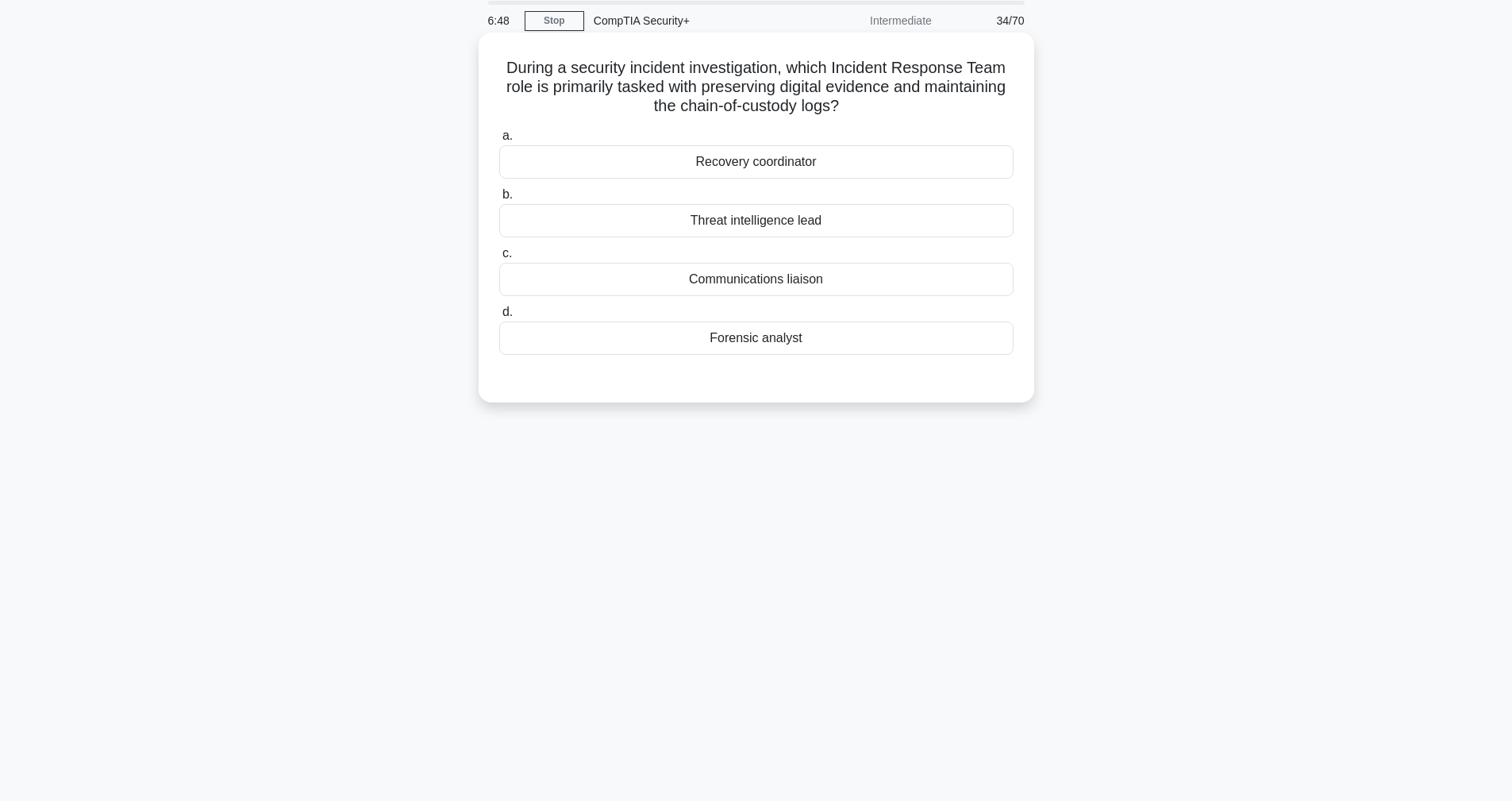
click at [623, 345] on div "Forensic analyst" at bounding box center [756, 339] width 514 height 33
click at [499, 318] on input "d. Forensic analyst" at bounding box center [499, 312] width 0 height 10
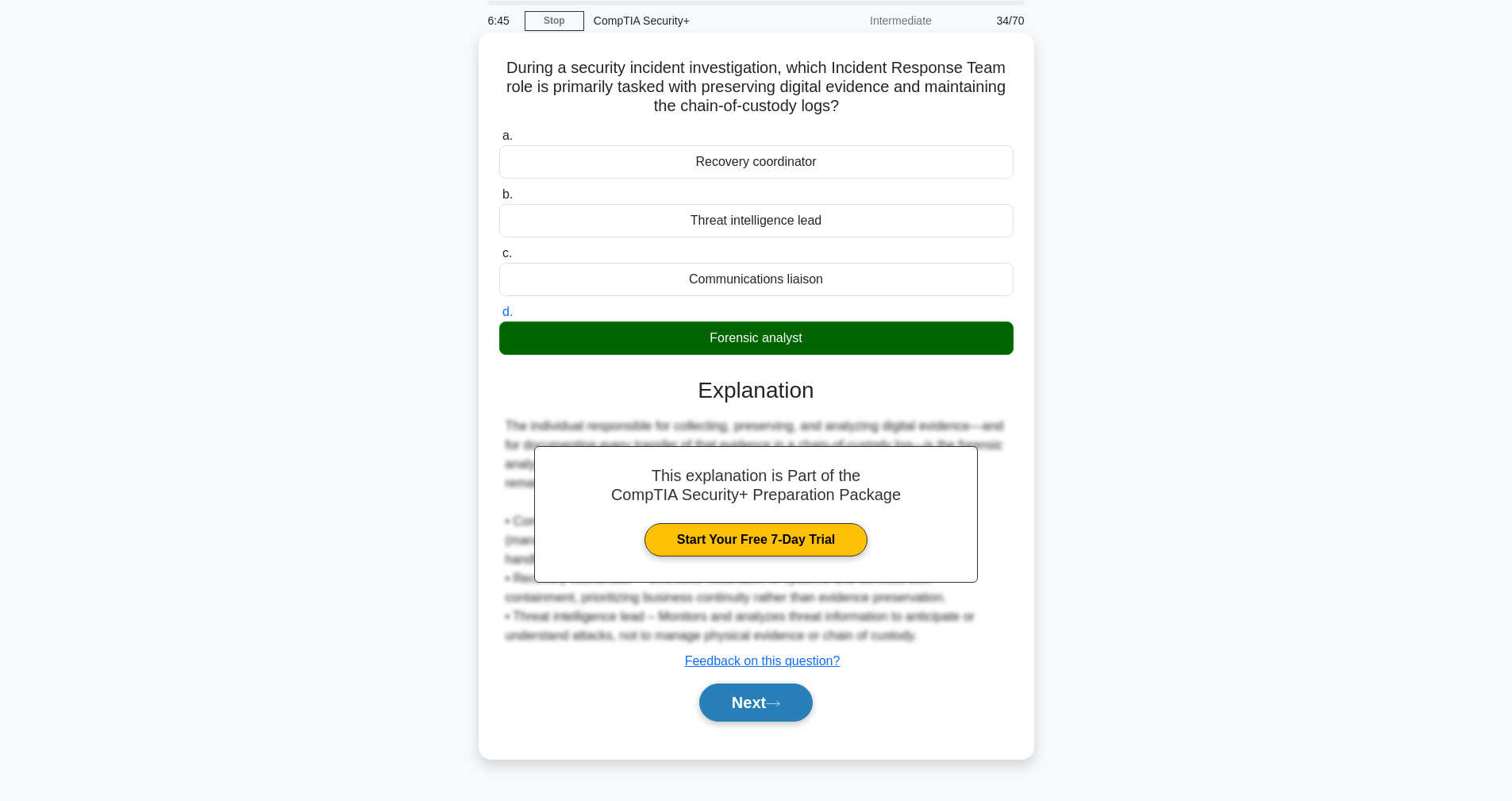
click at [759, 721] on button "Next" at bounding box center [756, 703] width 113 height 38
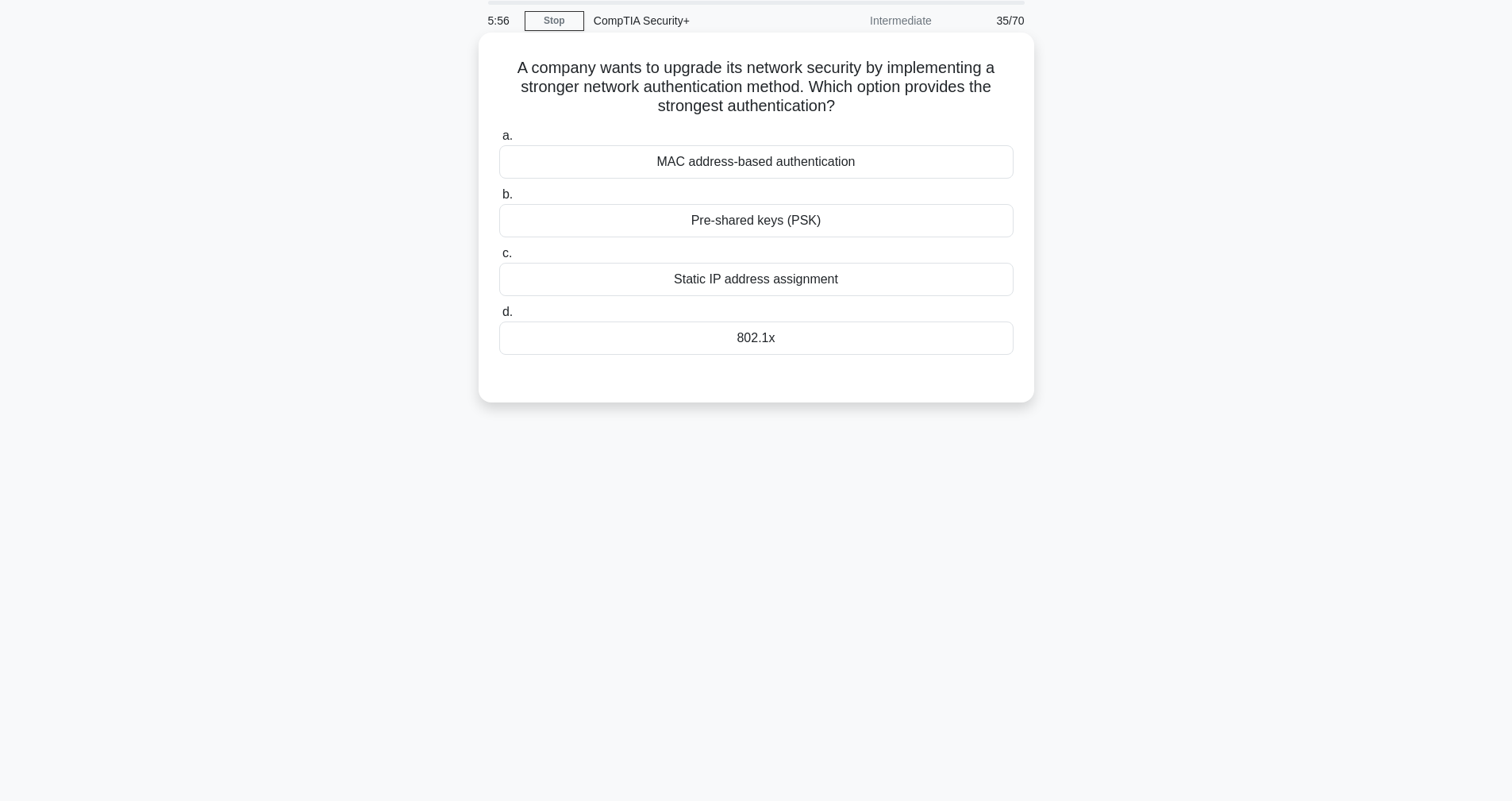
click at [794, 344] on div "802.1x" at bounding box center [756, 339] width 514 height 33
click at [499, 318] on input "d. 802.1x" at bounding box center [499, 312] width 0 height 10
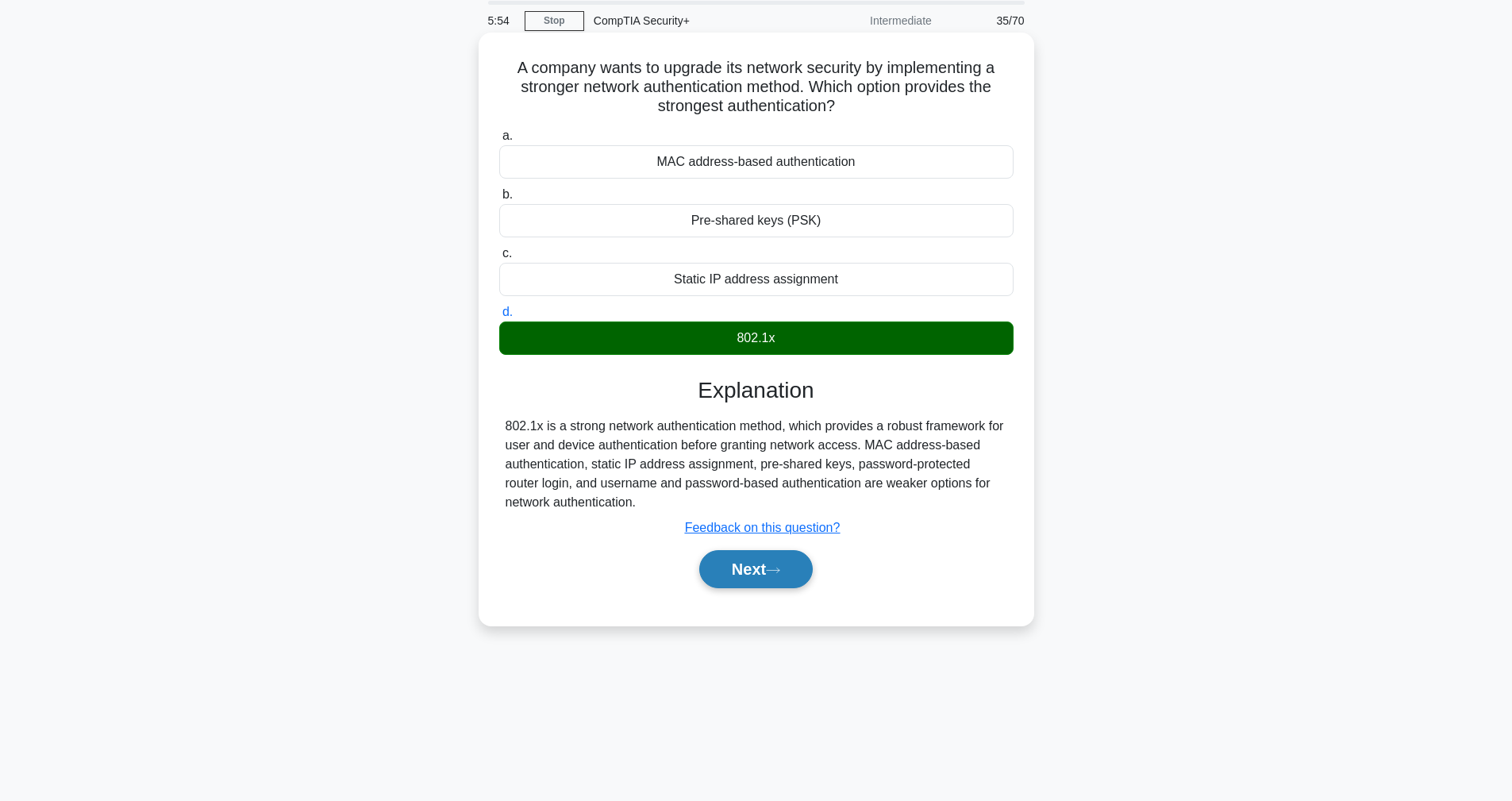
click at [782, 577] on button "Next" at bounding box center [756, 569] width 113 height 38
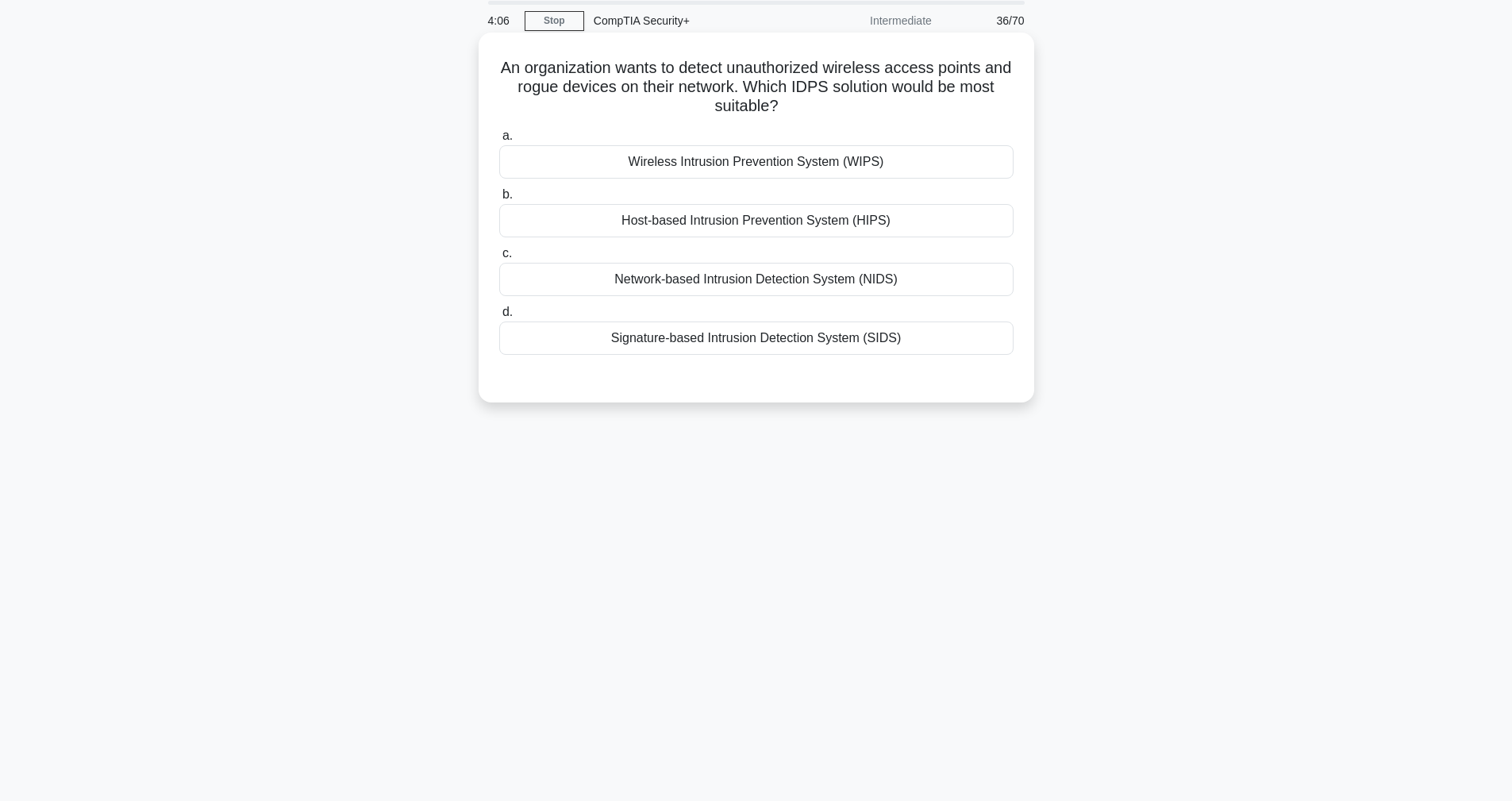
click at [523, 281] on div "Network-based Intrusion Detection System (NIDS)" at bounding box center [756, 279] width 514 height 33
click at [499, 259] on input "c. Network-based Intrusion Detection System (NIDS)" at bounding box center [499, 254] width 0 height 10
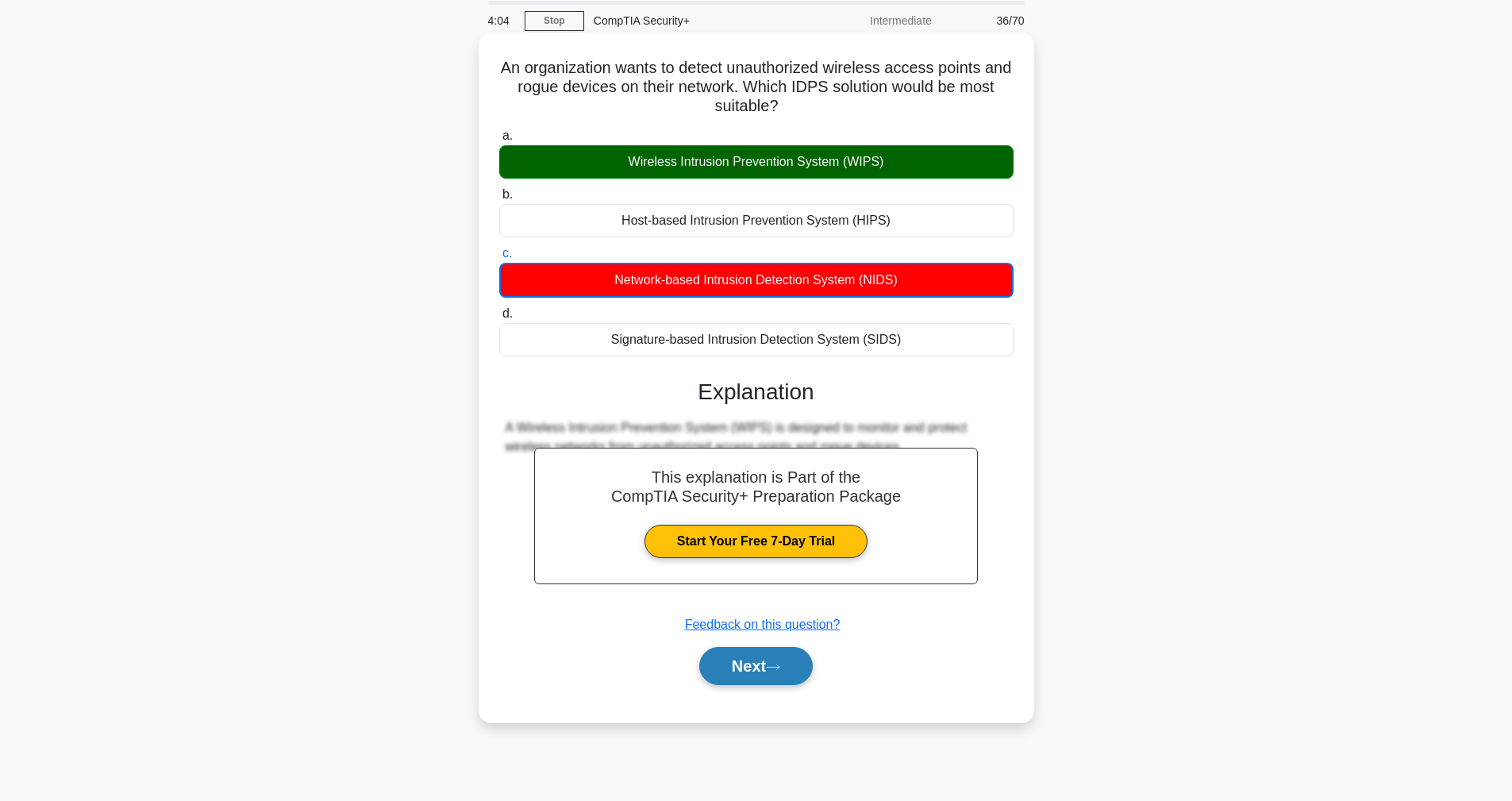
click at [778, 657] on button "Next" at bounding box center [756, 666] width 113 height 38
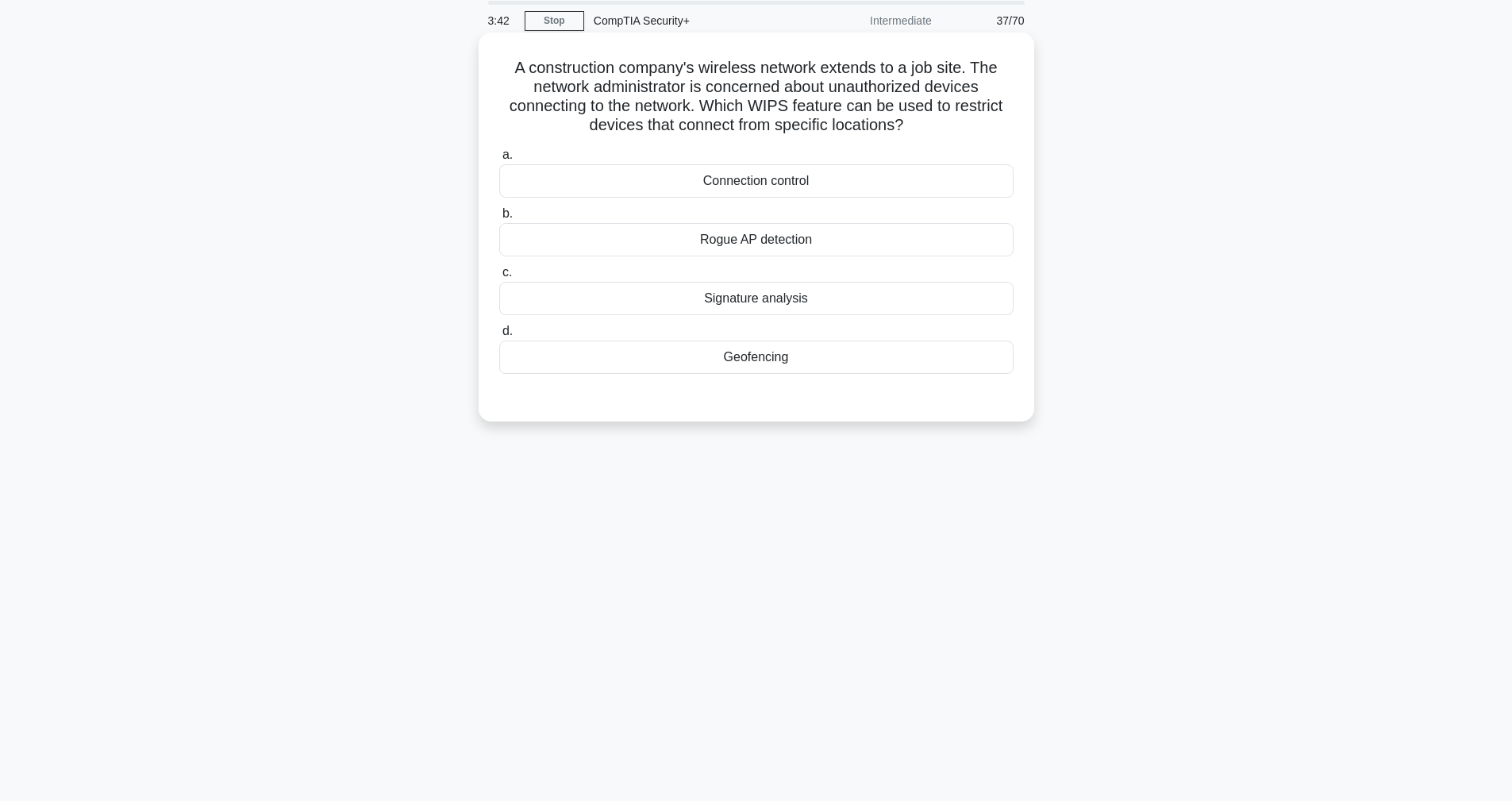
click at [753, 329] on label "d. Geofencing" at bounding box center [756, 348] width 514 height 52
click at [499, 329] on input "d. Geofencing" at bounding box center [499, 331] width 0 height 10
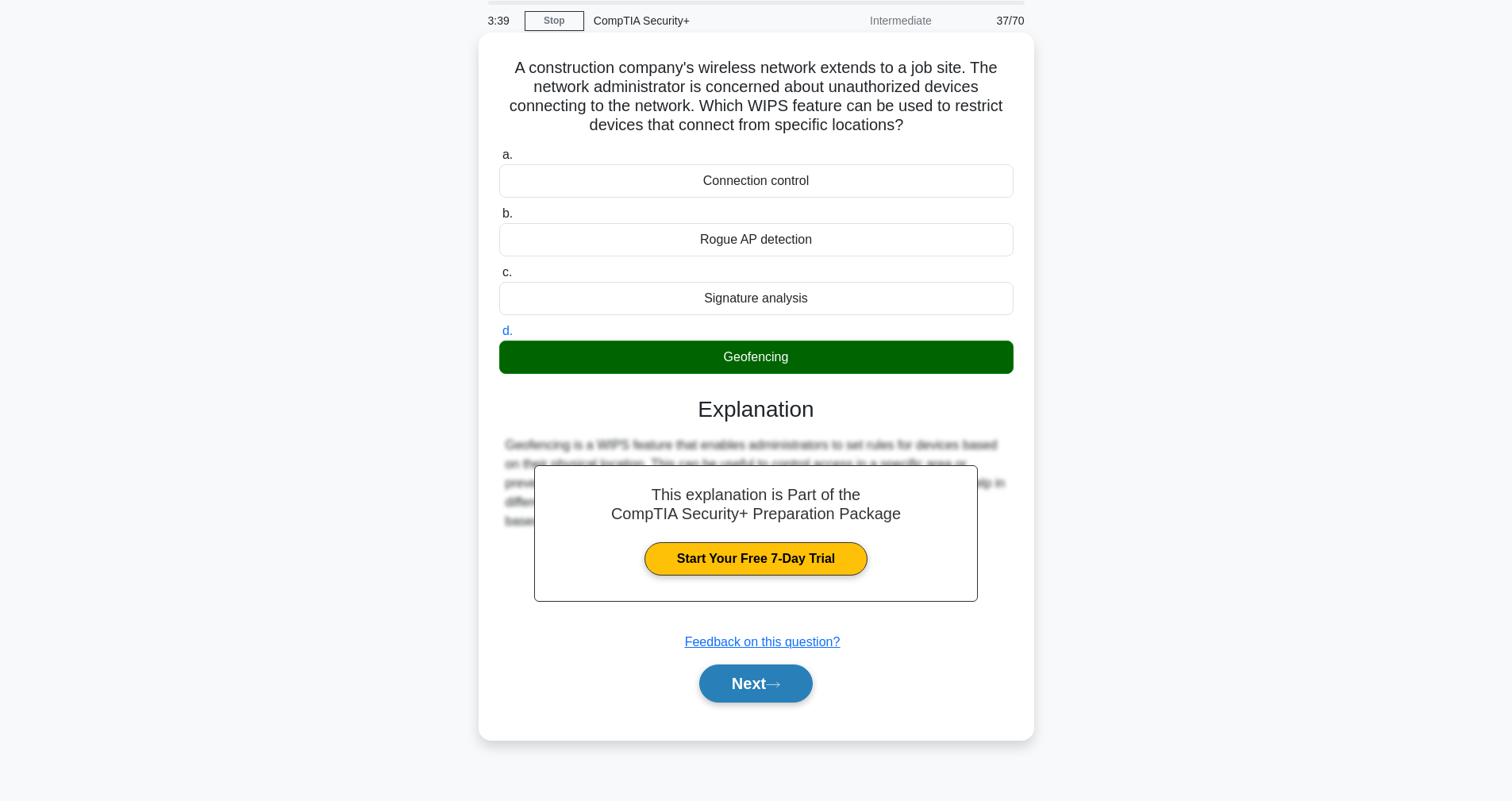
click at [780, 690] on button "Next" at bounding box center [756, 684] width 113 height 38
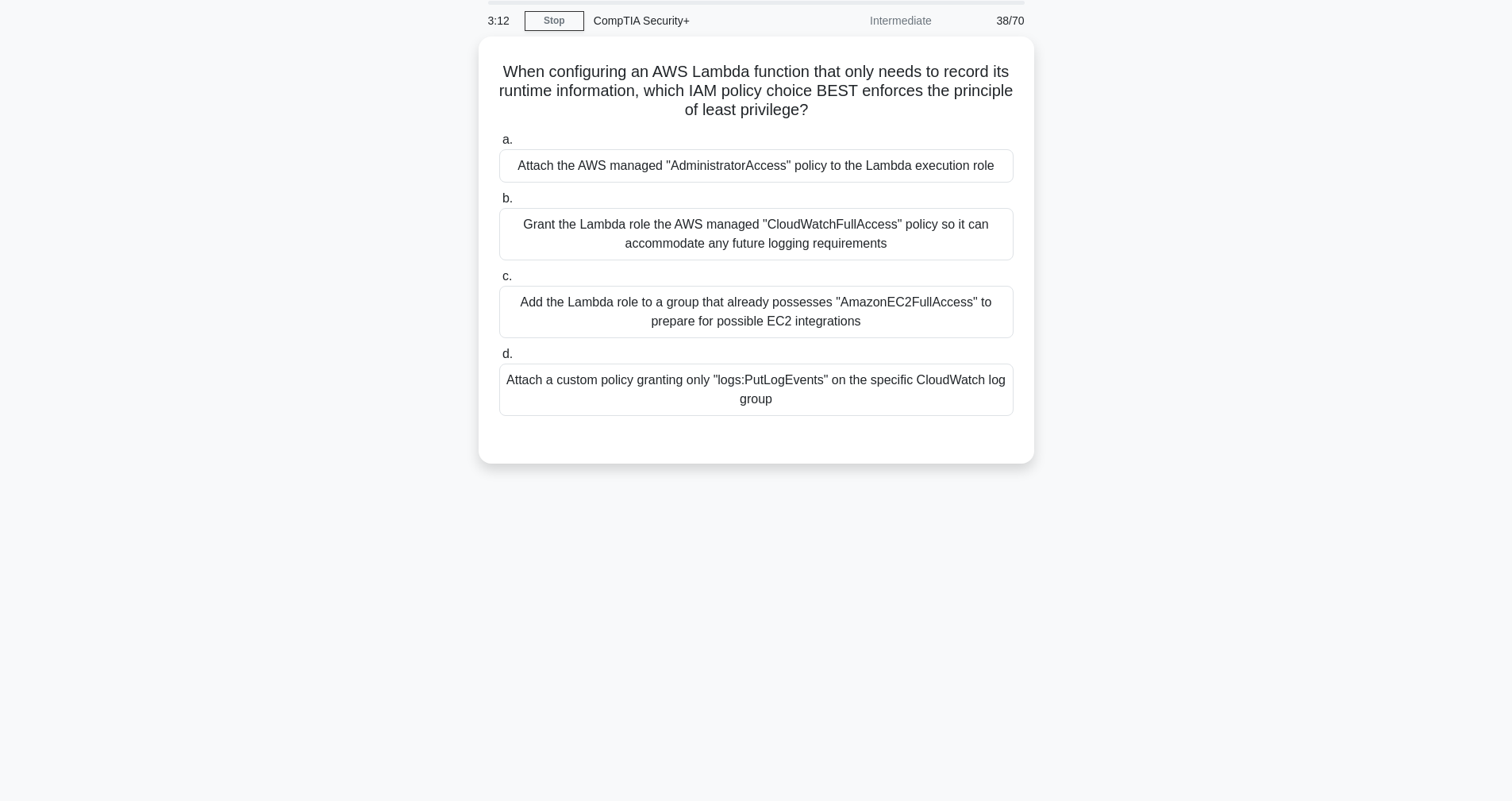
scroll to position [0, 0]
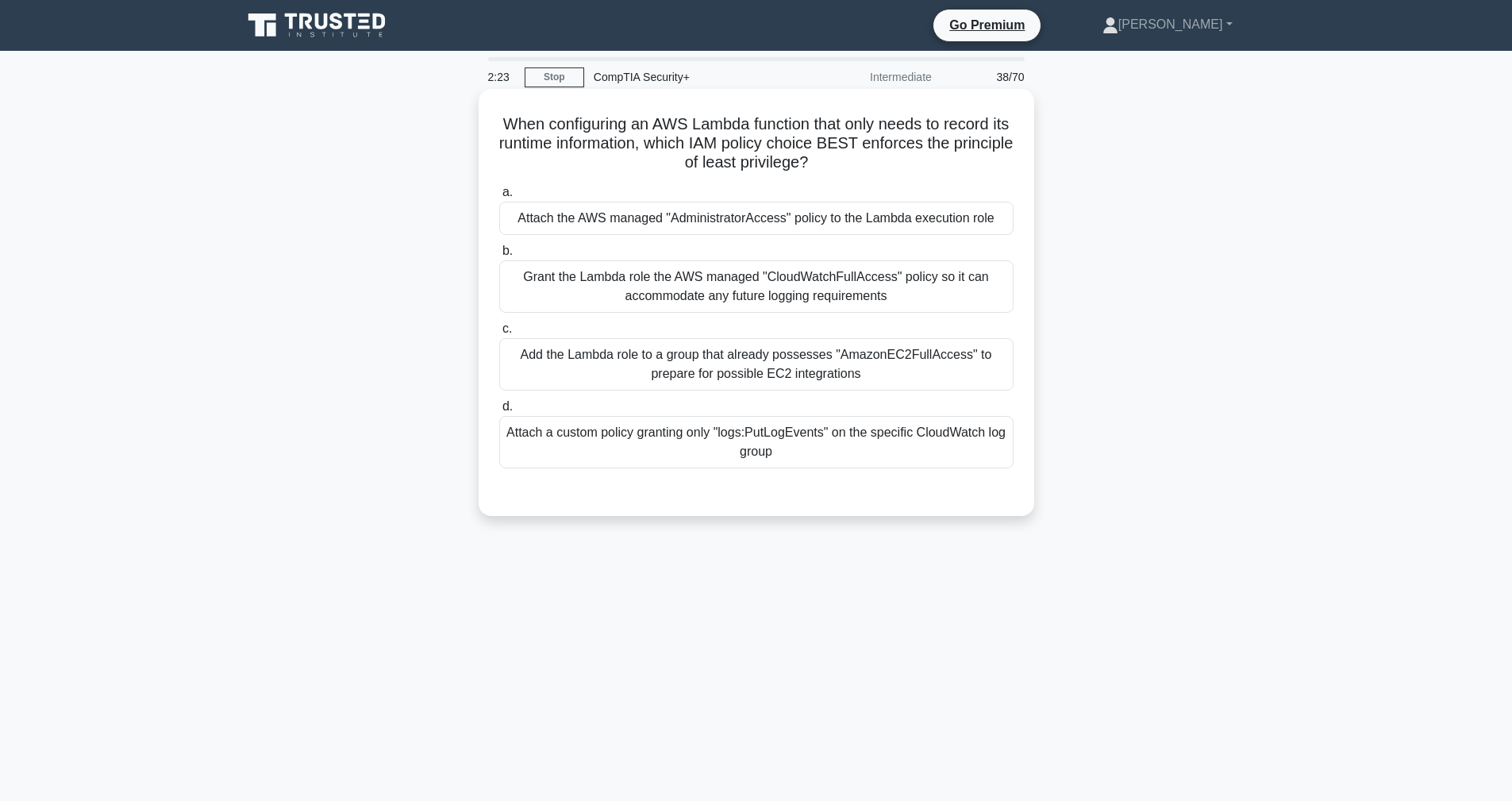
click at [801, 279] on div "Grant the Lambda role the AWS managed "CloudWatchFullAccess" policy so it can a…" at bounding box center [756, 286] width 514 height 52
click at [499, 256] on input "b. Grant the Lambda role the AWS managed "CloudWatchFullAccess" policy so it ca…" at bounding box center [499, 251] width 0 height 10
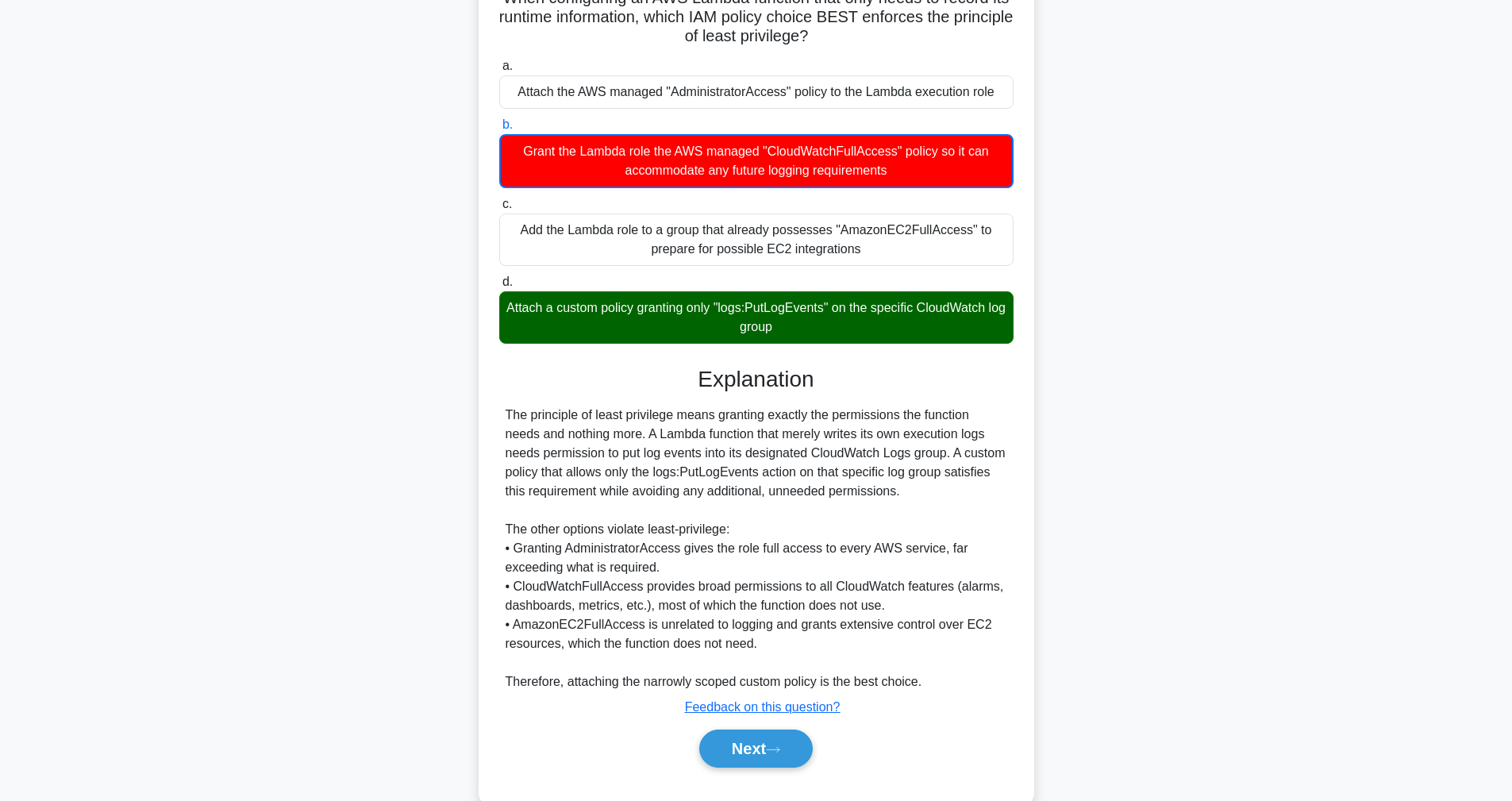
scroll to position [161, 0]
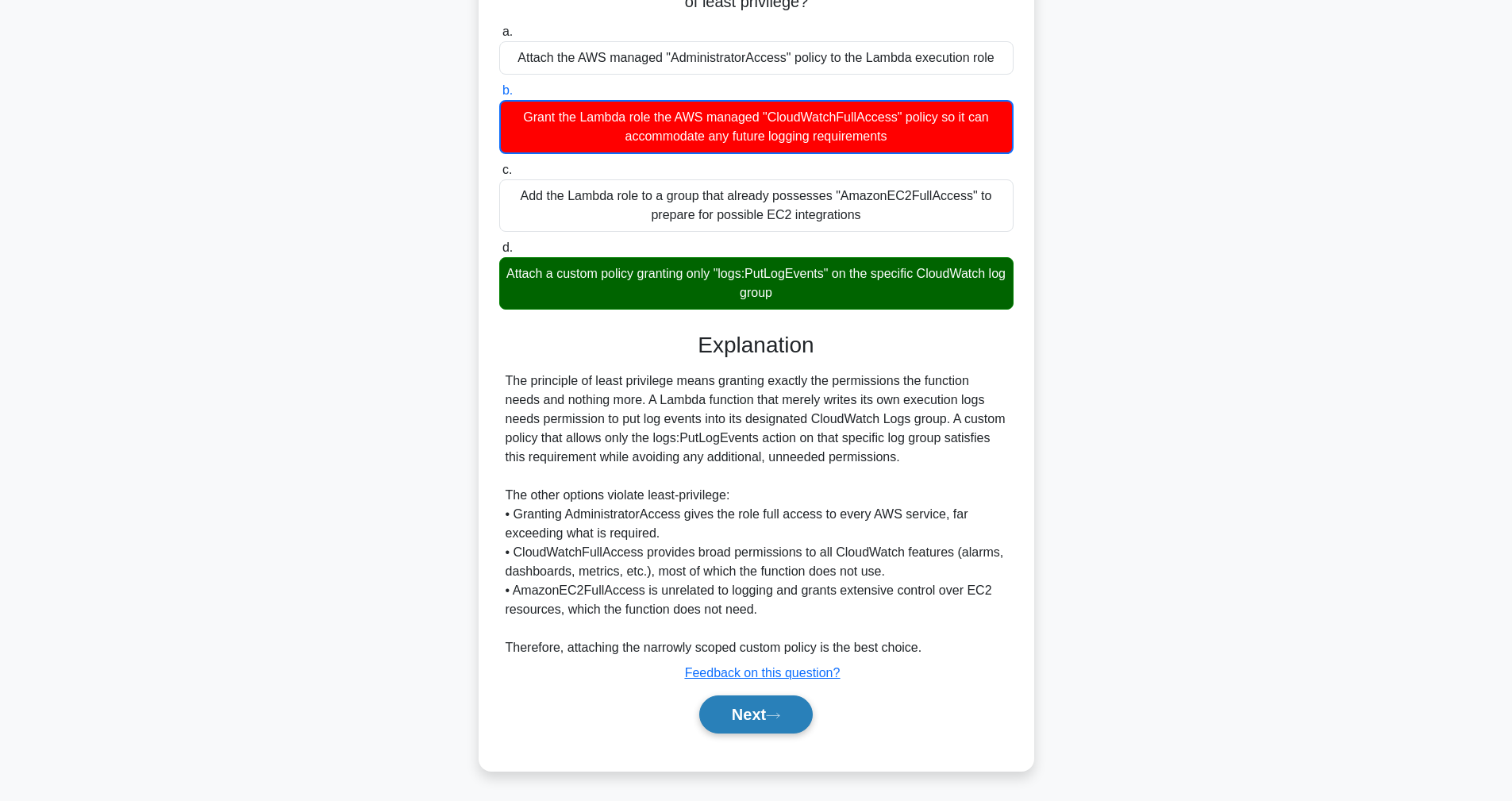
click at [773, 730] on button "Next" at bounding box center [756, 714] width 113 height 38
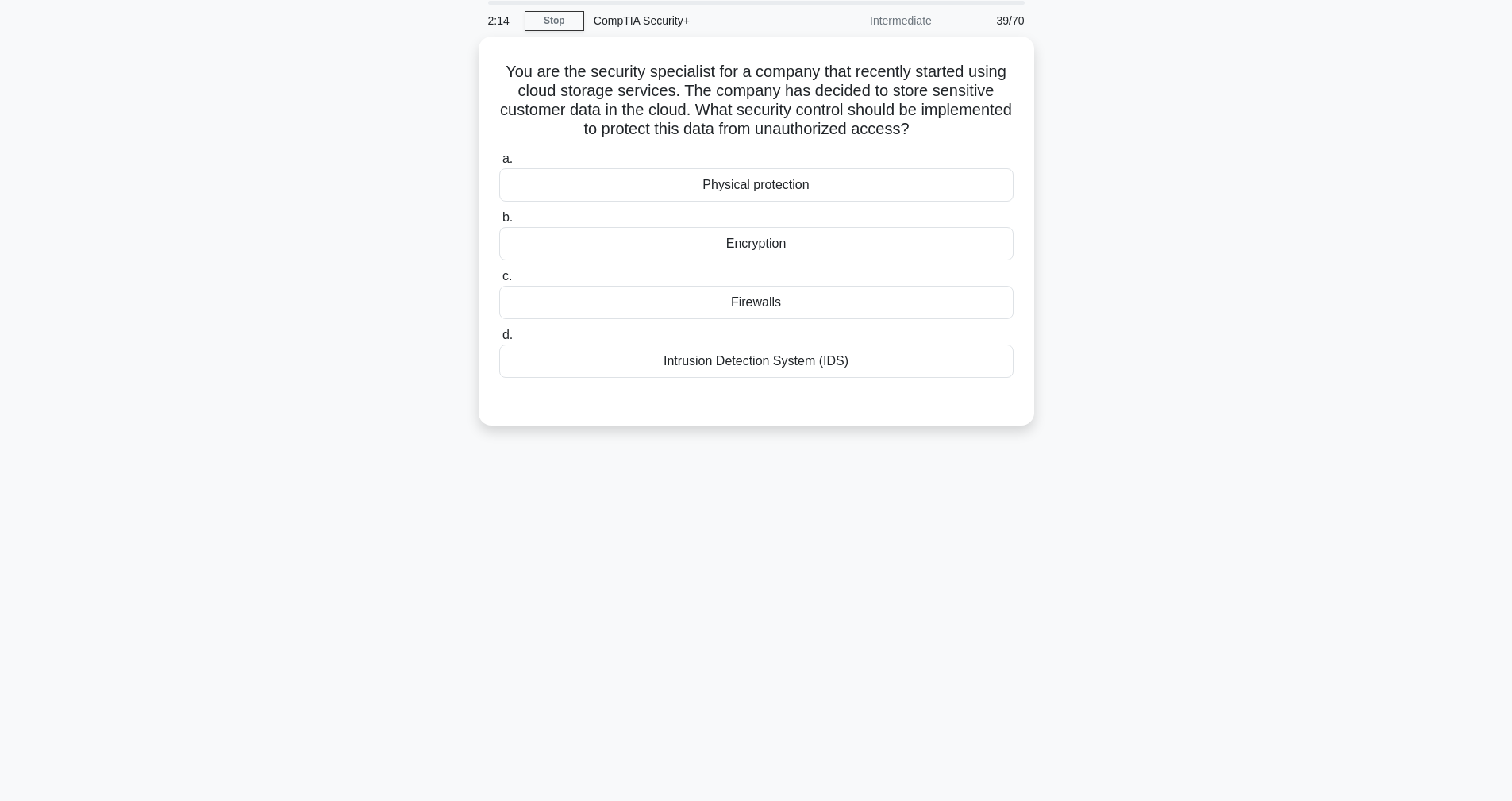
scroll to position [57, 0]
click at [793, 606] on div "1:52 Stop CompTIA Security+ Intermediate 39/70 You are the security specialist …" at bounding box center [757, 398] width 1048 height 794
click at [768, 244] on div "Encryption" at bounding box center [756, 240] width 514 height 33
click at [499, 219] on input "b. Encryption" at bounding box center [499, 214] width 0 height 10
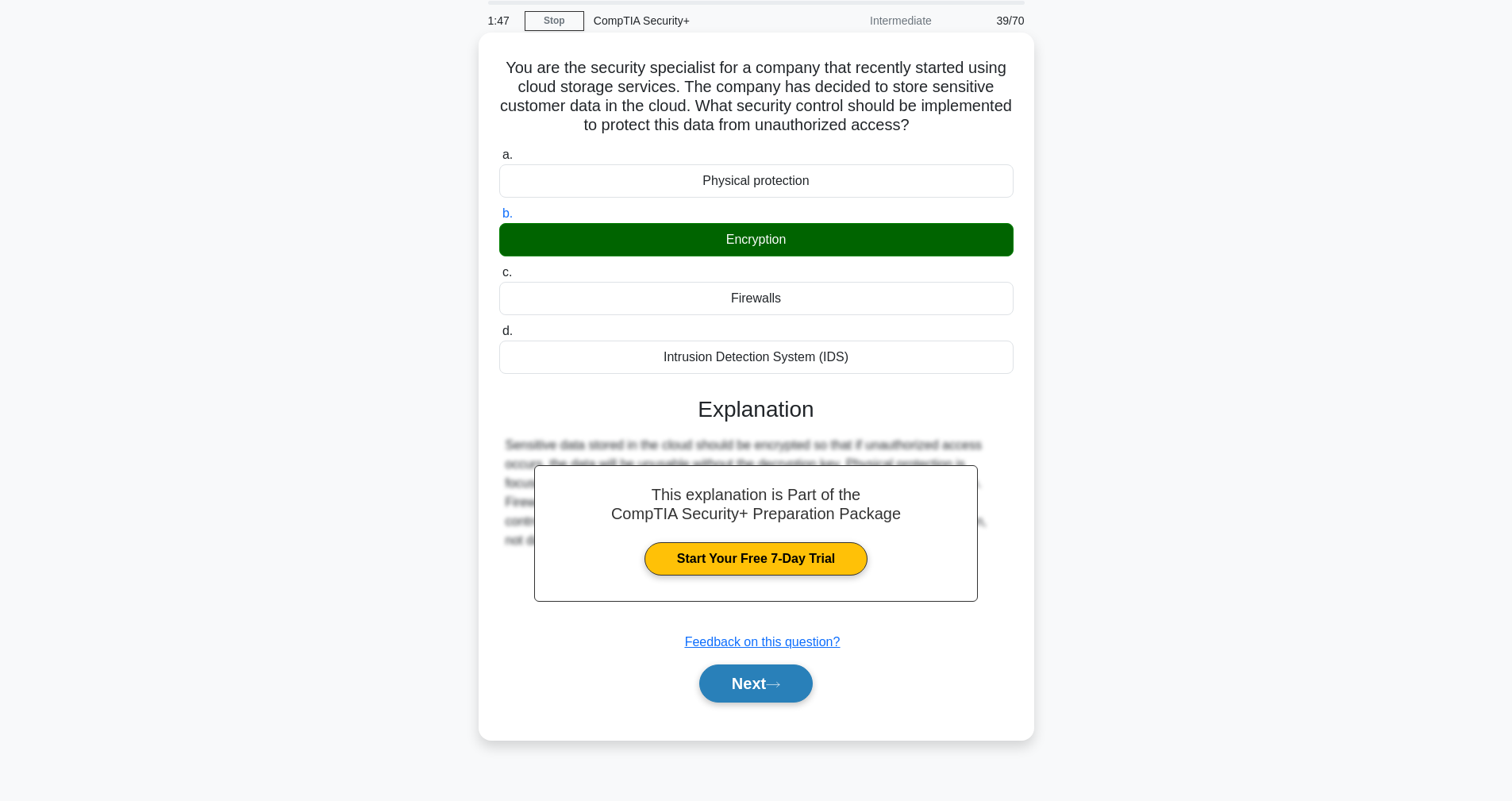
click at [775, 674] on button "Next" at bounding box center [756, 684] width 113 height 38
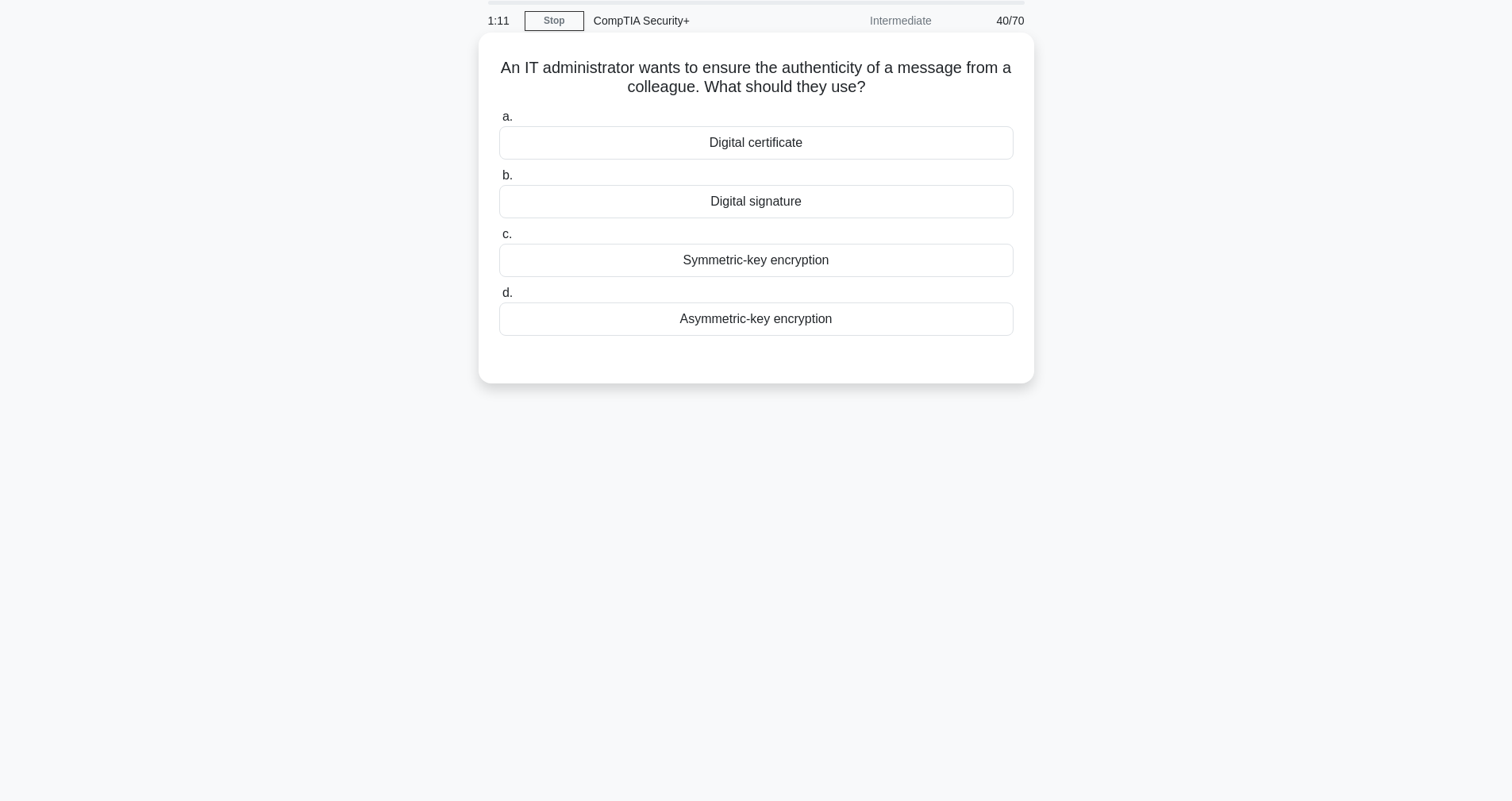
click at [778, 142] on div "Digital certificate" at bounding box center [756, 143] width 514 height 33
click at [499, 122] on input "a. Digital certificate" at bounding box center [499, 117] width 0 height 10
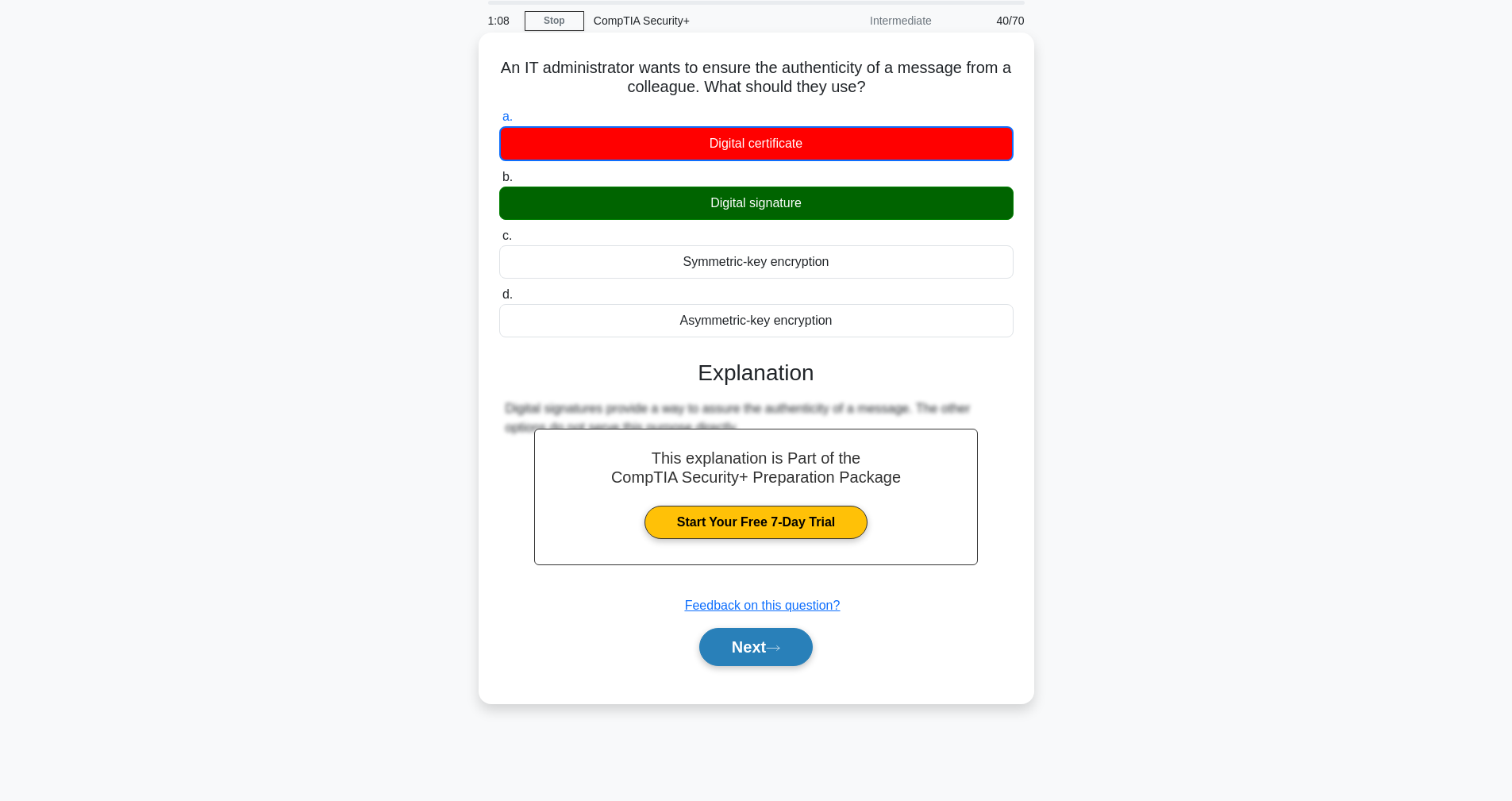
click at [794, 647] on button "Next" at bounding box center [756, 647] width 113 height 38
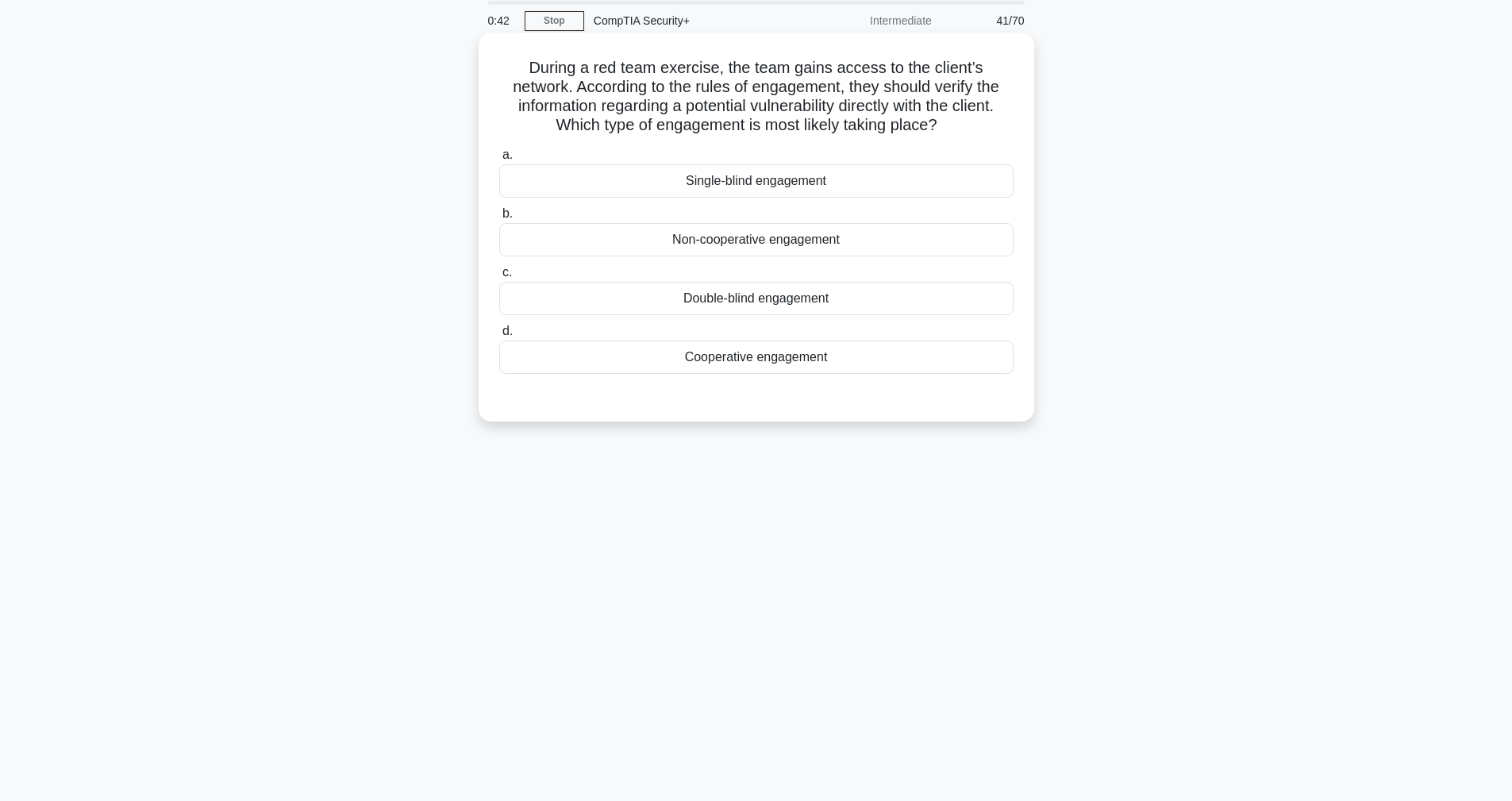
click at [612, 292] on div "Double-blind engagement" at bounding box center [756, 299] width 514 height 33
click at [499, 278] on input "c. Double-blind engagement" at bounding box center [499, 273] width 0 height 10
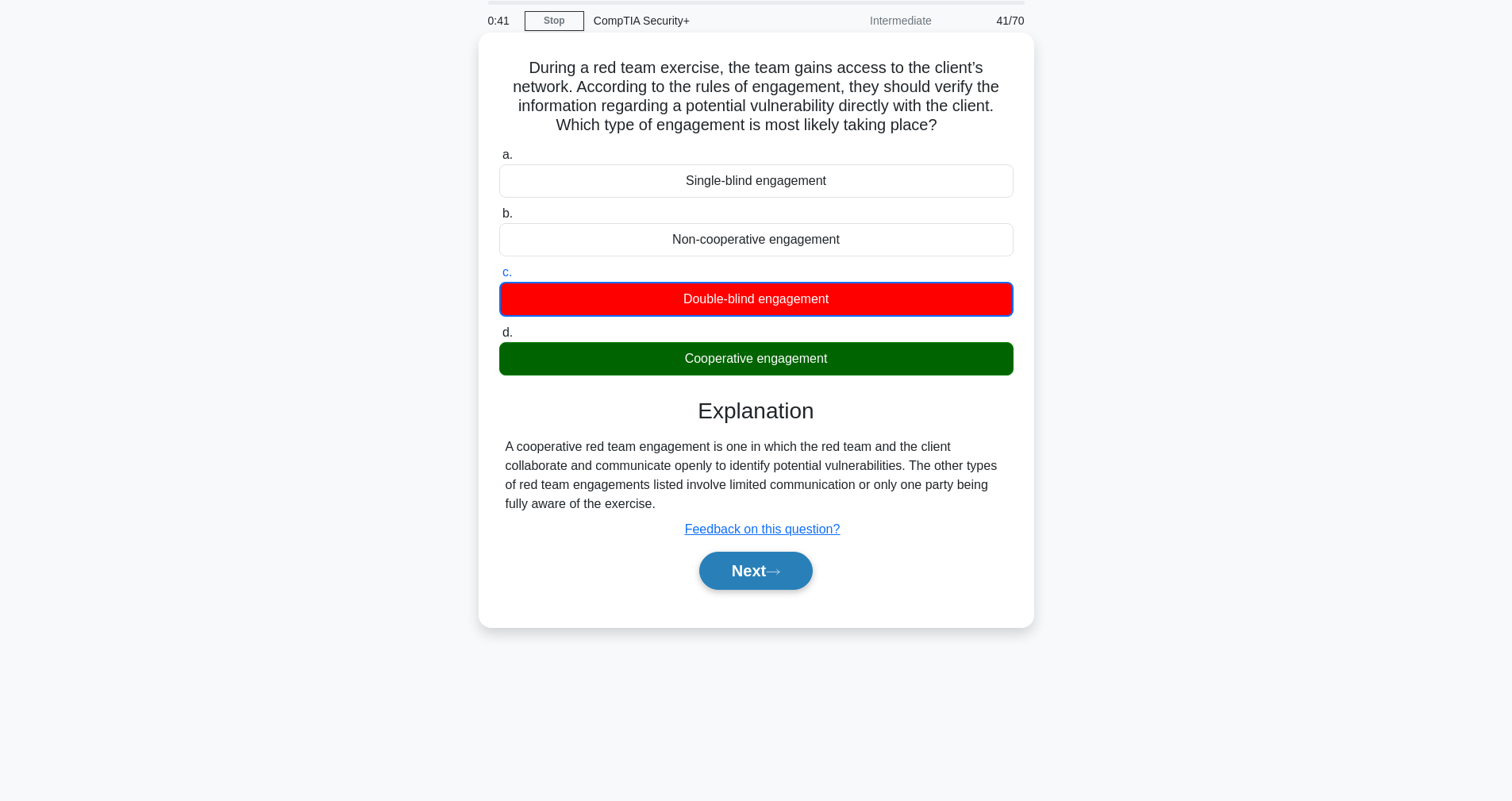
click at [734, 578] on button "Next" at bounding box center [756, 571] width 113 height 38
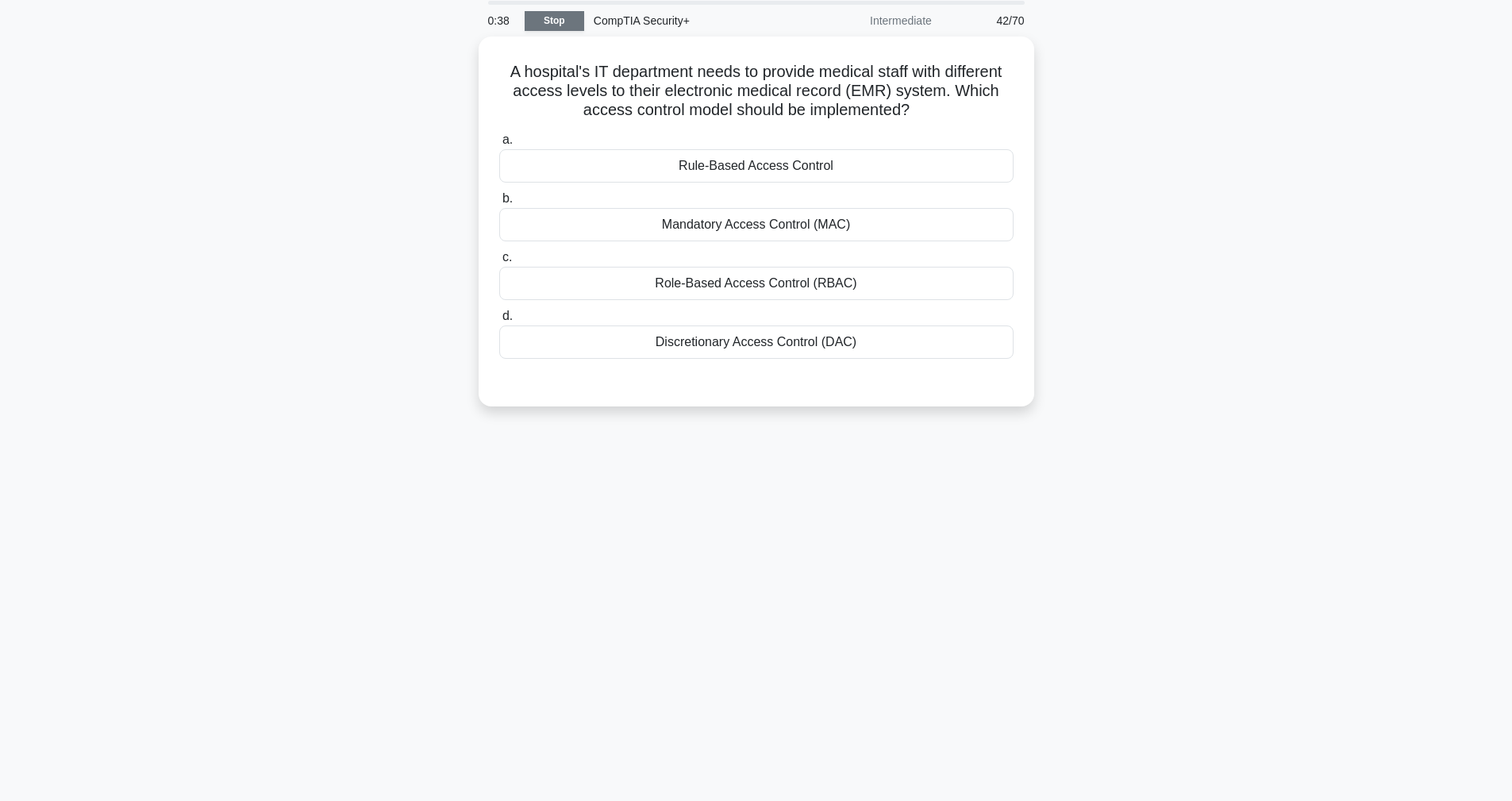
click at [553, 15] on link "Stop" at bounding box center [555, 21] width 60 height 20
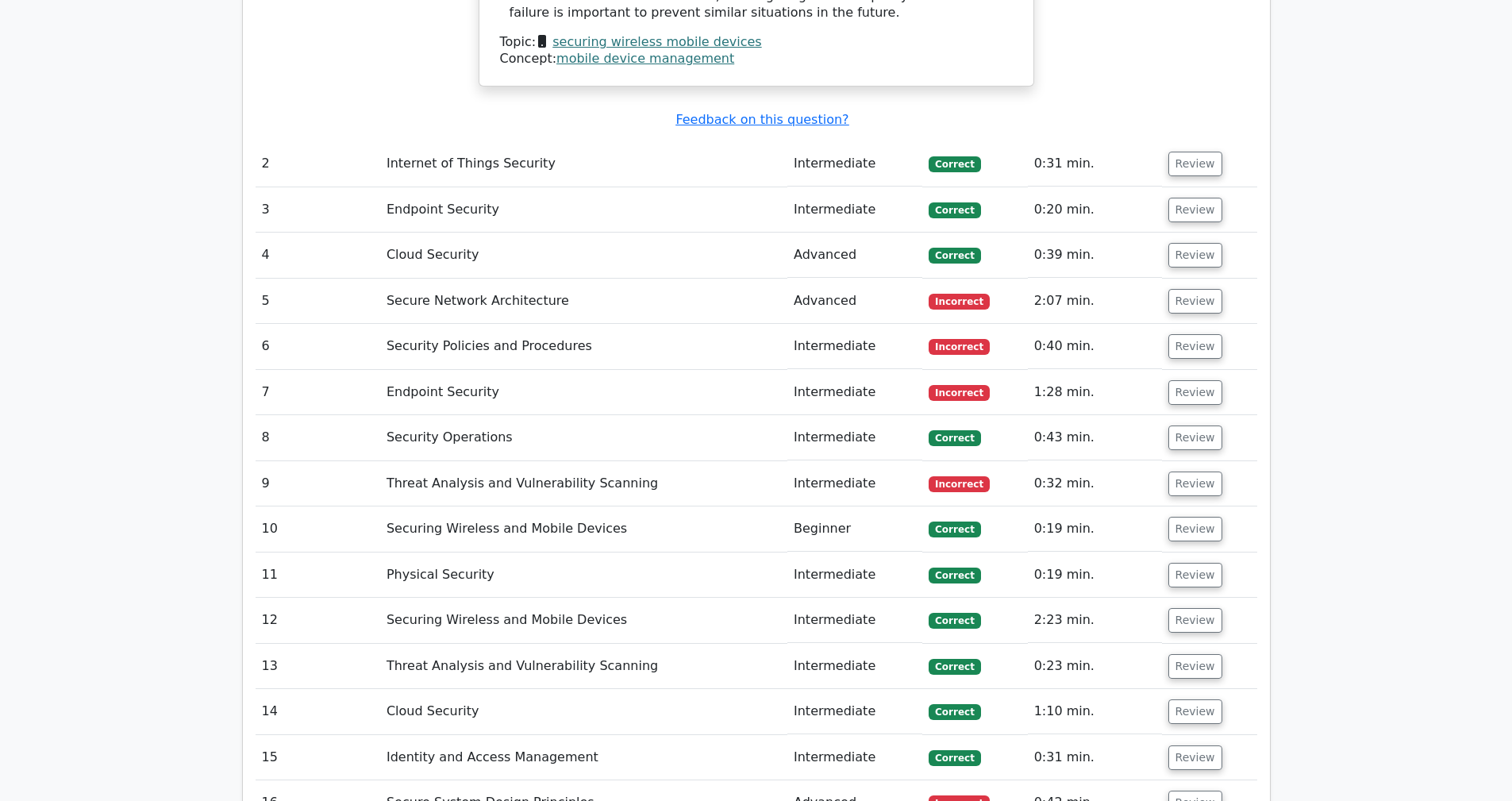
scroll to position [2234, 0]
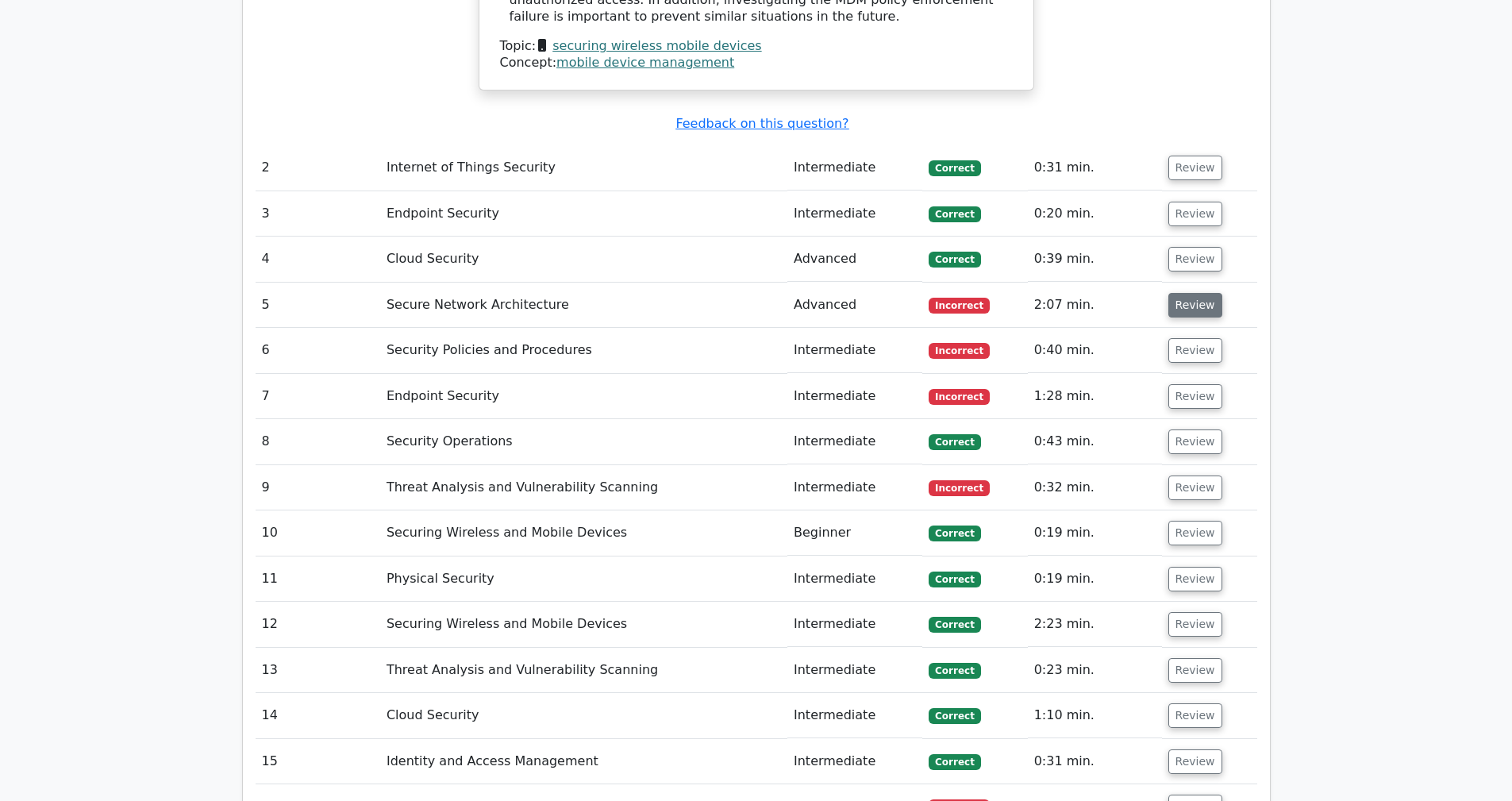
click at [1191, 293] on button "Review" at bounding box center [1195, 305] width 54 height 25
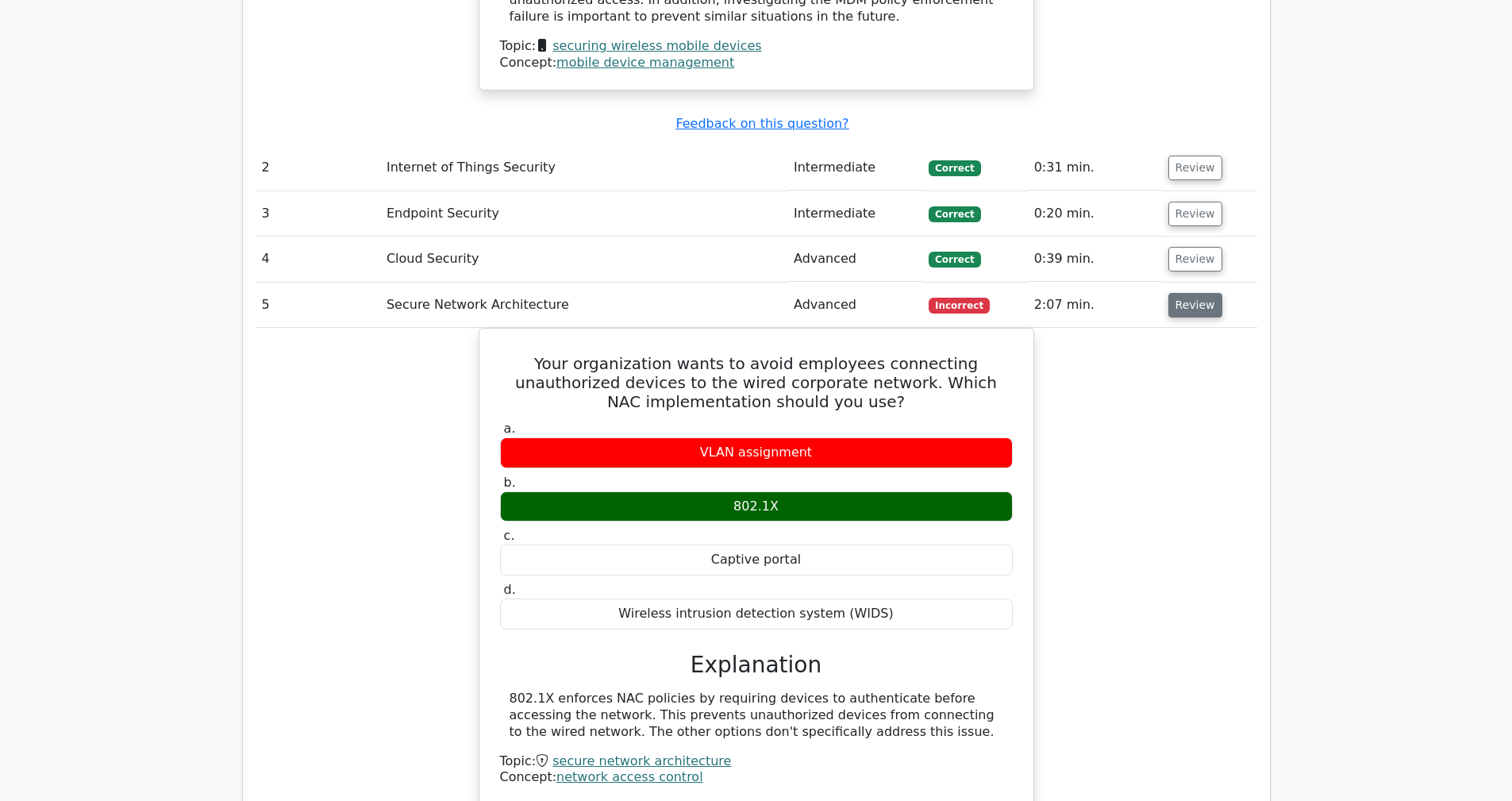
click at [1189, 293] on button "Review" at bounding box center [1195, 305] width 54 height 25
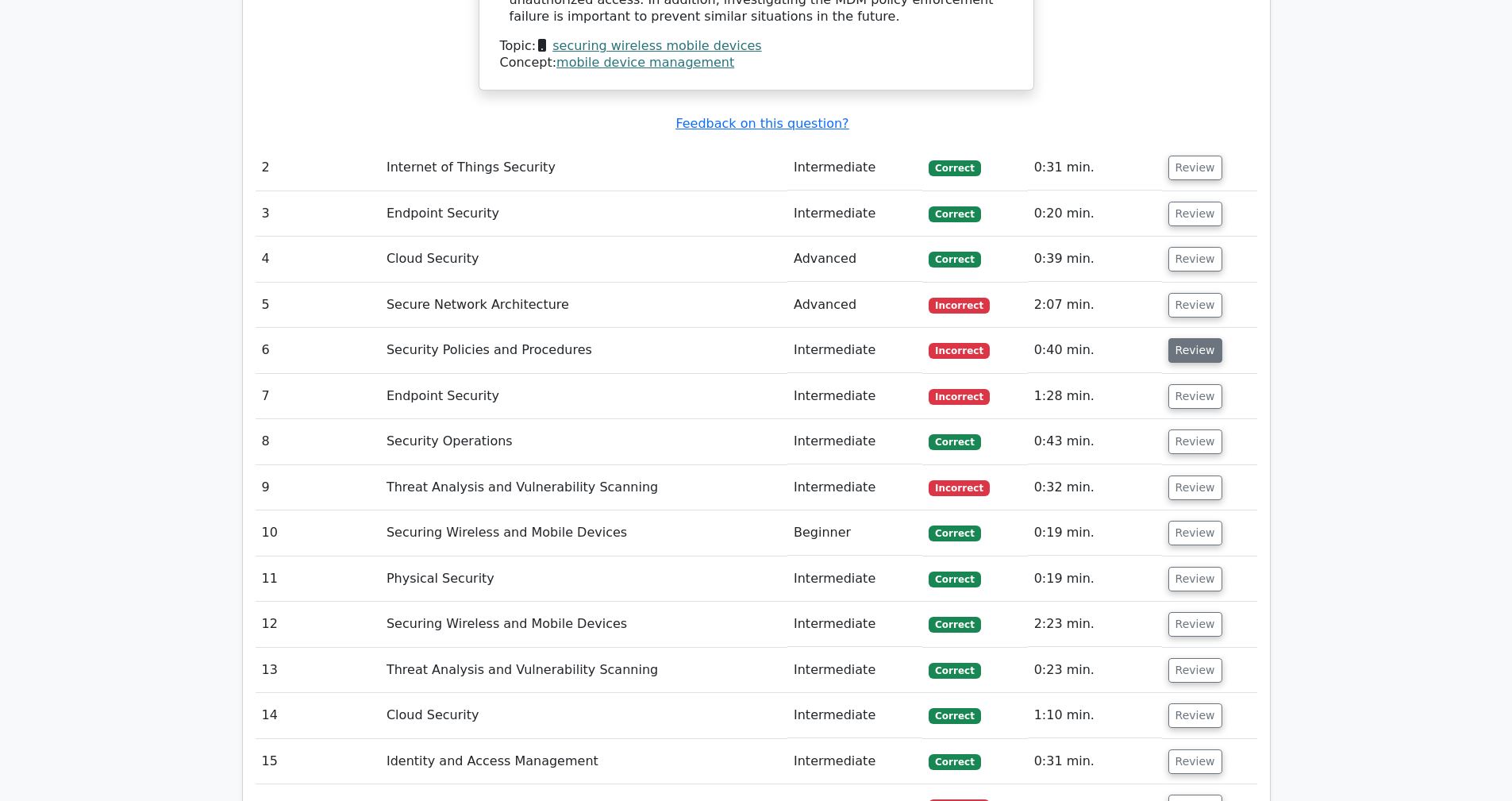
click at [1193, 339] on button "Review" at bounding box center [1195, 351] width 54 height 25
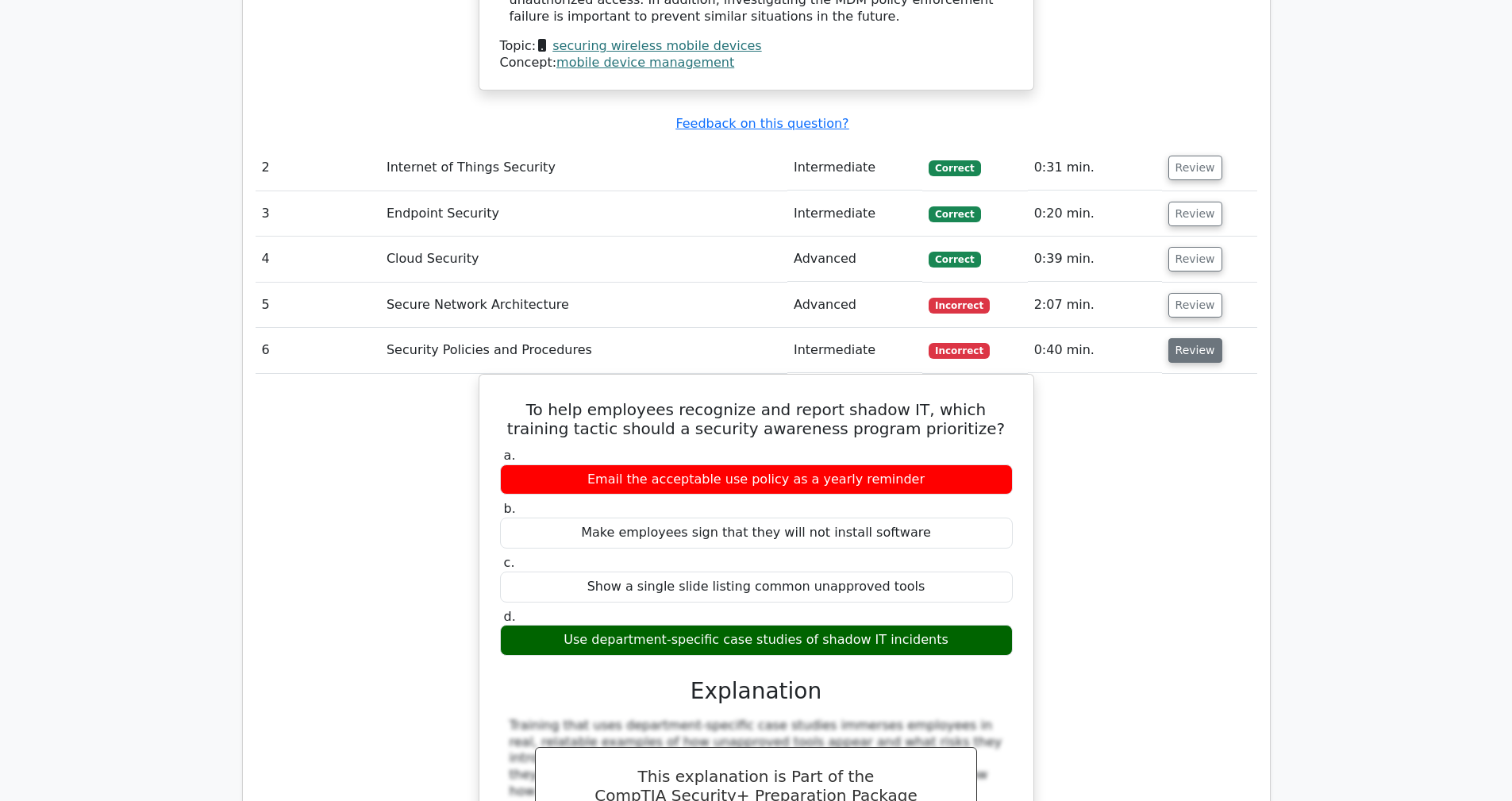
click at [1193, 339] on button "Review" at bounding box center [1195, 351] width 54 height 25
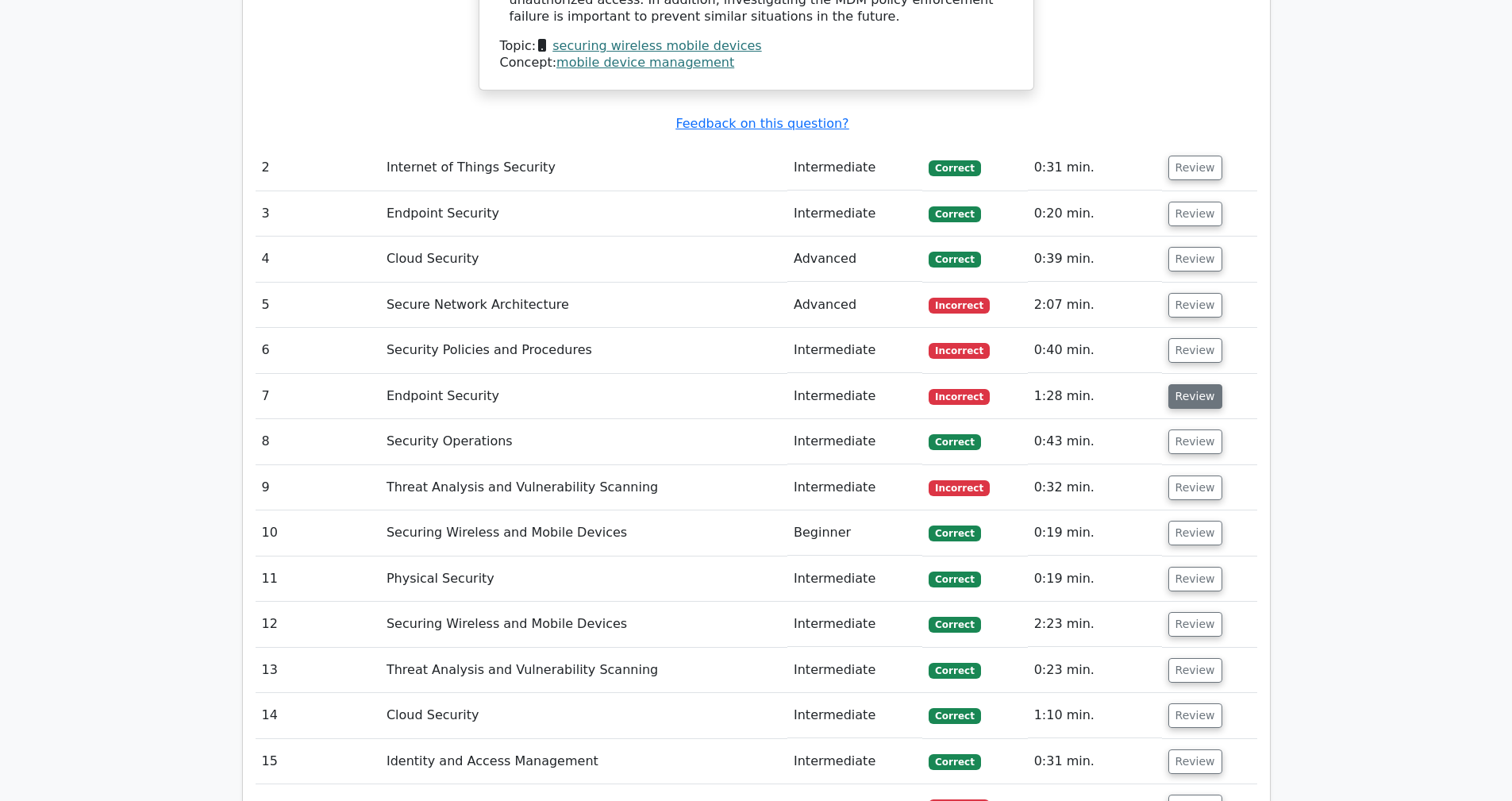
click at [1192, 384] on button "Review" at bounding box center [1195, 397] width 54 height 25
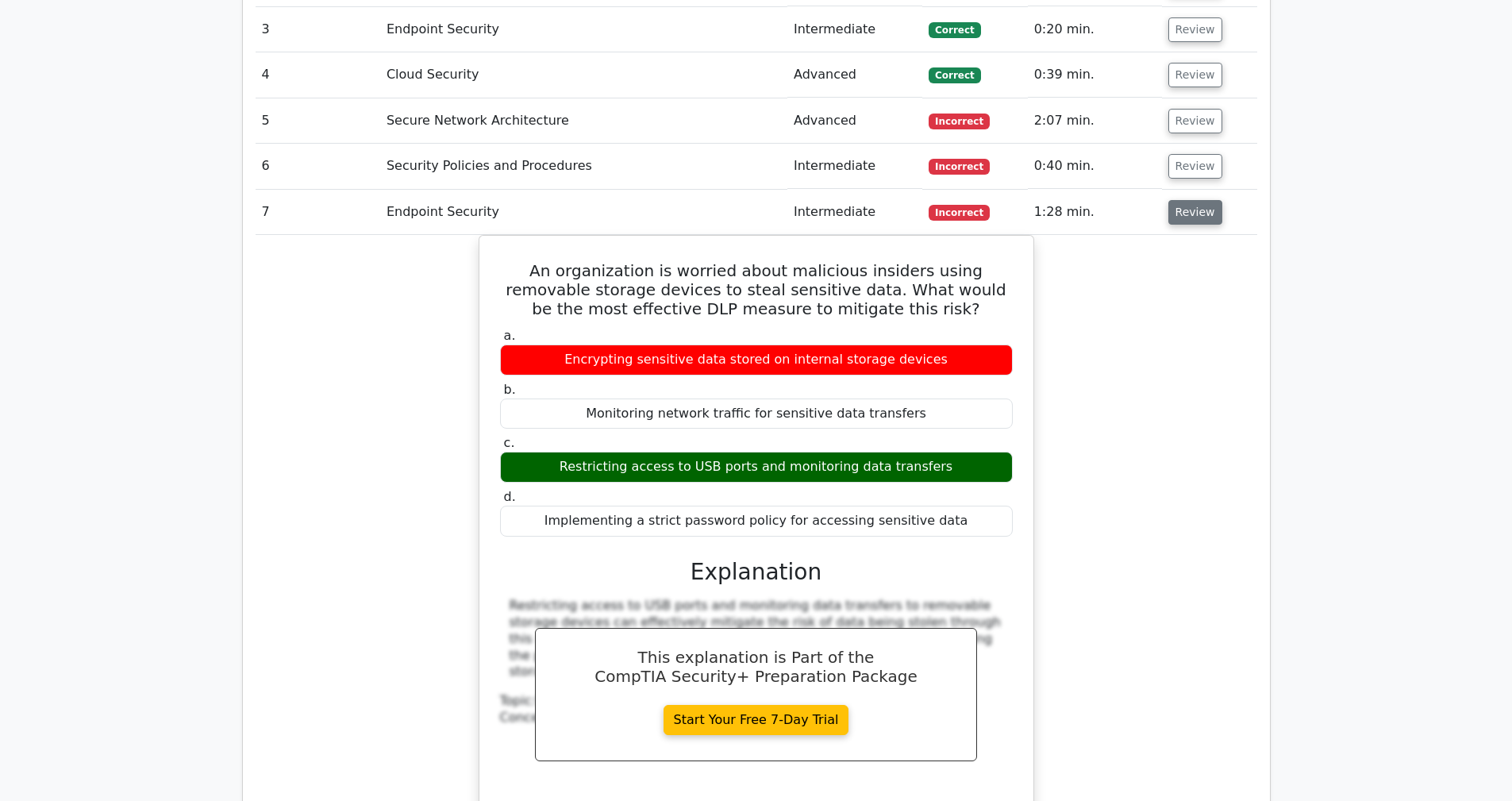
scroll to position [2462, 0]
